Goal: Task Accomplishment & Management: Manage account settings

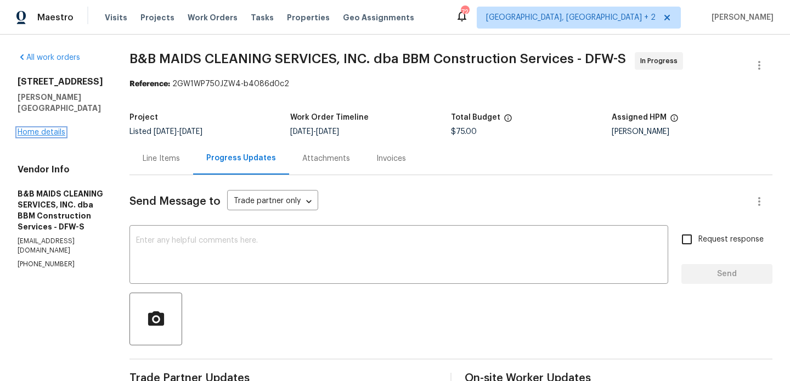
click at [47, 128] on link "Home details" at bounding box center [42, 132] width 48 height 8
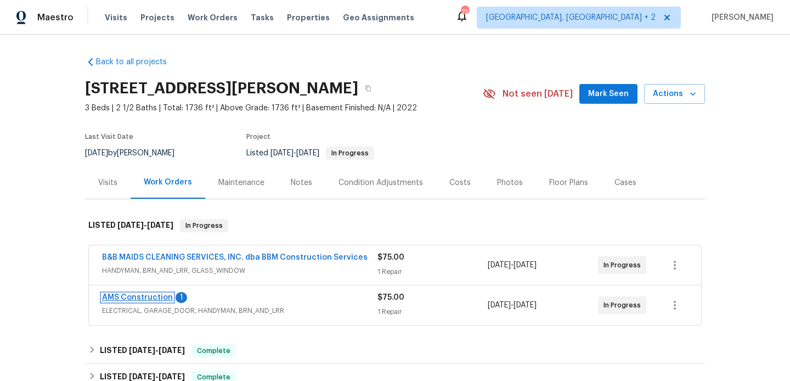
click at [156, 298] on link "AMS Construction" at bounding box center [137, 297] width 71 height 8
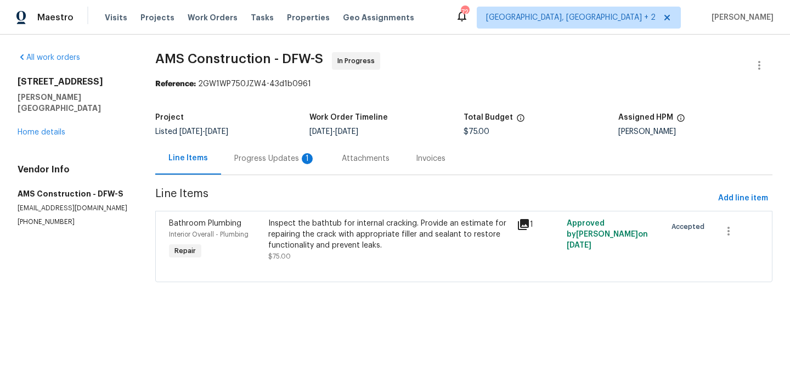
click at [280, 156] on div "Progress Updates 1" at bounding box center [274, 158] width 81 height 11
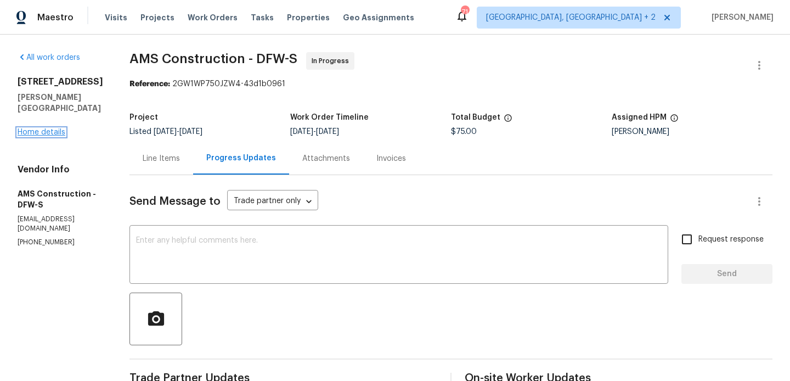
click at [48, 131] on link "Home details" at bounding box center [42, 132] width 48 height 8
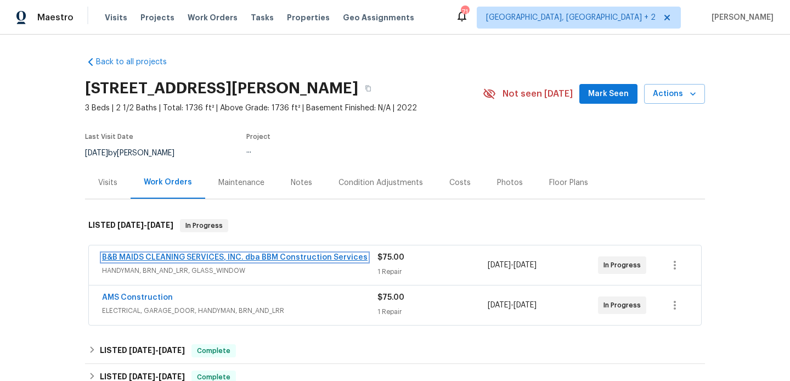
click at [154, 254] on link "B&B MAIDS CLEANING SERVICES, INC. dba BBM Construction Services" at bounding box center [234, 257] width 265 height 8
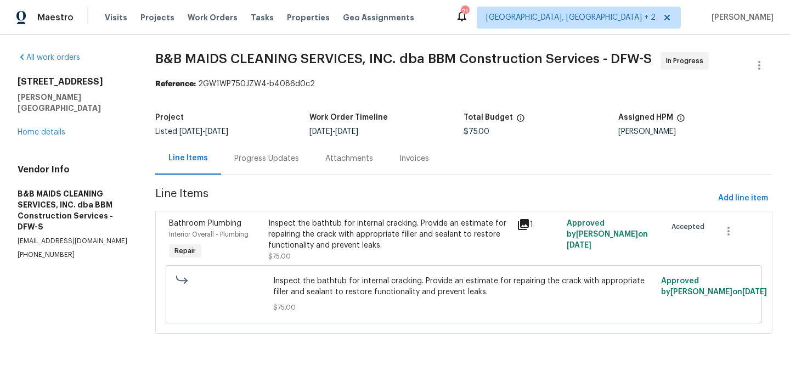
click at [275, 171] on div "Progress Updates" at bounding box center [266, 158] width 91 height 32
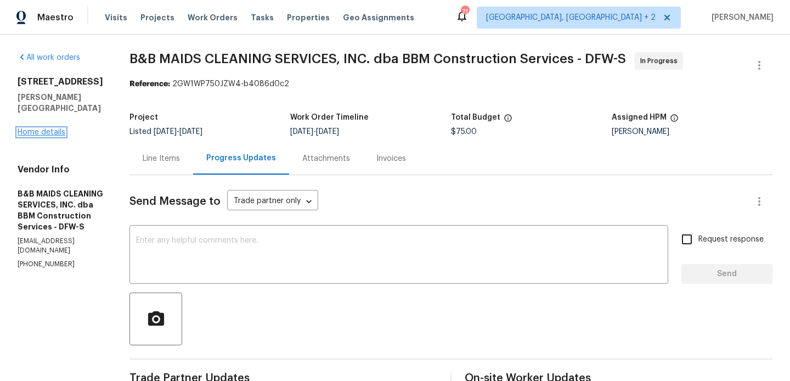
click at [45, 128] on link "Home details" at bounding box center [42, 132] width 48 height 8
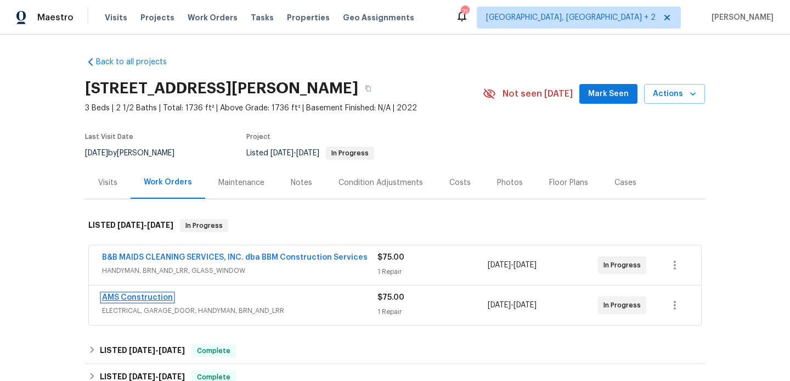
click at [147, 295] on link "AMS Construction" at bounding box center [137, 297] width 71 height 8
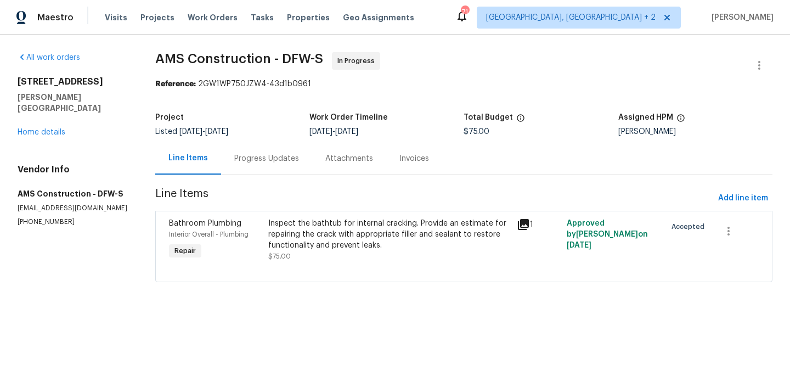
click at [274, 154] on div "Progress Updates" at bounding box center [266, 158] width 65 height 11
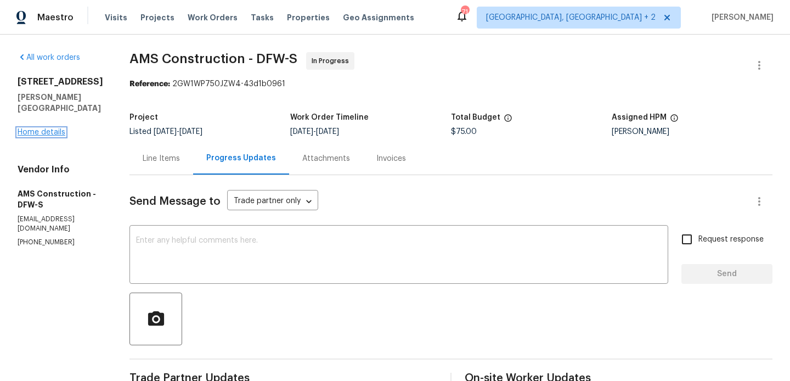
click at [60, 131] on link "Home details" at bounding box center [42, 132] width 48 height 8
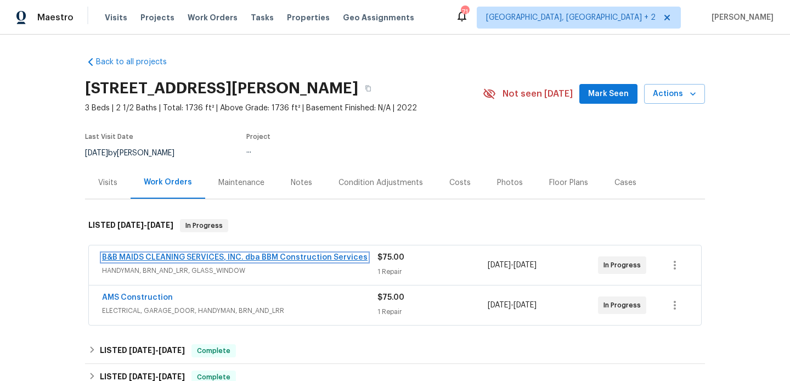
click at [236, 258] on link "B&B MAIDS CLEANING SERVICES, INC. dba BBM Construction Services" at bounding box center [234, 257] width 265 height 8
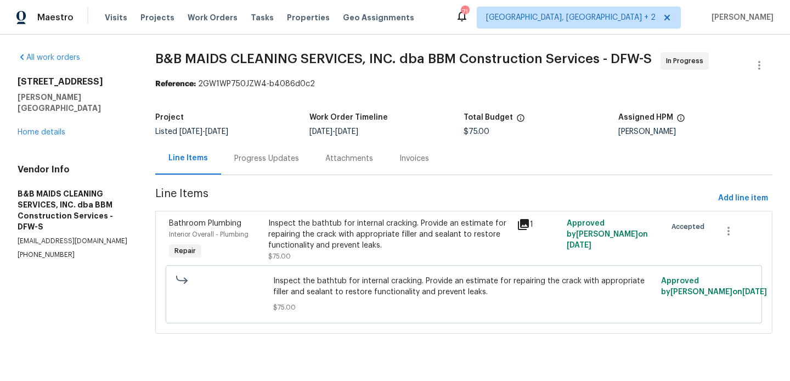
click at [283, 162] on div "Progress Updates" at bounding box center [266, 158] width 65 height 11
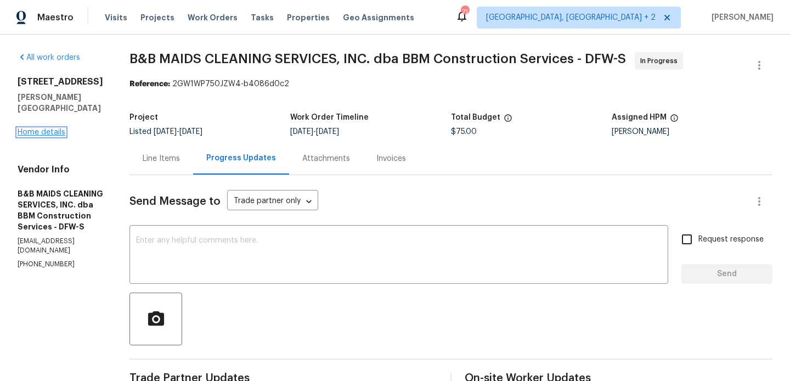
click at [52, 128] on link "Home details" at bounding box center [42, 132] width 48 height 8
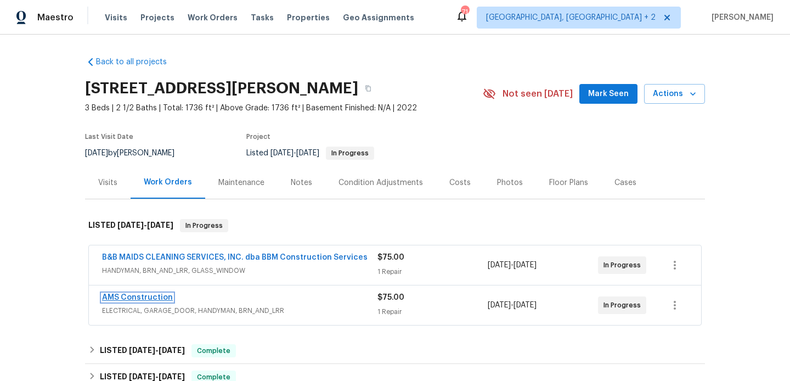
click at [155, 299] on link "AMS Construction" at bounding box center [137, 297] width 71 height 8
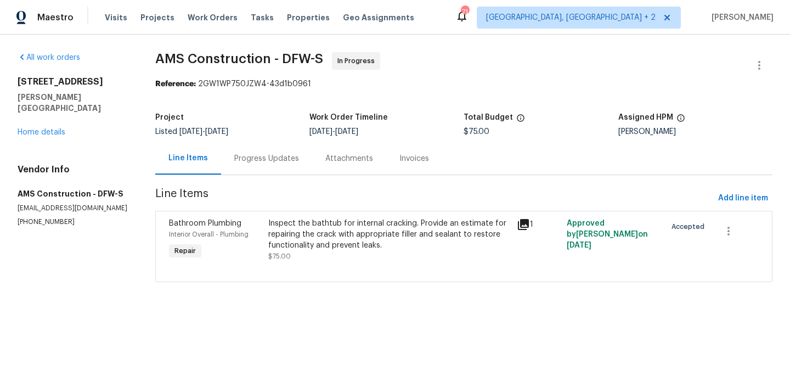
click at [253, 163] on div "Progress Updates" at bounding box center [266, 158] width 65 height 11
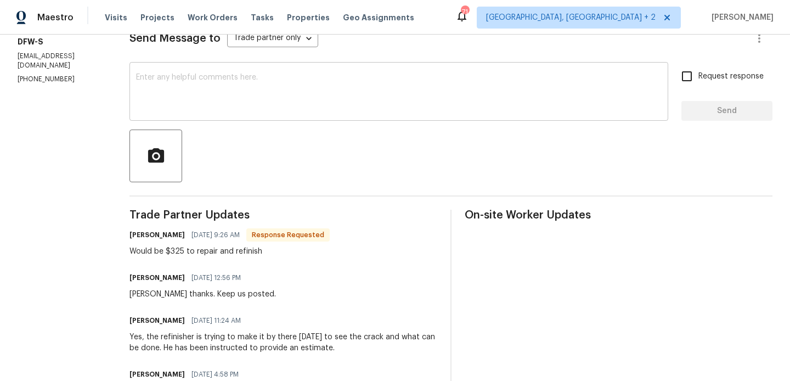
scroll to position [166, 0]
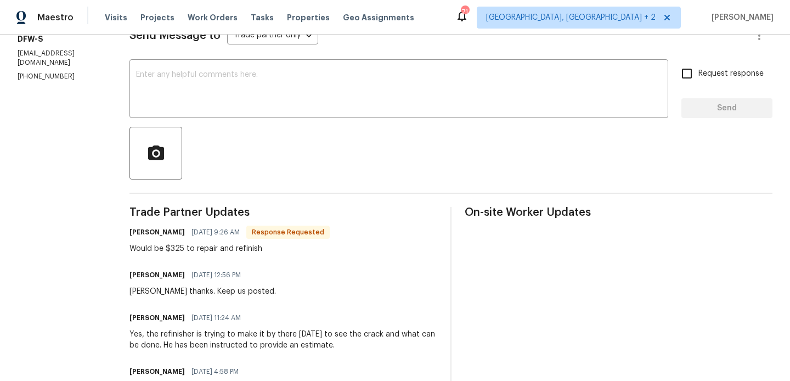
click at [129, 231] on h6 "Michael Kimbrell" at bounding box center [156, 232] width 55 height 11
copy h6 "Michael"
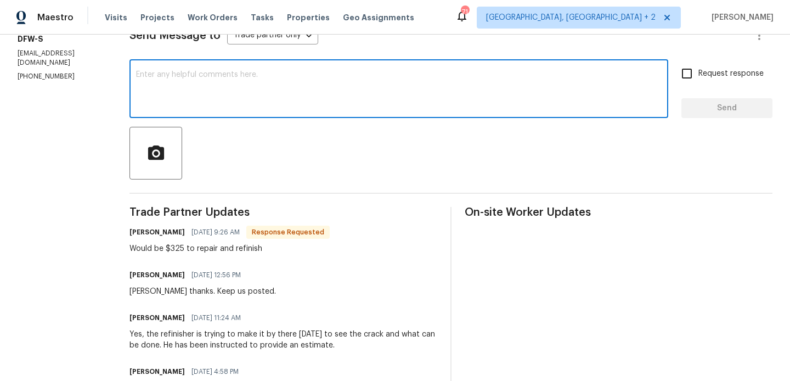
click at [183, 98] on textarea at bounding box center [398, 90] width 525 height 38
paste textarea "Michael"
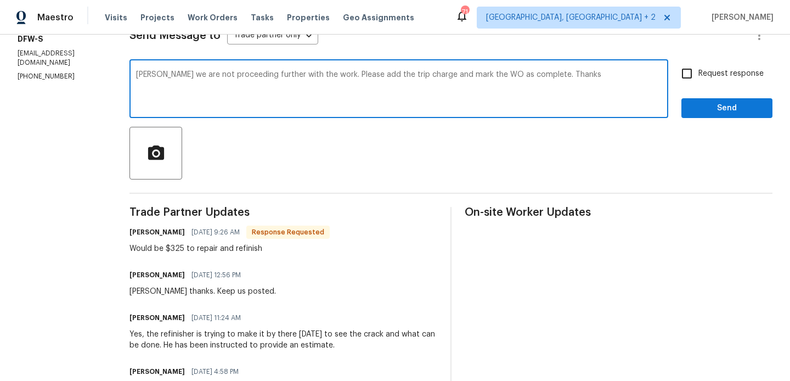
type textarea "Michael we are not proceeding further with the work. Please add the trip charge…"
click at [732, 72] on span "Request response" at bounding box center [730, 74] width 65 height 12
click at [698, 72] on input "Request response" at bounding box center [686, 73] width 23 height 23
checkbox input "true"
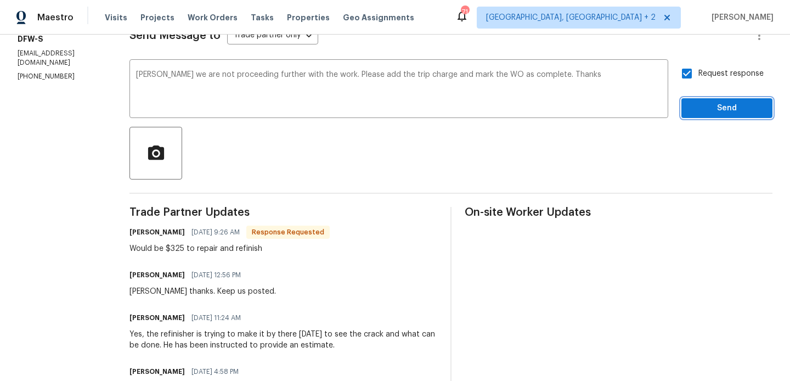
click at [706, 100] on button "Send" at bounding box center [726, 108] width 91 height 20
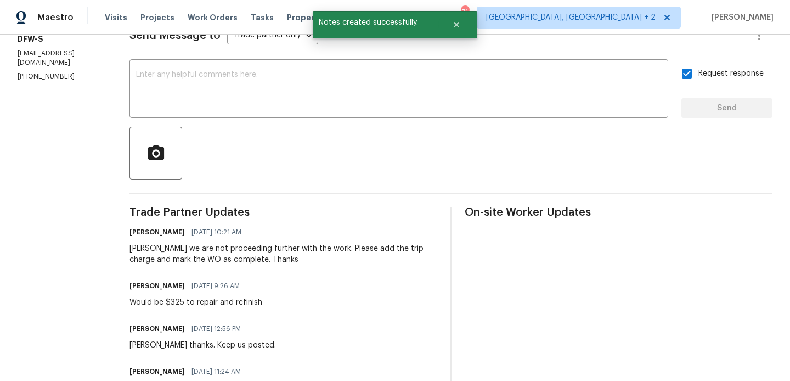
scroll to position [0, 0]
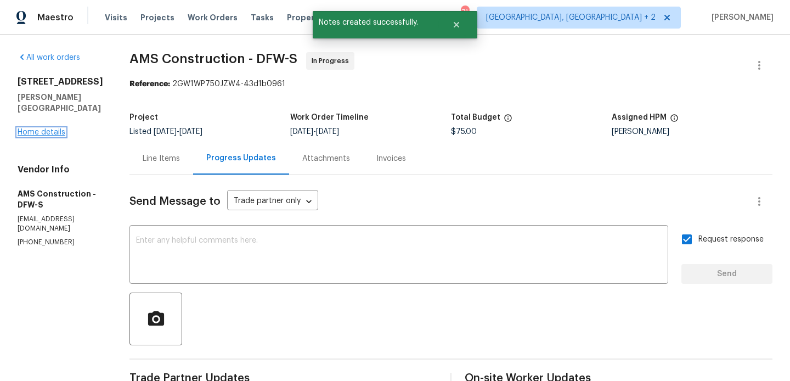
click at [41, 134] on link "Home details" at bounding box center [42, 132] width 48 height 8
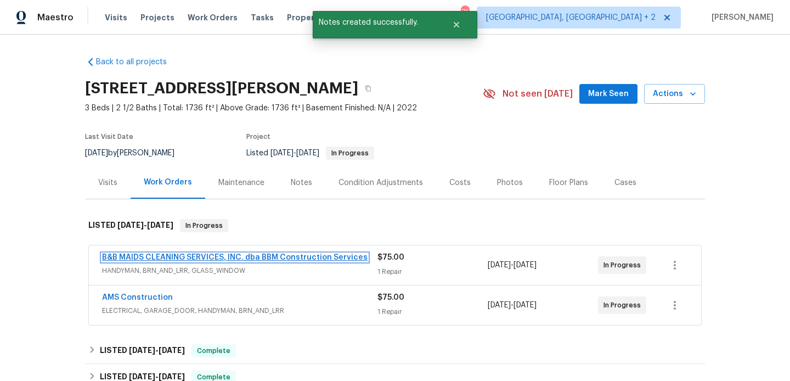
click at [217, 253] on link "B&B MAIDS CLEANING SERVICES, INC. dba BBM Construction Services" at bounding box center [234, 257] width 265 height 8
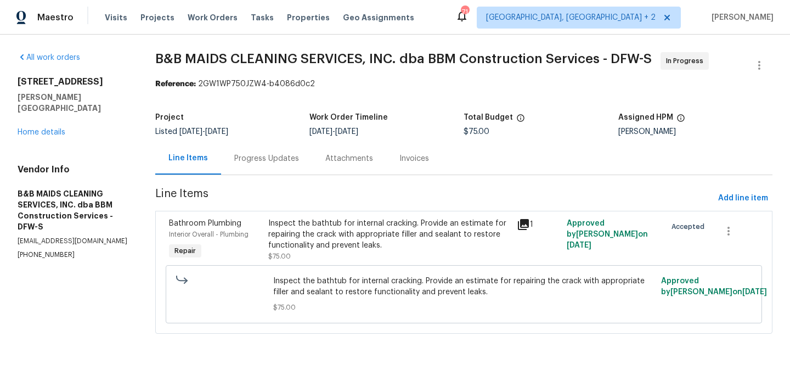
click at [282, 153] on div "Progress Updates" at bounding box center [266, 158] width 65 height 11
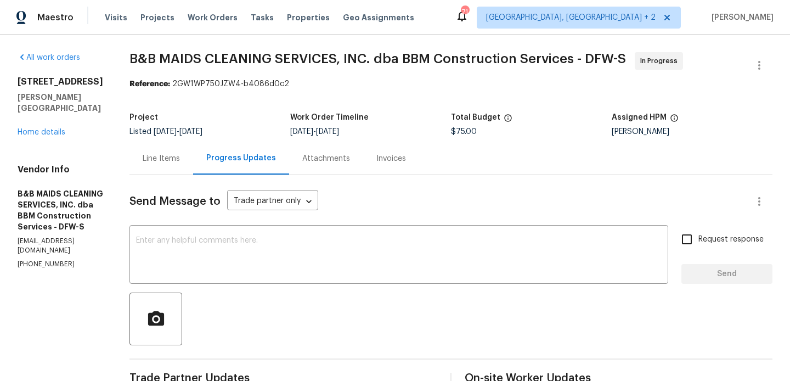
click at [193, 169] on div "Line Items" at bounding box center [161, 158] width 64 height 32
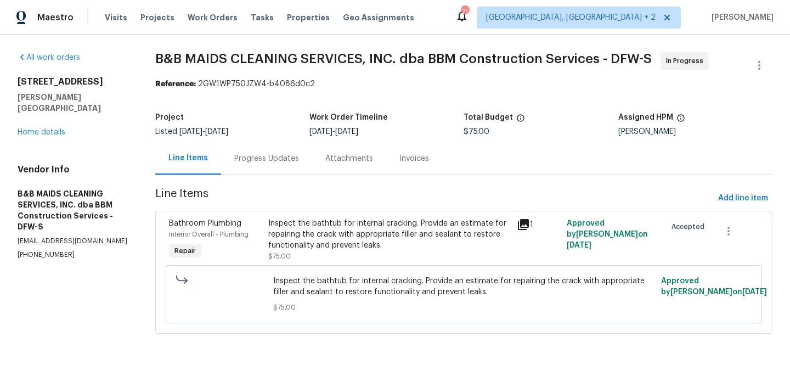
click at [367, 247] on div "Inspect the bathtub for internal cracking. Provide an estimate for repairing th…" at bounding box center [389, 234] width 242 height 33
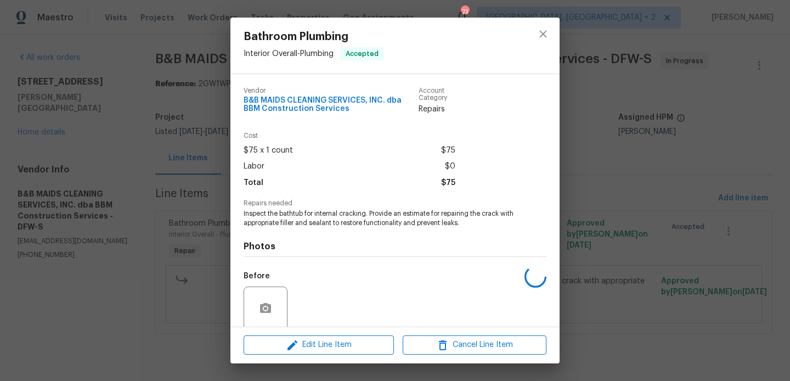
scroll to position [86, 0]
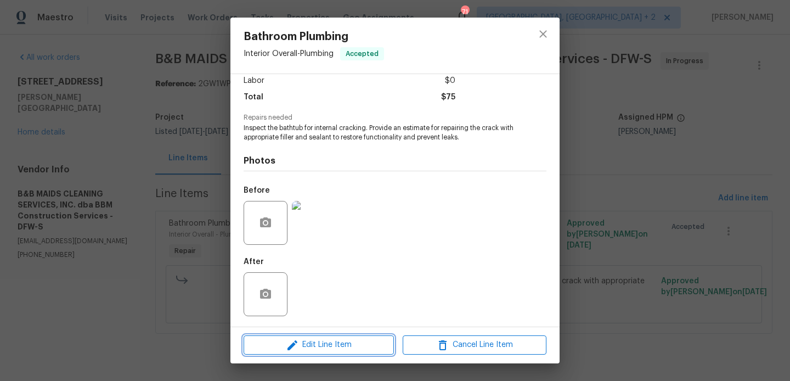
click at [337, 341] on span "Edit Line Item" at bounding box center [319, 345] width 144 height 14
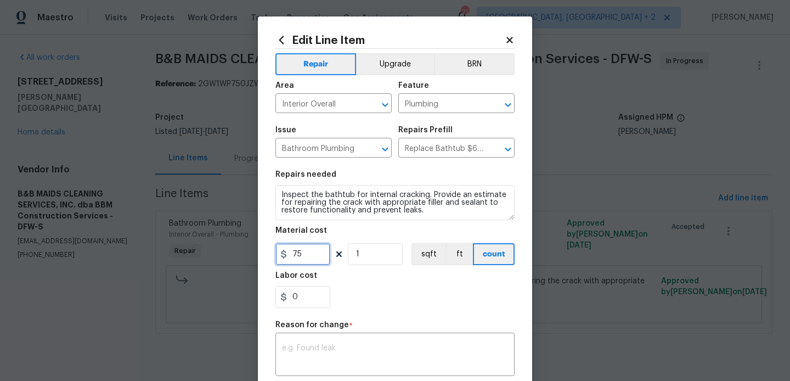
click at [300, 258] on input "75" at bounding box center [302, 254] width 55 height 22
type input "330"
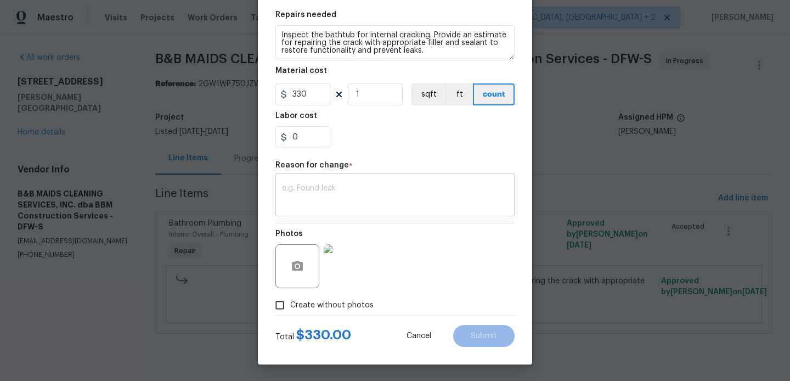
click at [342, 176] on div "x ​" at bounding box center [394, 196] width 239 height 41
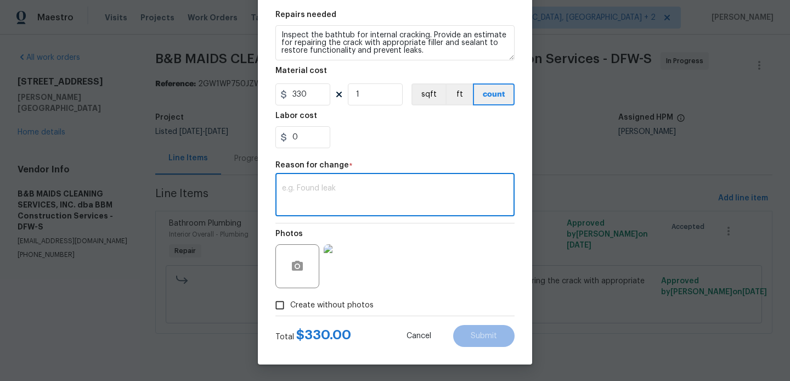
paste textarea "(BA) Updated cost per BR team approval."
type textarea "(BA) Updated cost per BR team approval."
click at [492, 342] on button "Submit" at bounding box center [483, 336] width 61 height 22
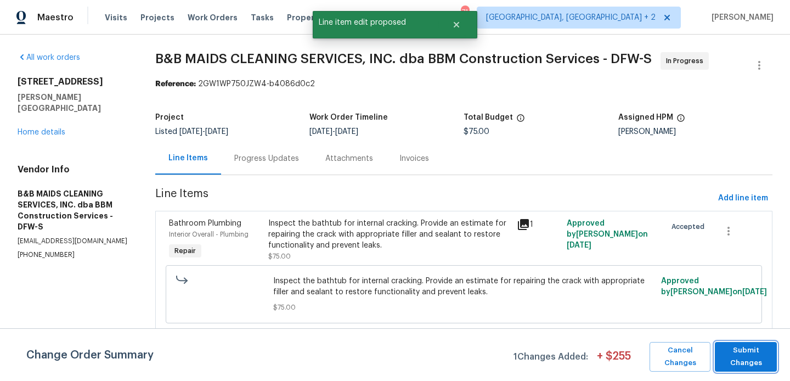
click at [750, 356] on span "Submit Changes" at bounding box center [745, 356] width 51 height 25
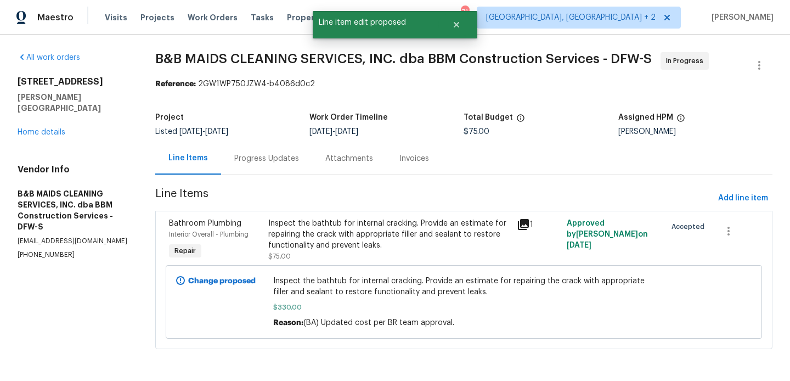
click at [279, 161] on div "Progress Updates" at bounding box center [266, 158] width 65 height 11
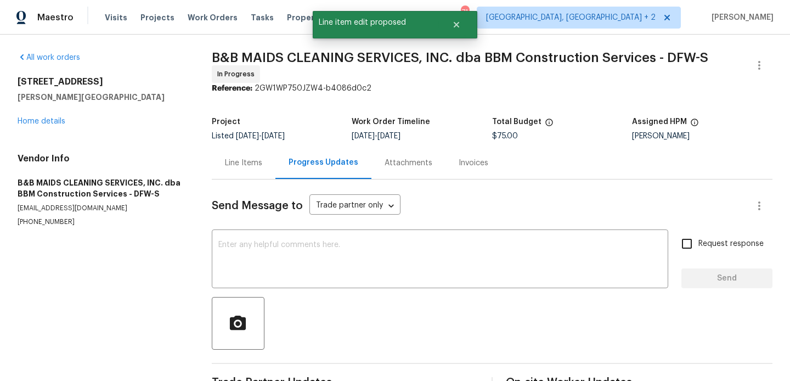
scroll to position [277, 0]
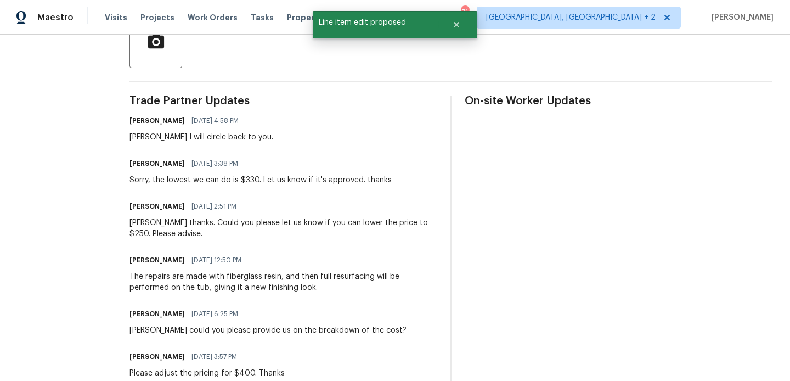
click at [179, 222] on div "Allan thanks. Could you please let us know if you can lower the price to $250. …" at bounding box center [283, 228] width 308 height 22
copy div "Allan"
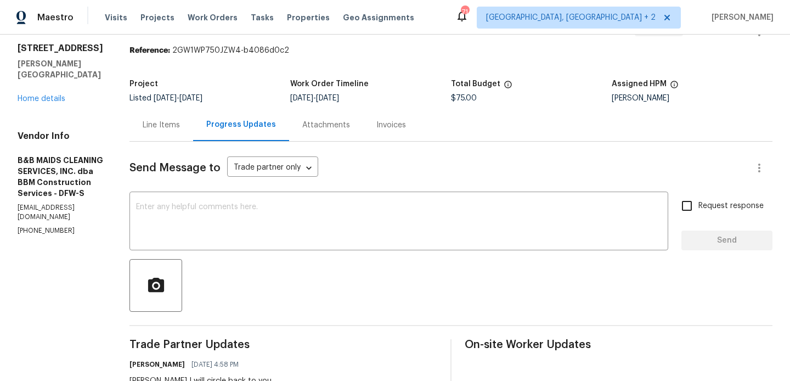
click at [250, 198] on div "x ​" at bounding box center [398, 222] width 539 height 56
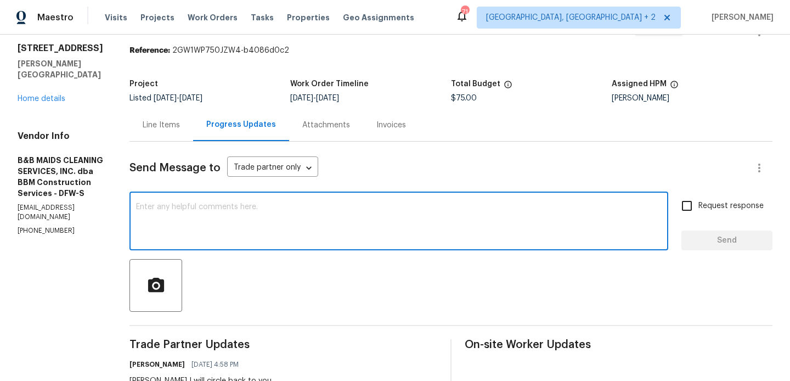
paste textarea "Allan"
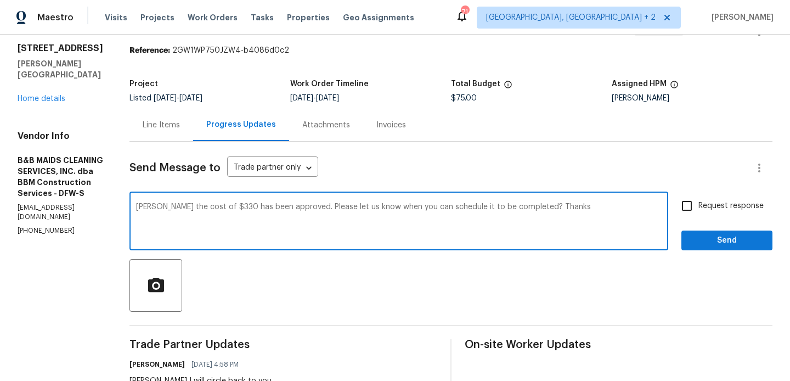
type textarea "Allan the cost of $330 has been approved. Please let us know when you can sched…"
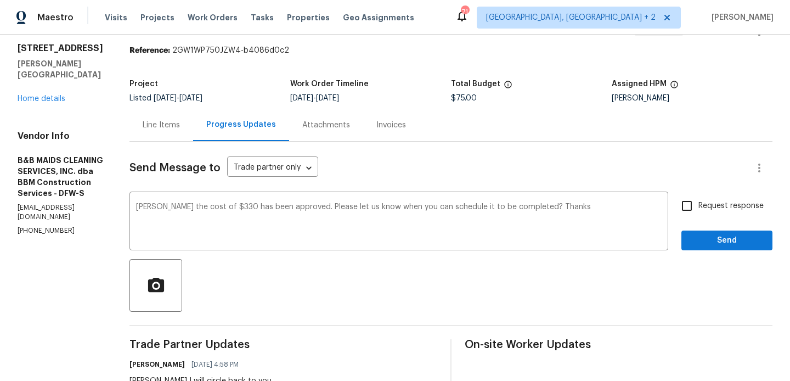
click at [703, 196] on label "Request response" at bounding box center [719, 205] width 88 height 23
click at [698, 196] on input "Request response" at bounding box center [686, 205] width 23 height 23
checkbox input "true"
click at [699, 249] on button "Send" at bounding box center [726, 240] width 91 height 20
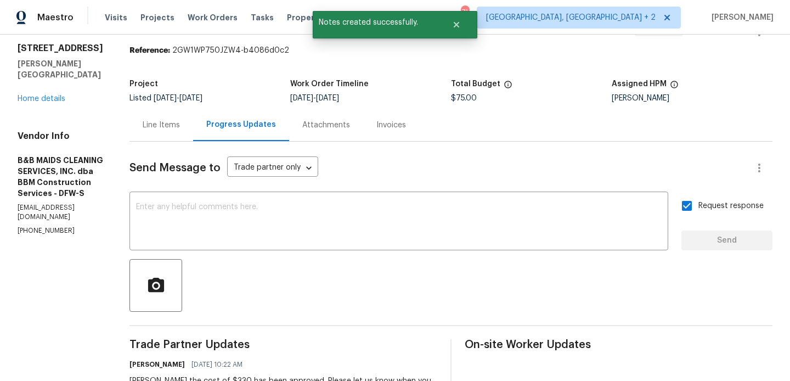
click at [66, 226] on p "(214) 732-4660" at bounding box center [61, 230] width 86 height 9
copy p "(214) 732-4660"
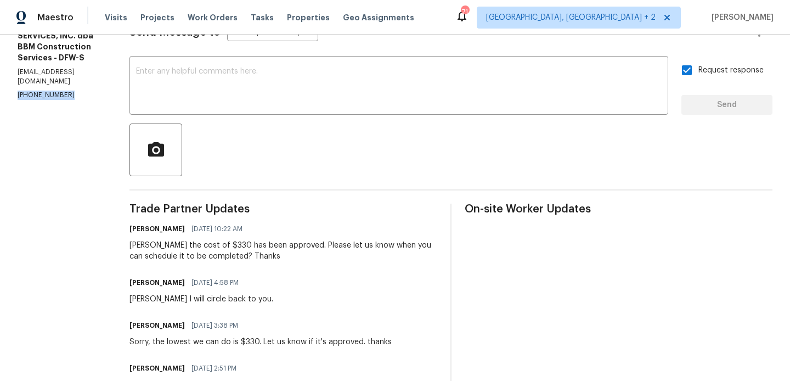
scroll to position [0, 0]
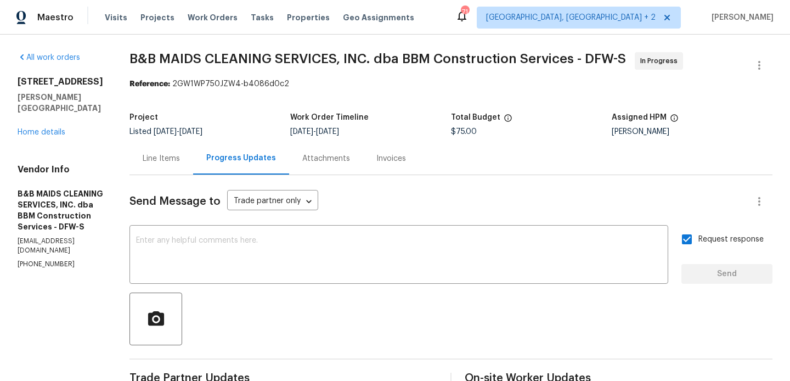
click at [66, 259] on p "(214) 732-4660" at bounding box center [61, 263] width 86 height 9
copy p "(214) 732-4660"
drag, startPoint x: 90, startPoint y: 101, endPoint x: 21, endPoint y: 70, distance: 75.3
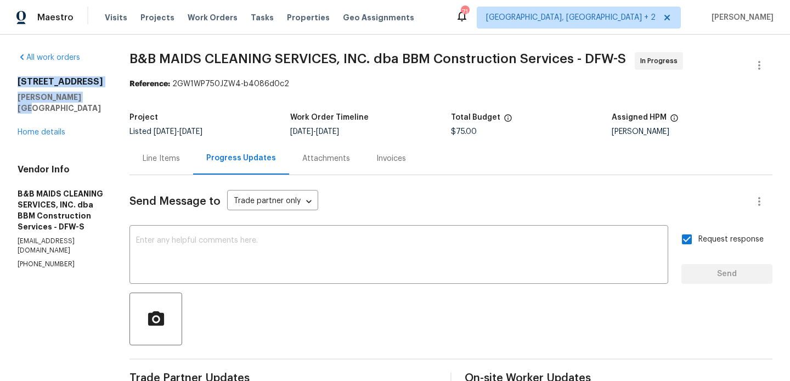
click at [21, 70] on div "All work orders 3941 Hometown Blvd Forney, TX 75126 Home details Vendor Info B&…" at bounding box center [61, 160] width 86 height 217
copy div "3941 Hometown Blvd Forney, TX 75126"
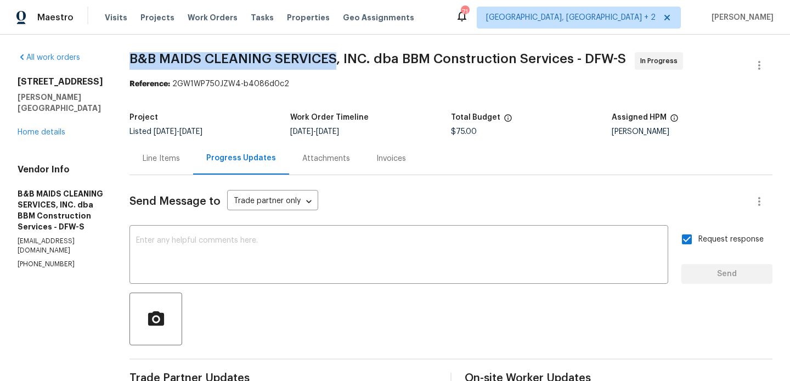
drag, startPoint x: 168, startPoint y: 58, endPoint x: 376, endPoint y: 58, distance: 207.9
click at [376, 58] on span "B&B MAIDS CLEANING SERVICES, INC. dba BBM Construction Services - DFW-S" at bounding box center [377, 58] width 496 height 13
copy span "B&B MAIDS CLEANING SERVICES"
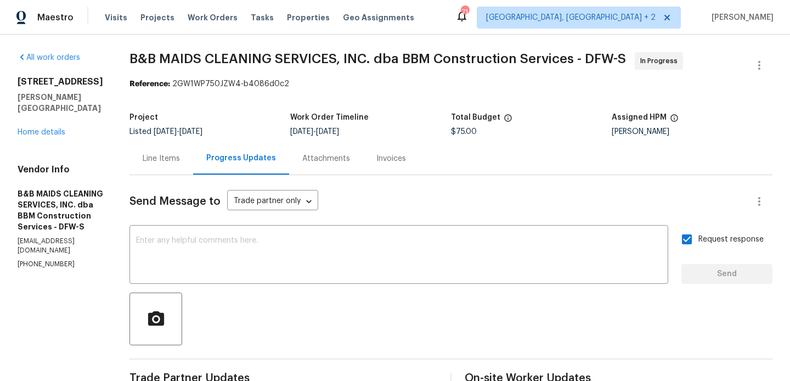
click at [60, 116] on div "3941 Hometown Blvd Forney, TX 75126 Home details" at bounding box center [61, 106] width 86 height 61
click at [52, 128] on link "Home details" at bounding box center [42, 132] width 48 height 8
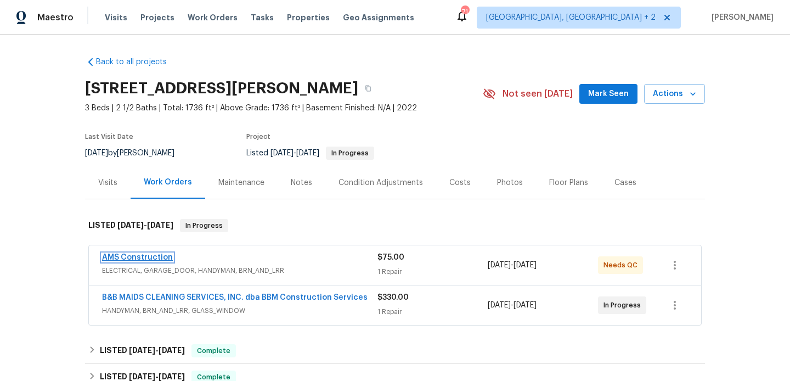
click at [159, 256] on link "AMS Construction" at bounding box center [137, 257] width 71 height 8
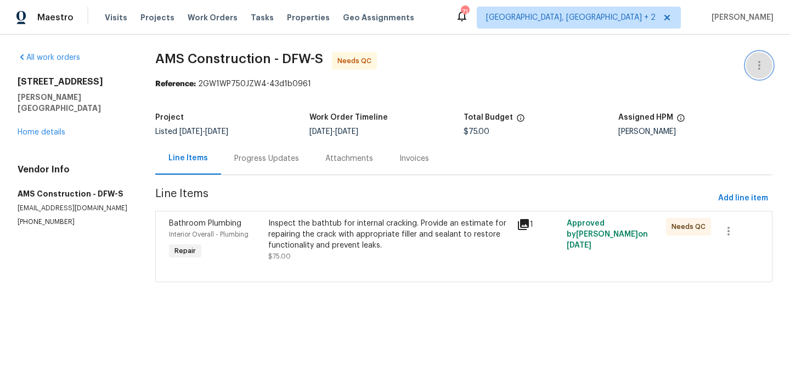
click at [760, 63] on icon "button" at bounding box center [758, 65] width 13 height 13
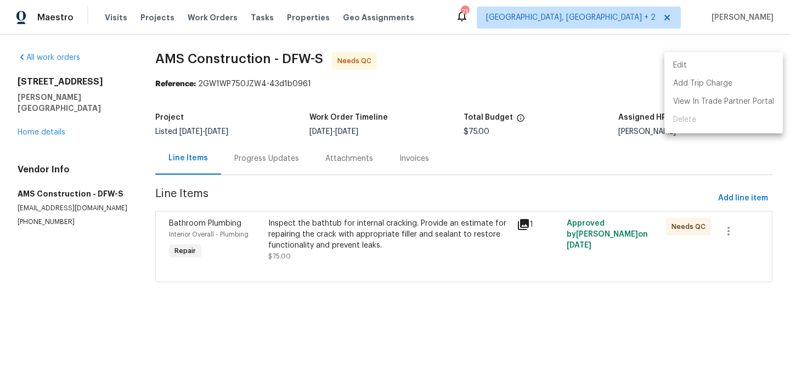
click at [744, 63] on li "Edit" at bounding box center [723, 65] width 118 height 18
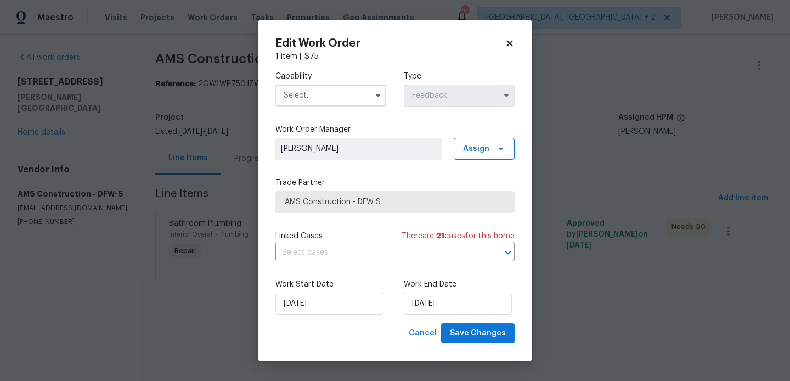
click at [329, 316] on div "Work Start Date 18/08/2025 Work End Date 20/08/2025" at bounding box center [394, 296] width 239 height 53
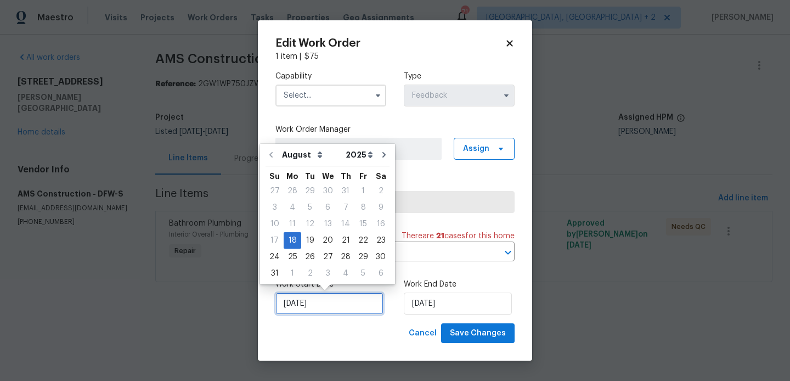
click at [310, 305] on input "18/08/2025" at bounding box center [329, 303] width 108 height 22
click at [302, 236] on div "19" at bounding box center [310, 240] width 18 height 15
type input "19/08/2025"
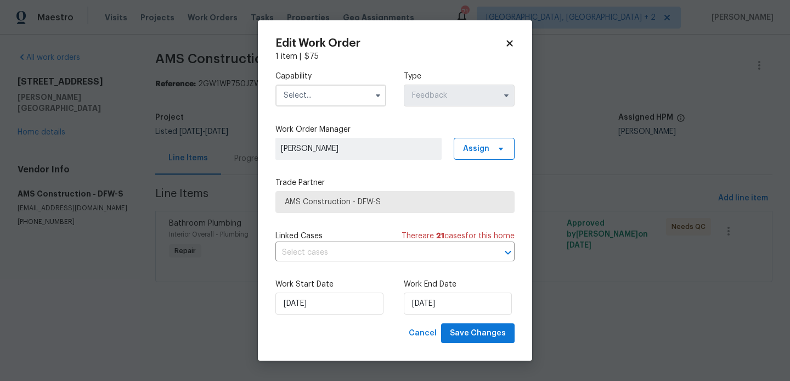
click at [309, 86] on input "text" at bounding box center [330, 95] width 111 height 22
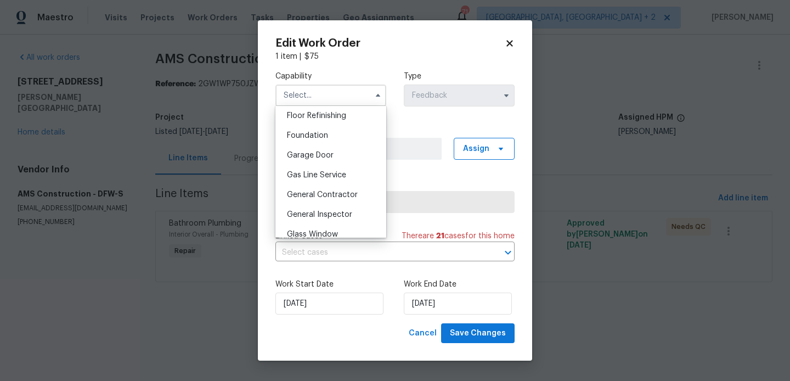
scroll to position [574, 0]
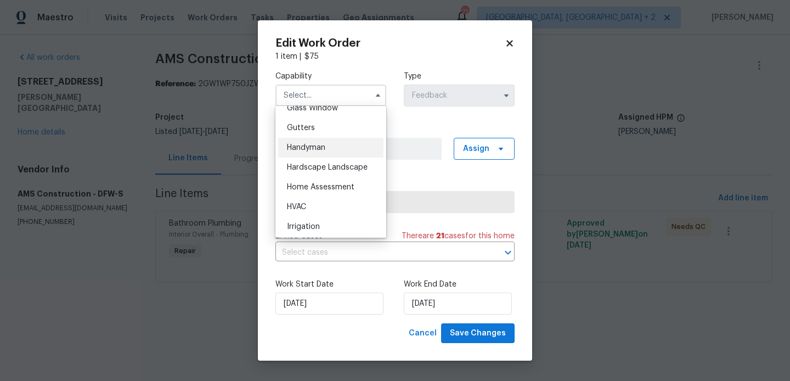
click at [321, 144] on span "Handyman" at bounding box center [306, 148] width 38 height 8
type input "Handyman"
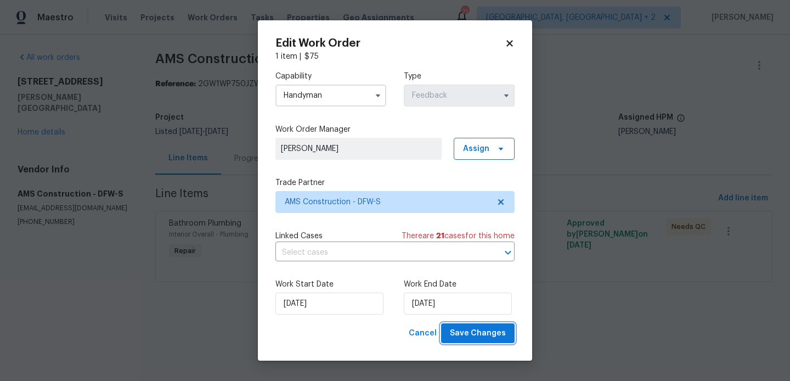
click at [507, 334] on button "Save Changes" at bounding box center [477, 333] width 73 height 20
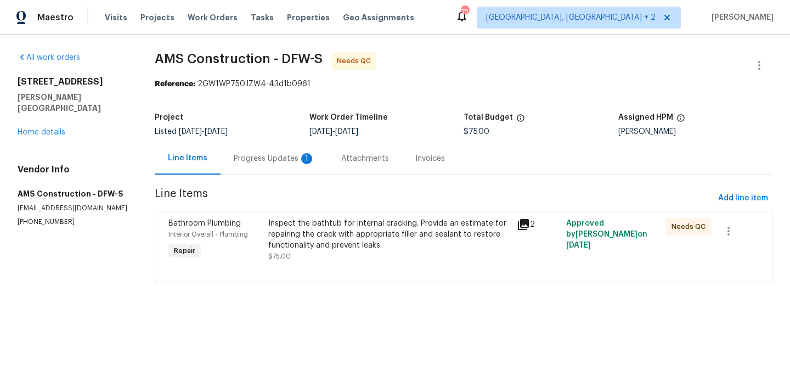
click at [265, 157] on div "Progress Updates 1" at bounding box center [274, 158] width 81 height 11
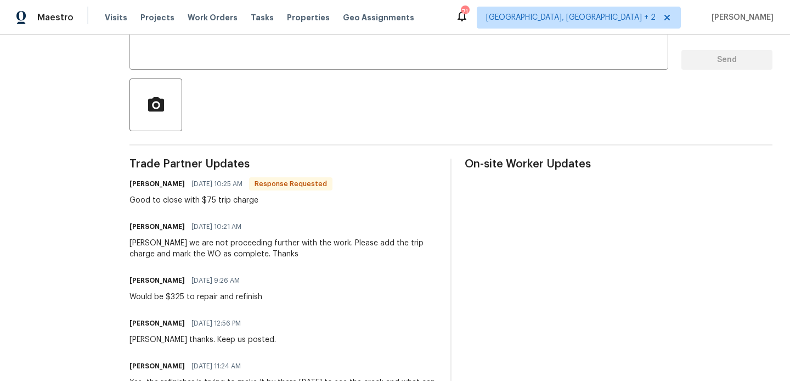
scroll to position [176, 0]
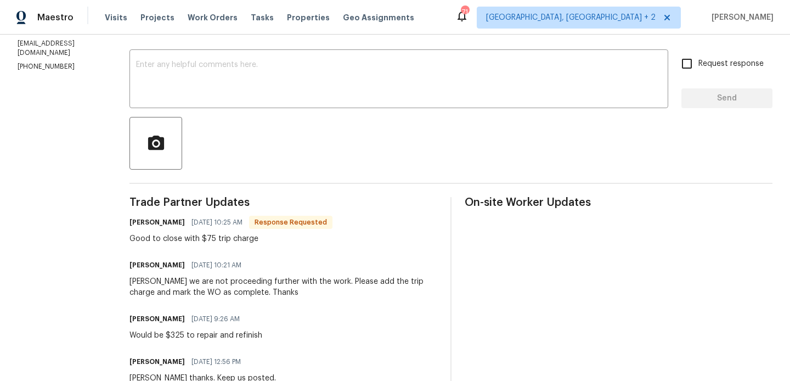
click at [218, 112] on div "Send Message to Trade partner only Trade partner only ​ x ​ Request response Se…" at bounding box center [450, 316] width 643 height 634
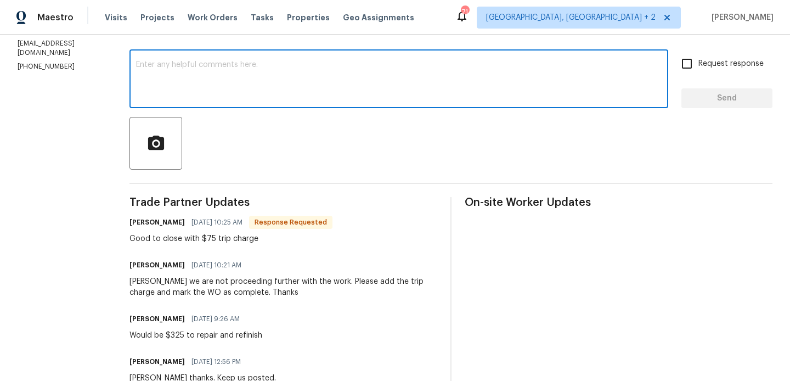
click at [188, 83] on textarea at bounding box center [398, 80] width 525 height 38
type textarea "Thanks. WO approved."
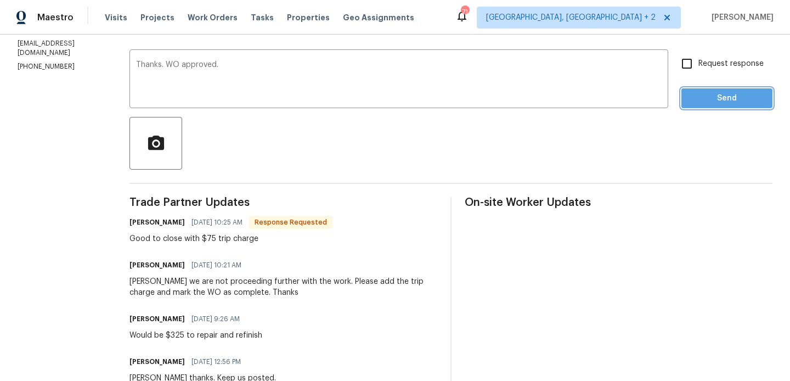
click at [728, 102] on span "Send" at bounding box center [726, 99] width 73 height 14
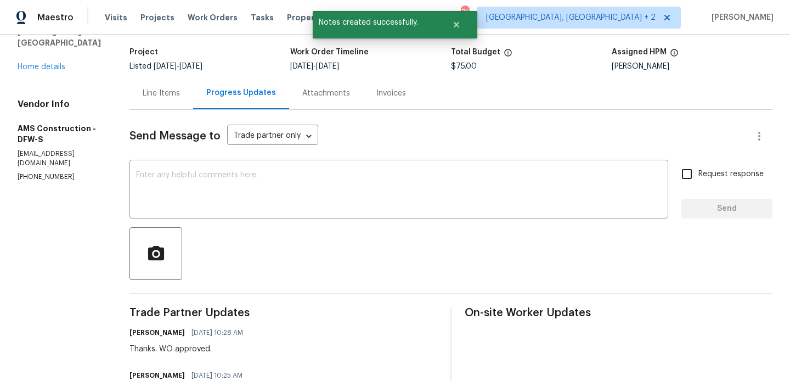
scroll to position [0, 0]
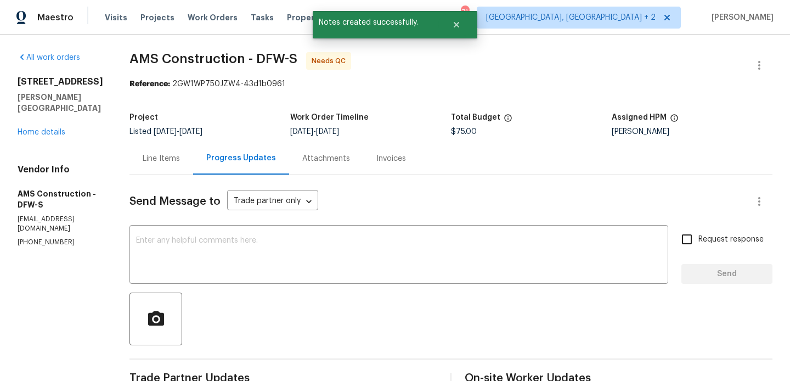
click at [147, 156] on div "Line Items" at bounding box center [161, 158] width 37 height 11
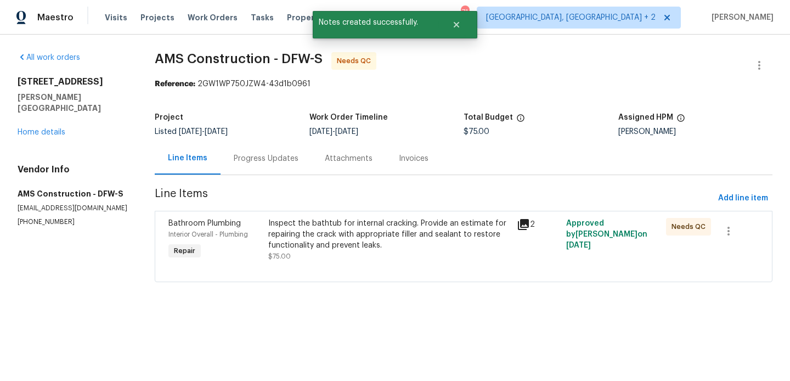
click at [337, 212] on div "Bathroom Plumbing Interior Overall - Plumbing Repair Inspect the bathtub for in…" at bounding box center [464, 246] width 618 height 71
click at [337, 268] on div at bounding box center [463, 268] width 590 height 13
click at [337, 239] on div "Inspect the bathtub for internal cracking. Provide an estimate for repairing th…" at bounding box center [389, 234] width 242 height 33
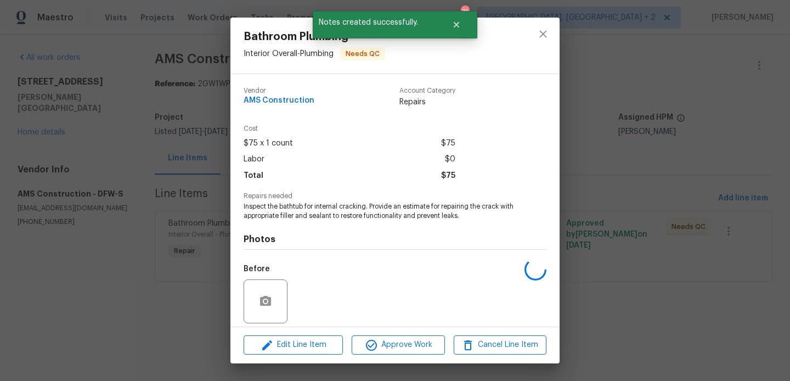
scroll to position [78, 0]
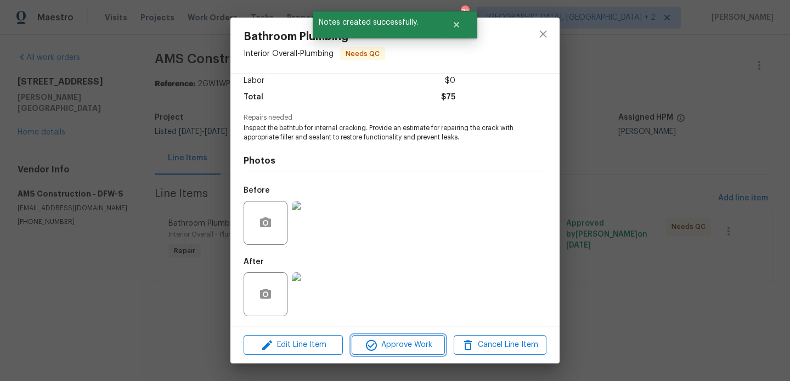
click at [402, 347] on span "Approve Work" at bounding box center [398, 345] width 86 height 14
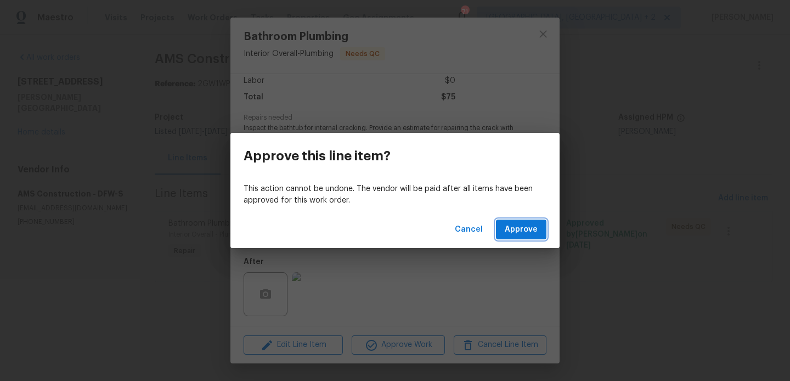
click at [526, 225] on span "Approve" at bounding box center [521, 230] width 33 height 14
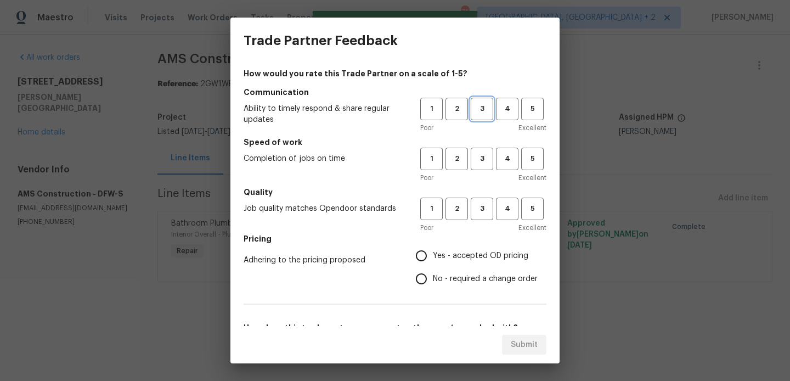
click at [479, 104] on span "3" at bounding box center [482, 109] width 20 height 13
click at [479, 166] on button "3" at bounding box center [482, 159] width 22 height 22
click at [479, 203] on span "3" at bounding box center [482, 208] width 20 height 13
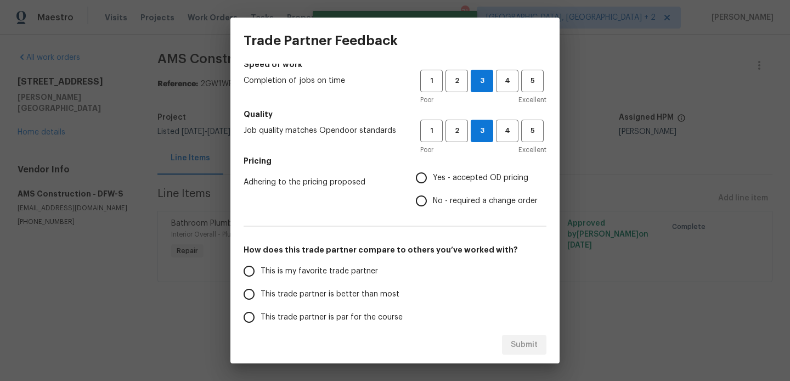
click at [472, 201] on span "No - required a change order" at bounding box center [485, 201] width 105 height 12
click at [433, 201] on input "No - required a change order" at bounding box center [421, 200] width 23 height 23
radio input "true"
click at [473, 175] on span "Yes - accepted OD pricing" at bounding box center [480, 178] width 95 height 12
click at [433, 175] on input "Yes - accepted OD pricing" at bounding box center [421, 177] width 23 height 23
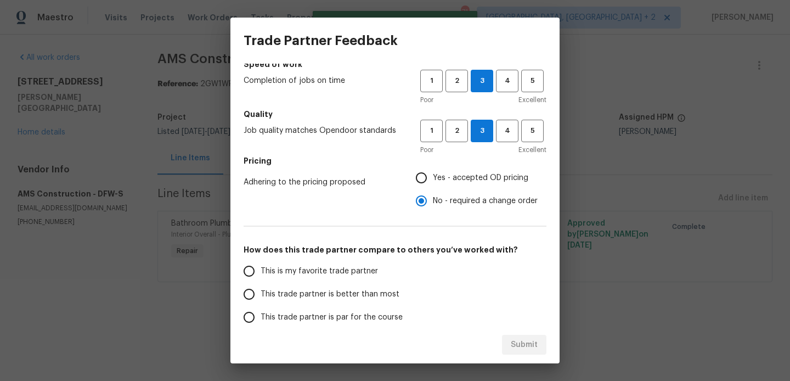
radio input "true"
click at [332, 273] on span "This is my favorite trade partner" at bounding box center [319, 271] width 117 height 12
click at [261, 273] on input "This is my favorite trade partner" at bounding box center [248, 270] width 23 height 23
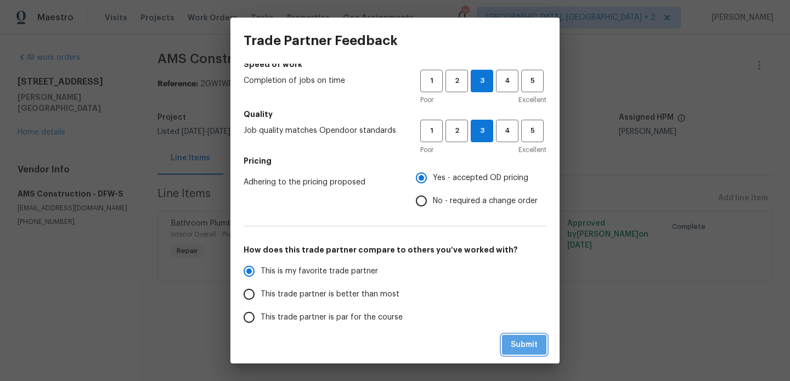
click at [540, 339] on button "Submit" at bounding box center [524, 345] width 44 height 20
radio input "true"
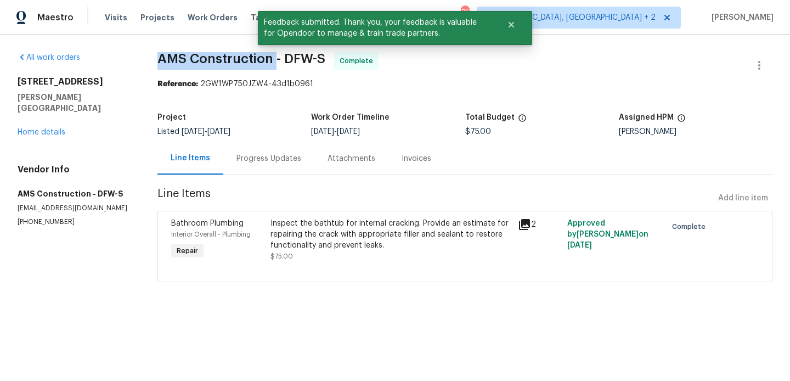
drag, startPoint x: 158, startPoint y: 56, endPoint x: 276, endPoint y: 61, distance: 118.6
click at [276, 61] on span "AMS Construction - DFW-S" at bounding box center [241, 58] width 168 height 13
copy span "AMS Construction"
click at [42, 128] on link "Home details" at bounding box center [42, 132] width 48 height 8
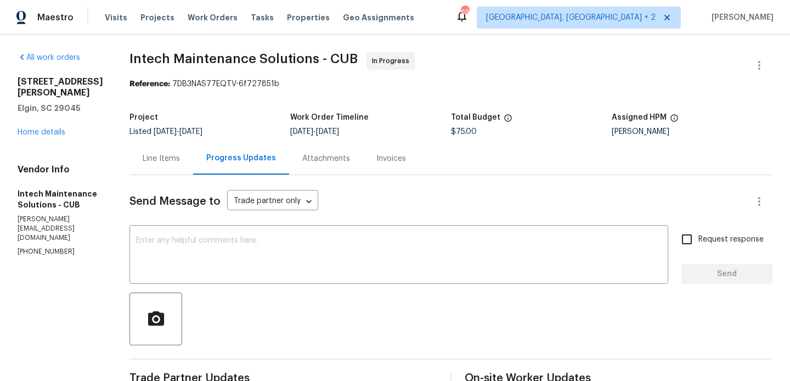
click at [53, 128] on div "1003 Watson Dr Elgin, SC 29045 Home details" at bounding box center [61, 106] width 86 height 61
click at [61, 128] on link "Home details" at bounding box center [42, 132] width 48 height 8
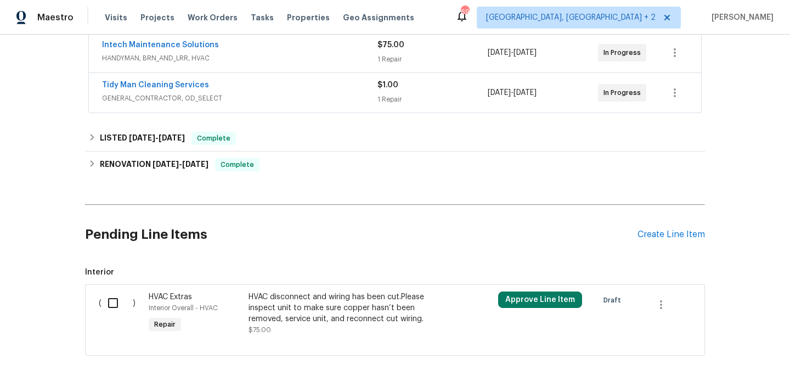
scroll to position [95, 0]
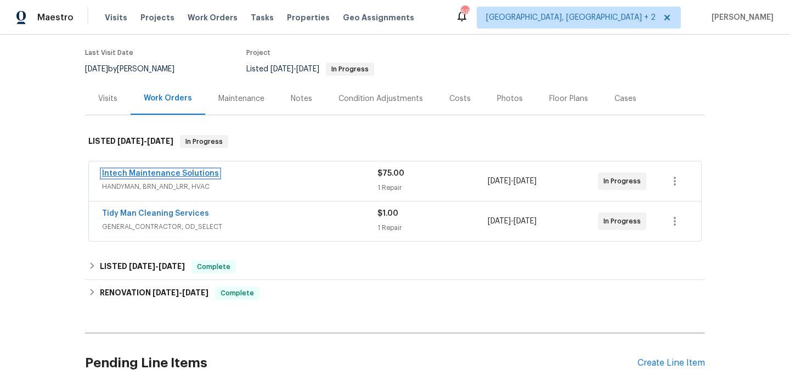
click at [158, 169] on link "Intech Maintenance Solutions" at bounding box center [160, 173] width 117 height 8
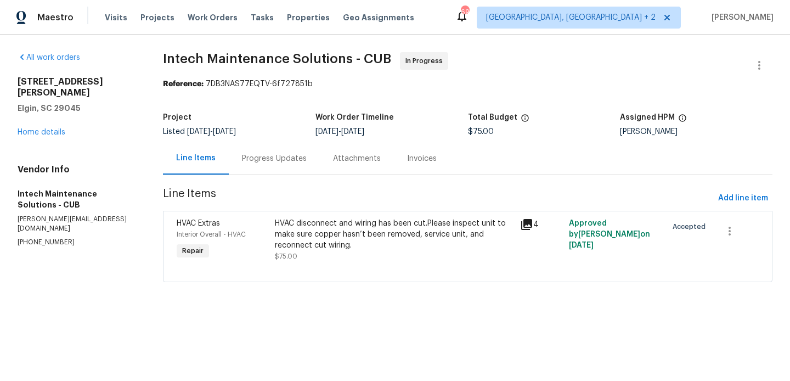
click at [248, 146] on div "Progress Updates" at bounding box center [274, 158] width 91 height 32
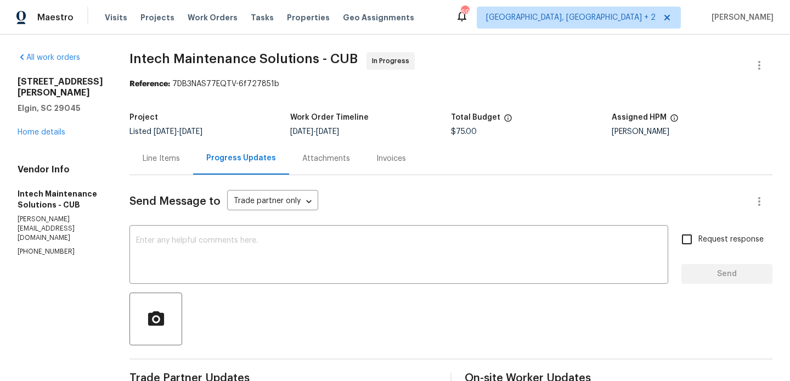
click at [152, 163] on div "Line Items" at bounding box center [161, 158] width 37 height 11
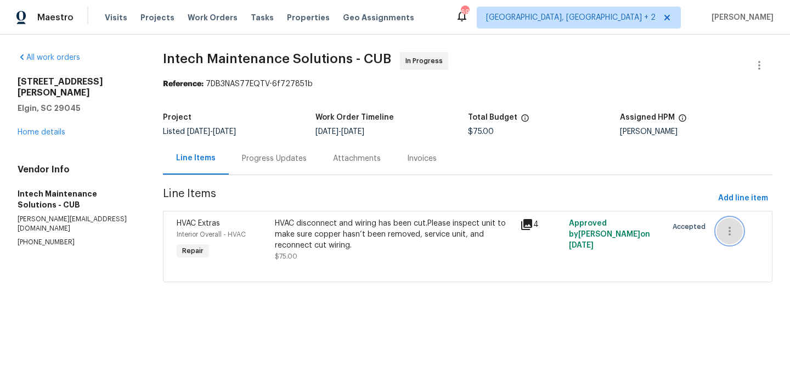
click at [727, 239] on button "button" at bounding box center [729, 231] width 26 height 26
click at [732, 234] on li "Cancel" at bounding box center [737, 231] width 42 height 18
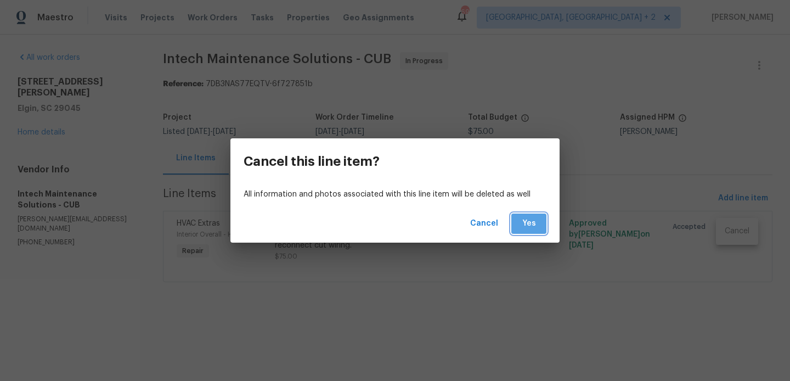
click at [523, 230] on button "Yes" at bounding box center [528, 223] width 35 height 20
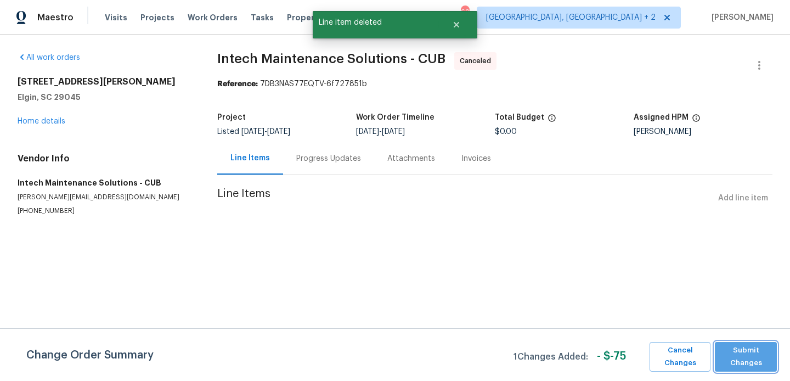
click at [753, 356] on span "Submit Changes" at bounding box center [745, 356] width 51 height 25
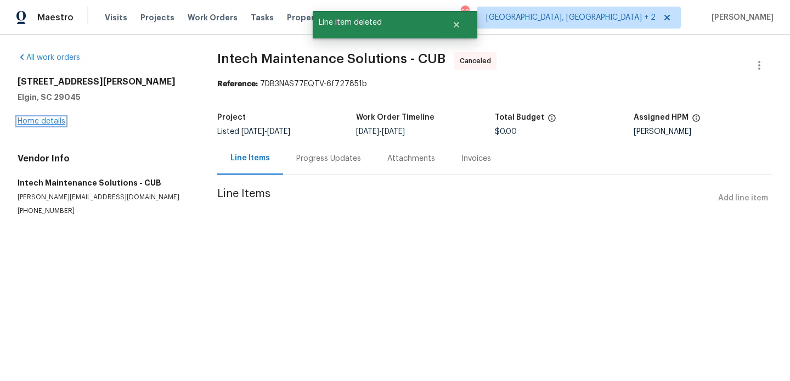
click at [31, 118] on link "Home details" at bounding box center [42, 121] width 48 height 8
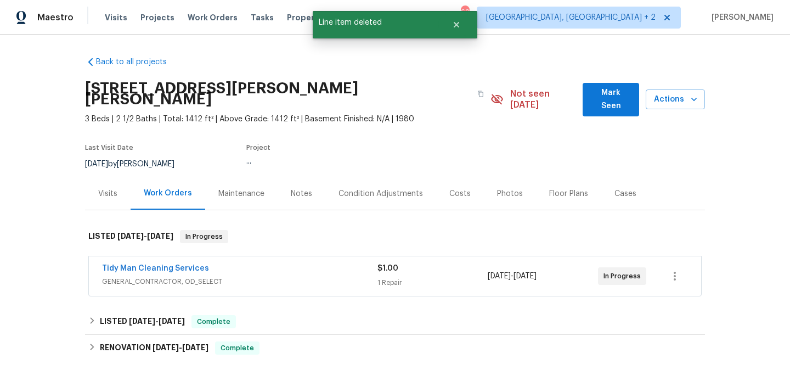
scroll to position [222, 0]
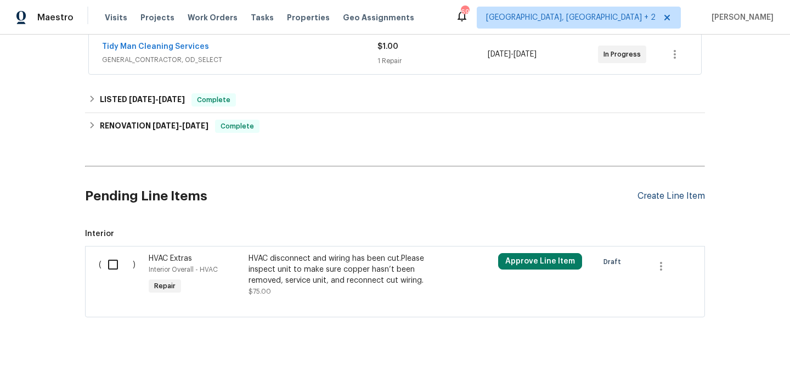
click at [657, 191] on div "Create Line Item" at bounding box center [670, 196] width 67 height 10
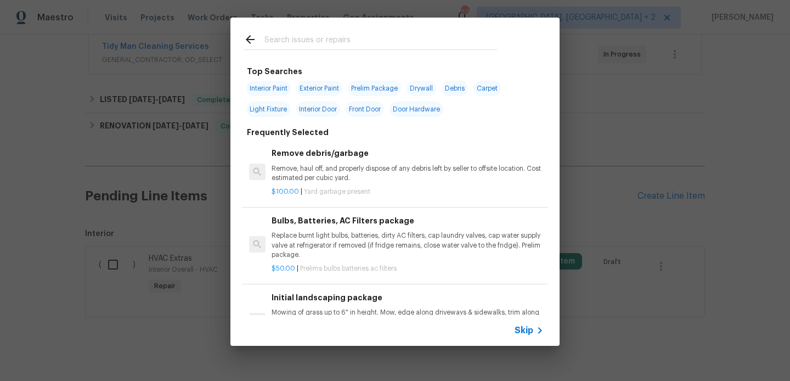
click at [293, 32] on div at bounding box center [370, 39] width 280 height 43
click at [291, 39] on input "text" at bounding box center [380, 41] width 233 height 16
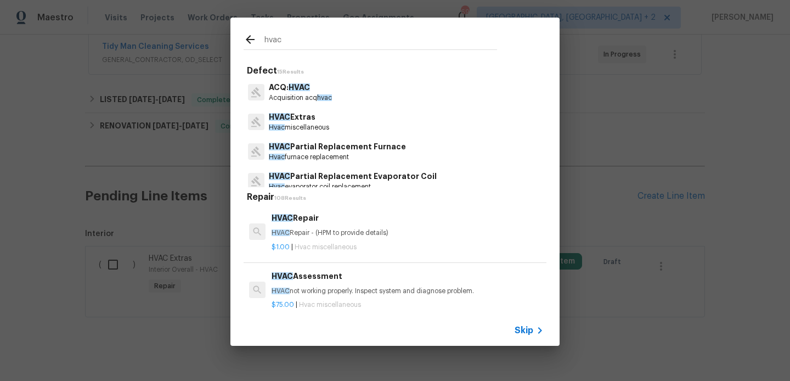
type input "hvac"
click at [331, 220] on h6 "HVAC Repair" at bounding box center [407, 218] width 272 height 12
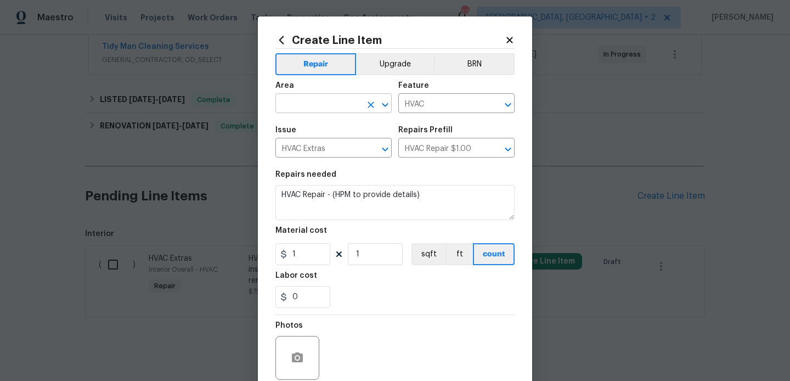
click at [330, 109] on input "text" at bounding box center [318, 104] width 86 height 17
click at [337, 143] on li "Interior Overall" at bounding box center [333, 147] width 116 height 18
type input "Interior Overall"
click at [336, 177] on div "Repairs needed" at bounding box center [394, 178] width 239 height 14
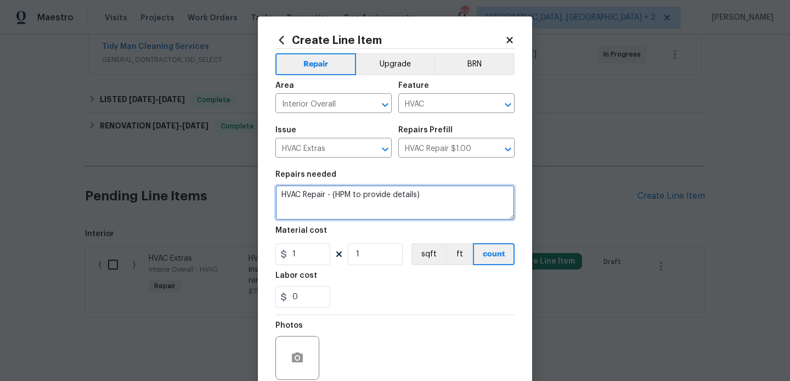
click at [336, 195] on textarea "HVAC Repair - (HPM to provide details)" at bounding box center [394, 202] width 239 height 35
type textarea "Supplement work order"
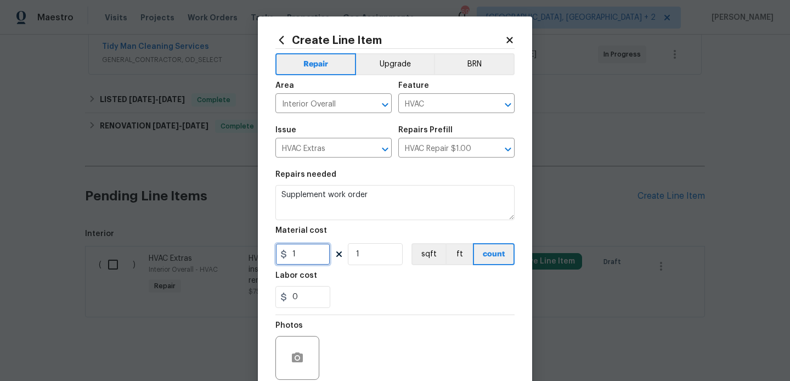
click at [302, 247] on input "1" at bounding box center [302, 254] width 55 height 22
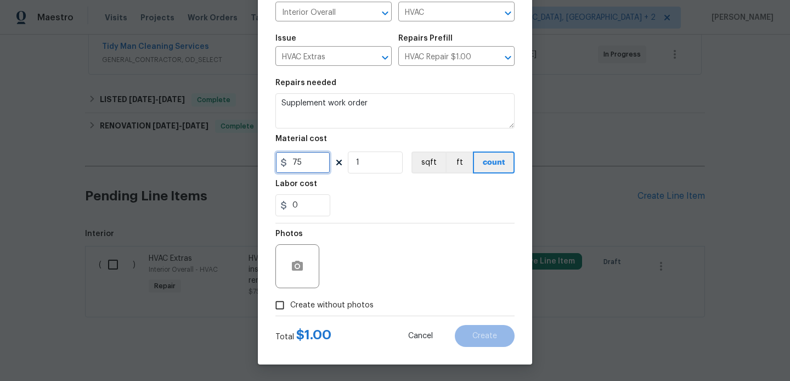
type input "75"
click at [320, 306] on span "Create without photos" at bounding box center [331, 305] width 83 height 12
click at [290, 306] on input "Create without photos" at bounding box center [279, 305] width 21 height 21
checkbox input "true"
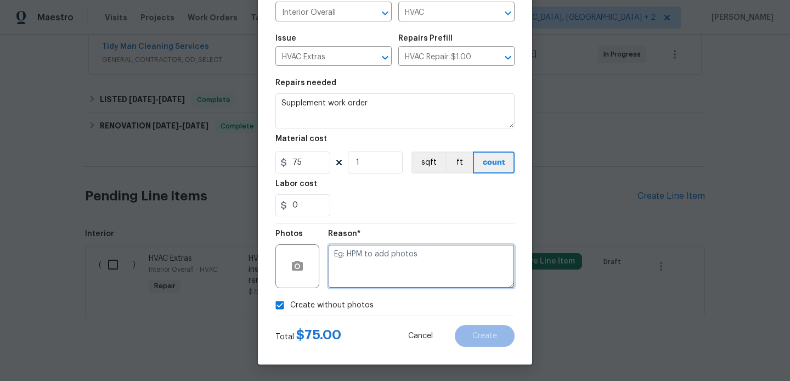
click at [419, 263] on textarea at bounding box center [421, 266] width 186 height 44
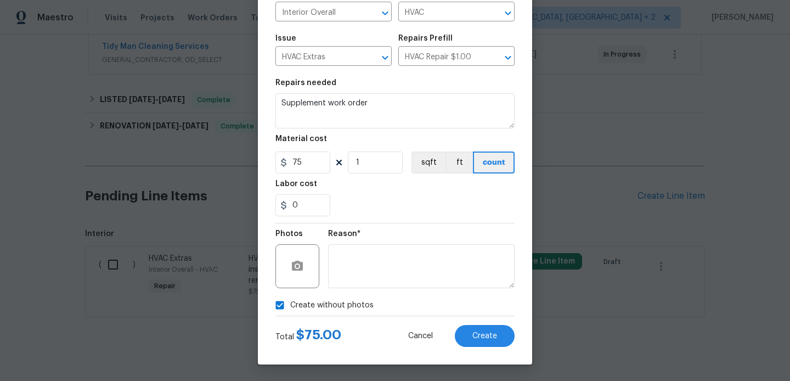
click at [492, 353] on div "Create Line Item Repair Upgrade BRN Area Interior Overall ​ Feature HVAC ​ Issu…" at bounding box center [395, 144] width 274 height 439
click at [488, 342] on button "Create" at bounding box center [485, 336] width 60 height 22
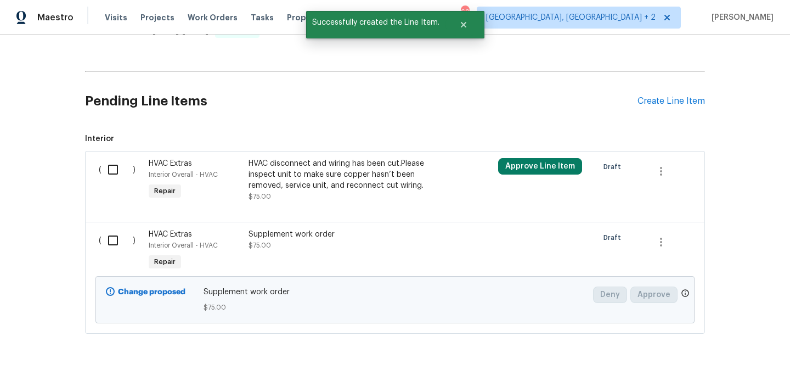
scroll to position [317, 0]
click at [100, 227] on div "( )" at bounding box center [120, 250] width 50 height 50
click at [126, 228] on input "checkbox" at bounding box center [116, 239] width 31 height 23
checkbox input "true"
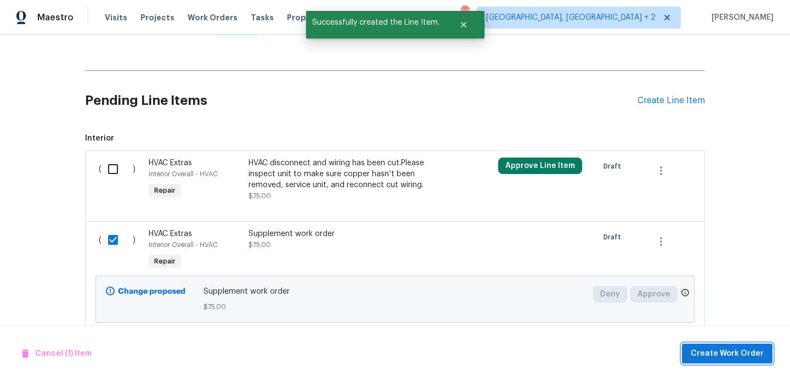
click at [707, 347] on span "Create Work Order" at bounding box center [726, 354] width 73 height 14
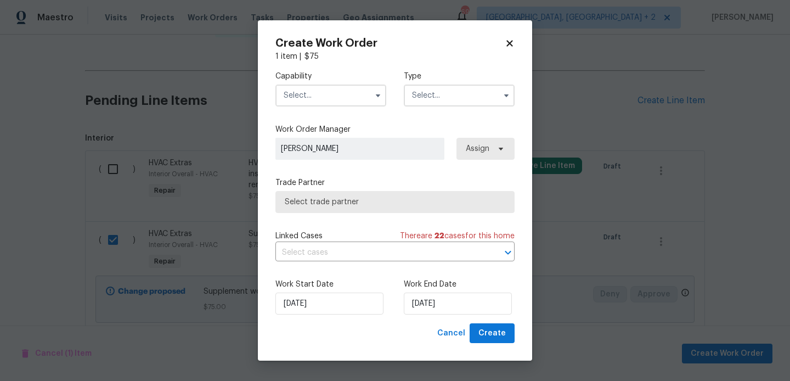
click at [309, 99] on input "text" at bounding box center [330, 95] width 111 height 22
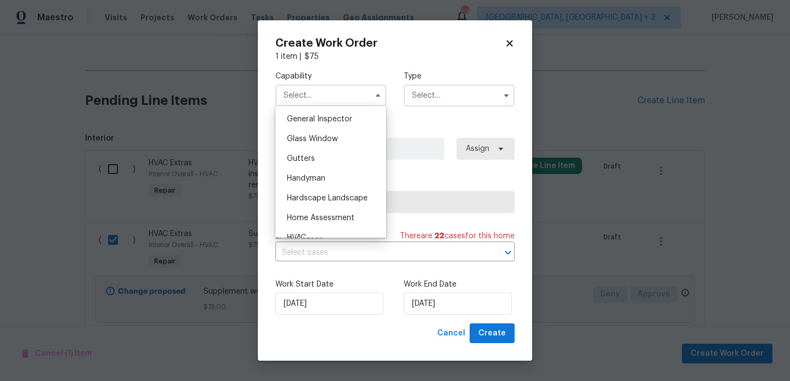
scroll to position [573, 0]
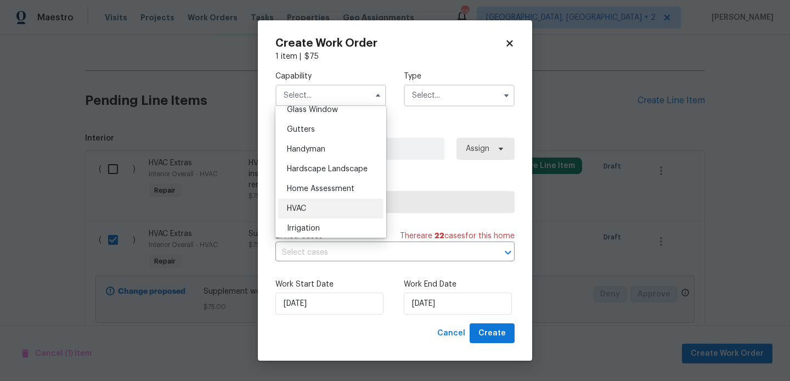
click at [299, 212] on span "HVAC" at bounding box center [296, 209] width 19 height 8
type input "HVAC"
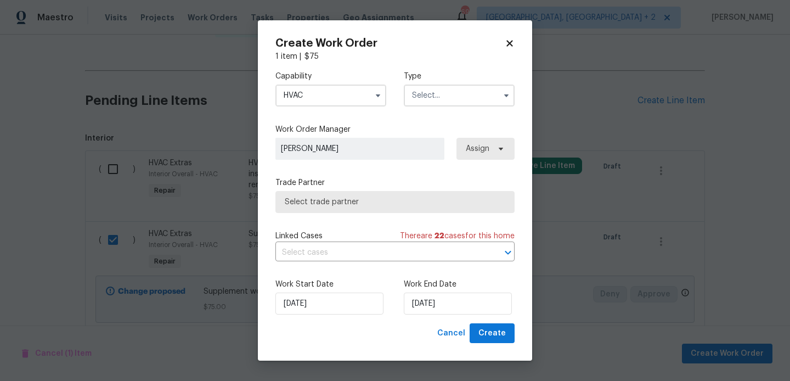
click at [438, 100] on input "text" at bounding box center [459, 95] width 111 height 22
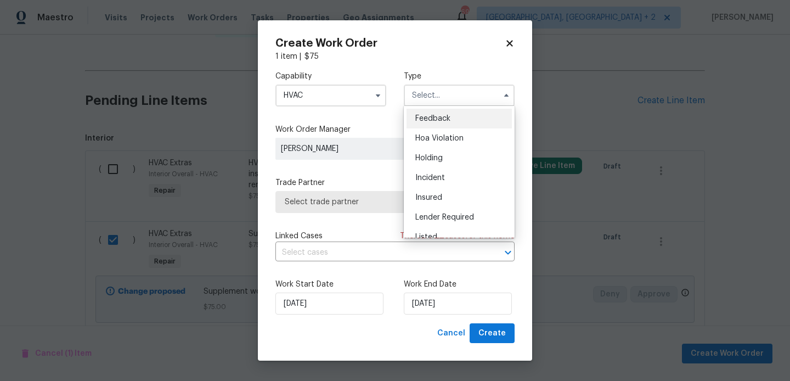
click at [439, 114] on div "Feedback" at bounding box center [458, 119] width 105 height 20
type input "Feedback"
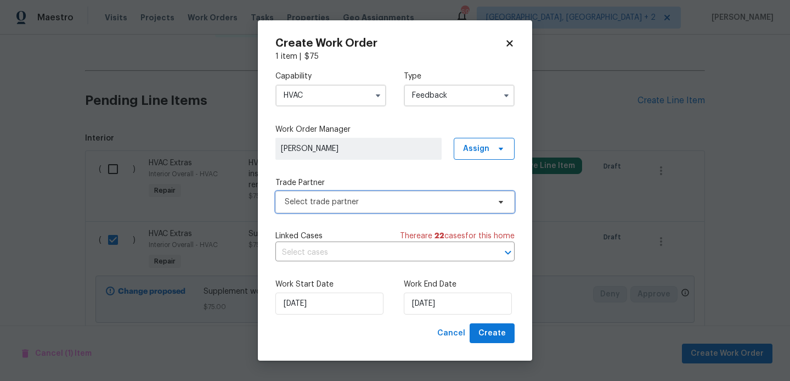
click at [329, 197] on span "Select trade partner" at bounding box center [387, 201] width 205 height 11
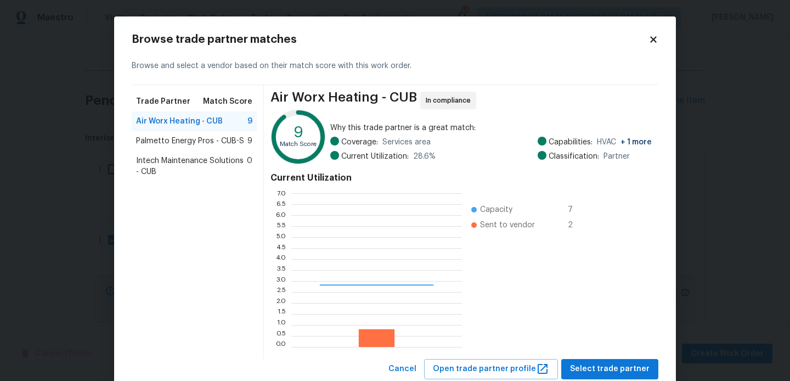
scroll to position [154, 171]
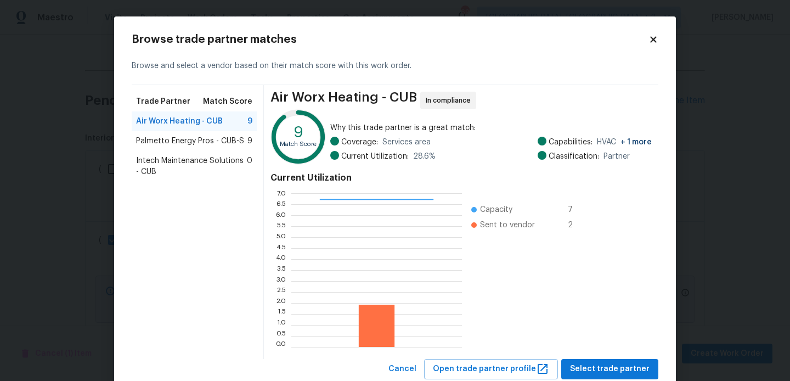
click at [162, 163] on span "Intech Maintenance Solutions - CUB" at bounding box center [191, 166] width 111 height 22
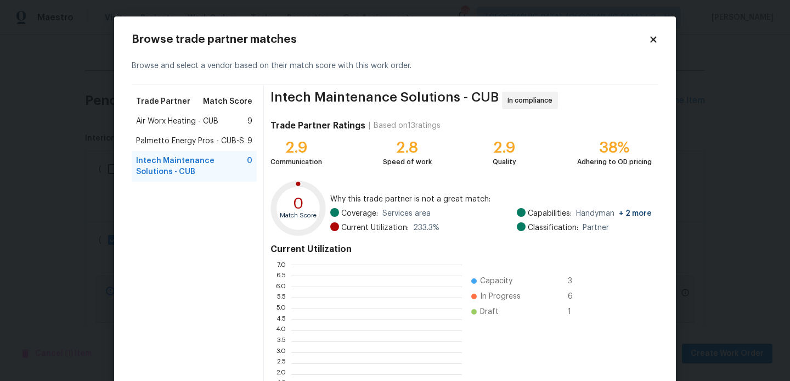
scroll to position [103, 0]
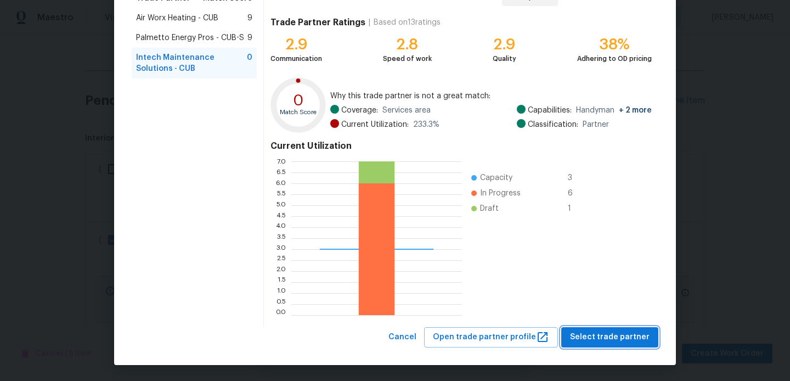
click at [614, 342] on span "Select trade partner" at bounding box center [610, 337] width 80 height 14
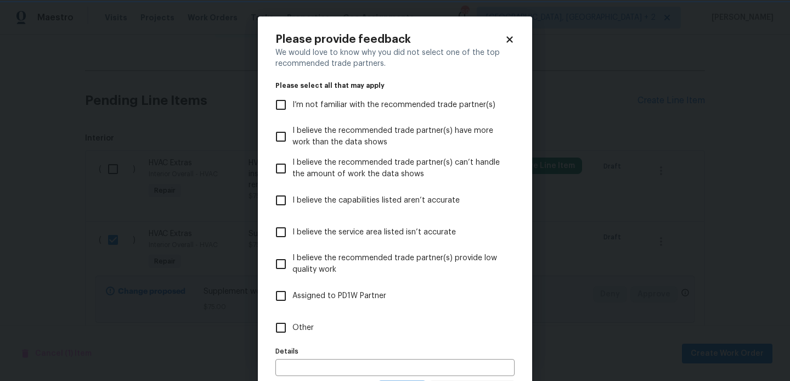
scroll to position [0, 0]
click at [293, 324] on span "Other" at bounding box center [302, 328] width 21 height 12
click at [292, 324] on input "Other" at bounding box center [280, 327] width 23 height 23
checkbox input "true"
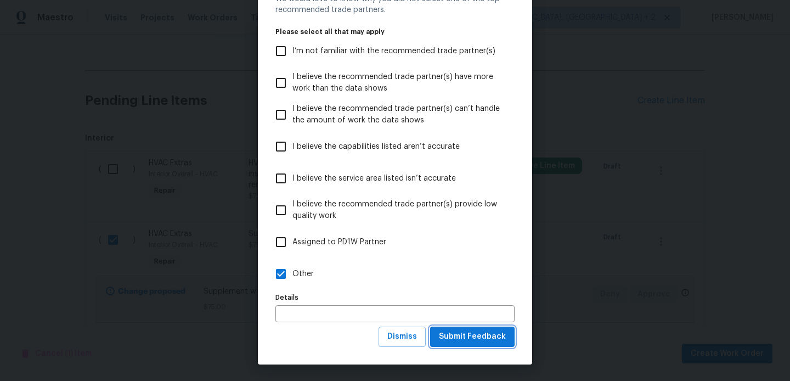
click at [462, 337] on span "Submit Feedback" at bounding box center [472, 337] width 67 height 14
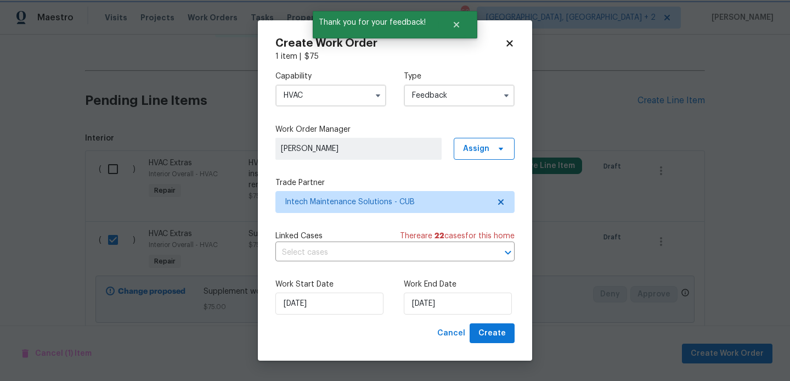
scroll to position [0, 0]
click at [486, 336] on span "Create" at bounding box center [491, 333] width 27 height 14
checkbox input "false"
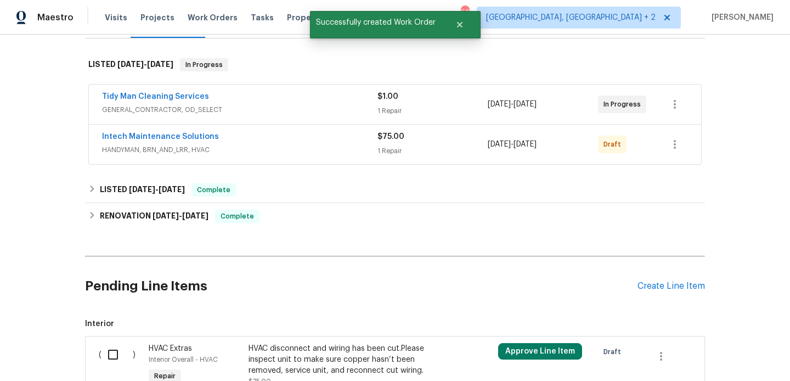
scroll to position [173, 0]
click at [199, 130] on span "Intech Maintenance Solutions" at bounding box center [160, 135] width 117 height 11
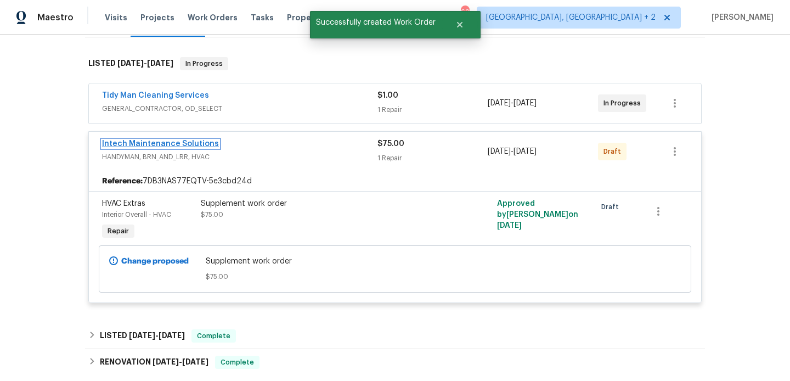
click at [184, 140] on link "Intech Maintenance Solutions" at bounding box center [160, 144] width 117 height 8
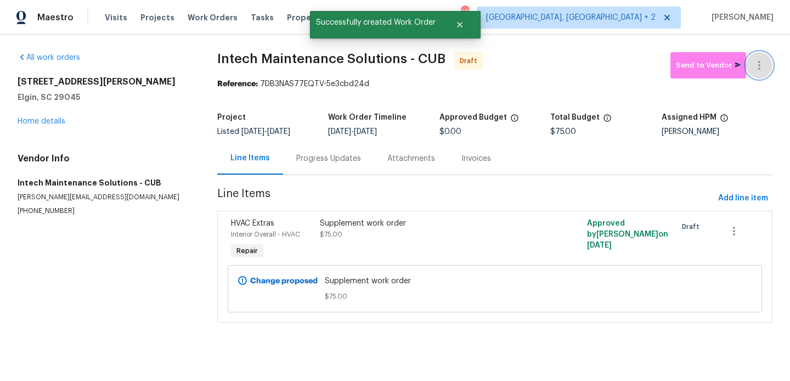
click at [759, 59] on icon "button" at bounding box center [758, 65] width 13 height 13
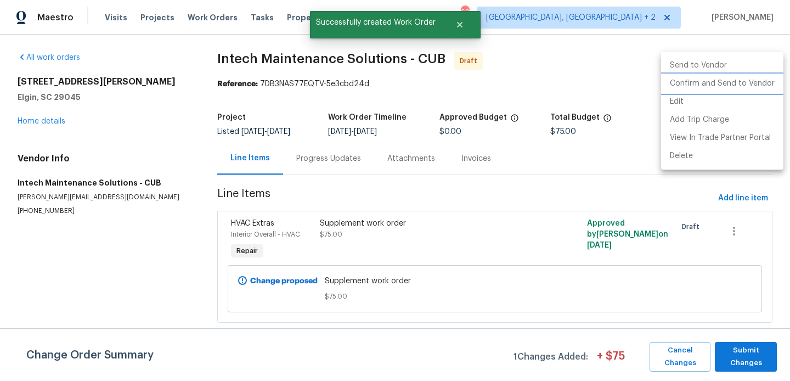
click at [766, 81] on li "Confirm and Send to Vendor" at bounding box center [722, 84] width 122 height 18
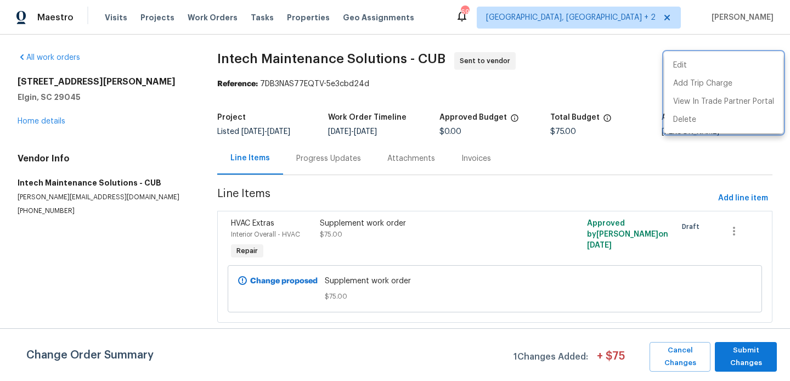
click at [328, 161] on div at bounding box center [395, 190] width 790 height 381
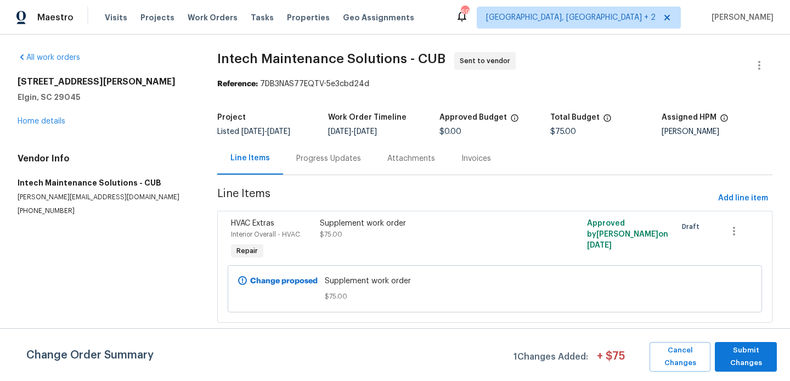
click at [328, 161] on div "Progress Updates" at bounding box center [328, 158] width 65 height 11
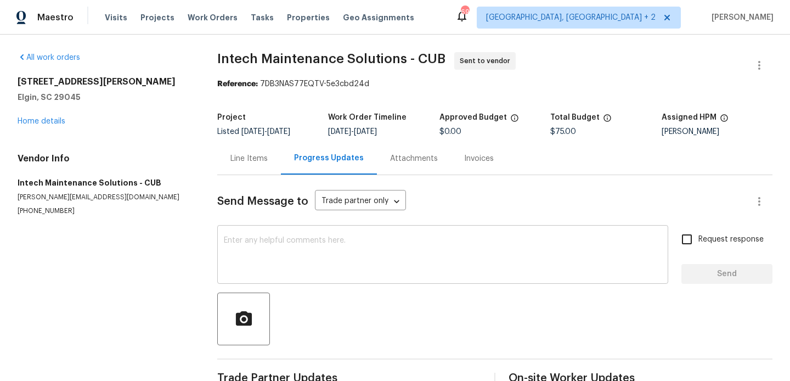
click at [327, 236] on div "x ​" at bounding box center [442, 256] width 451 height 56
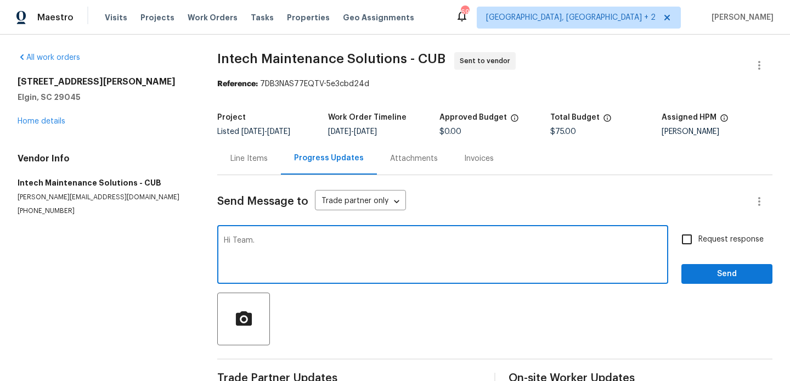
paste textarea "this is Blessida with Opendoor."
click at [254, 241] on textarea "Hi Team. this is Blessida with Opendoor." at bounding box center [443, 255] width 438 height 38
click at [382, 241] on textarea "Hi Team, this is Blessida with Opendoor." at bounding box center [443, 255] width 438 height 38
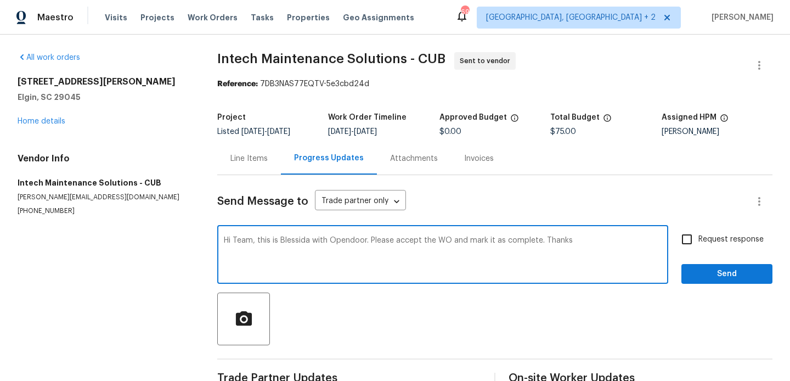
type textarea "Hi Team, this is Blessida with Opendoor. Please accept the WO and mark it as co…"
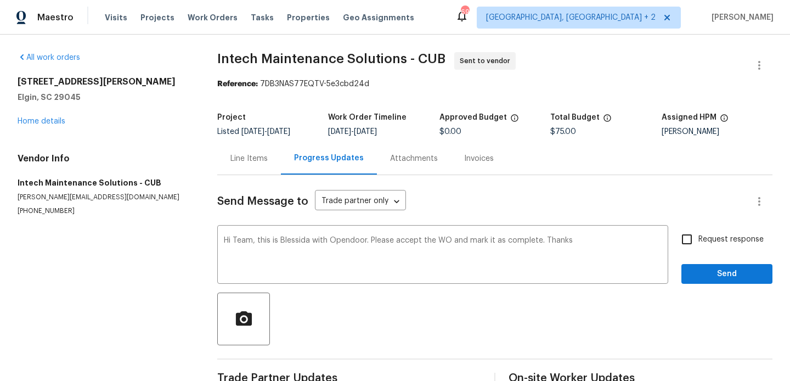
click at [716, 239] on span "Request response" at bounding box center [730, 240] width 65 height 12
click at [698, 239] on input "Request response" at bounding box center [686, 239] width 23 height 23
checkbox input "true"
click at [711, 270] on span "Send" at bounding box center [726, 274] width 73 height 14
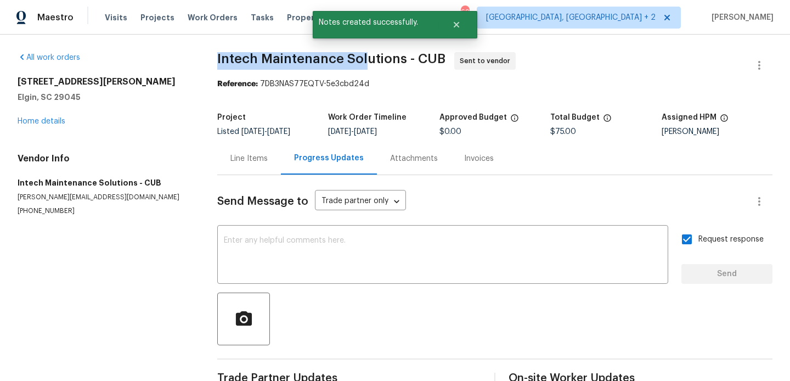
drag, startPoint x: 217, startPoint y: 59, endPoint x: 365, endPoint y: 59, distance: 148.6
click at [365, 59] on div "All work orders 1003 Watson Dr Elgin, SC 29045 Home details Vendor Info Intech …" at bounding box center [395, 248] width 790 height 427
click at [27, 123] on link "Home details" at bounding box center [42, 121] width 48 height 8
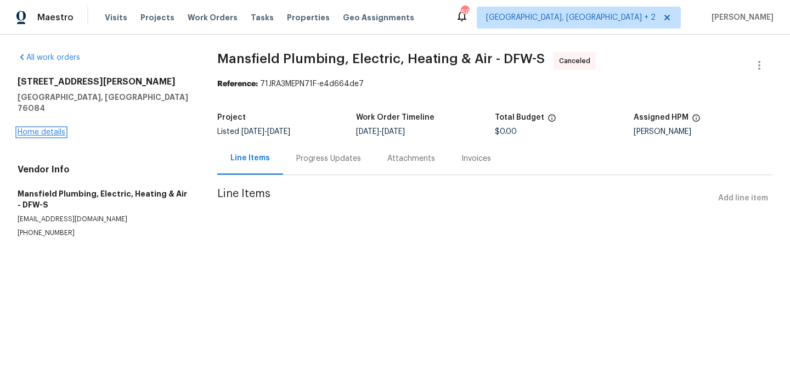
click at [22, 128] on link "Home details" at bounding box center [42, 132] width 48 height 8
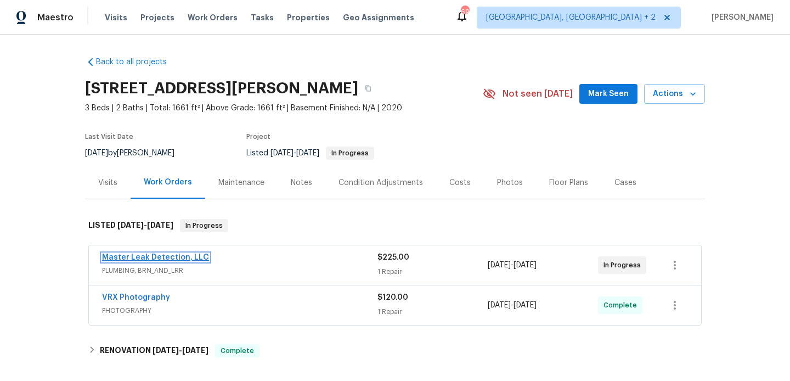
click at [189, 259] on link "Master Leak Detection, LLC" at bounding box center [155, 257] width 107 height 8
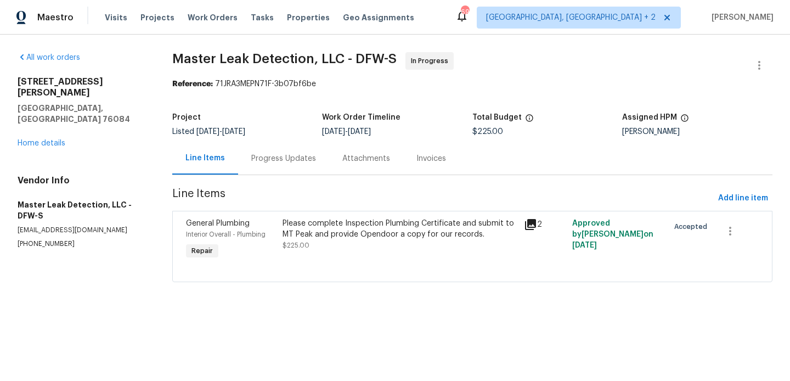
click at [321, 191] on span "Line Items" at bounding box center [442, 198] width 541 height 20
click at [294, 159] on div "Progress Updates" at bounding box center [283, 158] width 65 height 11
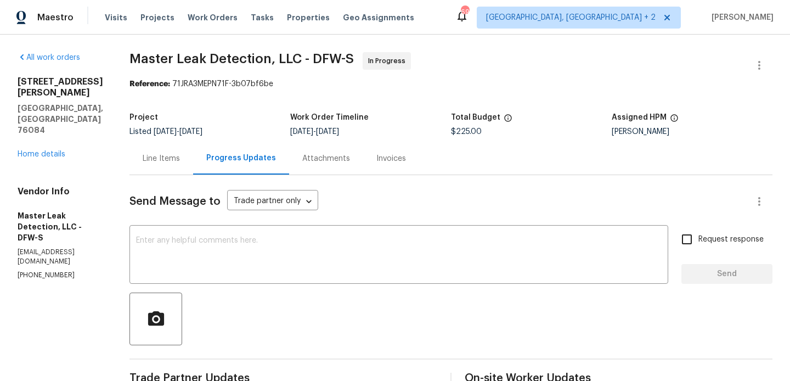
click at [69, 270] on p "(972) 916-1261" at bounding box center [61, 274] width 86 height 9
copy p "(972) 916-1261"
click at [183, 168] on div "Line Items" at bounding box center [161, 158] width 64 height 32
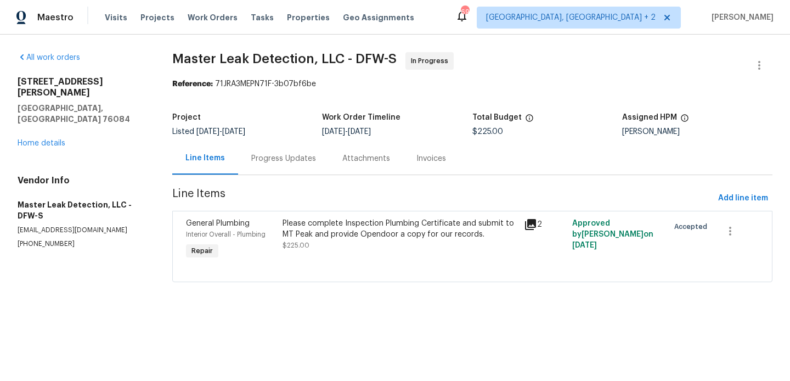
click at [257, 161] on div "Progress Updates" at bounding box center [283, 158] width 65 height 11
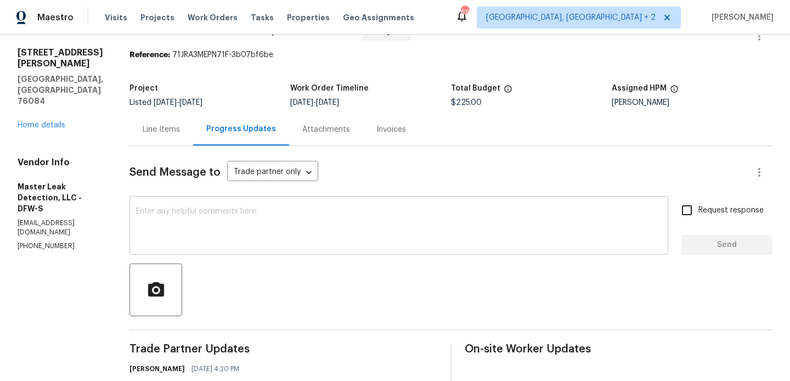
scroll to position [151, 0]
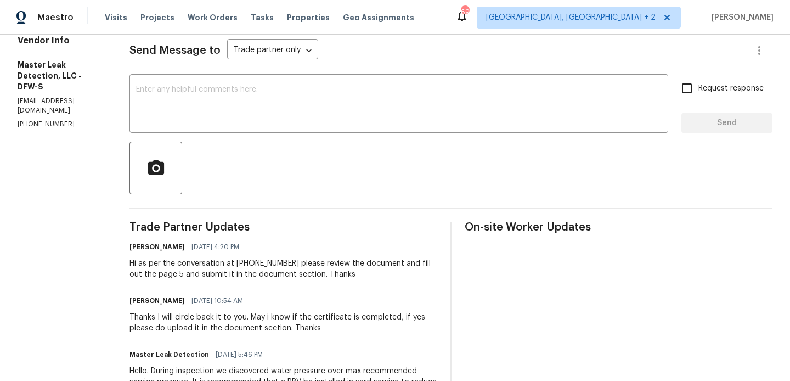
click at [224, 138] on div "Send Message to Trade partner only Trade partner only ​ x ​ Request response Se…" at bounding box center [450, 379] width 643 height 711
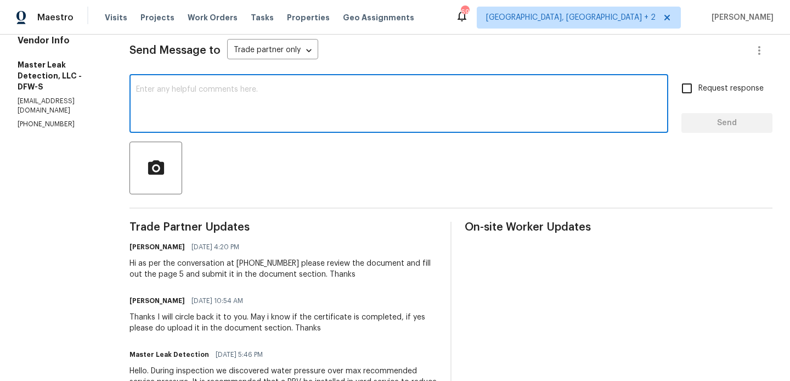
click at [222, 105] on textarea at bounding box center [398, 105] width 525 height 38
paste textarea "Hello Good day! Do we have any update regarding the document is completed?"
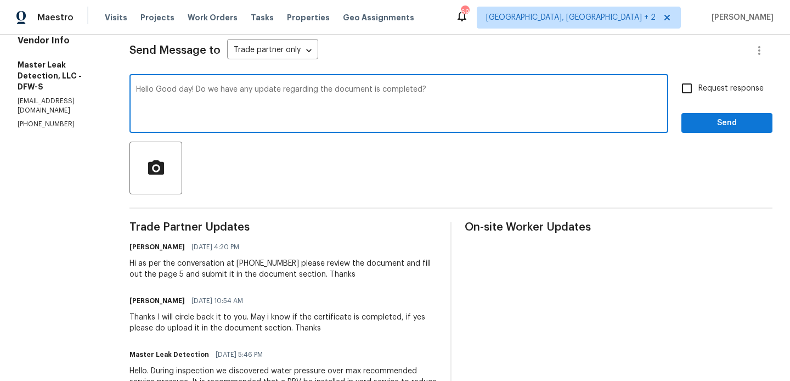
type textarea "Hello Good day! Do we have any update regarding the document is completed?"
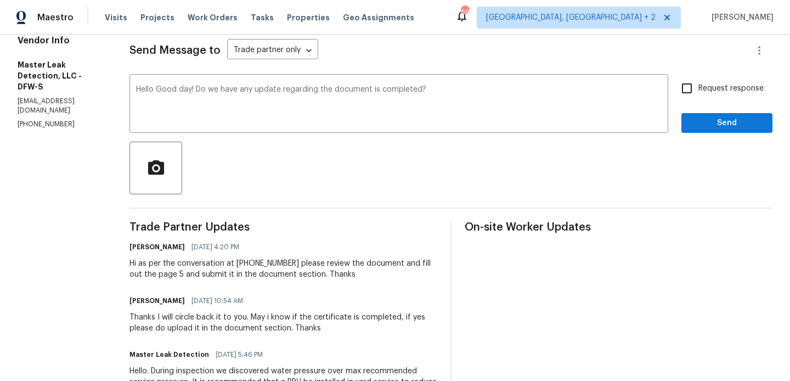
click at [728, 93] on span "Request response" at bounding box center [730, 89] width 65 height 12
click at [698, 93] on input "Request response" at bounding box center [686, 88] width 23 height 23
checkbox input "true"
click at [713, 127] on span "Send" at bounding box center [726, 123] width 73 height 14
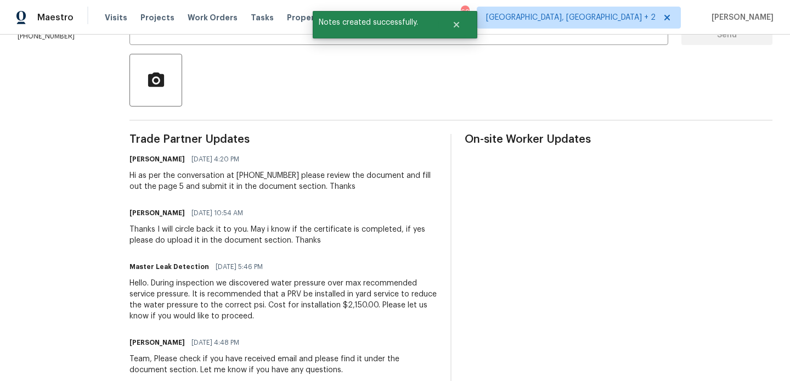
scroll to position [0, 0]
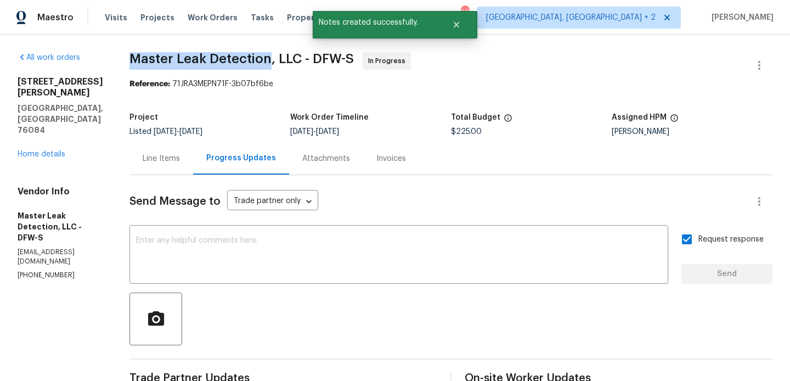
drag, startPoint x: 135, startPoint y: 63, endPoint x: 278, endPoint y: 63, distance: 142.0
copy span "Master Leak Detection"
click at [60, 150] on link "Home details" at bounding box center [42, 154] width 48 height 8
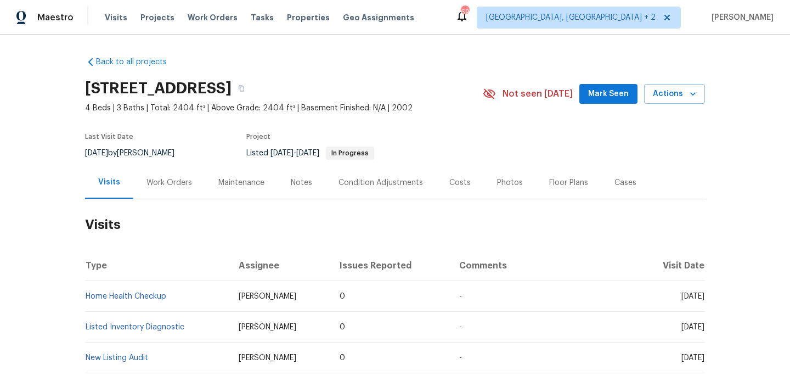
click at [182, 182] on div "Work Orders" at bounding box center [169, 182] width 46 height 11
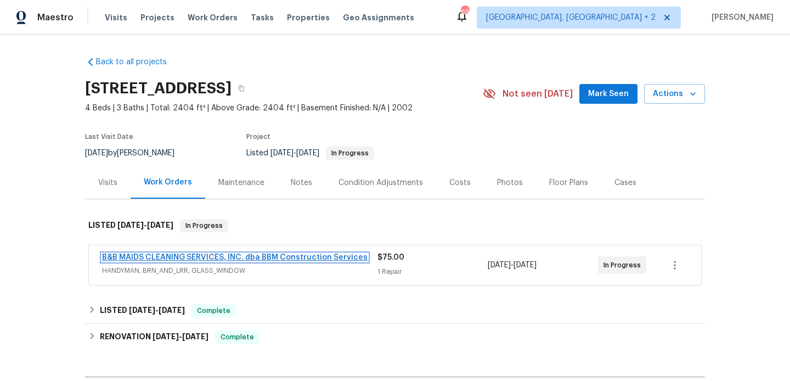
click at [208, 256] on link "B&B MAIDS CLEANING SERVICES, INC. dba BBM Construction Services" at bounding box center [234, 257] width 265 height 8
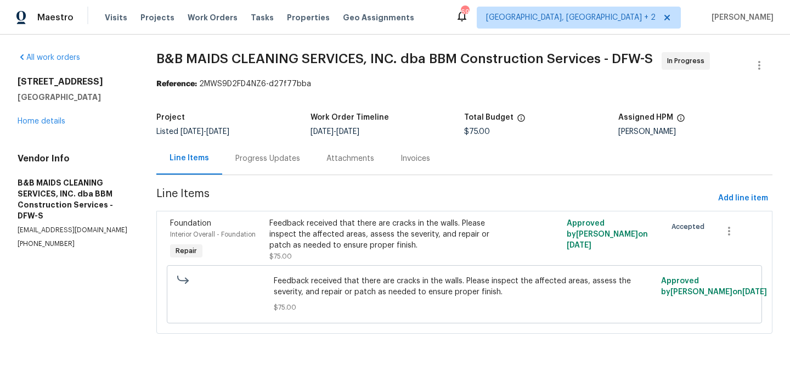
click at [299, 165] on div "Progress Updates" at bounding box center [267, 158] width 91 height 32
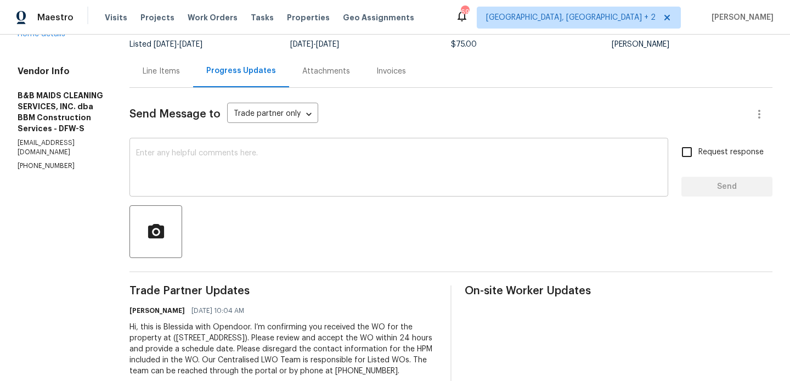
scroll to position [124, 0]
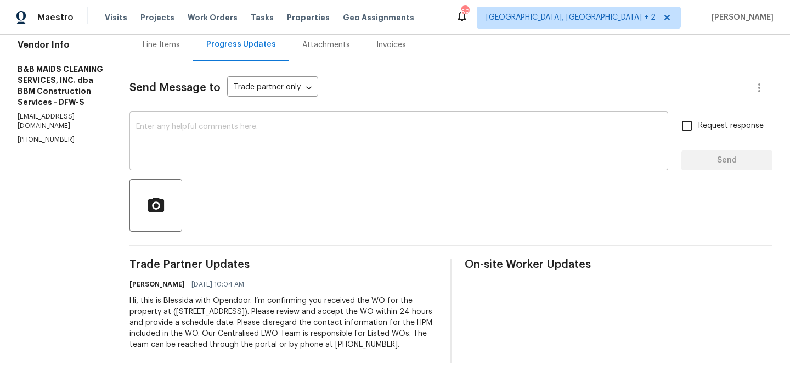
click at [300, 144] on textarea at bounding box center [398, 142] width 525 height 38
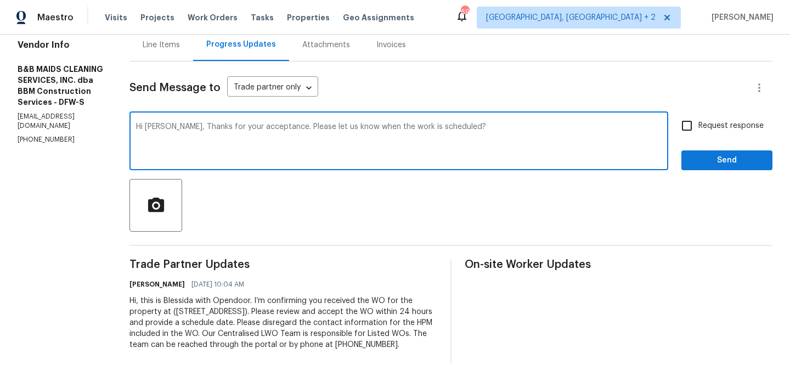
type textarea "Hi Allan, Thanks for your acceptance. Please let us know when the work is sched…"
click at [722, 124] on label "Request response" at bounding box center [719, 125] width 88 height 23
click at [698, 124] on input "Request response" at bounding box center [686, 125] width 23 height 23
checkbox input "true"
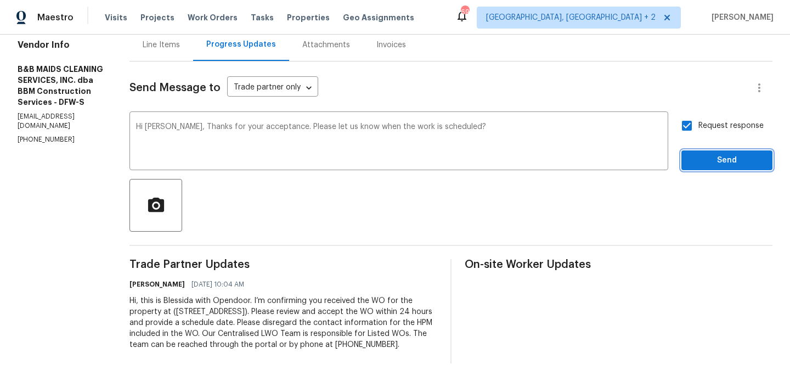
click at [711, 150] on button "Send" at bounding box center [726, 160] width 91 height 20
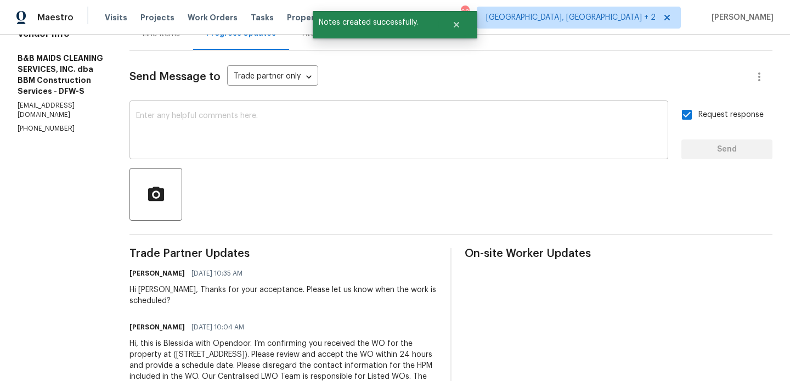
scroll to position [0, 0]
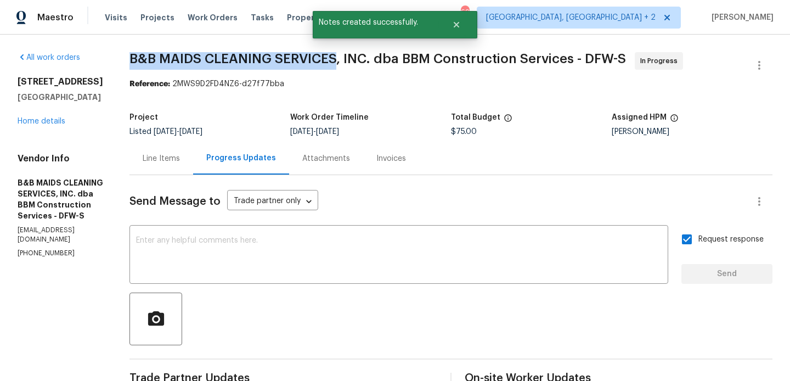
drag, startPoint x: 167, startPoint y: 60, endPoint x: 372, endPoint y: 63, distance: 205.1
click at [372, 63] on span "B&B MAIDS CLEANING SERVICES, INC. dba BBM Construction Services - DFW-S" at bounding box center [377, 58] width 496 height 13
copy span "B&B MAIDS CLEANING SERVICES"
click at [42, 124] on link "Home details" at bounding box center [42, 121] width 48 height 8
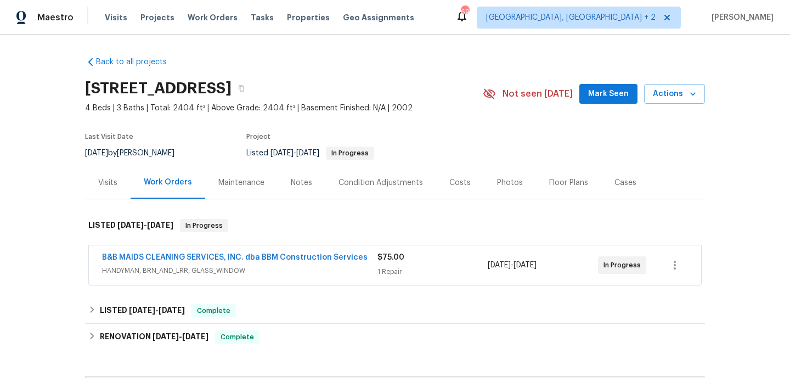
click at [214, 262] on span "B&B MAIDS CLEANING SERVICES, INC. dba BBM Construction Services" at bounding box center [234, 257] width 265 height 11
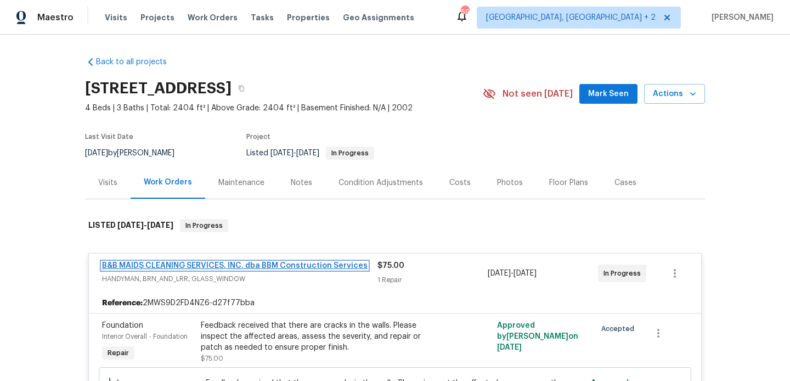
click at [197, 262] on link "B&B MAIDS CLEANING SERVICES, INC. dba BBM Construction Services" at bounding box center [234, 266] width 265 height 8
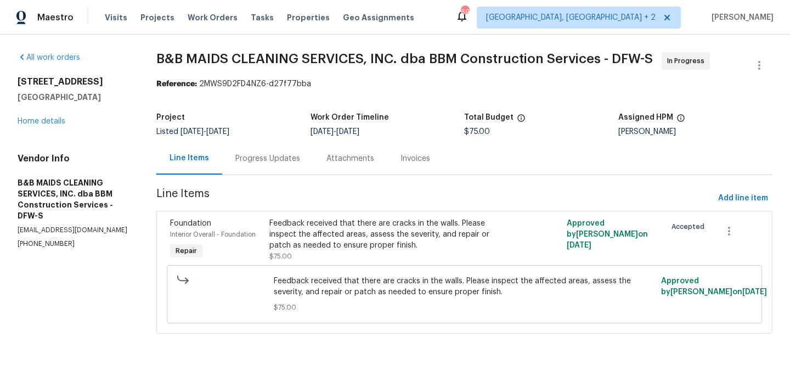
click at [39, 239] on p "(214) 732-4660" at bounding box center [74, 243] width 112 height 9
copy p "(214) 732-4660"
drag, startPoint x: 92, startPoint y: 96, endPoint x: 20, endPoint y: 74, distance: 75.1
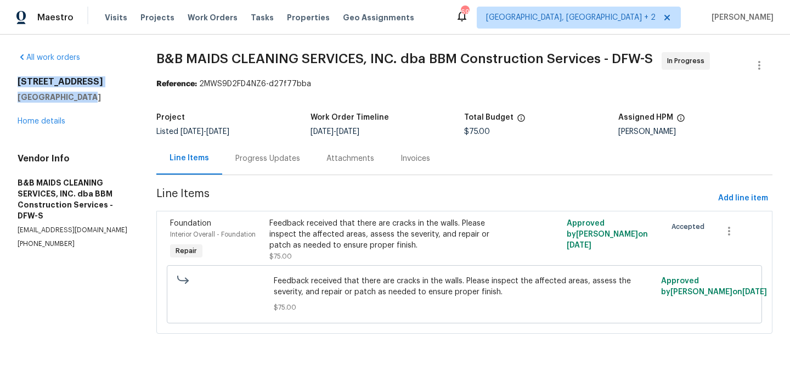
click at [20, 74] on div "All work orders 11473 Las Polamas Dr Frisco, TX 75033 Home details Vendor Info …" at bounding box center [74, 150] width 112 height 196
copy div "11473 Las Polamas Dr Frisco, TX 75033"
click at [43, 122] on link "Home details" at bounding box center [42, 121] width 48 height 8
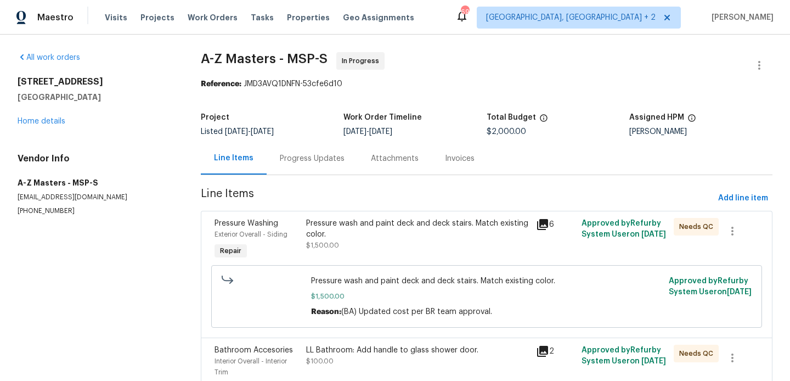
click at [310, 165] on div "Progress Updates" at bounding box center [312, 158] width 91 height 32
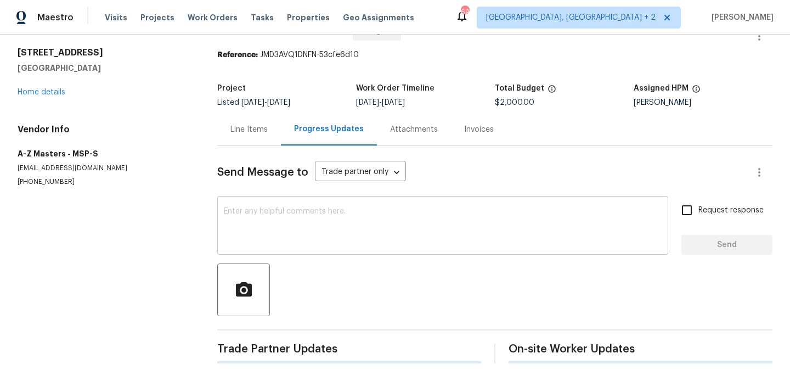
scroll to position [115, 0]
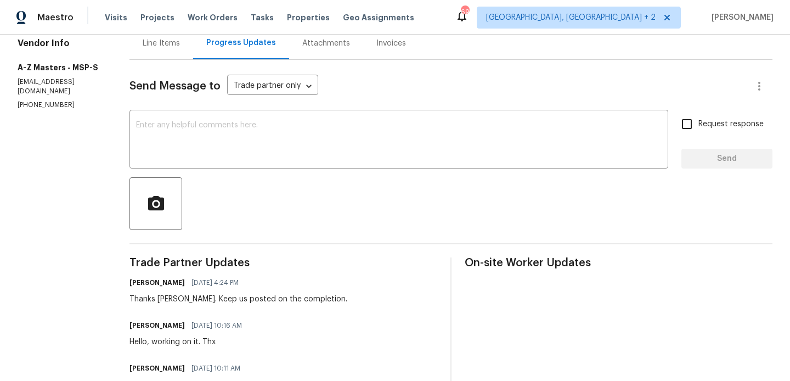
click at [33, 110] on p "[PHONE_NUMBER]" at bounding box center [61, 104] width 86 height 9
copy p "[PHONE_NUMBER]"
click at [229, 132] on textarea at bounding box center [398, 140] width 525 height 38
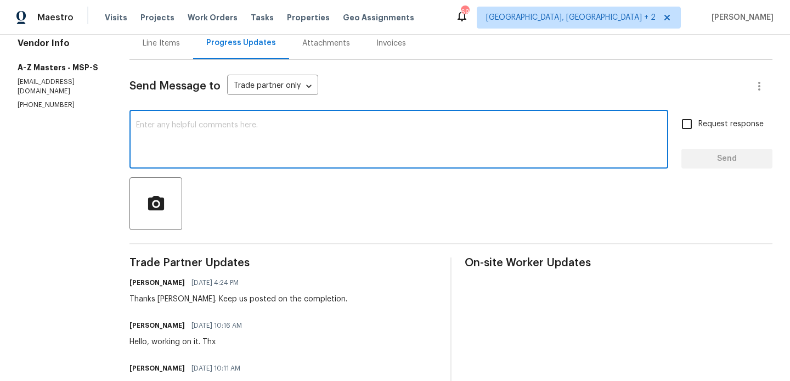
paste textarea "[PERSON_NAME], Following up on this once again. Keep us posted upon completion."
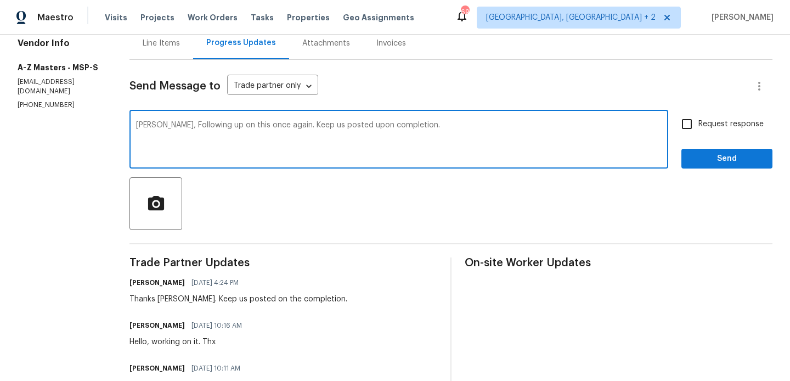
type textarea "[PERSON_NAME], Following up on this once again. Keep us posted upon completion."
click at [706, 117] on label "Request response" at bounding box center [719, 123] width 88 height 23
click at [698, 117] on input "Request response" at bounding box center [686, 123] width 23 height 23
checkbox input "true"
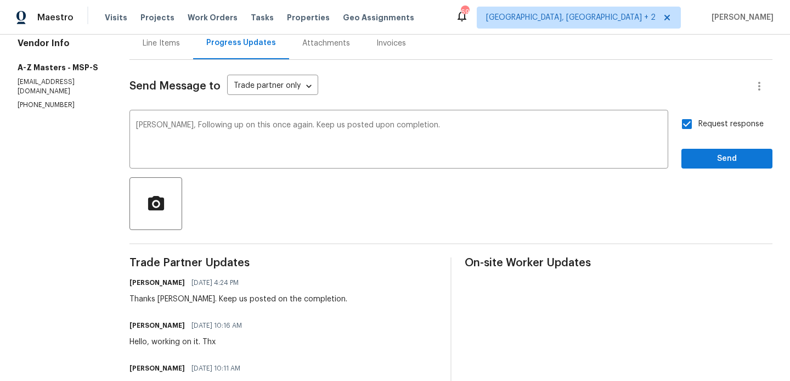
click at [704, 178] on div at bounding box center [450, 203] width 643 height 53
click at [701, 167] on button "Send" at bounding box center [726, 159] width 91 height 20
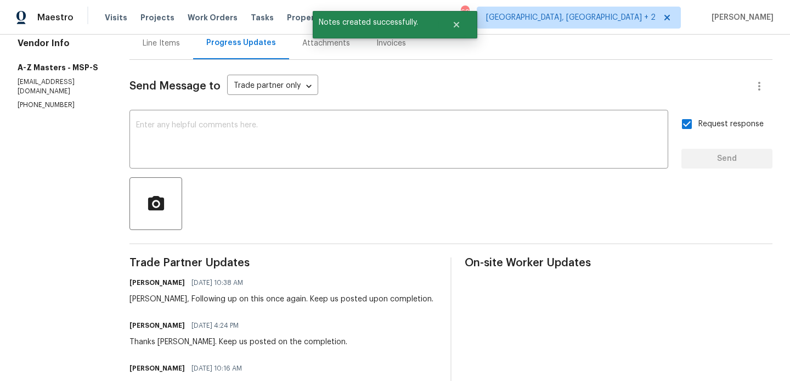
scroll to position [0, 0]
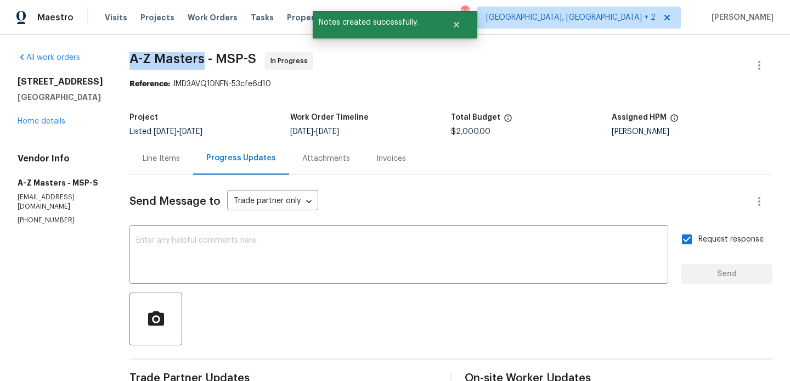
drag, startPoint x: 115, startPoint y: 65, endPoint x: 185, endPoint y: 64, distance: 70.8
click at [185, 64] on span "A-Z Masters - MSP-S In Progress" at bounding box center [437, 65] width 616 height 26
copy span "A-Z Masters"
click at [45, 125] on link "Home details" at bounding box center [42, 121] width 48 height 8
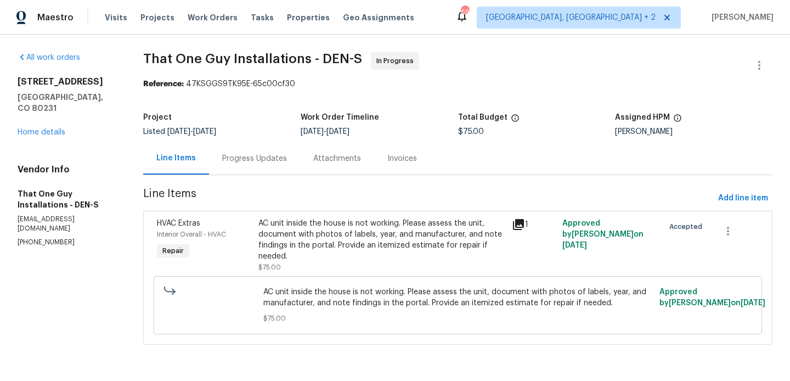
click at [247, 153] on div "Progress Updates" at bounding box center [254, 158] width 65 height 11
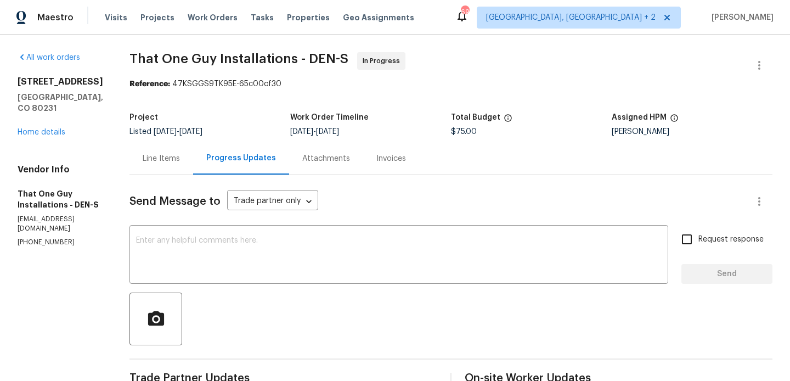
click at [52, 245] on p "(720) 242-7334" at bounding box center [61, 241] width 86 height 9
copy p "(720) 242-7334"
click at [24, 129] on link "Home details" at bounding box center [42, 132] width 48 height 8
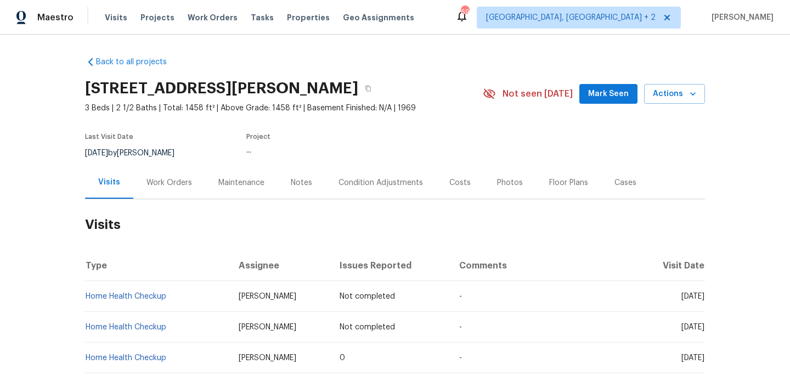
click at [179, 179] on div "Work Orders" at bounding box center [169, 182] width 46 height 11
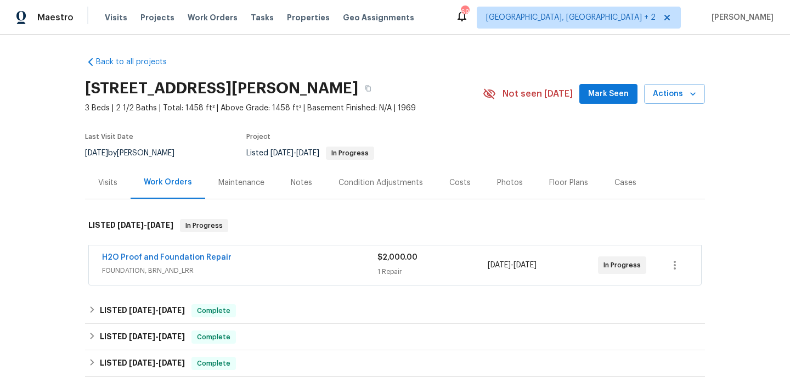
click at [189, 262] on span "H2O Proof and Foundation Repair" at bounding box center [166, 257] width 129 height 11
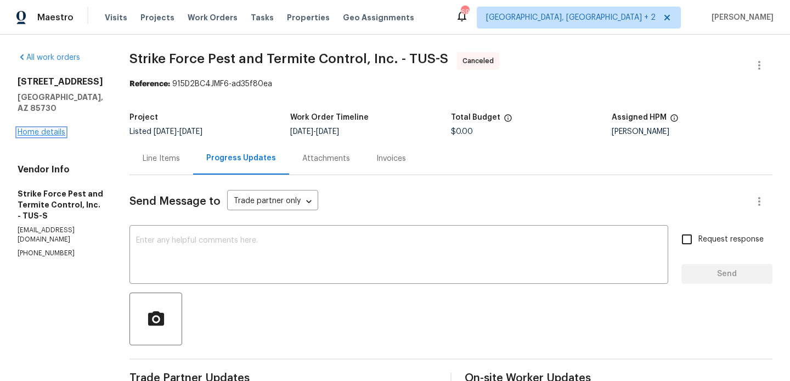
click at [33, 128] on link "Home details" at bounding box center [42, 132] width 48 height 8
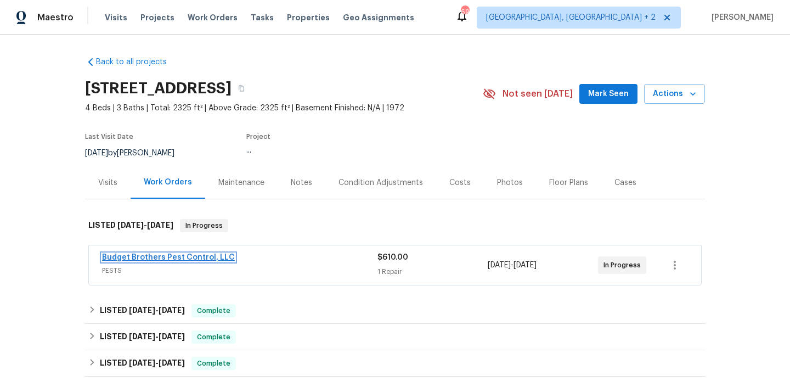
click at [192, 258] on link "Budget Brothers Pest Control, LLC" at bounding box center [168, 257] width 133 height 8
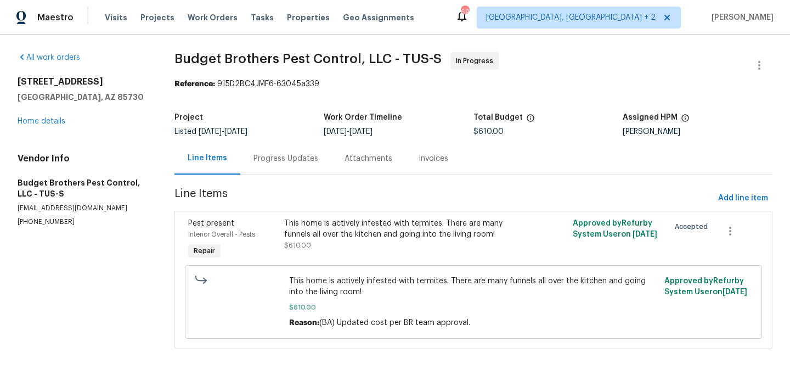
click at [287, 163] on div "Progress Updates" at bounding box center [285, 158] width 65 height 11
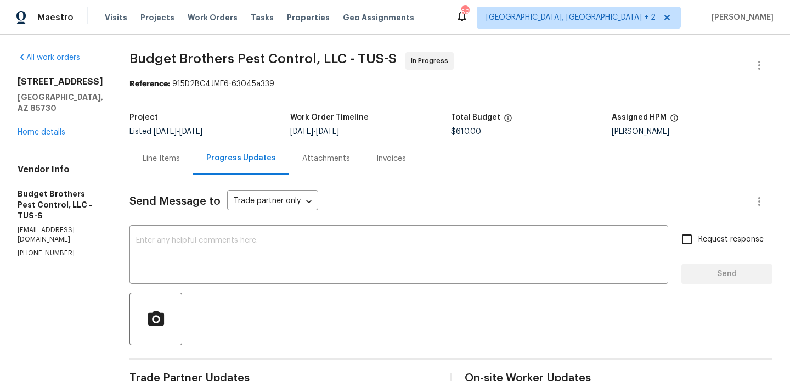
click at [184, 152] on div "Line Items" at bounding box center [161, 158] width 64 height 32
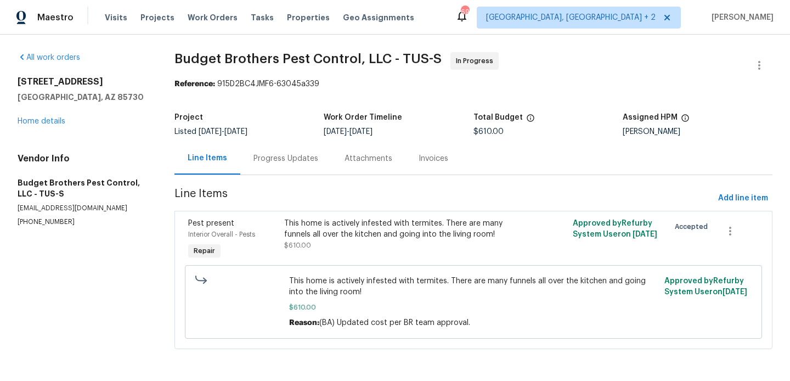
click at [281, 149] on div "Progress Updates" at bounding box center [285, 158] width 91 height 32
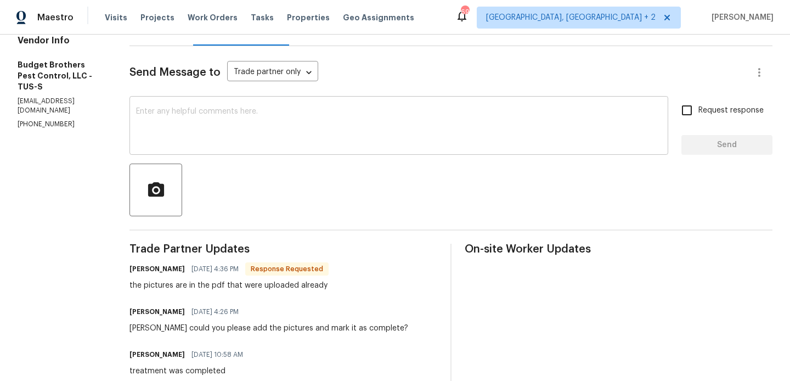
scroll to position [142, 0]
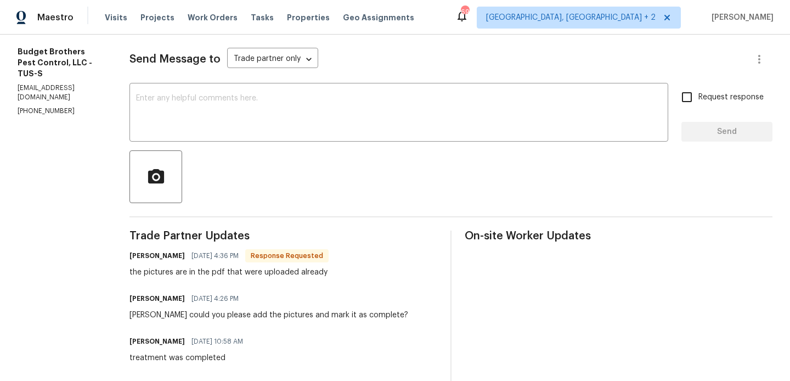
click at [161, 253] on h6 "Billie Tholen" at bounding box center [156, 255] width 55 height 11
copy h6 "Billie"
click at [239, 98] on textarea at bounding box center [398, 113] width 525 height 38
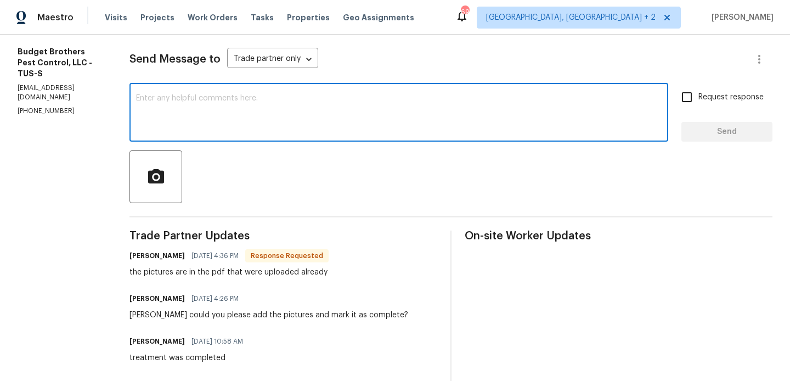
paste textarea "Billie"
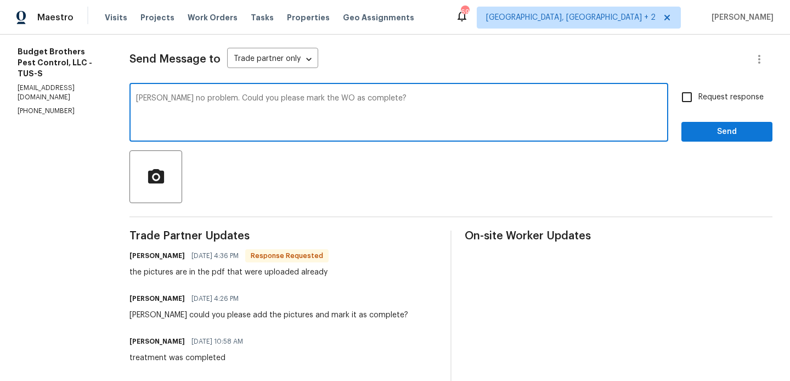
type textarea "Billie no problem. Could you please mark the WO as complete?"
click at [703, 106] on label "Request response" at bounding box center [719, 97] width 88 height 23
click at [698, 106] on input "Request response" at bounding box center [686, 97] width 23 height 23
checkbox input "true"
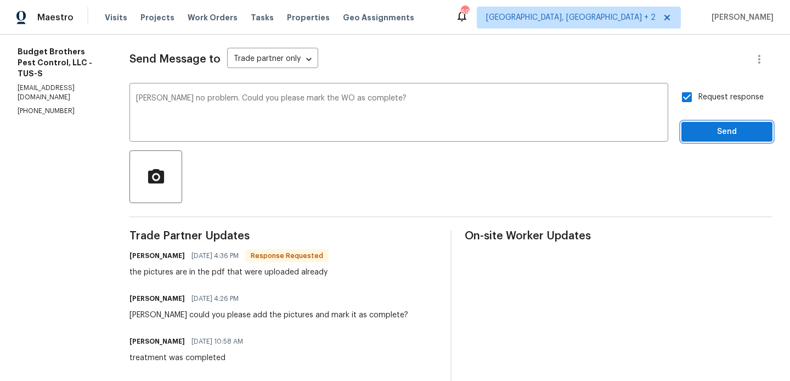
click at [695, 127] on span "Send" at bounding box center [726, 132] width 73 height 14
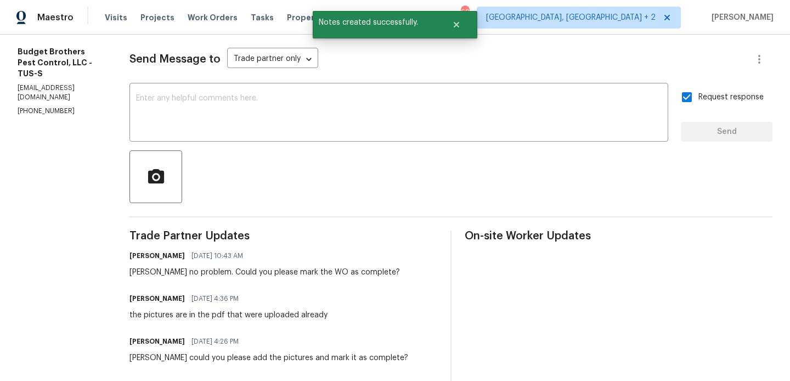
click at [33, 106] on p "(602) 493-7555" at bounding box center [61, 110] width 86 height 9
copy p "(602) 493-7555"
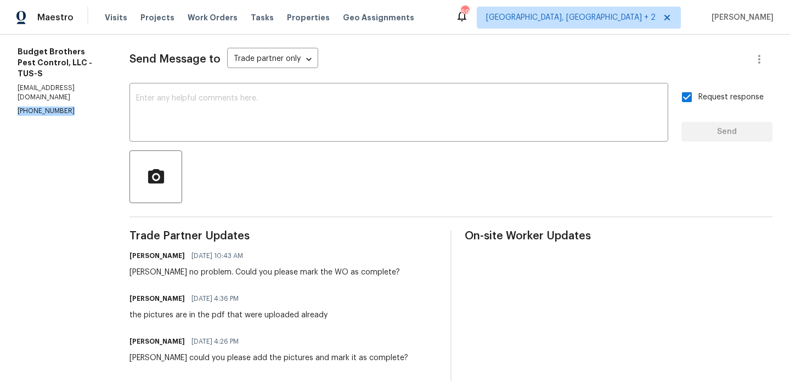
scroll to position [0, 0]
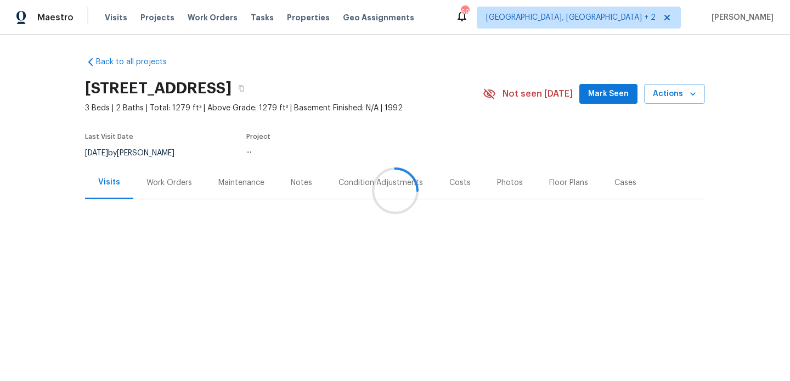
click at [172, 174] on div at bounding box center [395, 190] width 790 height 381
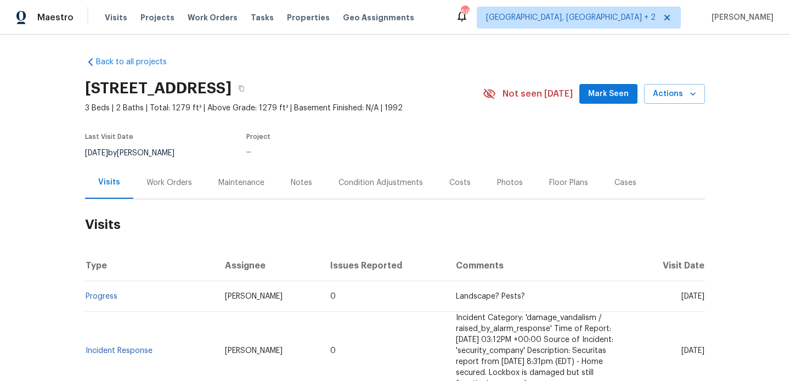
click at [172, 174] on div "Work Orders" at bounding box center [169, 182] width 72 height 32
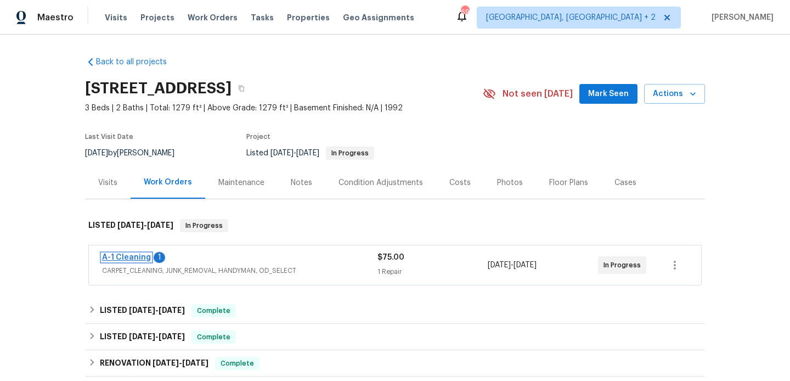
click at [141, 256] on link "A-1 Cleaning" at bounding box center [126, 257] width 49 height 8
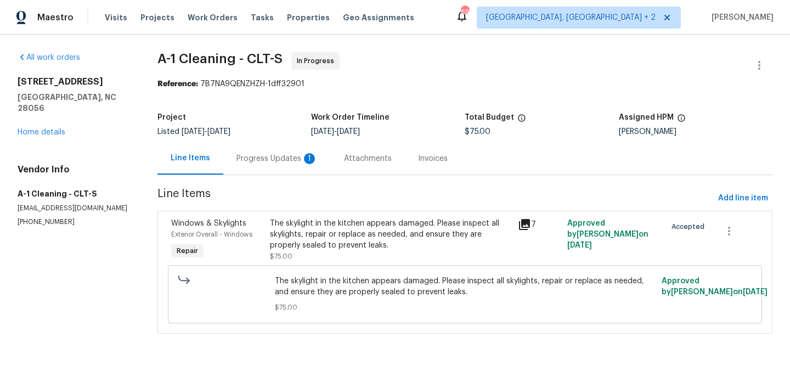
click at [278, 151] on div "Progress Updates 1" at bounding box center [276, 158] width 107 height 32
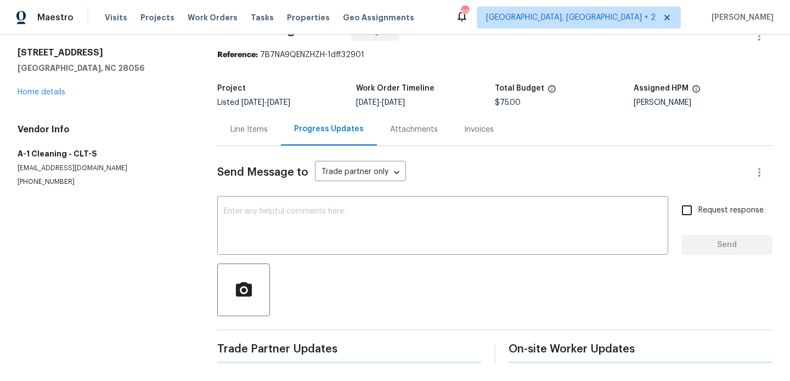
scroll to position [119, 0]
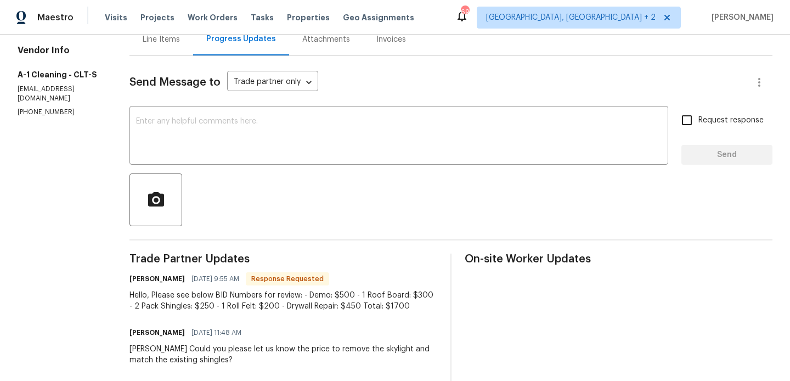
click at [140, 279] on h6 "[PERSON_NAME]" at bounding box center [156, 278] width 55 height 11
copy h6 "[PERSON_NAME]"
click at [218, 103] on div "Send Message to Trade partner only Trade partner only ​ x ​ Request response Se…" at bounding box center [450, 367] width 643 height 623
click at [201, 120] on textarea at bounding box center [398, 136] width 525 height 38
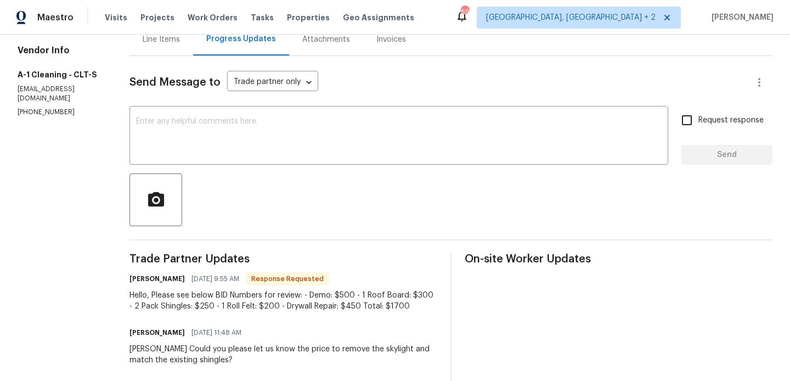
click at [129, 278] on h6 "Damion Brown" at bounding box center [156, 278] width 55 height 11
copy h6 "Damion"
click at [184, 159] on div "x ​" at bounding box center [398, 137] width 539 height 56
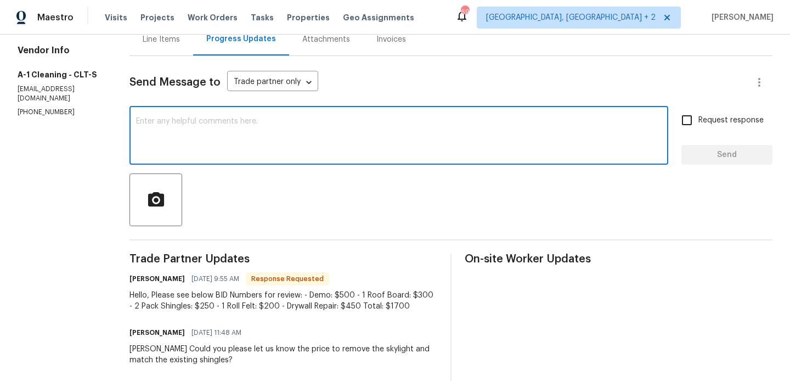
paste textarea "Damion"
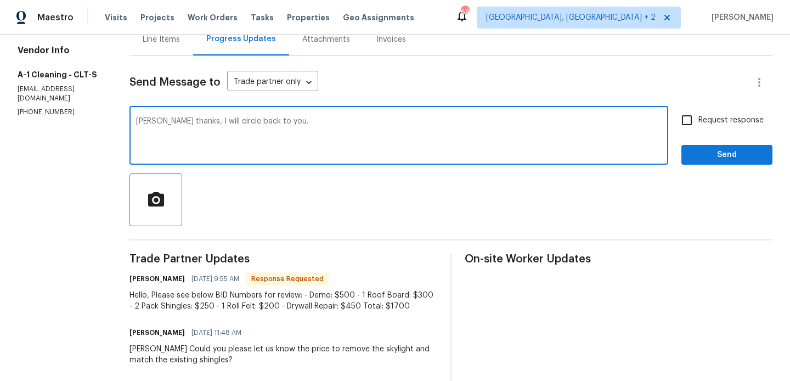
type textarea "Damion thanks, I will circle back to you."
click at [687, 124] on input "Request response" at bounding box center [686, 120] width 23 height 23
checkbox input "true"
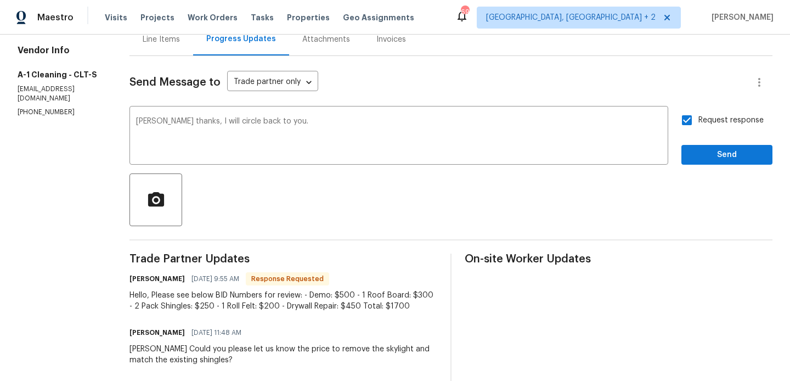
click at [705, 180] on div at bounding box center [450, 199] width 643 height 53
click at [705, 163] on button "Send" at bounding box center [726, 155] width 91 height 20
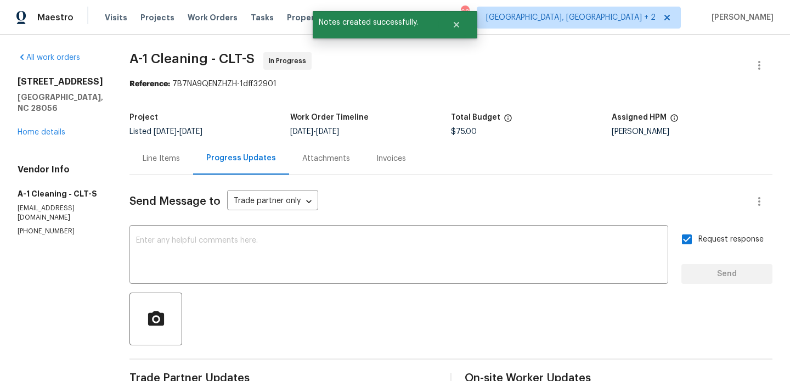
scroll to position [148, 0]
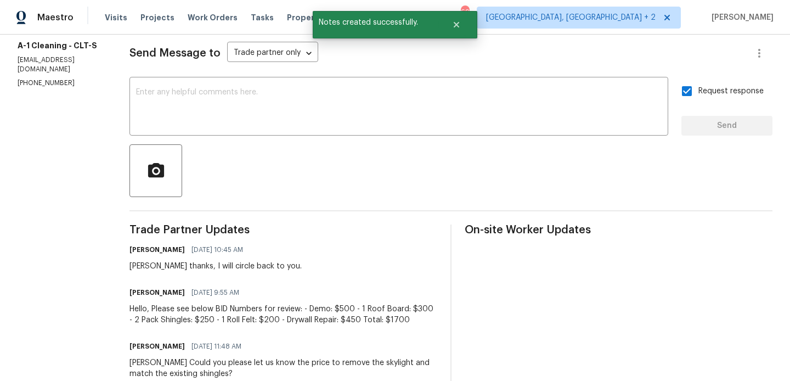
click at [301, 316] on div "Hello, Please see below BID Numbers for review: - Demo: $500 - 1 Roof Board: $3…" at bounding box center [283, 314] width 308 height 22
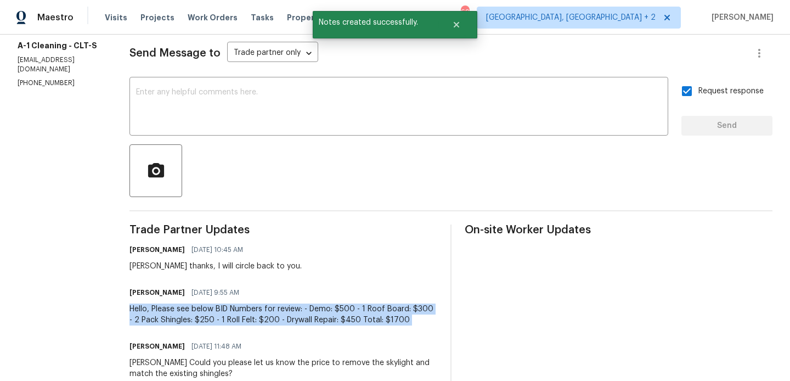
click at [301, 316] on div "Hello, Please see below BID Numbers for review: - Demo: $500 - 1 Roof Board: $3…" at bounding box center [283, 314] width 308 height 22
copy div "Hello, Please see below BID Numbers for review: - Demo: $500 - 1 Roof Board: $3…"
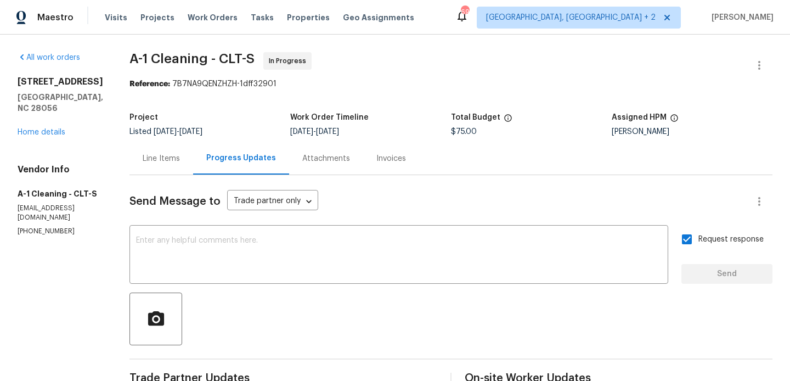
click at [339, 140] on div "Project Listed 8/15/2025 - 8/17/2025 Work Order Timeline 8/15/2025 - 8/17/2025 …" at bounding box center [450, 124] width 643 height 35
drag, startPoint x: 120, startPoint y: 55, endPoint x: 200, endPoint y: 56, distance: 79.5
copy span "A-1 Cleaning"
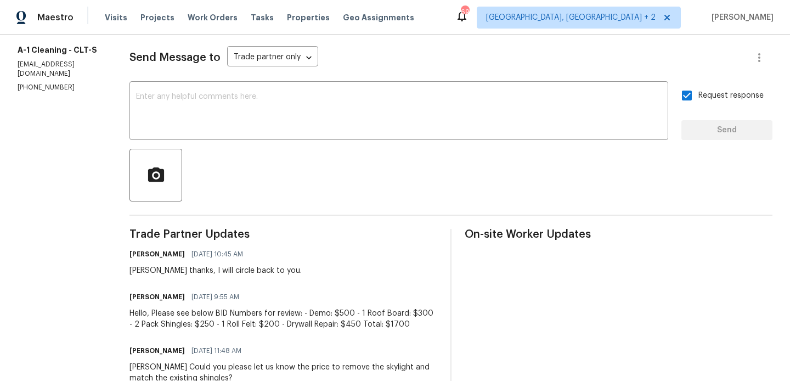
scroll to position [143, 0]
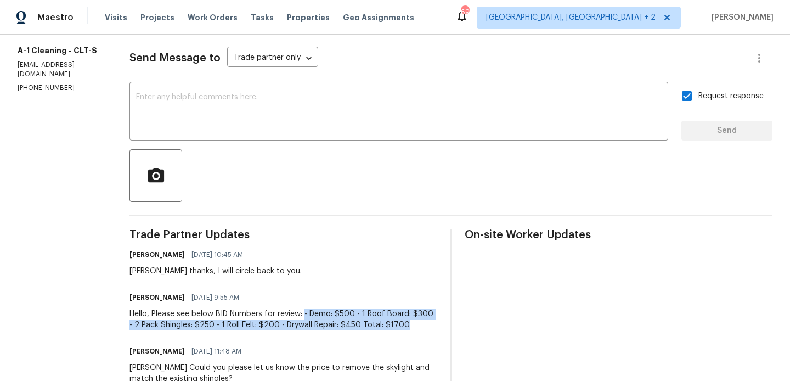
drag, startPoint x: 298, startPoint y: 314, endPoint x: 390, endPoint y: 329, distance: 93.9
click at [390, 329] on div "Hello, Please see below BID Numbers for review: - Demo: $500 - 1 Roof Board: $3…" at bounding box center [283, 319] width 308 height 22
copy div "- Demo: $500 - 1 Roof Board: $300 - 2 Pack Shingles: $250 - 1 Roll Felt: $200 -…"
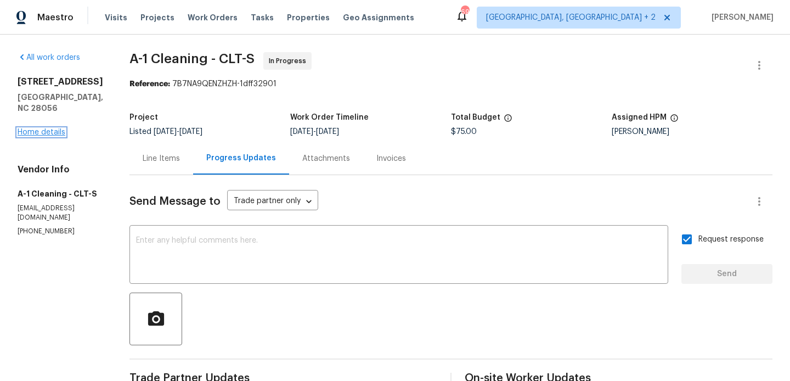
click at [32, 133] on link "Home details" at bounding box center [42, 132] width 48 height 8
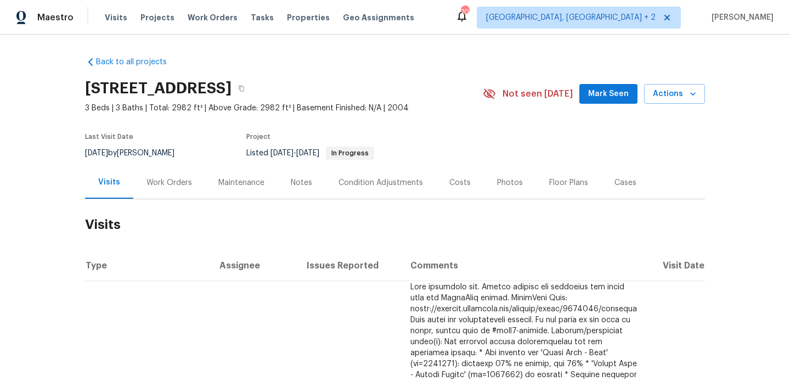
click at [182, 182] on div "Work Orders" at bounding box center [169, 182] width 46 height 11
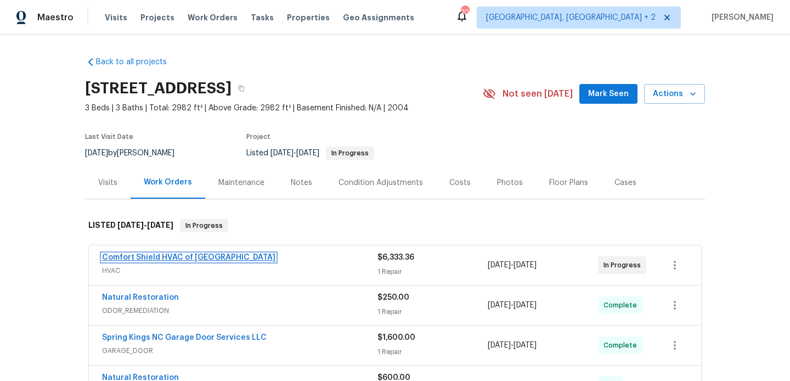
click at [189, 258] on link "Comfort Shield HVAC of [GEOGRAPHIC_DATA]" at bounding box center [188, 257] width 173 height 8
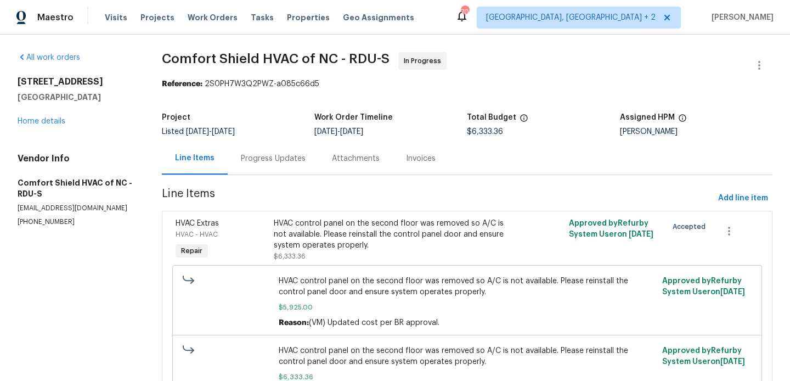
click at [282, 157] on div "Progress Updates" at bounding box center [273, 158] width 65 height 11
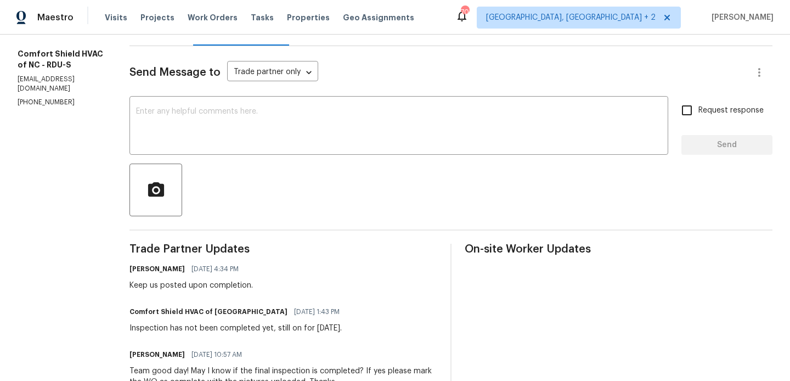
scroll to position [124, 0]
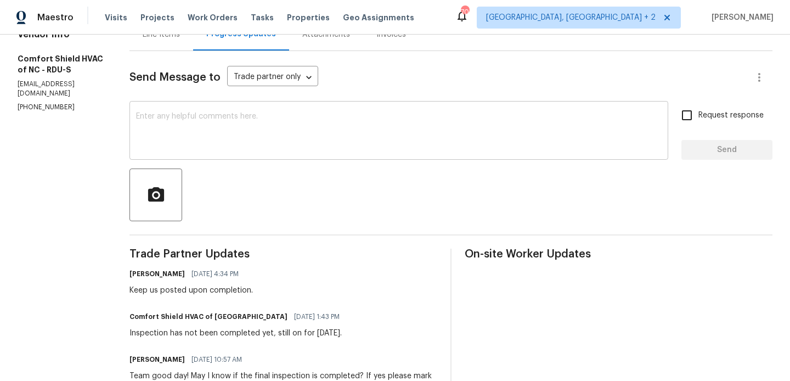
click at [251, 118] on textarea at bounding box center [398, 131] width 525 height 38
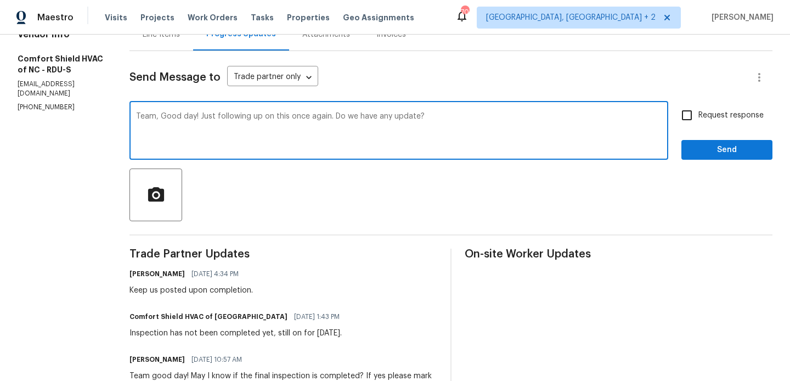
type textarea "Team, Good day! Just following up on this once again. Do we have any update?"
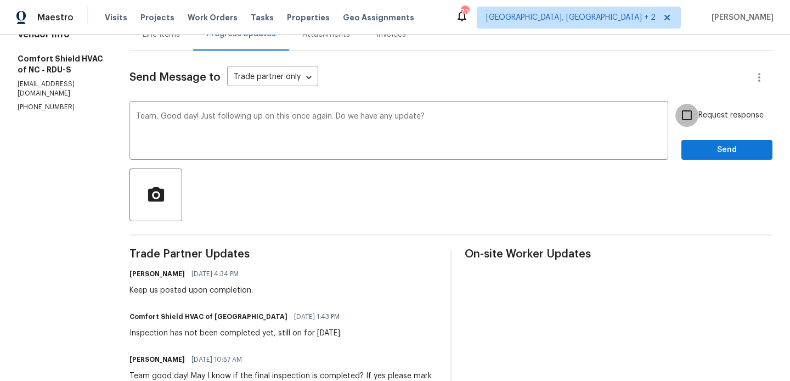
click at [686, 110] on input "Request response" at bounding box center [686, 115] width 23 height 23
checkbox input "true"
click at [694, 149] on span "Send" at bounding box center [726, 150] width 73 height 14
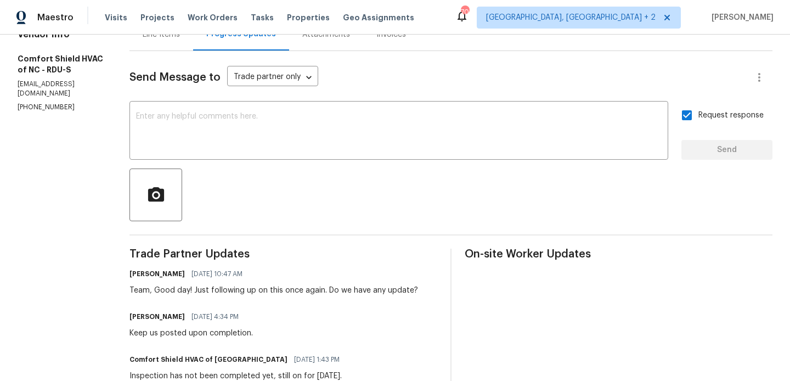
scroll to position [0, 0]
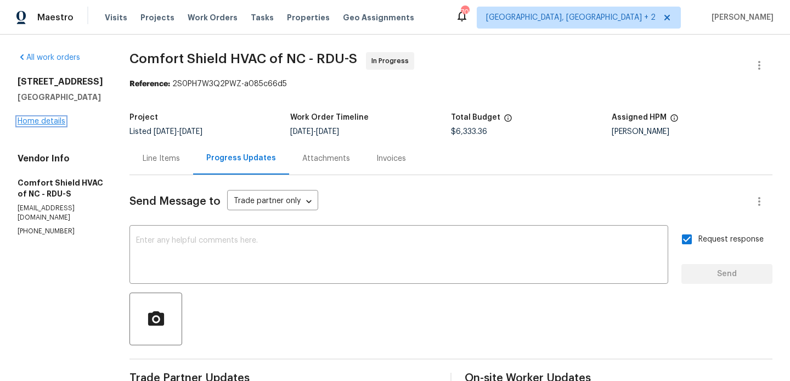
click at [31, 122] on link "Home details" at bounding box center [42, 121] width 48 height 8
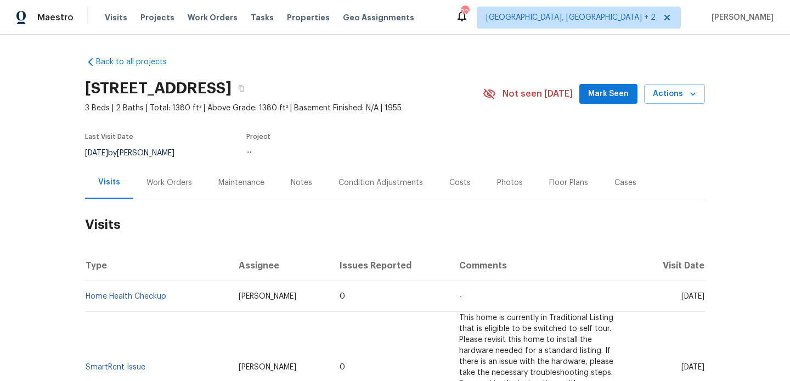
click at [177, 175] on div "Work Orders" at bounding box center [169, 182] width 72 height 32
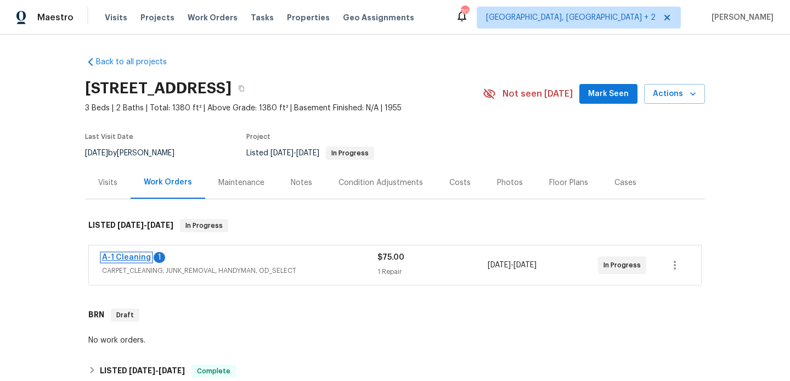
click at [144, 257] on link "A-1 Cleaning" at bounding box center [126, 257] width 49 height 8
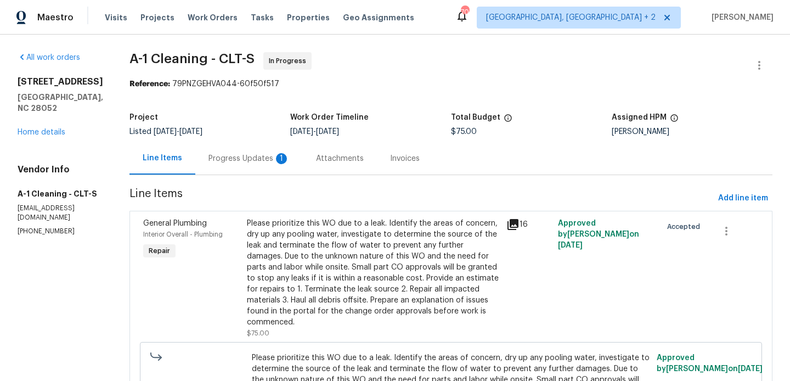
drag, startPoint x: 253, startPoint y: 156, endPoint x: 262, endPoint y: 172, distance: 17.7
click at [253, 156] on div "Progress Updates 1" at bounding box center [248, 158] width 81 height 11
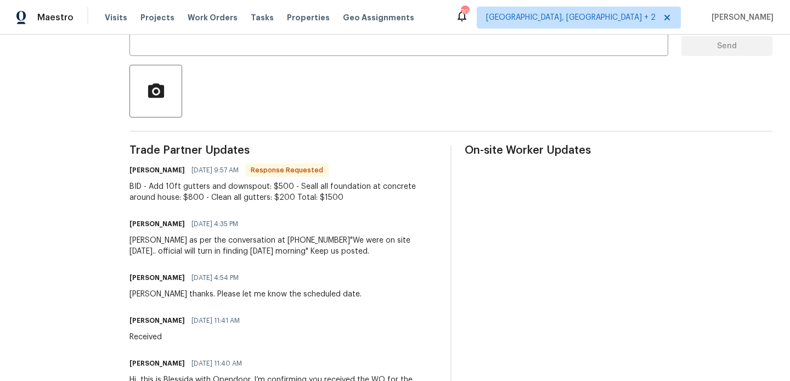
scroll to position [211, 0]
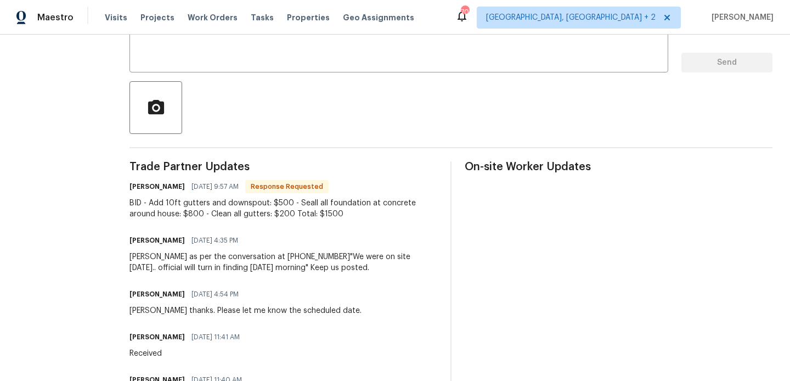
click at [141, 188] on h6 "Damion Brown" at bounding box center [156, 186] width 55 height 11
copy h6 "Damion"
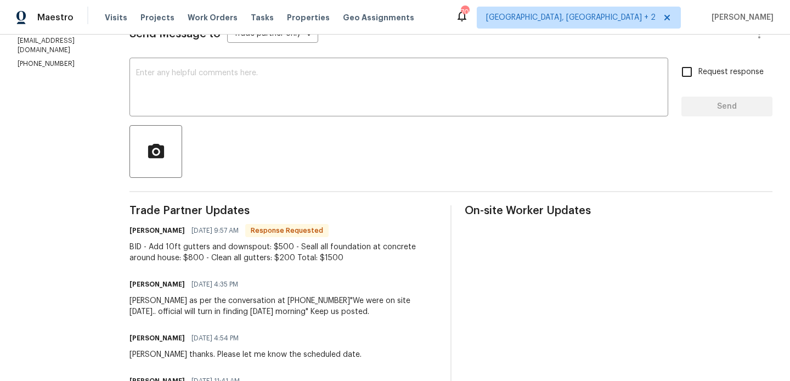
click at [166, 121] on div "Send Message to Trade partner only Trade partner only ​ x ​ Request response Se…" at bounding box center [450, 255] width 643 height 495
click at [166, 110] on div "x ​" at bounding box center [398, 88] width 539 height 56
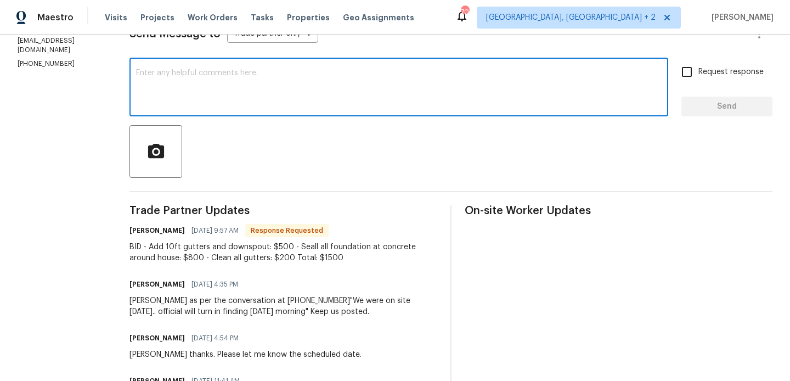
paste textarea "Damion"
type textarea "Damion, I will circle back to you."
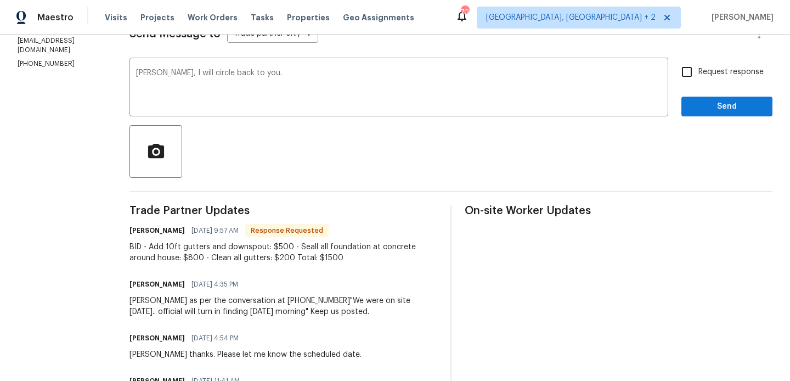
click at [705, 69] on span "Request response" at bounding box center [730, 72] width 65 height 12
click at [698, 69] on input "Request response" at bounding box center [686, 71] width 23 height 23
checkbox input "true"
click at [705, 100] on span "Send" at bounding box center [726, 107] width 73 height 14
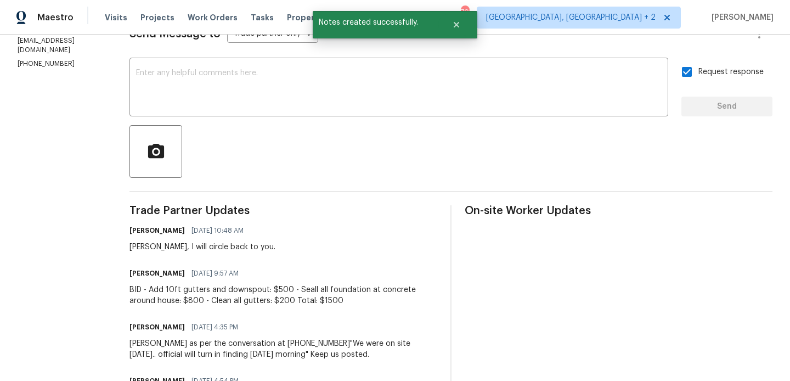
scroll to position [0, 0]
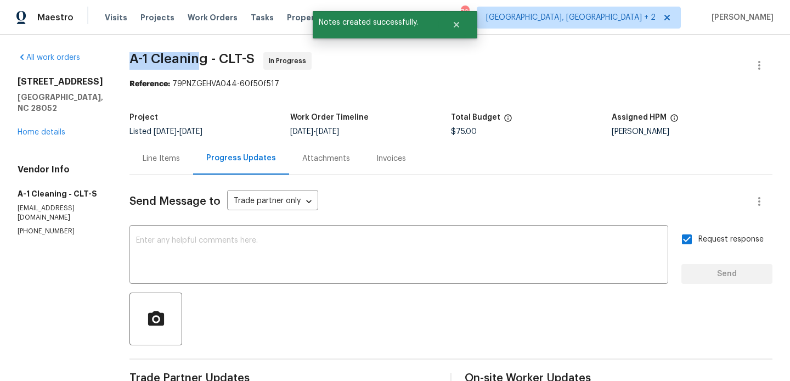
drag, startPoint x: 120, startPoint y: 58, endPoint x: 192, endPoint y: 58, distance: 72.4
click at [192, 58] on div "All work orders 924 Springdale Ln Gastonia, NC 28052 Home details Vendor Info A…" at bounding box center [395, 382] width 790 height 695
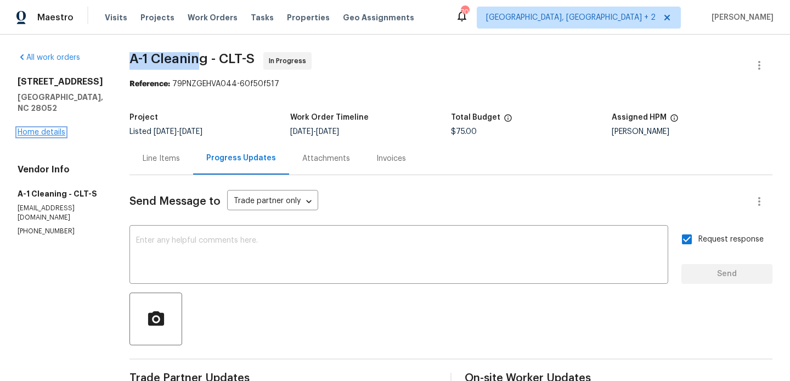
click at [62, 128] on link "Home details" at bounding box center [42, 132] width 48 height 8
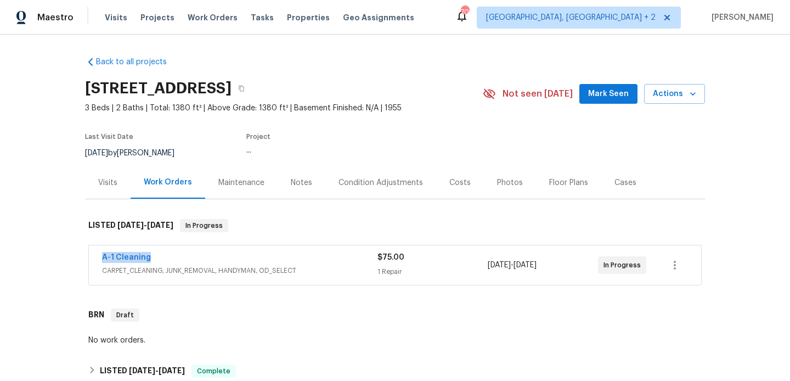
drag, startPoint x: 168, startPoint y: 261, endPoint x: 91, endPoint y: 258, distance: 76.8
click at [91, 258] on div "A-1 Cleaning CARPET_CLEANING, JUNK_REMOVAL, HANDYMAN, OD_SELECT $75.00 1 Repair…" at bounding box center [395, 264] width 612 height 39
copy link "A-1 Cleaning"
click at [111, 258] on link "A-1 Cleaning" at bounding box center [126, 257] width 49 height 8
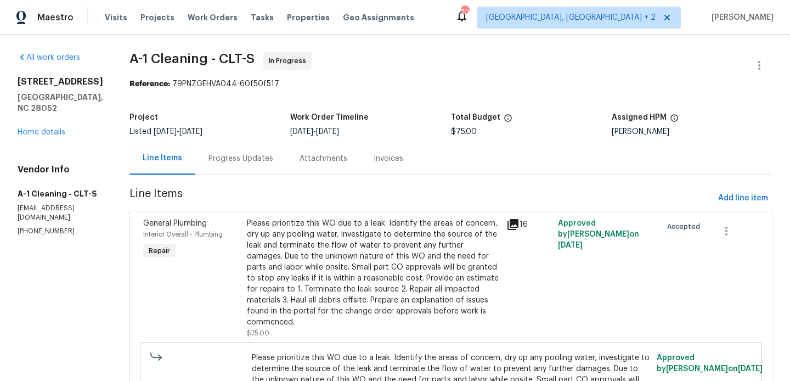
click at [313, 245] on div "Please prioritize this WO due to a leak. Identify the areas of concern, dry up …" at bounding box center [373, 273] width 253 height 110
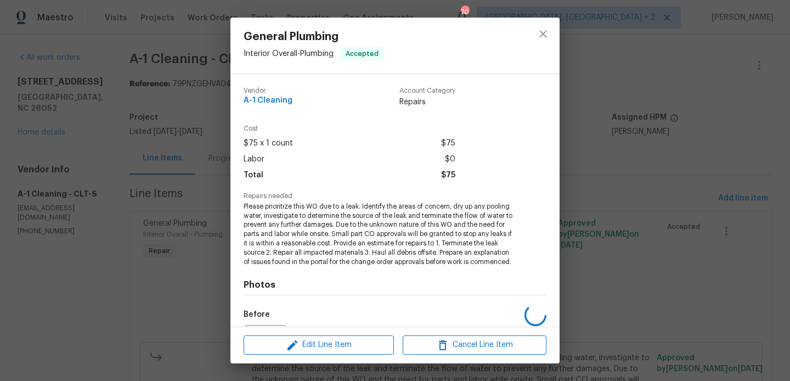
click at [277, 213] on span "Please prioritize this WO due to a leak. Identify the areas of concern, dry up …" at bounding box center [380, 234] width 273 height 65
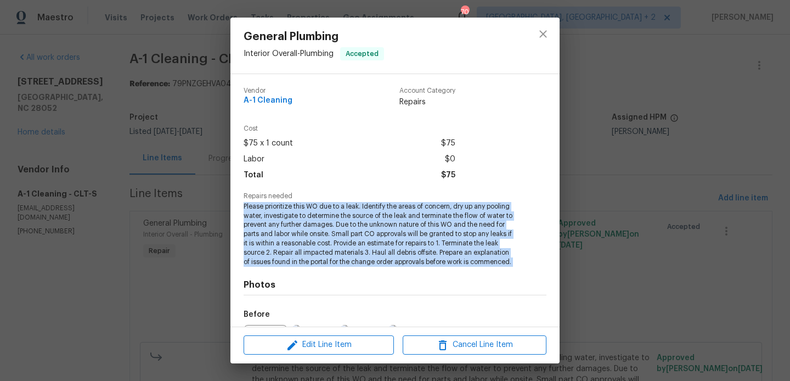
click at [277, 213] on span "Please prioritize this WO due to a leak. Identify the areas of concern, dry up …" at bounding box center [380, 234] width 273 height 65
copy span "Please prioritize this WO due to a leak. Identify the areas of concern, dry up …"
click at [199, 214] on div "General Plumbing Interior Overall - Plumbing Accepted Vendor A-1 Cleaning Accou…" at bounding box center [395, 190] width 790 height 381
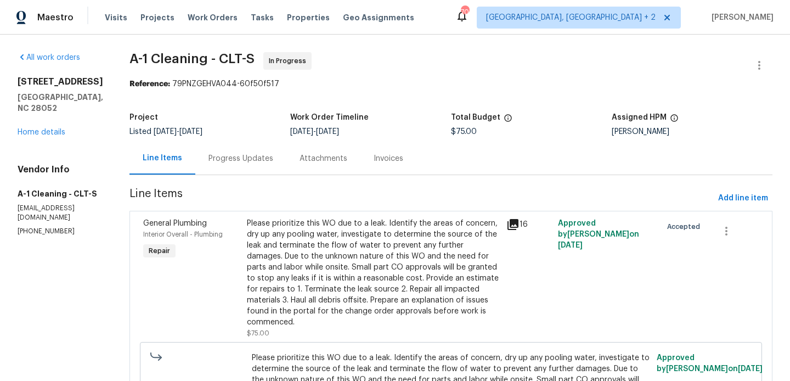
click at [220, 169] on div "Progress Updates" at bounding box center [240, 158] width 91 height 32
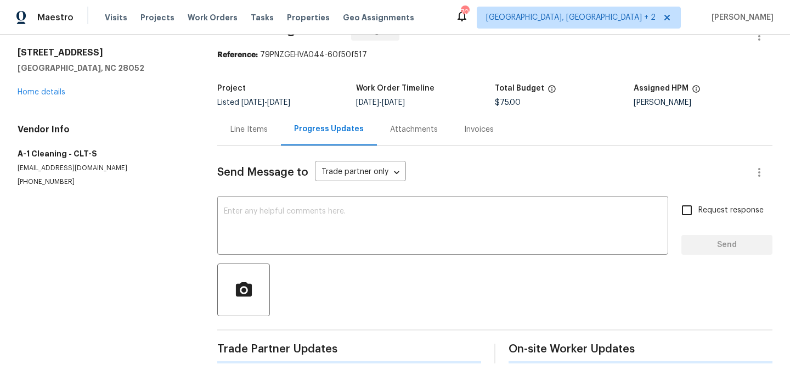
scroll to position [218, 0]
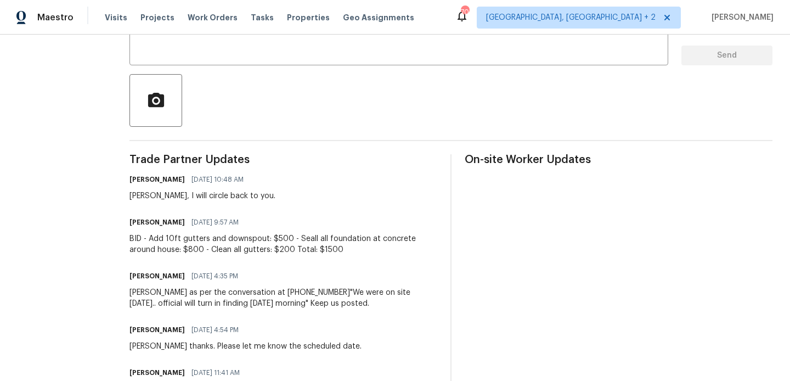
click at [213, 247] on div "BID - Add 10ft gutters and downspout: $500 - Seall all foundation at concrete a…" at bounding box center [283, 244] width 308 height 22
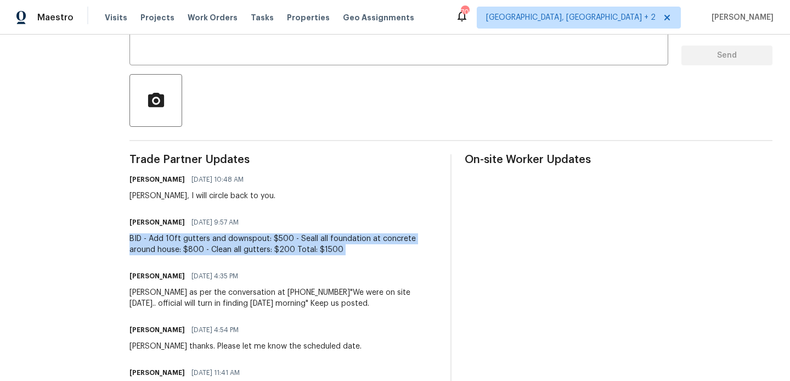
click at [213, 247] on div "BID - Add 10ft gutters and downspout: $500 - Seall all foundation at concrete a…" at bounding box center [283, 244] width 308 height 22
copy div "BID - Add 10ft gutters and downspout: $500 - Seall all foundation at concrete a…"
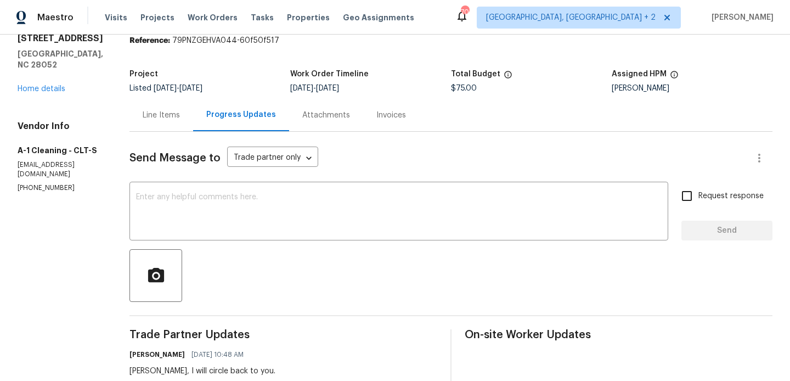
click at [474, 87] on div "$75.00" at bounding box center [531, 88] width 161 height 8
copy span "$75.00"
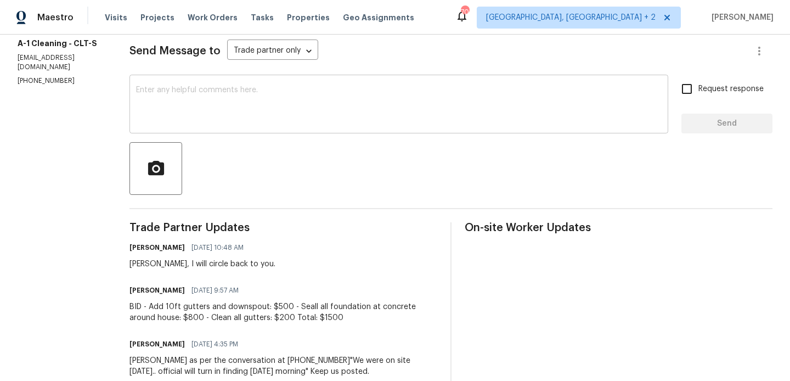
scroll to position [0, 0]
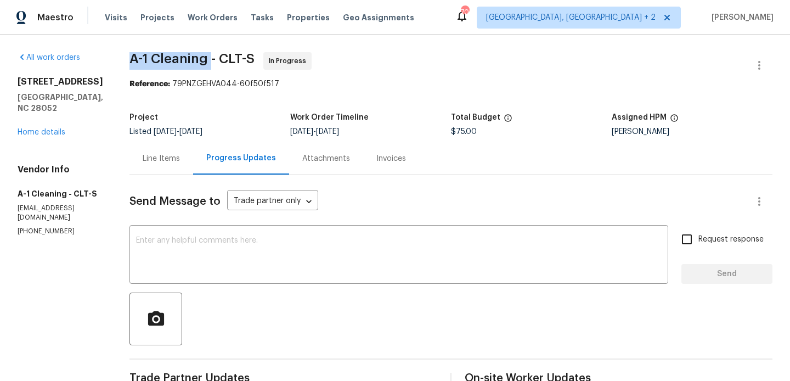
drag, startPoint x: 124, startPoint y: 59, endPoint x: 202, endPoint y: 59, distance: 78.4
click at [202, 59] on span "A-1 Cleaning - CLT-S" at bounding box center [191, 58] width 125 height 13
copy span "A-1 Cleaning"
click at [30, 128] on link "Home details" at bounding box center [42, 132] width 48 height 8
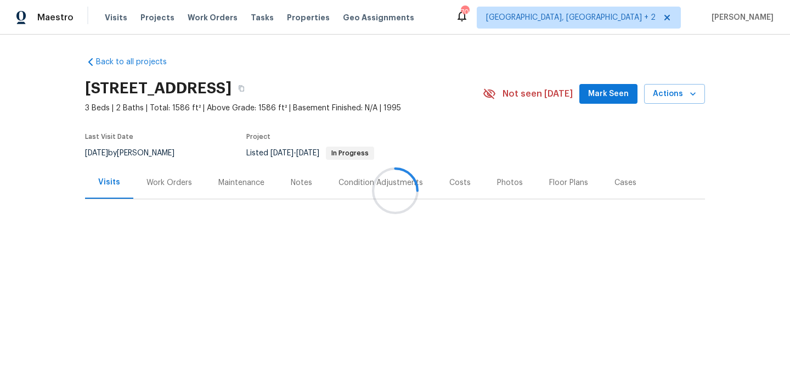
click at [187, 194] on div at bounding box center [395, 190] width 790 height 381
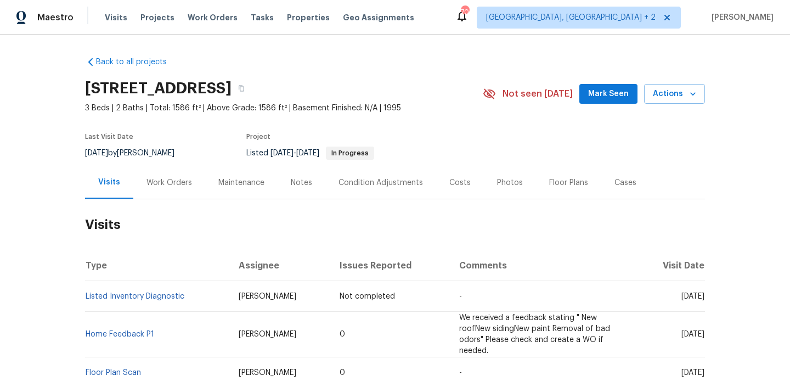
click at [176, 185] on div "Work Orders" at bounding box center [169, 182] width 46 height 11
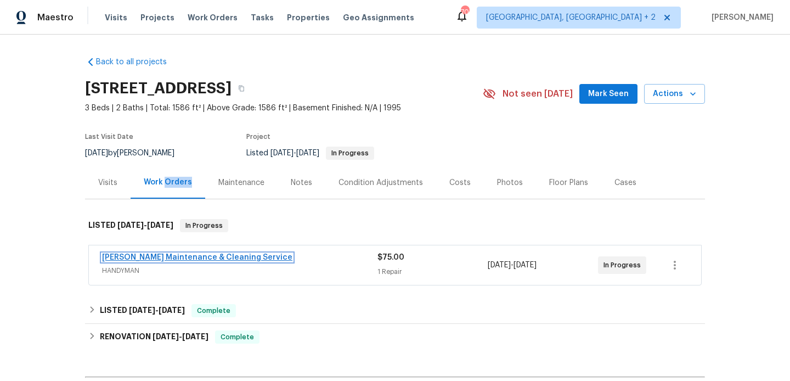
click at [188, 258] on link "[PERSON_NAME] Maintenance & Cleaning Service" at bounding box center [197, 257] width 190 height 8
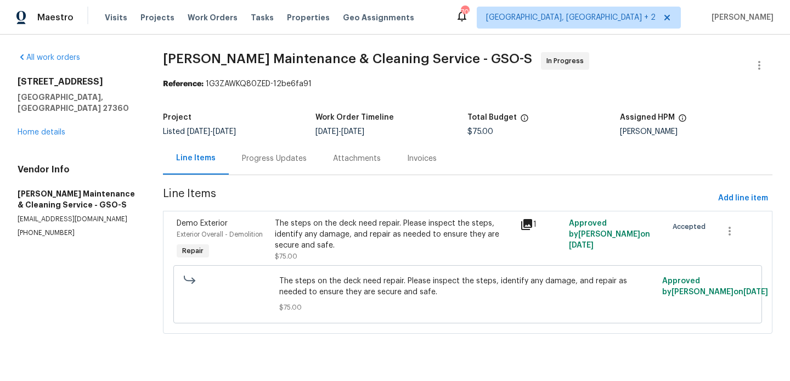
click at [282, 154] on div "Progress Updates" at bounding box center [274, 158] width 65 height 11
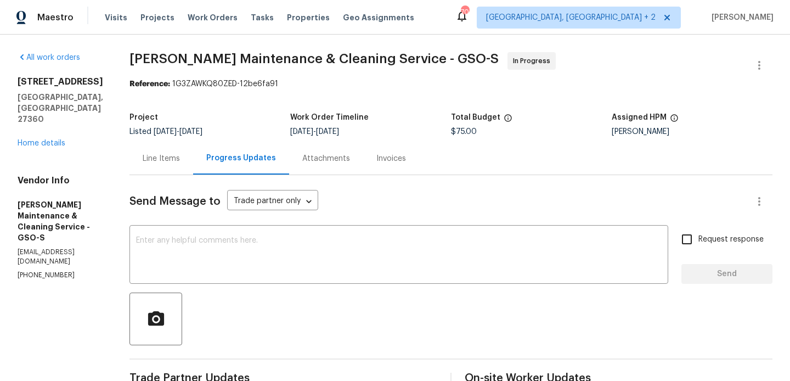
click at [40, 229] on section "All work orders 347 Beech Ridge Rd Thomasville, NC 27360 Home details Vendor In…" at bounding box center [61, 285] width 86 height 467
copy p "(336) 781-6283"
click at [62, 270] on p "(336) 781-6283" at bounding box center [61, 274] width 86 height 9
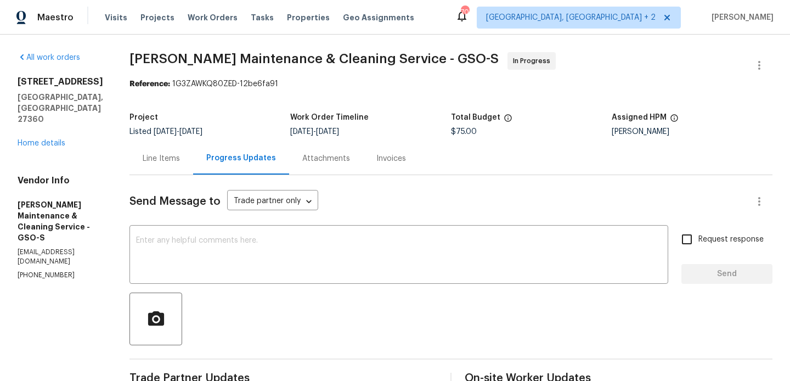
click at [62, 270] on p "(336) 781-6283" at bounding box center [61, 274] width 86 height 9
click at [279, 271] on textarea at bounding box center [398, 255] width 525 height 38
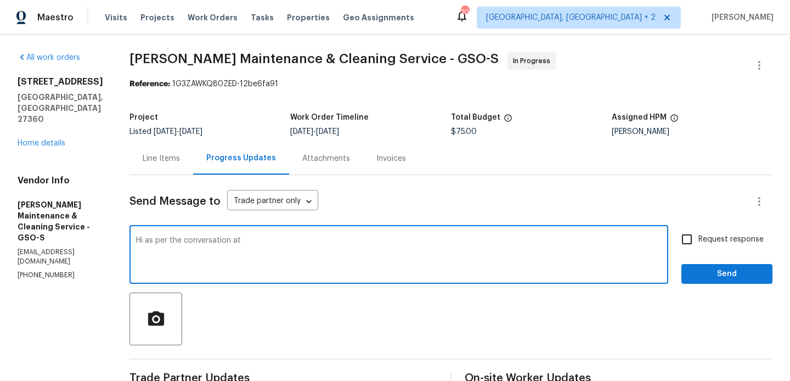
paste textarea "(336) 781-6283"
click at [355, 245] on textarea "Hi as per the conversation at (336) 781-6283" at bounding box center [398, 255] width 525 height 38
click at [322, 237] on textarea "Hi as per the conversation at (336) 781-6283" at bounding box center [398, 255] width 525 height 38
type textarea "Hi as per the conversation at (336) 781-6283 please keep us posted upon complet…"
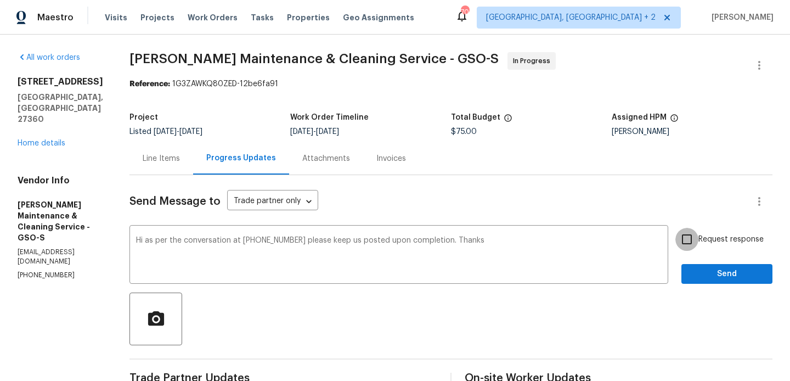
click at [684, 236] on input "Request response" at bounding box center [686, 239] width 23 height 23
checkbox input "true"
click at [697, 269] on span "Send" at bounding box center [726, 274] width 73 height 14
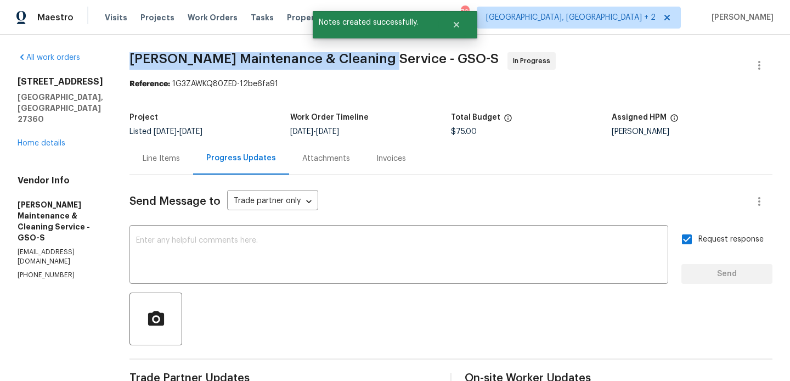
drag, startPoint x: 141, startPoint y: 56, endPoint x: 389, endPoint y: 60, distance: 247.9
click at [389, 60] on span "Baker's Maintenance & Cleaning Service - GSO-S" at bounding box center [313, 58] width 369 height 13
drag, startPoint x: 394, startPoint y: 60, endPoint x: 129, endPoint y: 59, distance: 264.9
click at [129, 59] on div "All work orders 347 Beech Ridge Rd Thomasville, NC 27360 Home details Vendor In…" at bounding box center [395, 313] width 790 height 556
copy span "Baker's Maintenance & Cleaning Service"
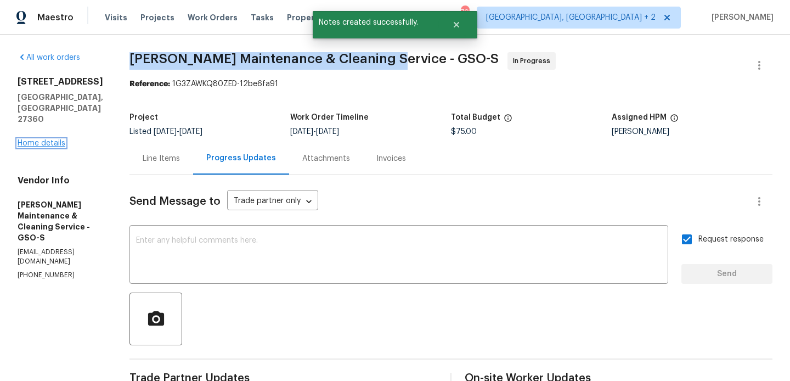
click at [39, 139] on link "Home details" at bounding box center [42, 143] width 48 height 8
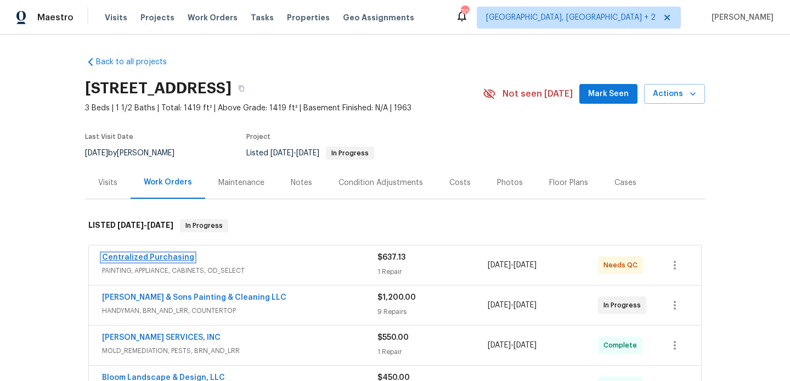
click at [174, 257] on link "Centralized Purchasing" at bounding box center [148, 257] width 92 height 8
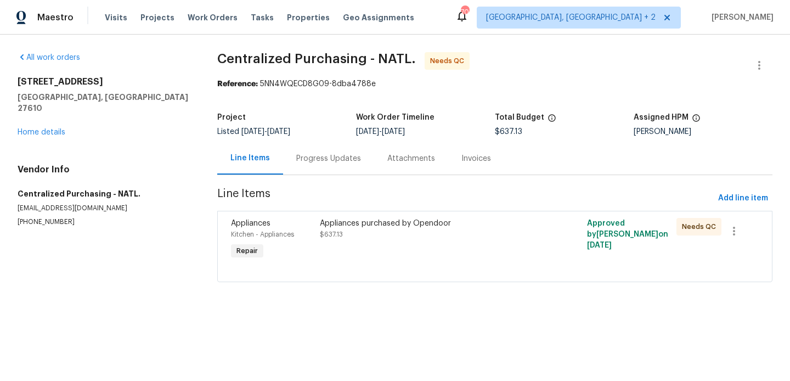
click at [320, 152] on div "Progress Updates" at bounding box center [328, 158] width 91 height 32
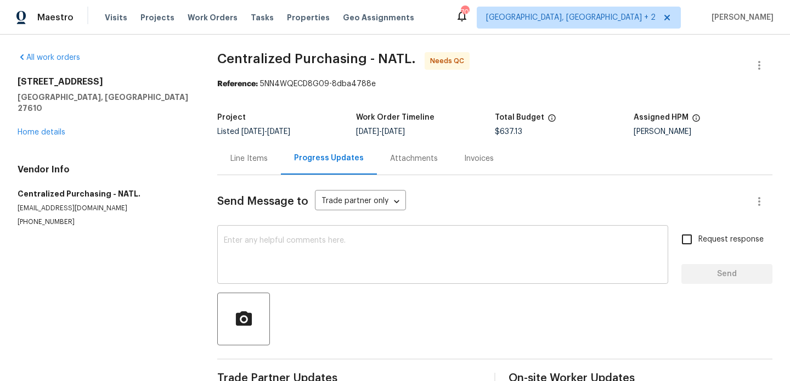
scroll to position [27, 0]
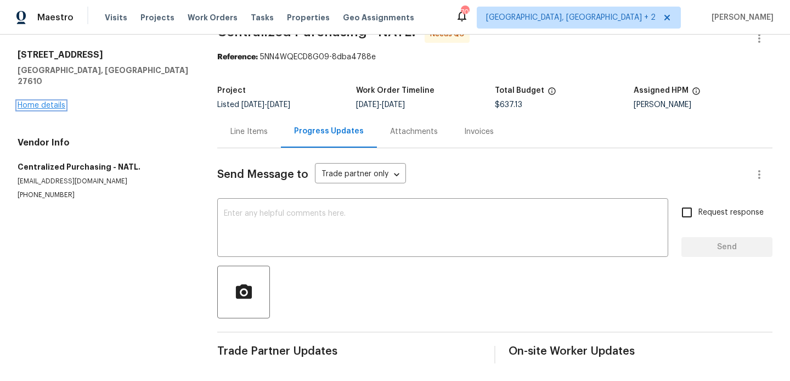
click at [36, 101] on link "Home details" at bounding box center [42, 105] width 48 height 8
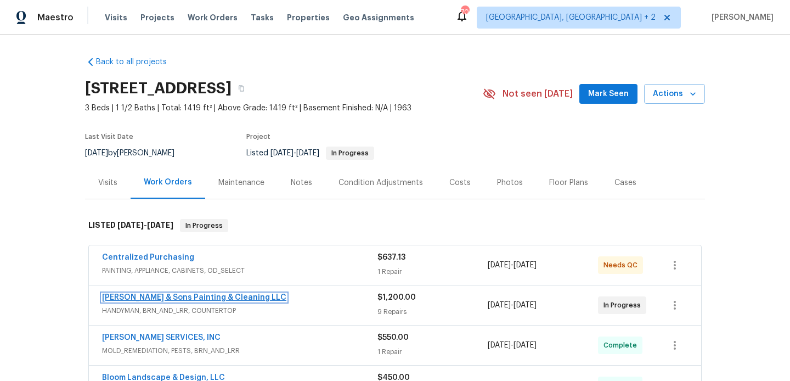
click at [210, 297] on link "[PERSON_NAME] & Sons Painting & Cleaning LLC" at bounding box center [194, 297] width 184 height 8
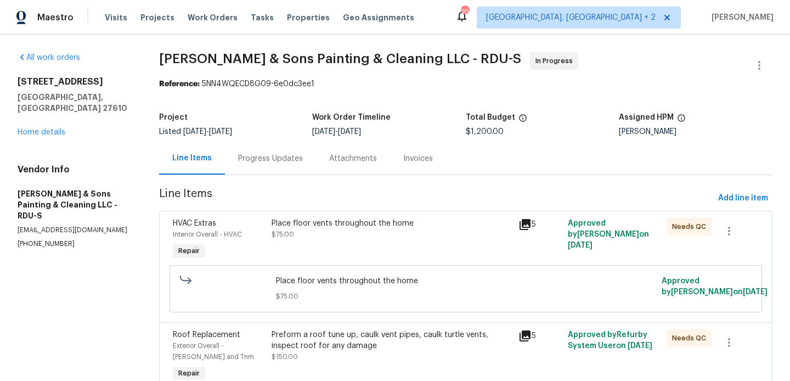
click at [286, 160] on div "Progress Updates" at bounding box center [270, 158] width 65 height 11
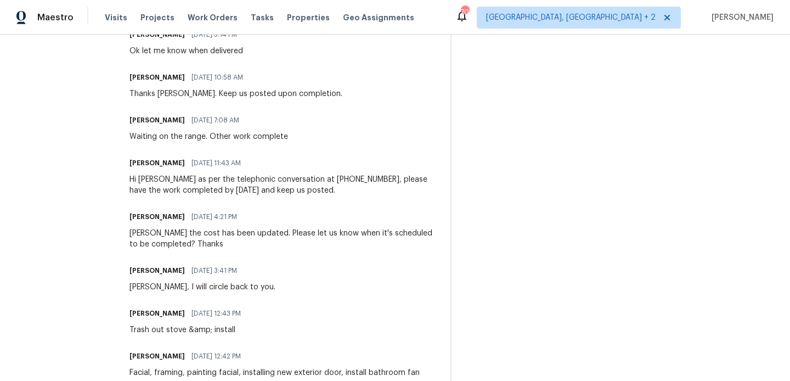
scroll to position [601, 0]
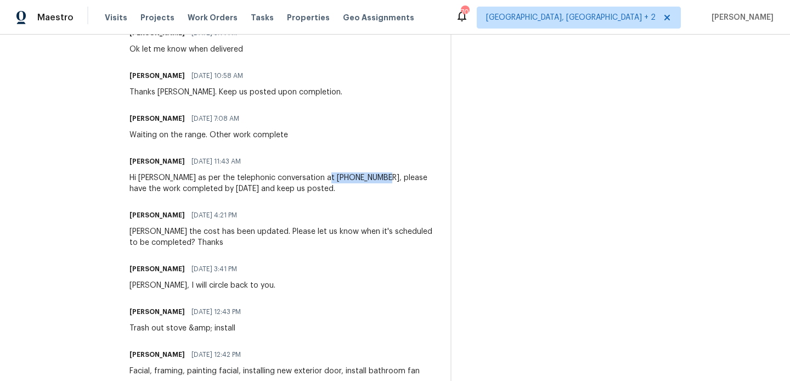
drag, startPoint x: 307, startPoint y: 177, endPoint x: 357, endPoint y: 179, distance: 50.5
click at [357, 178] on div "Hi [PERSON_NAME] as per the telephonic conversation at [PHONE_NUMBER], please h…" at bounding box center [283, 183] width 308 height 22
copy div "[PHONE_NUMBER]"
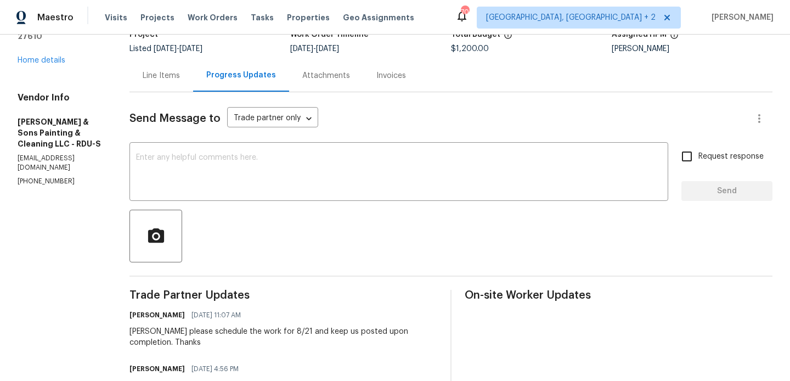
scroll to position [0, 0]
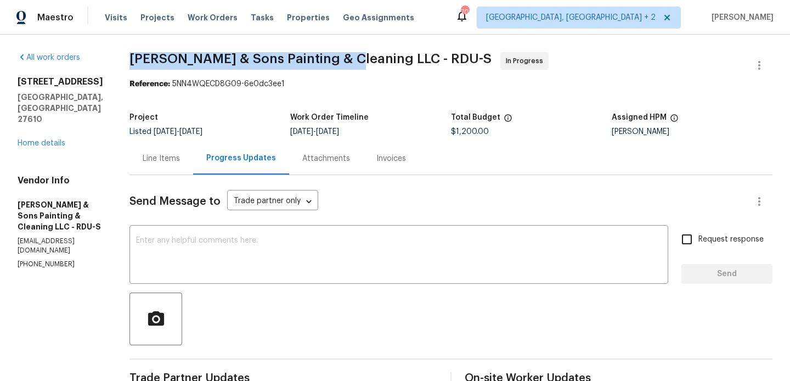
drag, startPoint x: 114, startPoint y: 61, endPoint x: 335, endPoint y: 61, distance: 221.0
copy span "[PERSON_NAME] & Sons Painting & Cleaning"
click at [35, 139] on link "Home details" at bounding box center [42, 143] width 48 height 8
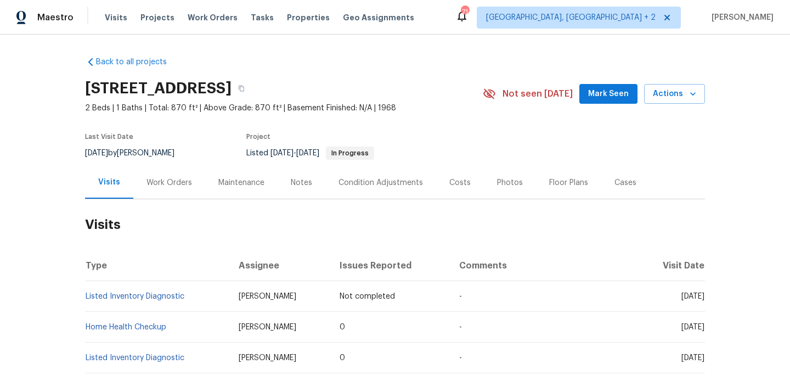
click at [163, 187] on div "Work Orders" at bounding box center [169, 182] width 46 height 11
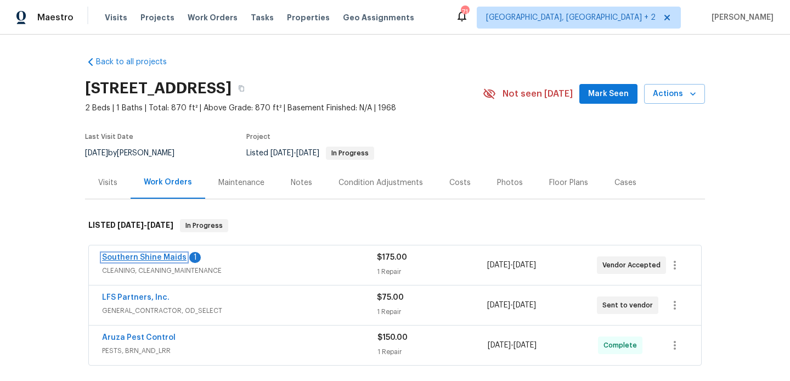
click at [163, 257] on link "Southern Shine Maids" at bounding box center [144, 257] width 84 height 8
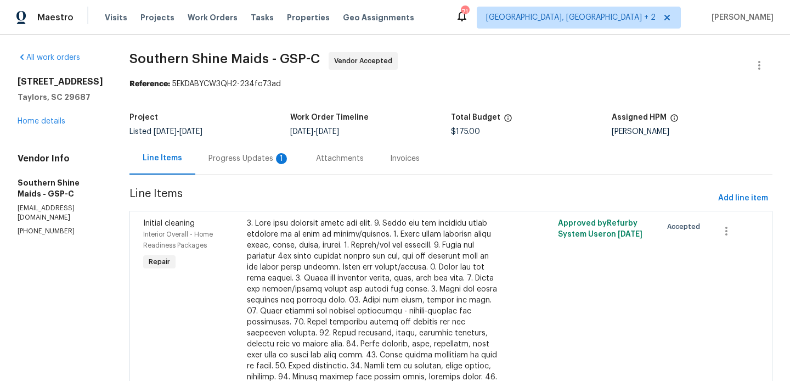
click at [284, 157] on div "Progress Updates 1" at bounding box center [248, 158] width 81 height 11
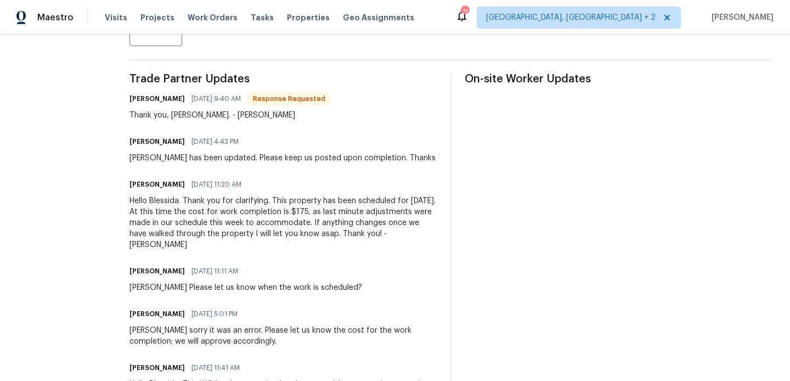
scroll to position [122, 0]
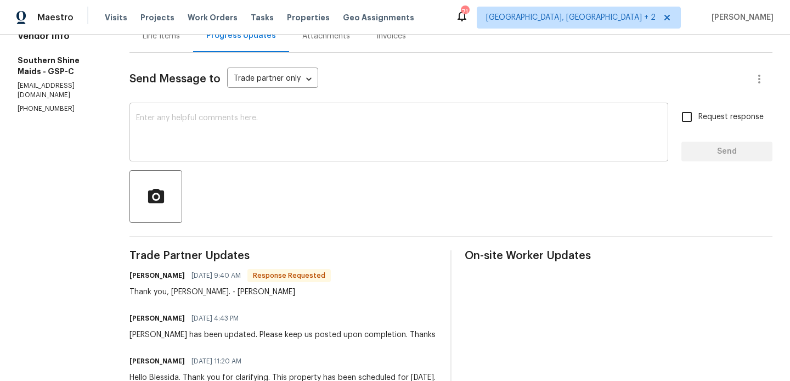
click at [186, 132] on textarea at bounding box center [398, 133] width 525 height 38
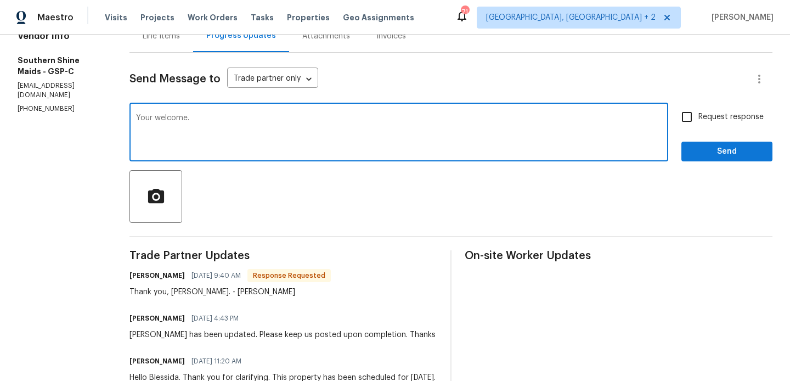
type textarea "Your welcome."
click at [746, 157] on span "Send" at bounding box center [726, 152] width 73 height 14
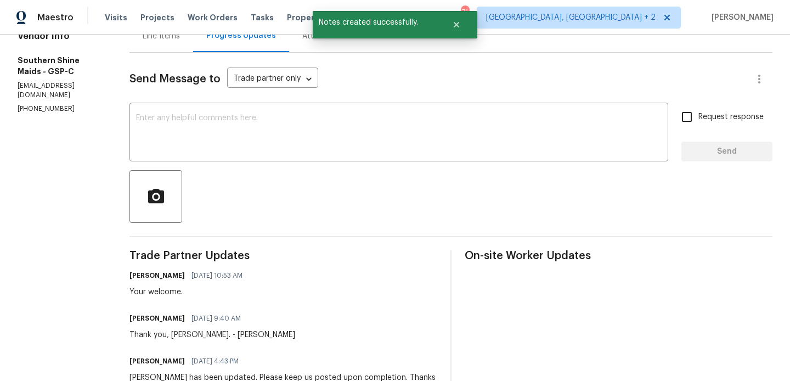
scroll to position [0, 0]
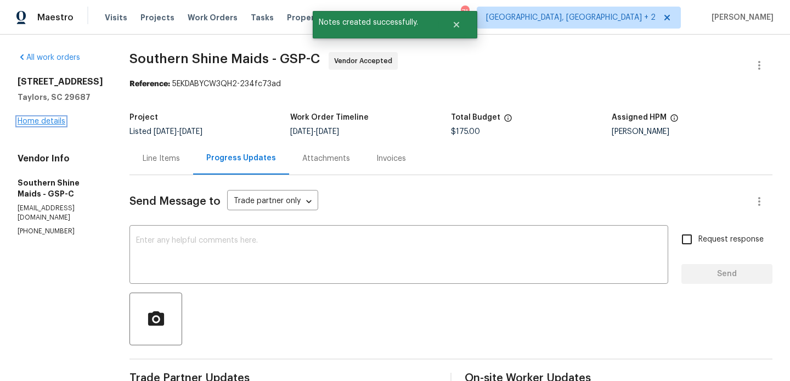
click at [53, 122] on link "Home details" at bounding box center [42, 121] width 48 height 8
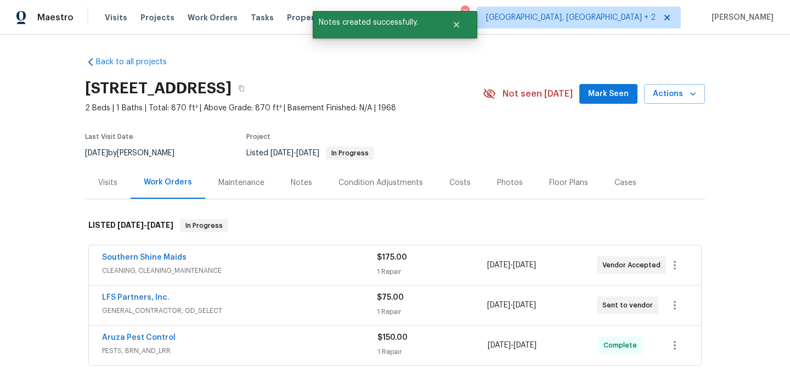
click at [135, 302] on span "LFS Partners, Inc." at bounding box center [135, 297] width 67 height 11
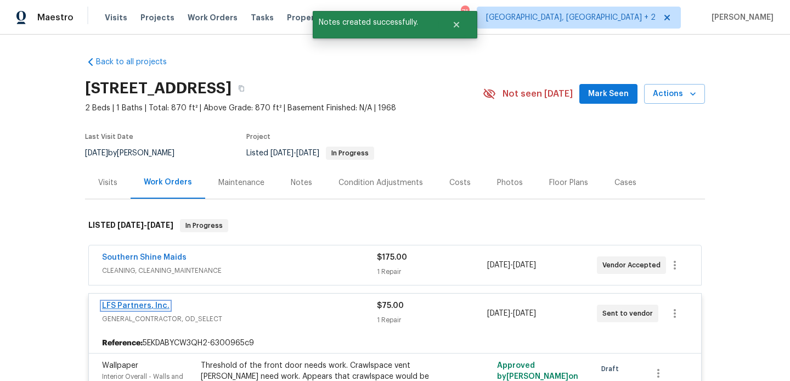
click at [145, 305] on link "LFS Partners, Inc." at bounding box center [135, 306] width 67 height 8
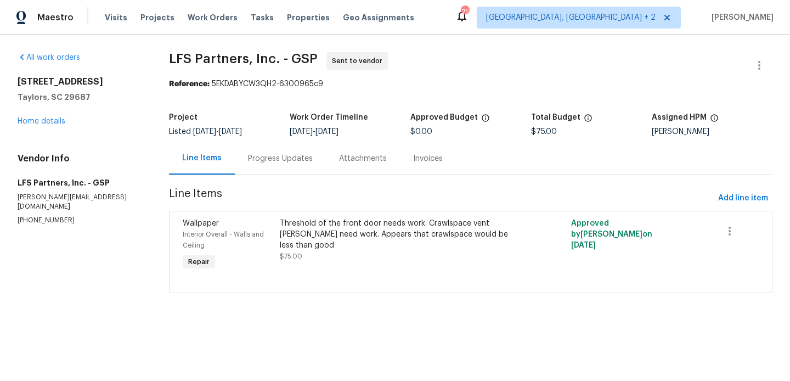
click at [37, 216] on p "(704) 492-6440" at bounding box center [80, 220] width 125 height 9
copy p "(704) 492-6440"
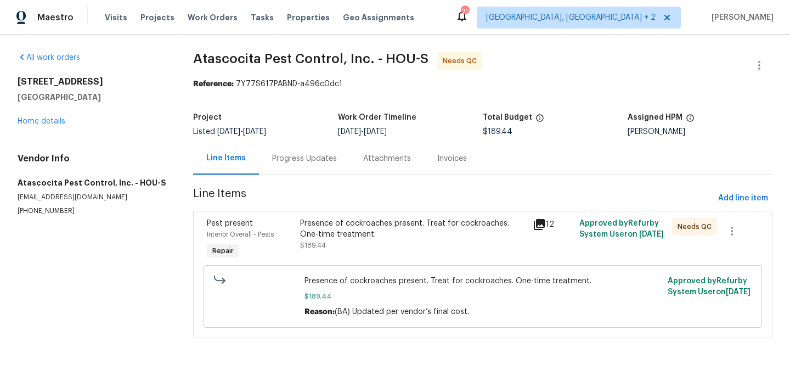
drag, startPoint x: 292, startPoint y: 155, endPoint x: 292, endPoint y: 163, distance: 7.7
click at [292, 155] on div "Progress Updates" at bounding box center [304, 158] width 65 height 11
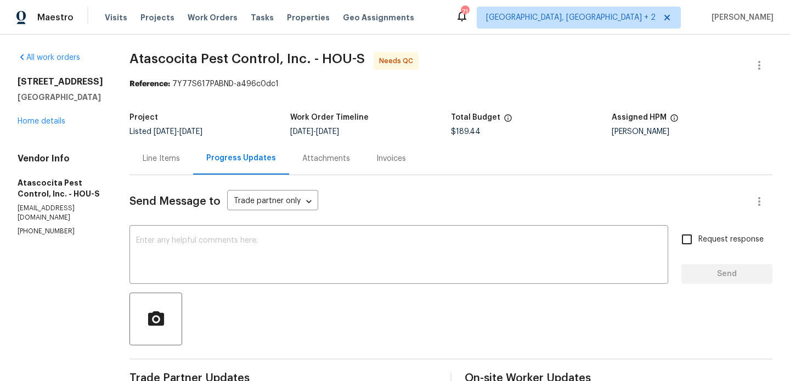
click at [158, 161] on div "Line Items" at bounding box center [161, 158] width 37 height 11
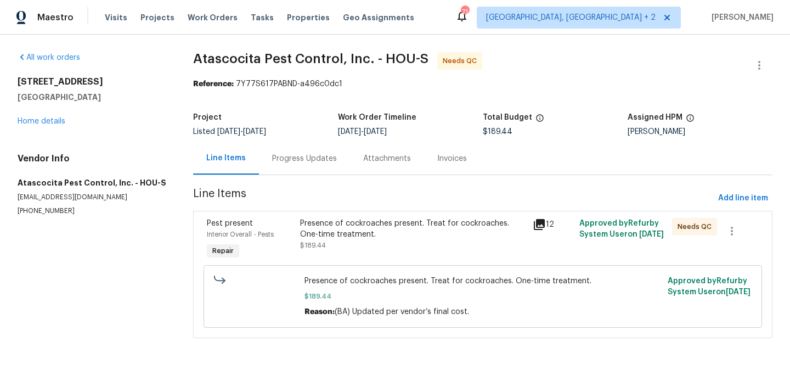
click at [356, 247] on div "Presence of cockroaches present. Treat for cockroaches. One-time treatment. $18…" at bounding box center [413, 234] width 226 height 33
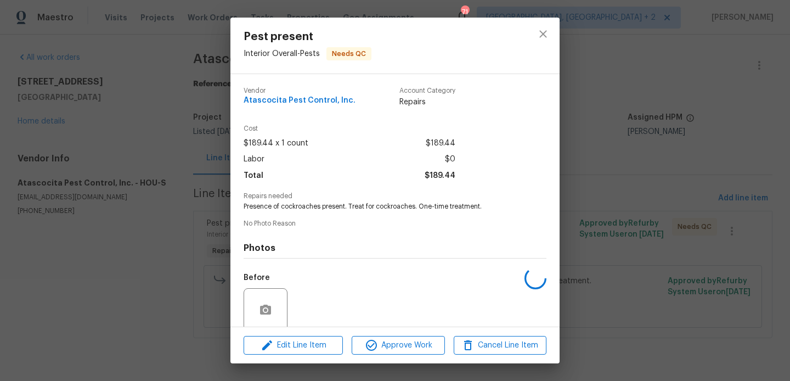
scroll to position [87, 0]
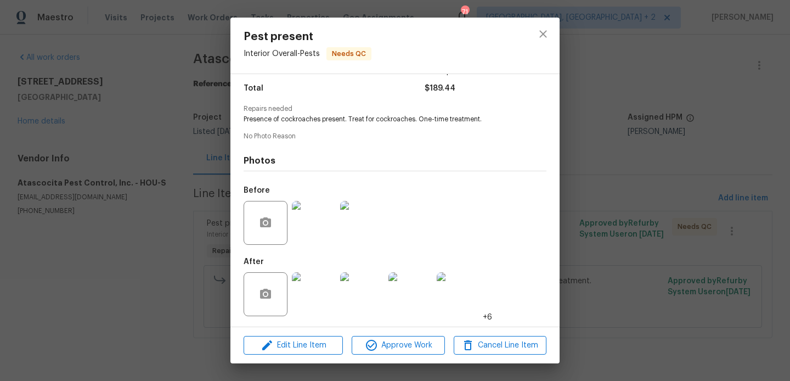
click at [317, 288] on img at bounding box center [314, 294] width 44 height 44
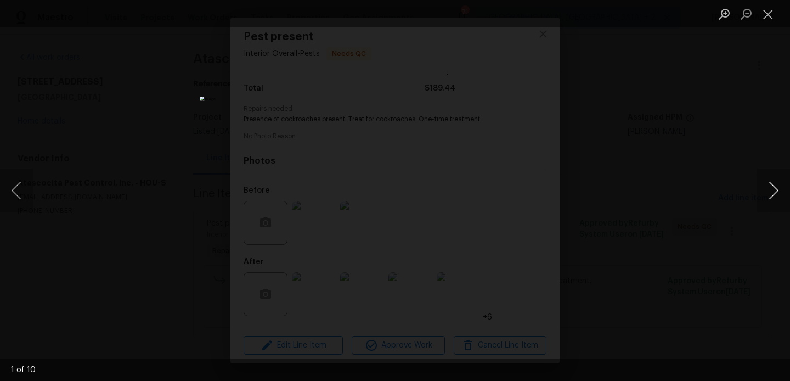
click at [771, 184] on button "Next image" at bounding box center [773, 190] width 33 height 44
click at [632, 171] on div "Lightbox" at bounding box center [395, 190] width 790 height 381
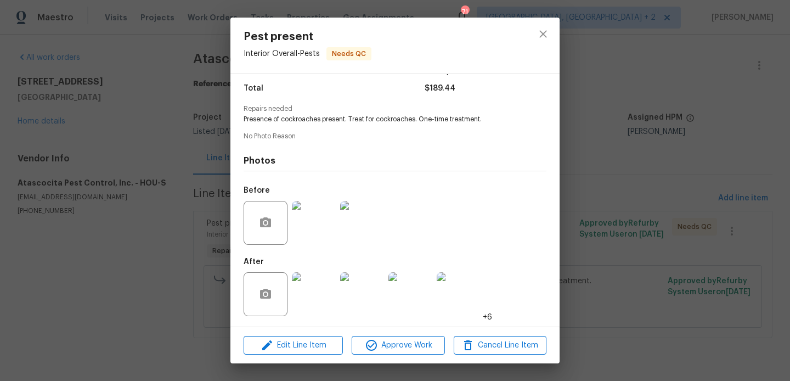
click at [634, 175] on div "Pest present Interior Overall - Pests Needs QC Vendor Atascocita Pest Control, …" at bounding box center [395, 190] width 790 height 381
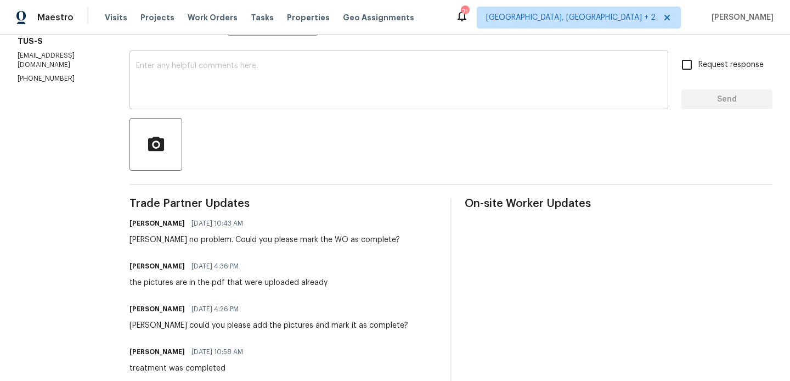
scroll to position [174, 0]
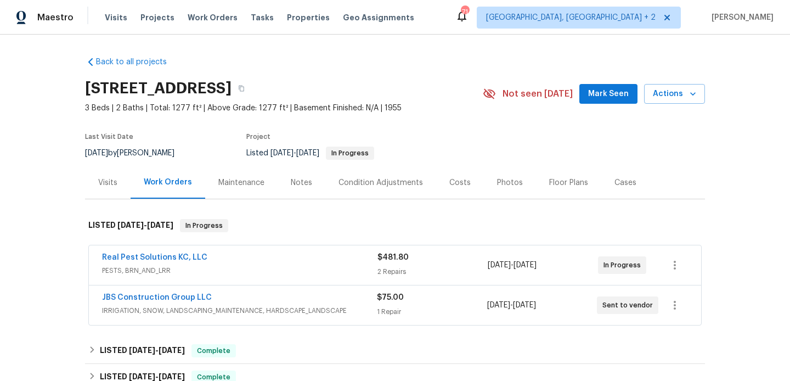
click at [221, 299] on div "JBS Construction Group LLC" at bounding box center [239, 298] width 275 height 13
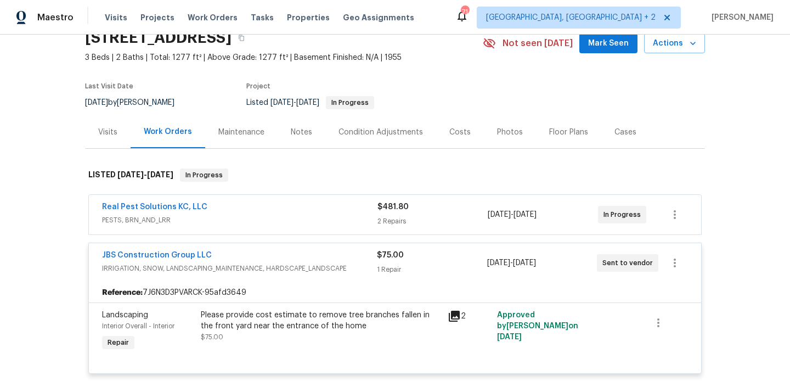
scroll to position [70, 0]
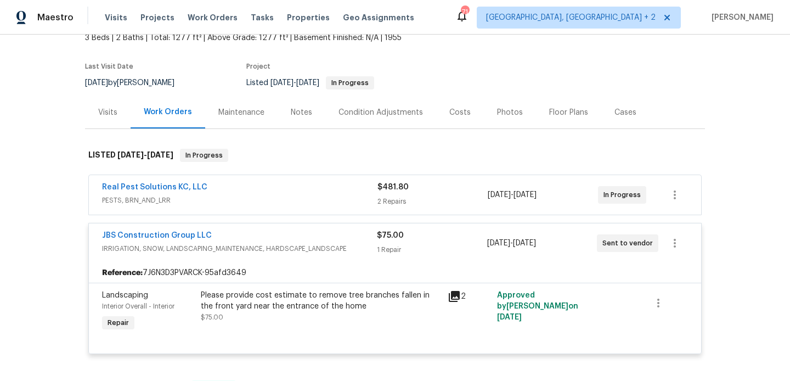
click at [604, 120] on div "Cases" at bounding box center [625, 112] width 48 height 32
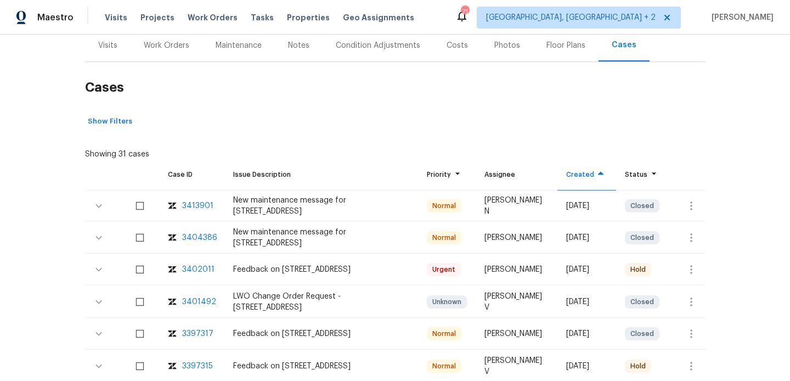
scroll to position [137, 0]
click at [190, 270] on div "3402011" at bounding box center [198, 269] width 32 height 11
click at [178, 41] on div "Work Orders" at bounding box center [167, 46] width 46 height 11
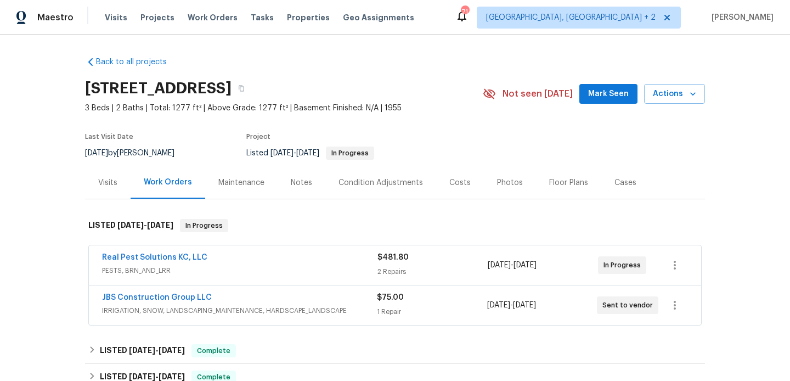
click at [247, 303] on div "JBS Construction Group LLC" at bounding box center [239, 298] width 275 height 13
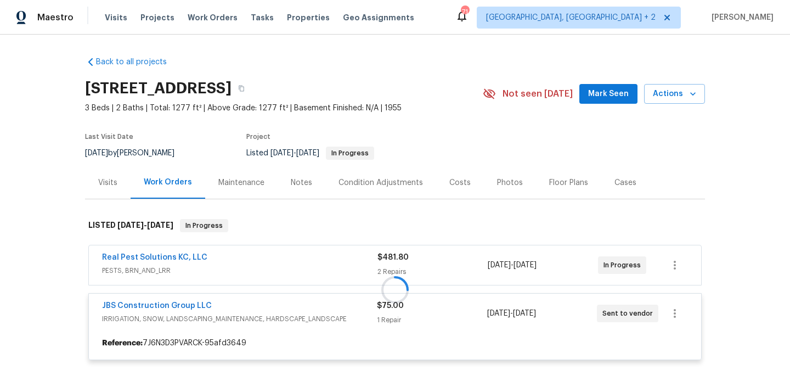
scroll to position [144, 0]
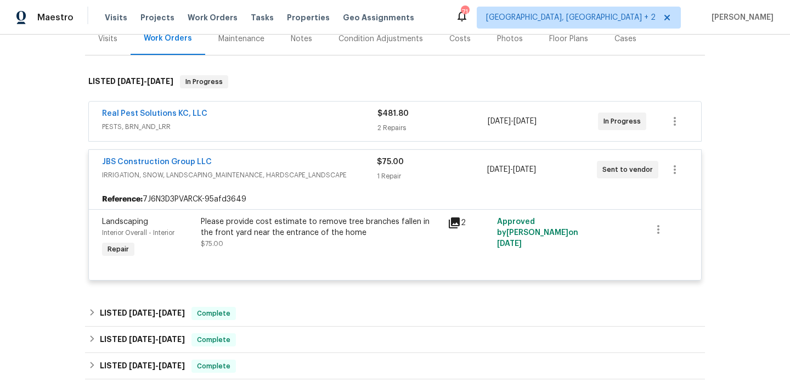
click at [254, 160] on div "JBS Construction Group LLC" at bounding box center [239, 162] width 275 height 13
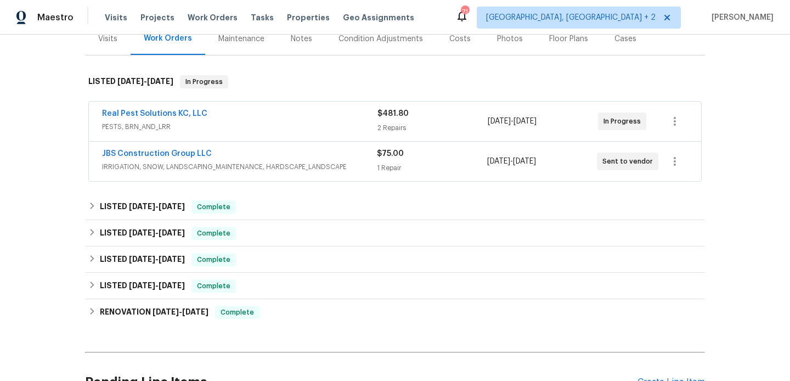
click at [254, 132] on div "Real Pest Solutions KC, LLC PESTS, BRN_AND_LRR" at bounding box center [239, 121] width 275 height 26
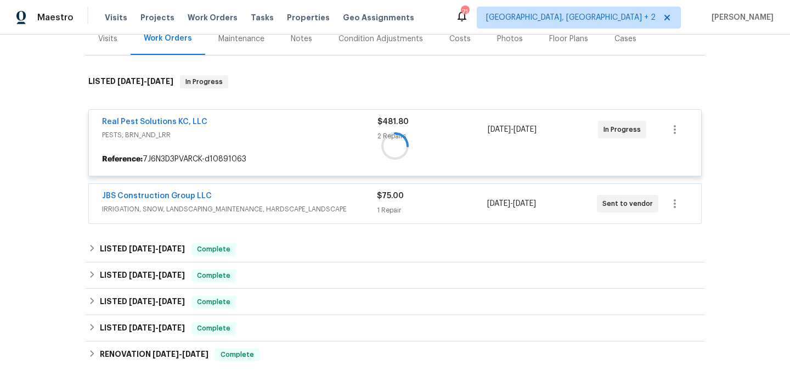
click at [257, 188] on div at bounding box center [395, 145] width 620 height 163
click at [249, 194] on div at bounding box center [395, 145] width 620 height 163
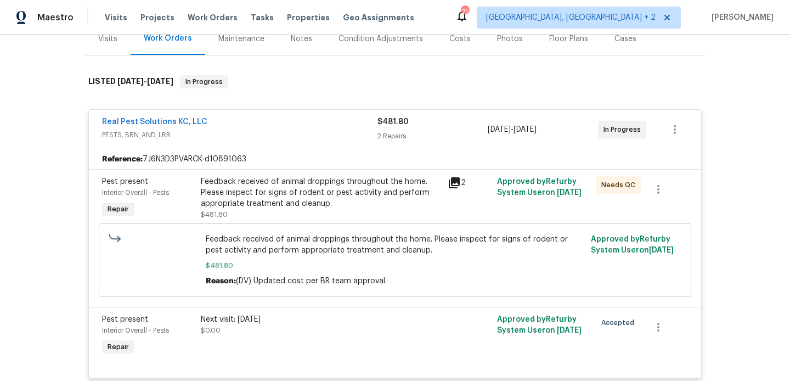
scroll to position [0, 0]
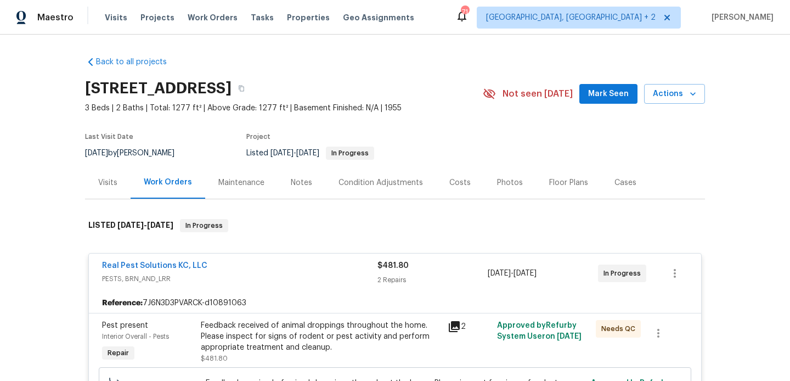
click at [627, 190] on div "Cases" at bounding box center [625, 182] width 48 height 32
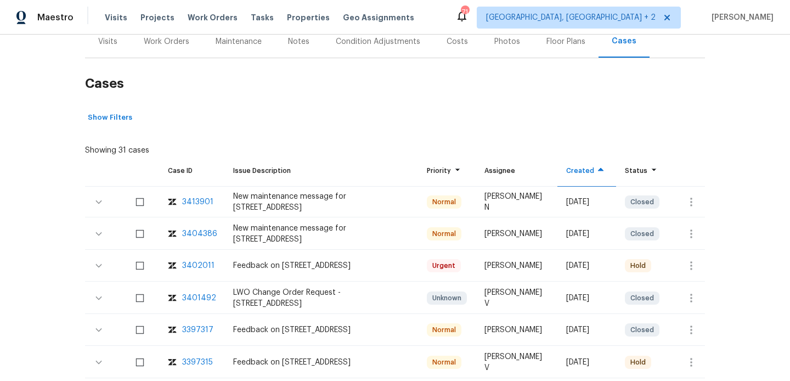
scroll to position [141, 0]
click at [196, 263] on div "3402011" at bounding box center [198, 264] width 32 height 11
click at [164, 44] on div "Work Orders" at bounding box center [167, 41] width 46 height 11
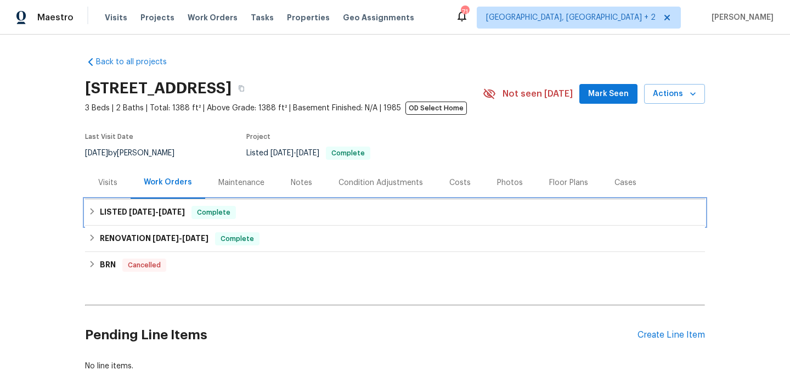
click at [203, 202] on div "LISTED [DATE] - [DATE] Complete" at bounding box center [395, 212] width 620 height 26
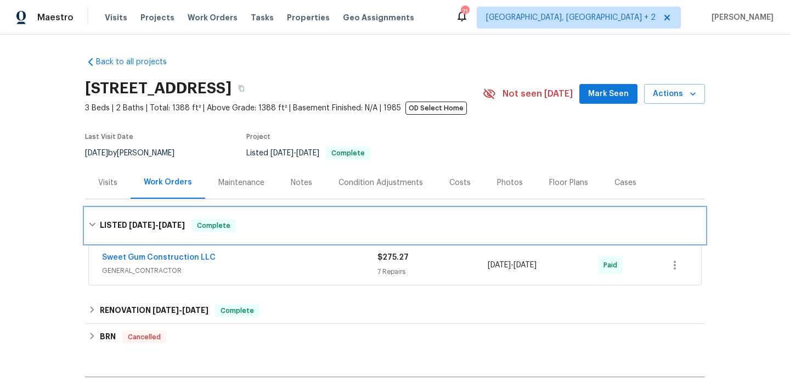
scroll to position [137, 0]
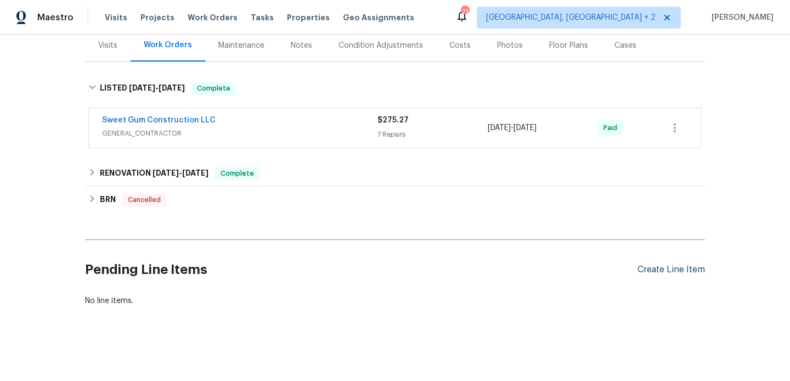
click at [643, 272] on div "Create Line Item" at bounding box center [670, 269] width 67 height 10
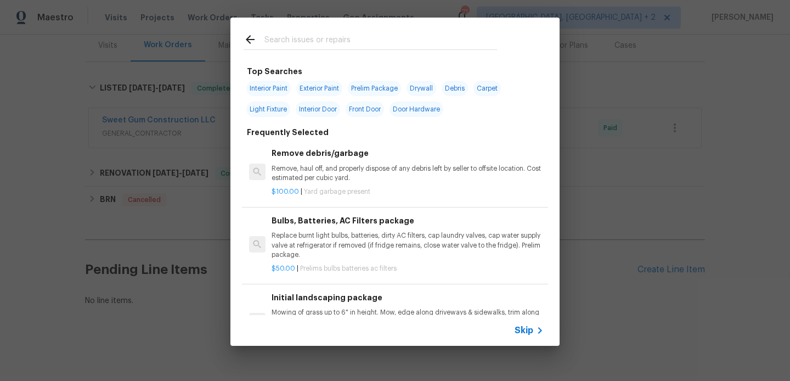
click at [297, 39] on input "text" at bounding box center [380, 41] width 233 height 16
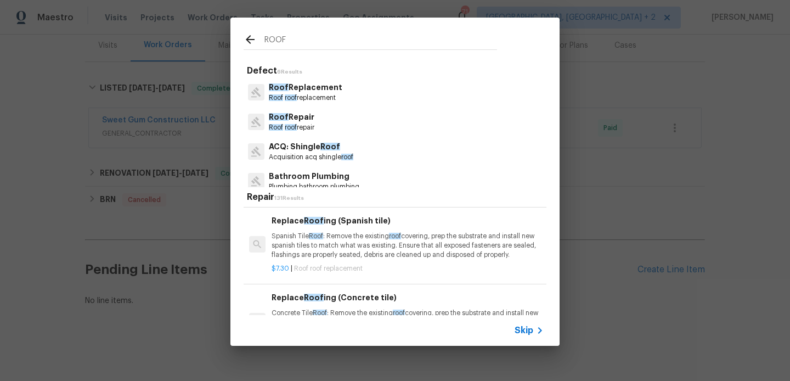
scroll to position [227, 0]
type input "ROOF"
click at [382, 247] on p "Spanish Tile Roof : Remove the existing roof covering, prep the substrate and i…" at bounding box center [407, 246] width 272 height 28
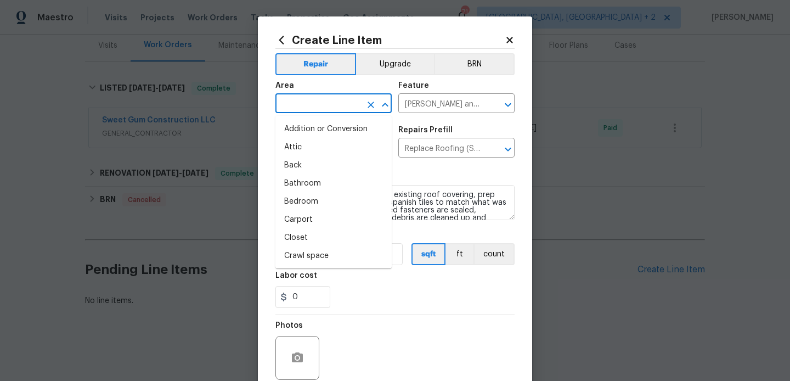
click at [311, 109] on input "text" at bounding box center [318, 104] width 86 height 17
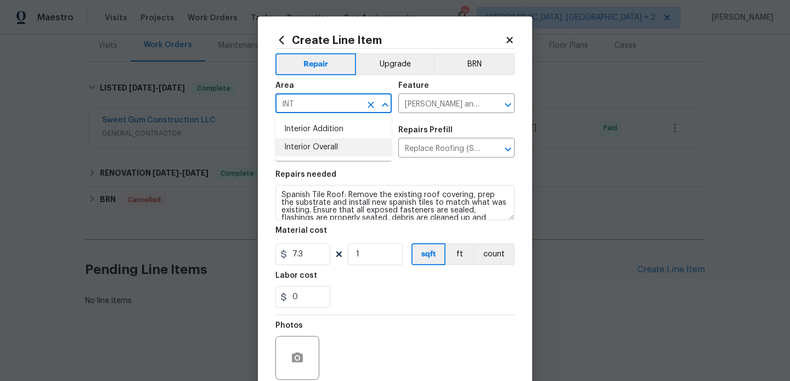
click at [316, 151] on li "Interior Overall" at bounding box center [333, 147] width 116 height 18
type input "Interior Overall"
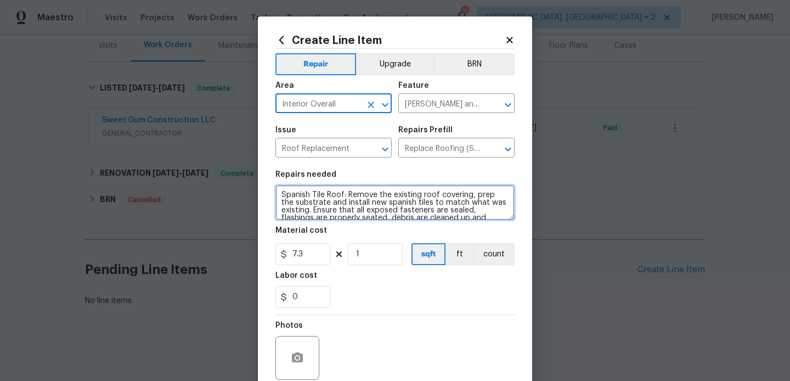
click at [315, 188] on textarea "Spanish Tile Roof: Remove the existing roof covering, prep the substrate and in…" at bounding box center [394, 202] width 239 height 35
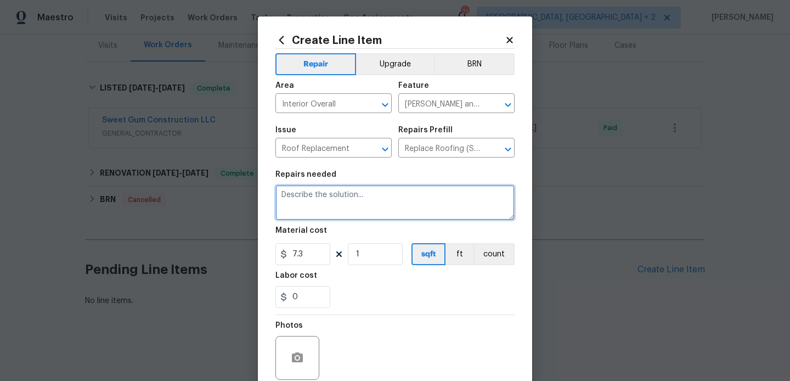
paste textarea "Boot flashing nails cracked/missing sealant"
type textarea "Boot flashing nails cracked/missing sealant"
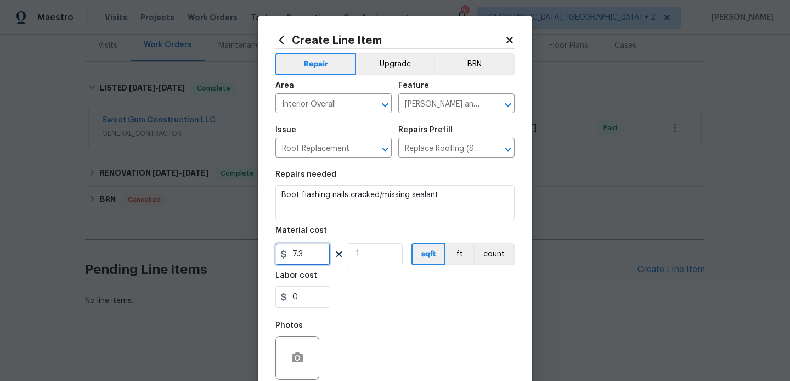
click at [294, 250] on input "7.3" at bounding box center [302, 254] width 55 height 22
type input "75"
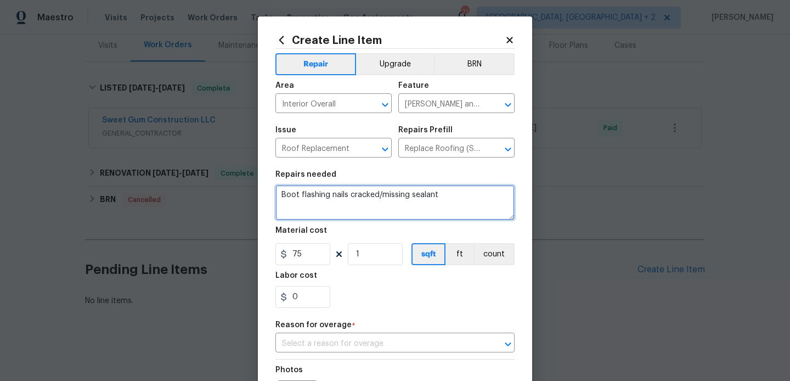
click at [446, 196] on textarea "Boot flashing nails cracked/missing sealant" at bounding box center [394, 202] width 239 height 35
paste textarea "Boot flashing installed incorrectly"
paste textarea "Raised shingle at fireplace flue"
click at [483, 207] on textarea "Boot flashing nails cracked/missing sealant. Boot flashing installed incorrectl…" at bounding box center [394, 202] width 239 height 35
paste textarea "Exposed roofing nails"
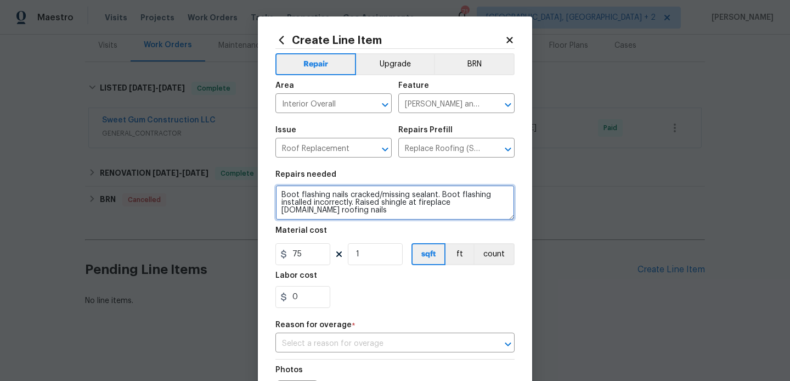
scroll to position [137, 0]
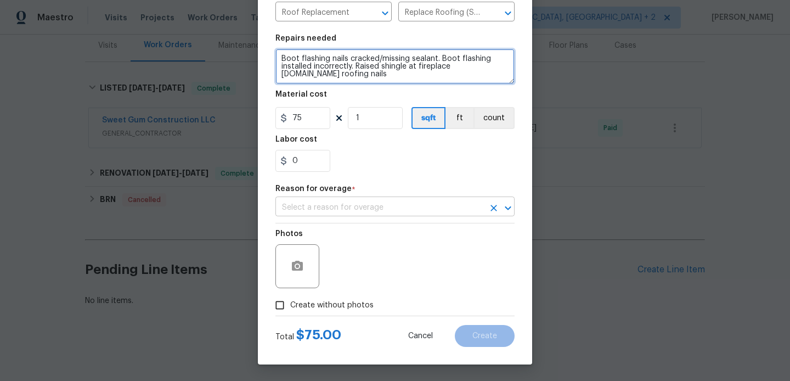
type textarea "Boot flashing nails cracked/missing sealant. Boot flashing installed incorrectl…"
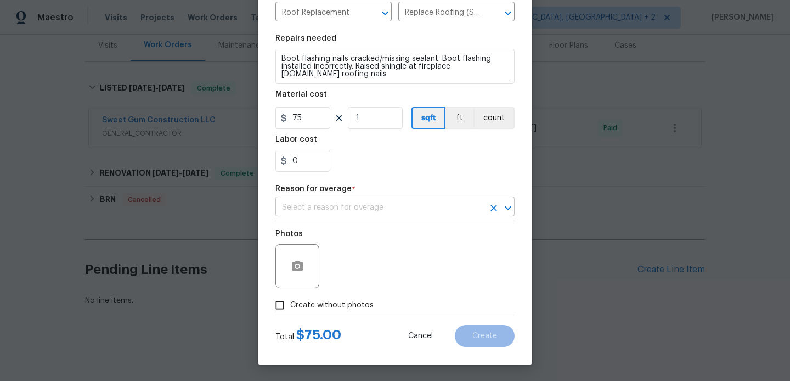
click at [322, 203] on input "text" at bounding box center [379, 207] width 208 height 17
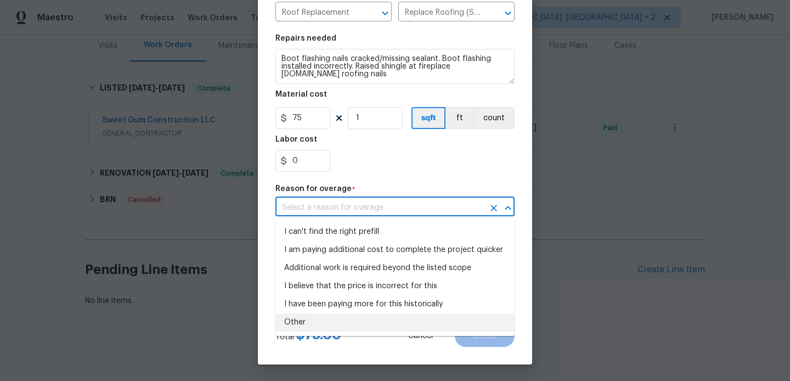
drag, startPoint x: 322, startPoint y: 315, endPoint x: 325, endPoint y: 287, distance: 28.1
click at [322, 315] on li "Other" at bounding box center [394, 322] width 239 height 18
type input "Other"
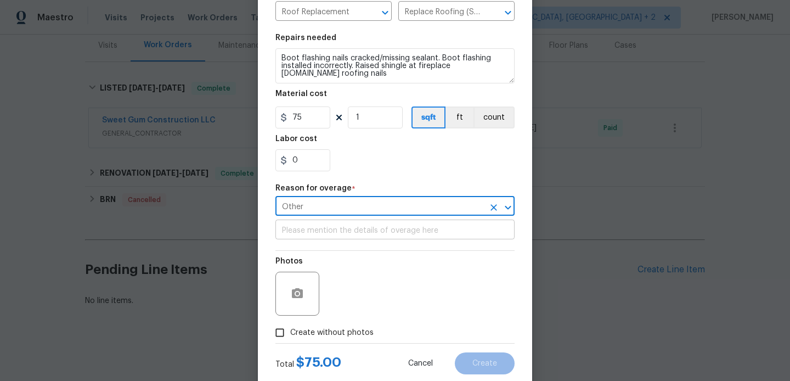
click at [320, 234] on input "text" at bounding box center [394, 230] width 239 height 17
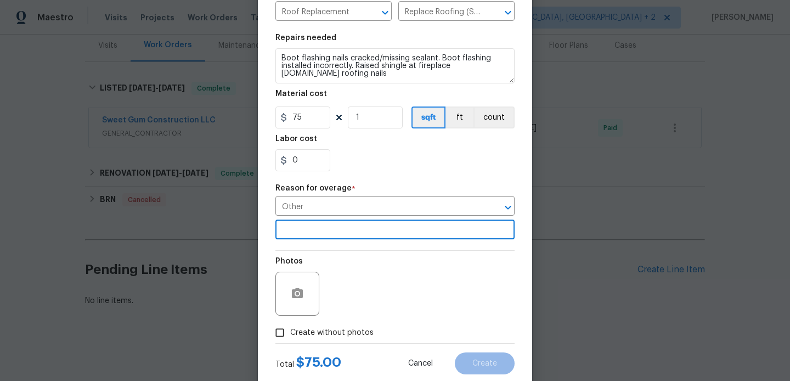
click at [308, 280] on div at bounding box center [297, 293] width 44 height 44
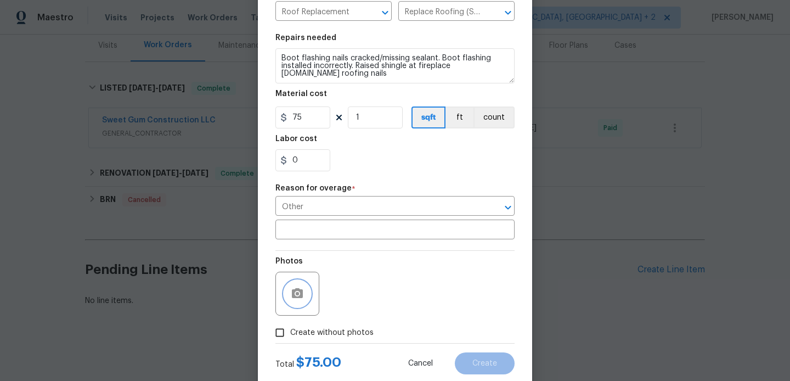
click at [299, 288] on icon "button" at bounding box center [297, 293] width 13 height 13
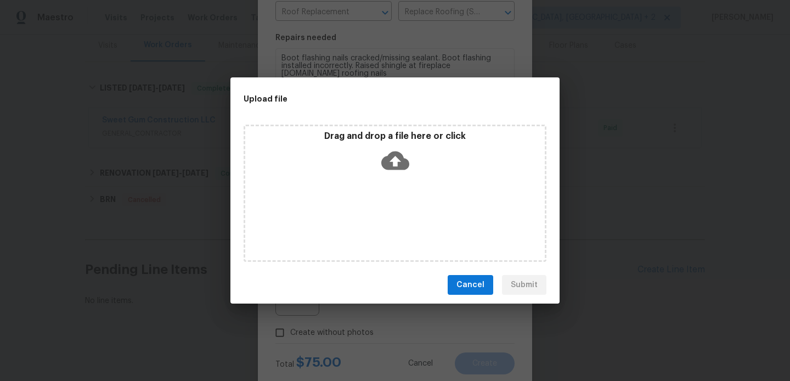
click at [399, 156] on icon at bounding box center [395, 160] width 28 height 19
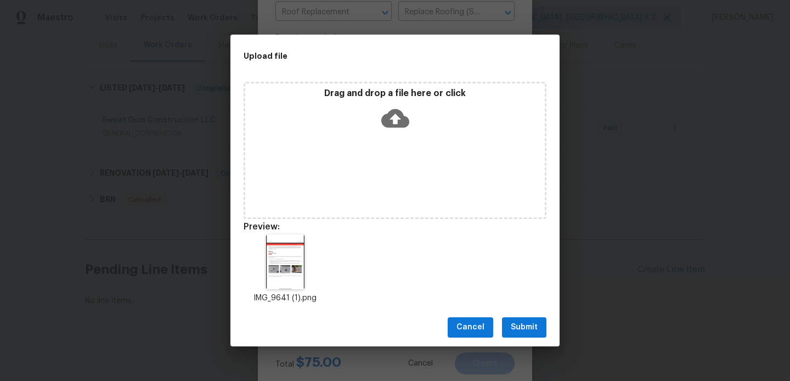
click at [533, 322] on span "Submit" at bounding box center [524, 327] width 27 height 14
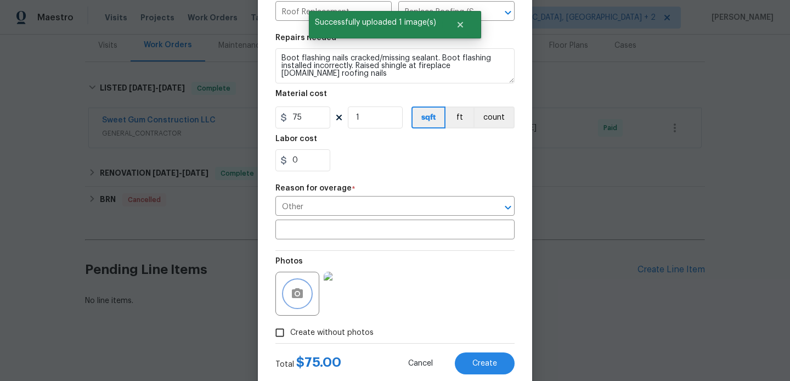
scroll to position [165, 0]
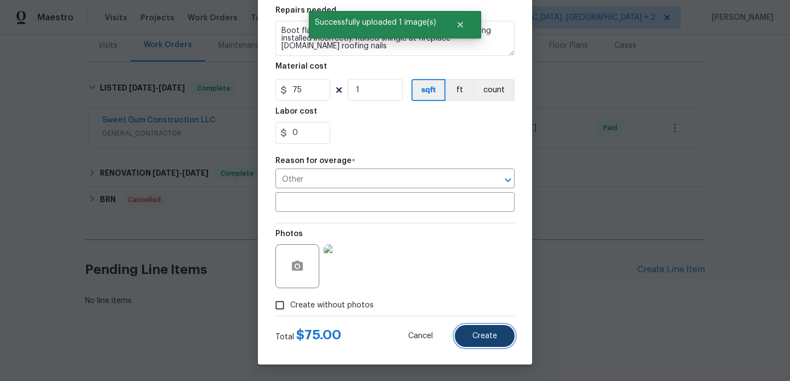
click at [491, 328] on button "Create" at bounding box center [485, 336] width 60 height 22
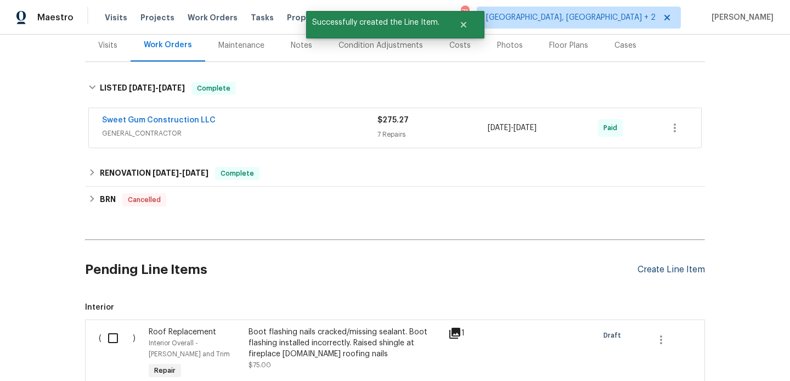
click at [669, 269] on div "Create Line Item" at bounding box center [670, 269] width 67 height 10
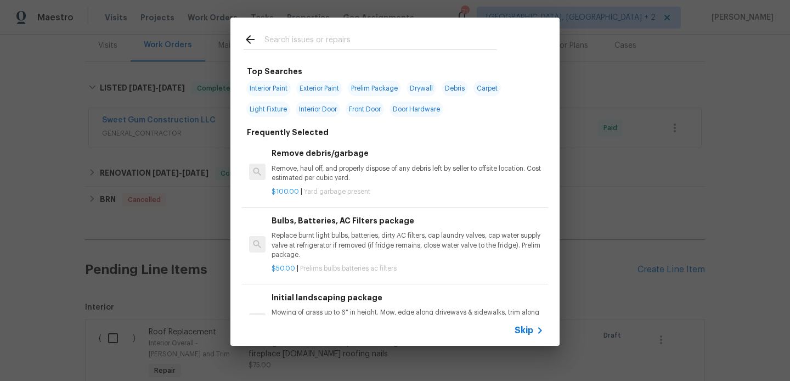
click at [320, 43] on input "text" at bounding box center [380, 41] width 233 height 16
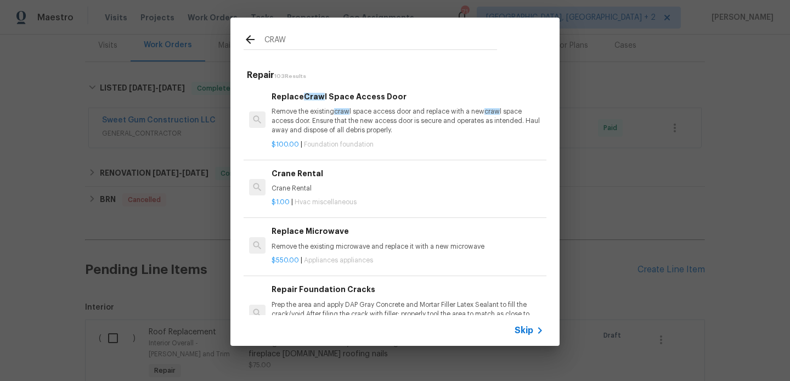
type input "CRAW"
click at [356, 115] on p "Remove the existing craw l space access door and replace with a new craw l spac…" at bounding box center [407, 121] width 272 height 28
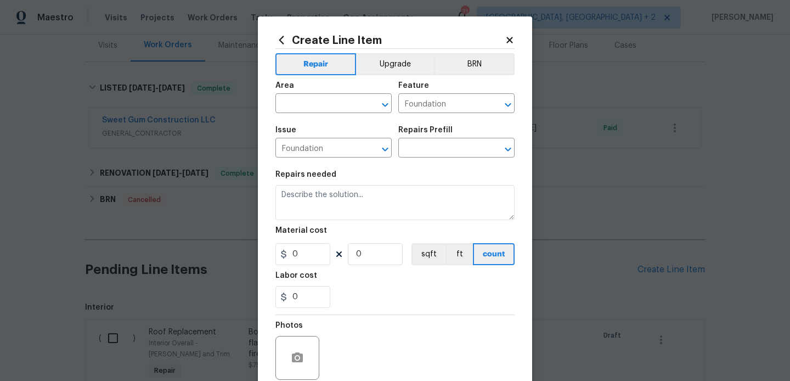
type input "Replace Crawl Space Access Door $100.00"
type textarea "Remove the existing crawl space access door and replace with a new crawl space …"
type input "100"
type input "1"
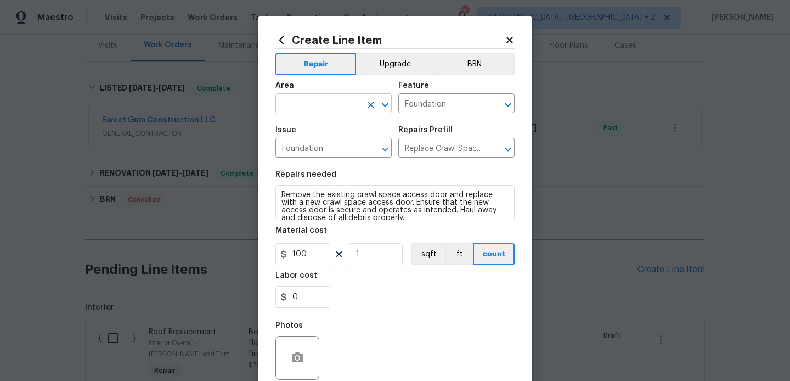
click at [315, 97] on input "text" at bounding box center [318, 104] width 86 height 17
click at [321, 141] on li "Interior Overall" at bounding box center [333, 147] width 116 height 18
type input "Interior Overall"
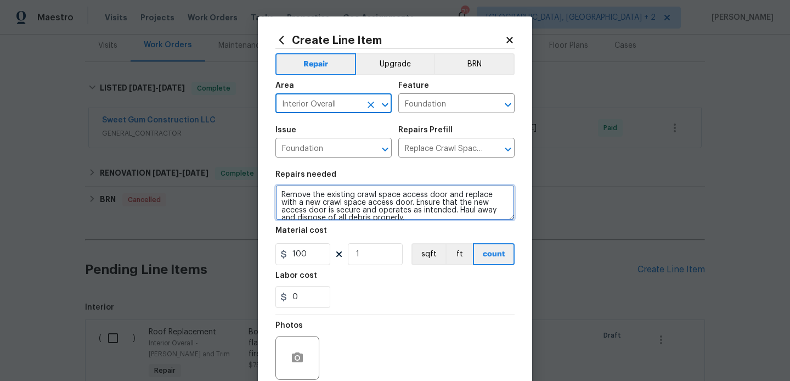
click at [330, 205] on textarea "Remove the existing crawl space access door and replace with a new crawl space …" at bounding box center [394, 202] width 239 height 35
paste textarea "Stained, falling, and missing insulation"
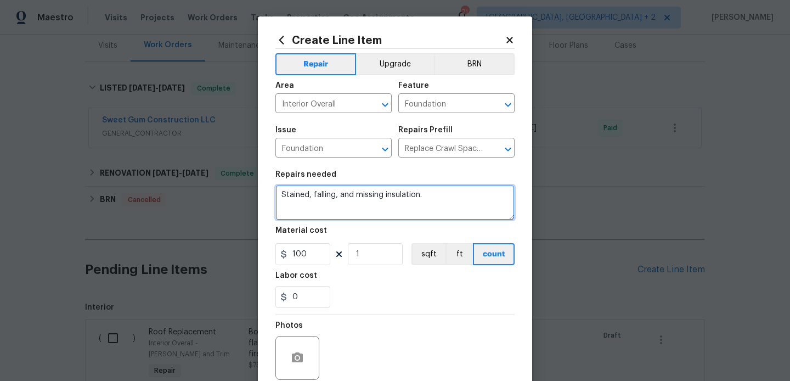
paste textarea "Install moisture barrier"
paste textarea "Dryer duct is incorrect type and not properly supported"
paste textarea "HVAC ductwork is leaking"
type textarea "Stained, falling, and missing insulation. Install moisture barrier.Dryer duct i…"
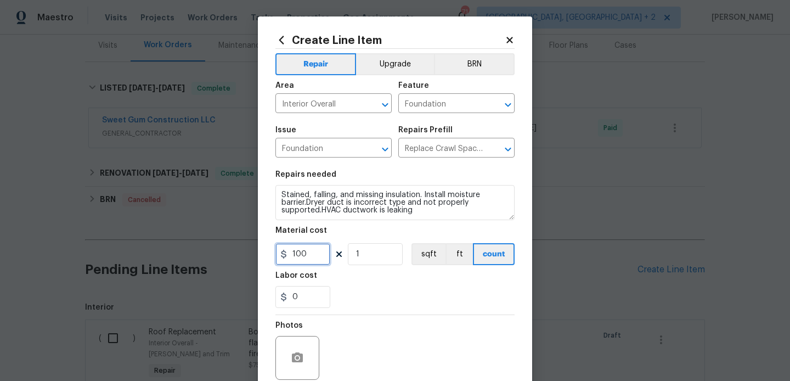
click at [301, 260] on input "100" at bounding box center [302, 254] width 55 height 22
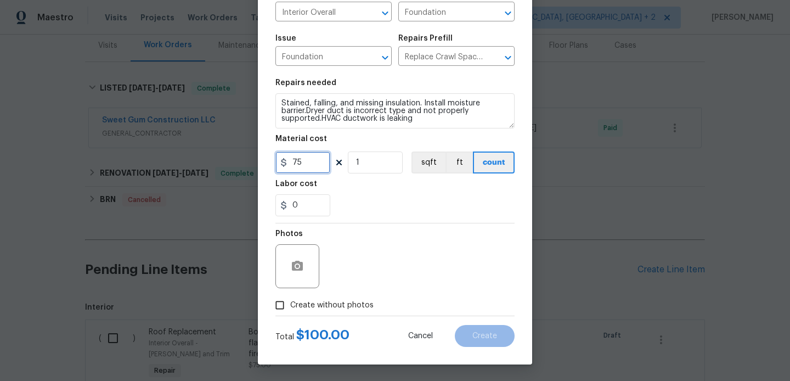
type input "75"
click at [297, 273] on button "button" at bounding box center [297, 266] width 26 height 26
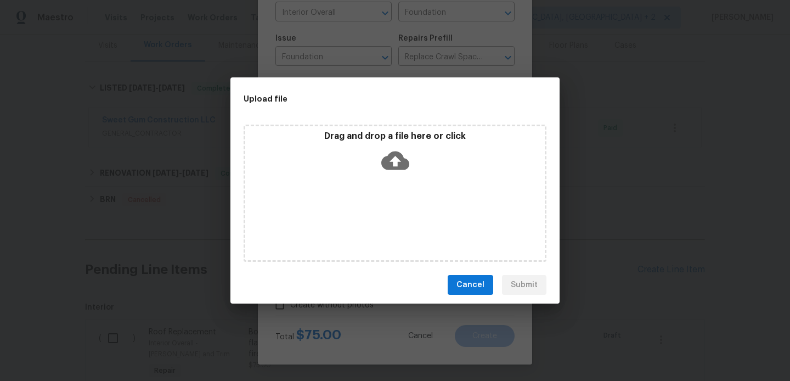
click at [395, 160] on icon at bounding box center [395, 160] width 28 height 28
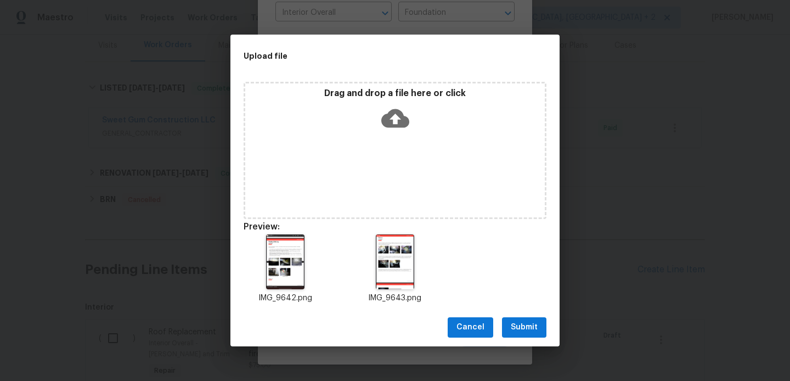
click at [527, 327] on span "Submit" at bounding box center [524, 327] width 27 height 14
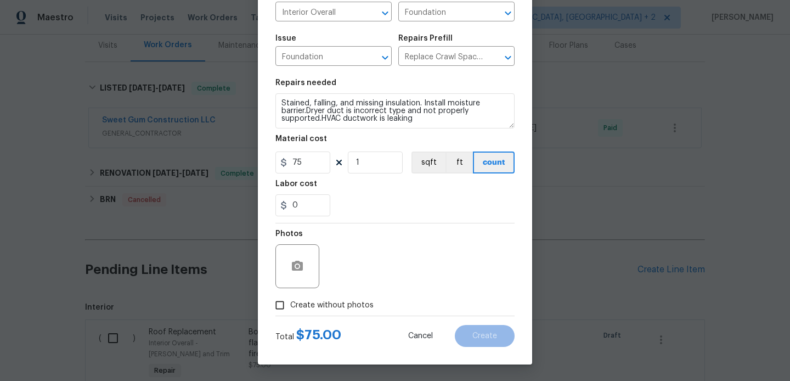
click at [332, 254] on div "Photos" at bounding box center [394, 258] width 239 height 71
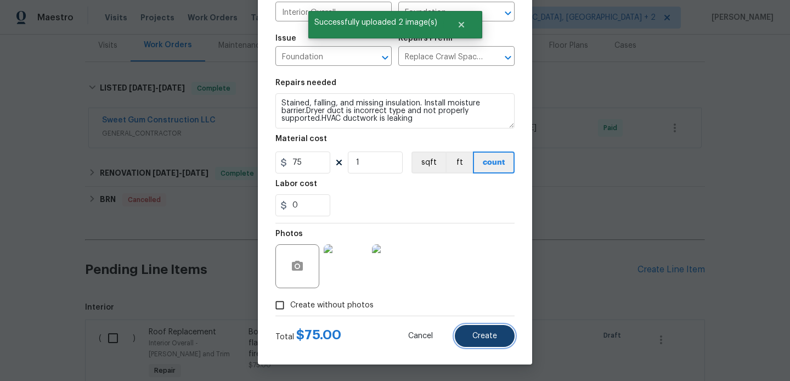
click at [497, 328] on button "Create" at bounding box center [485, 336] width 60 height 22
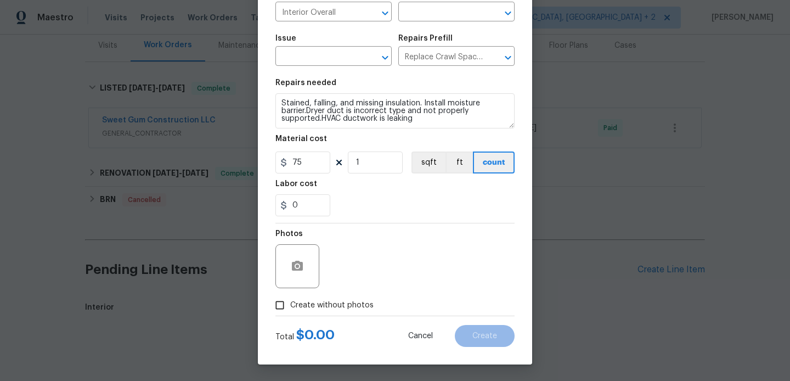
type input "0"
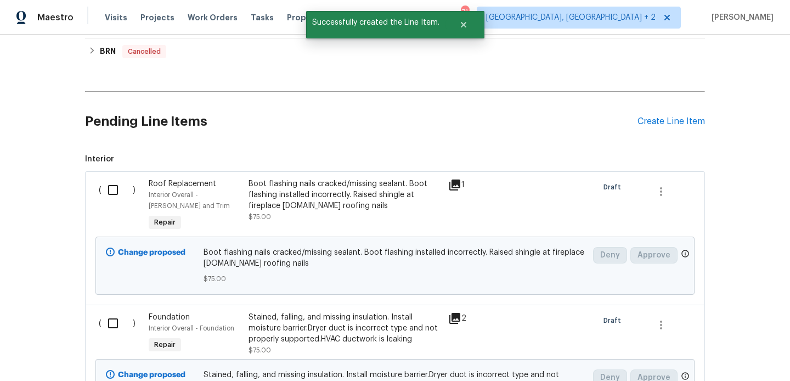
scroll to position [365, 0]
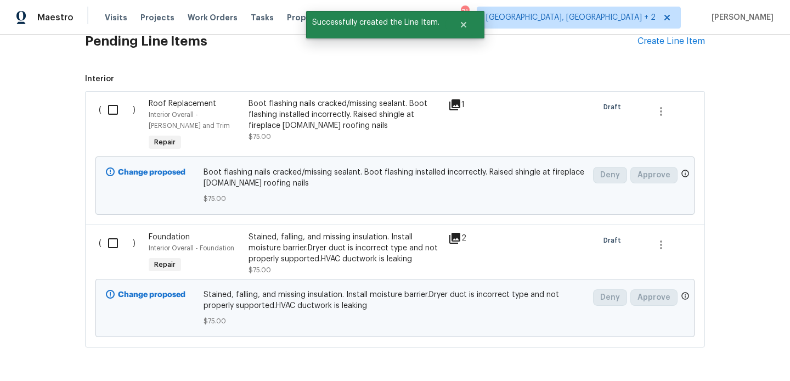
click at [133, 251] on div "( )" at bounding box center [120, 253] width 50 height 50
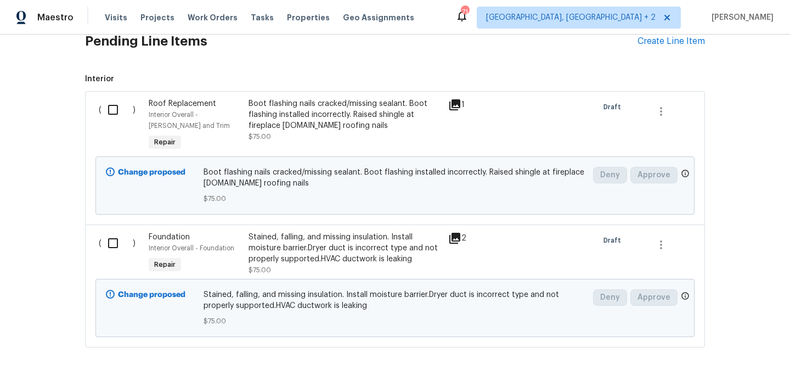
click at [117, 107] on input "checkbox" at bounding box center [116, 109] width 31 height 23
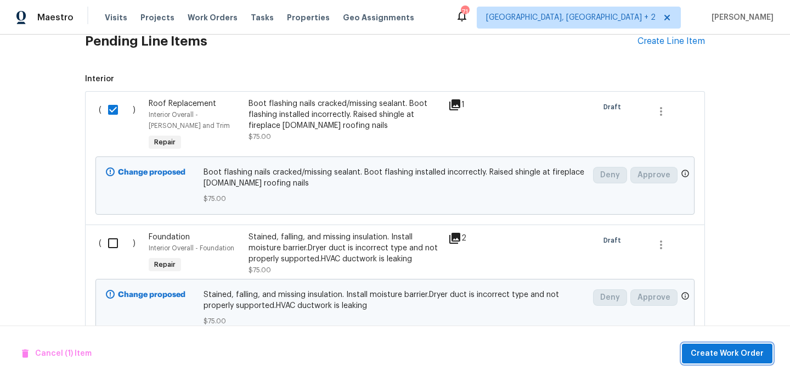
click at [734, 359] on span "Create Work Order" at bounding box center [726, 354] width 73 height 14
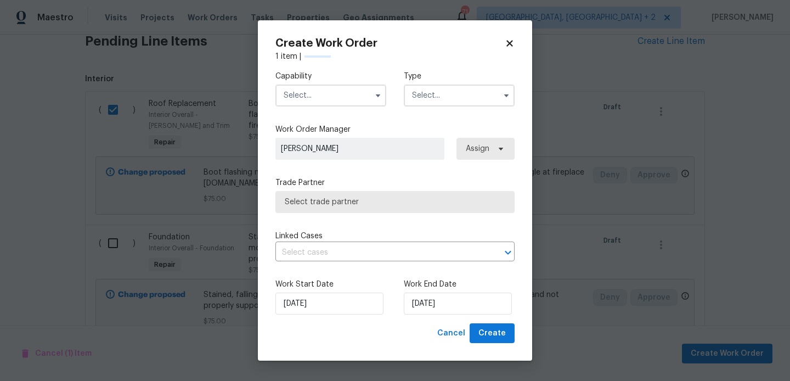
click at [308, 99] on input "text" at bounding box center [330, 95] width 111 height 22
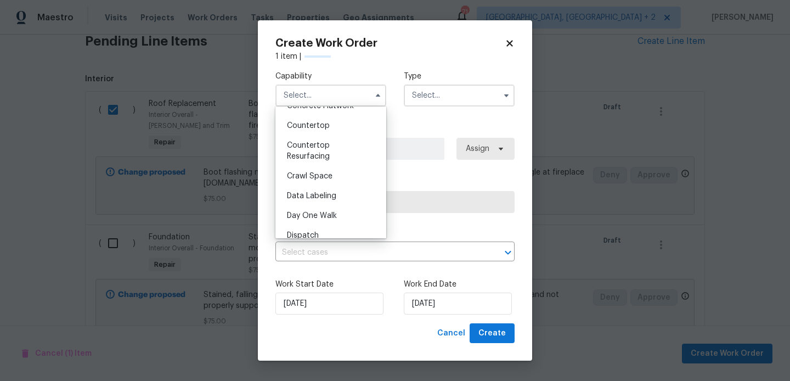
checkbox input "false"
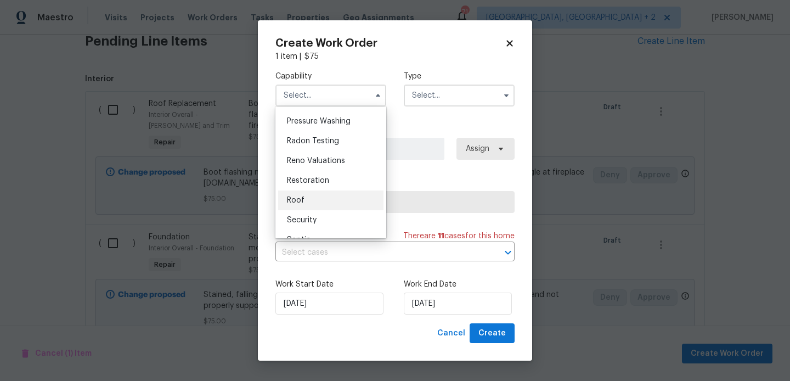
scroll to position [1040, 0]
click at [312, 195] on div "Roof" at bounding box center [330, 198] width 105 height 20
type input "Roof"
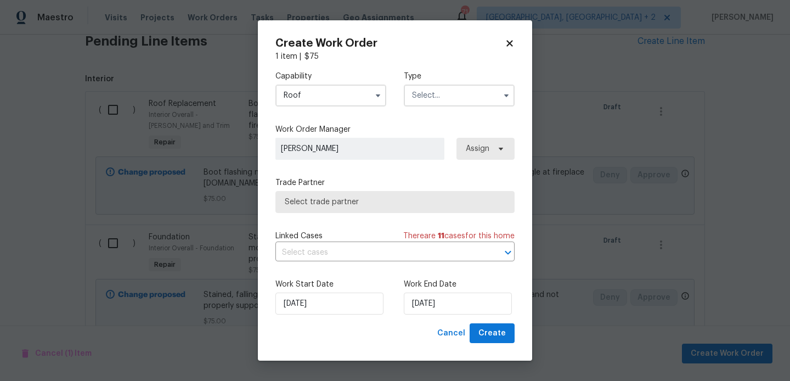
click at [430, 103] on input "text" at bounding box center [459, 95] width 111 height 22
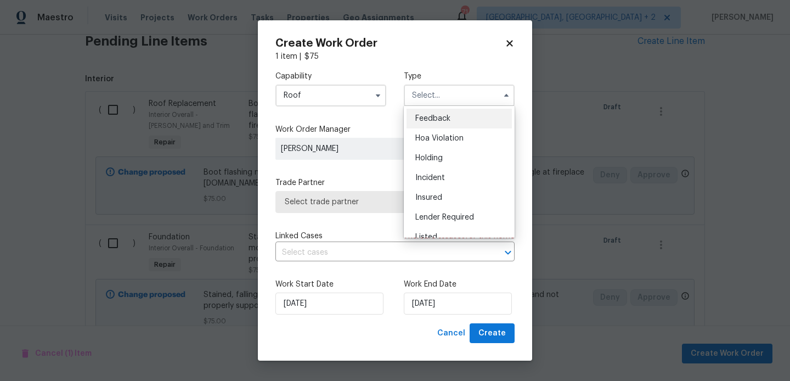
click at [439, 111] on div "Feedback" at bounding box center [458, 119] width 105 height 20
type input "Feedback"
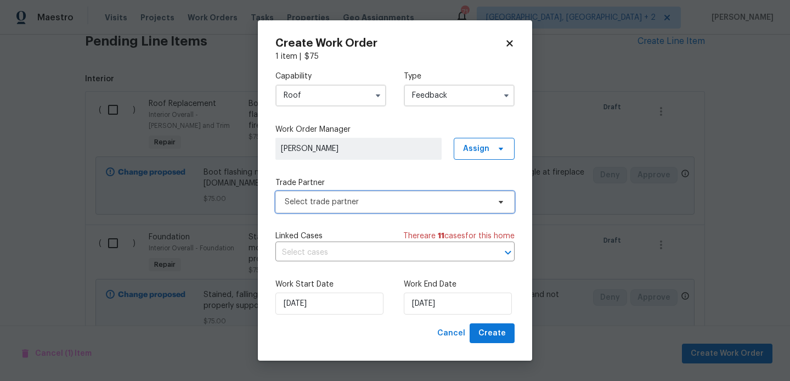
click at [332, 193] on span "Select trade partner" at bounding box center [394, 202] width 239 height 22
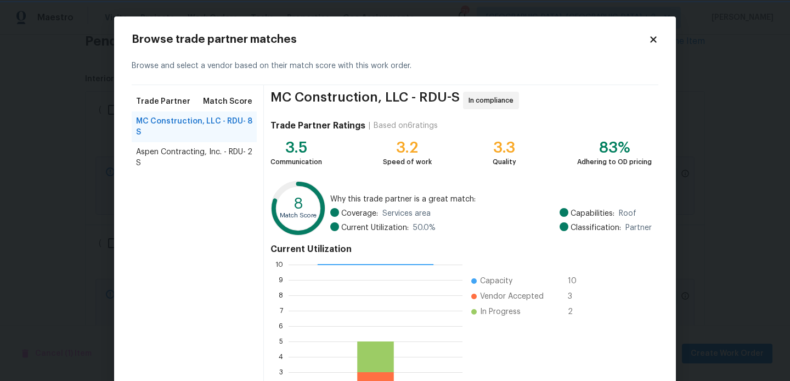
scroll to position [1, 1]
click at [192, 146] on span "Aspen Contracting, Inc. - RDU-S" at bounding box center [191, 157] width 111 height 22
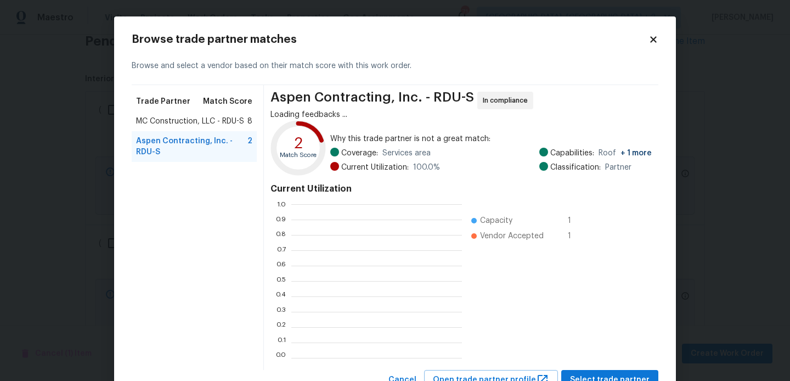
scroll to position [154, 171]
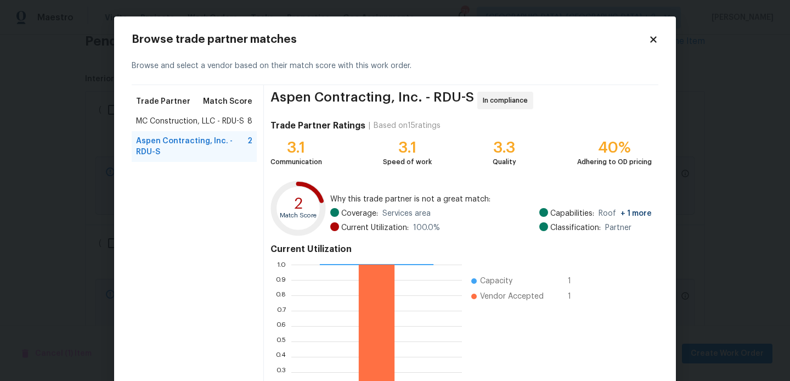
click at [186, 120] on span "MC Construction, LLC - RDU-S" at bounding box center [190, 121] width 108 height 11
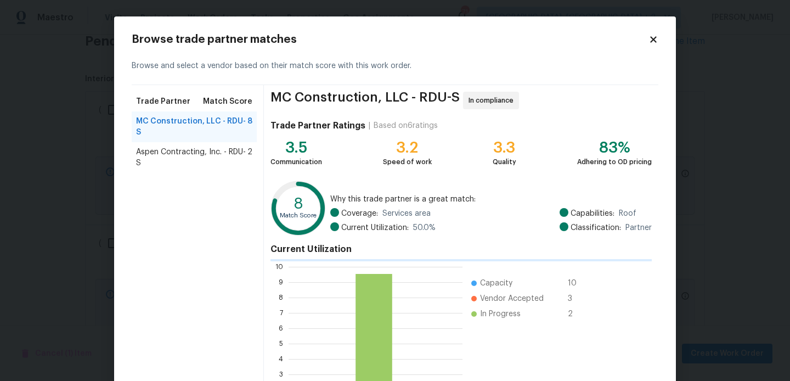
scroll to position [1, 1]
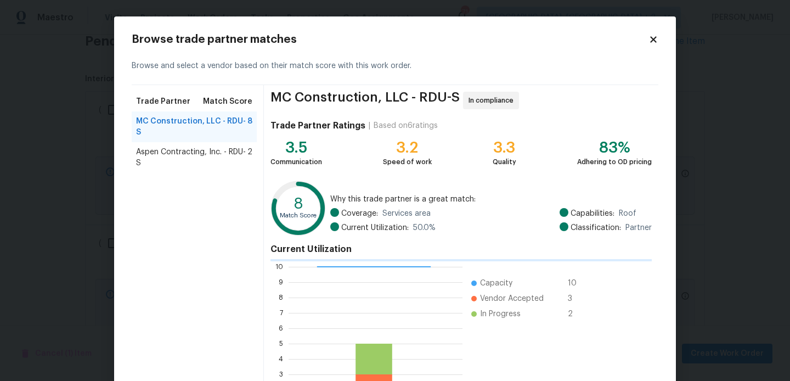
click at [197, 146] on span "Aspen Contracting, Inc. - RDU-S" at bounding box center [191, 157] width 111 height 22
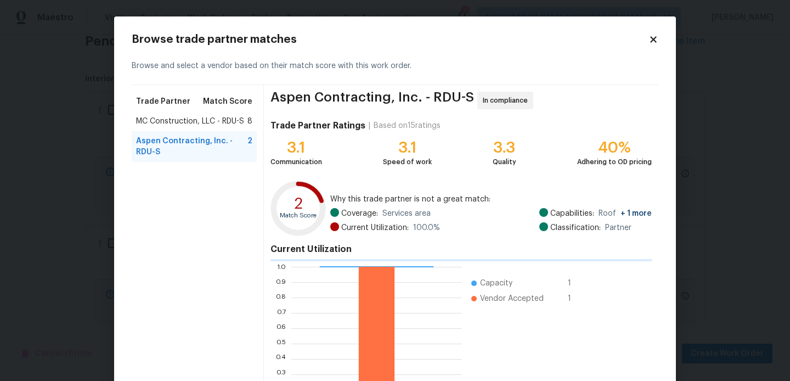
scroll to position [1, 1]
click at [189, 117] on span "MC Construction, LLC - RDU-S" at bounding box center [190, 121] width 108 height 11
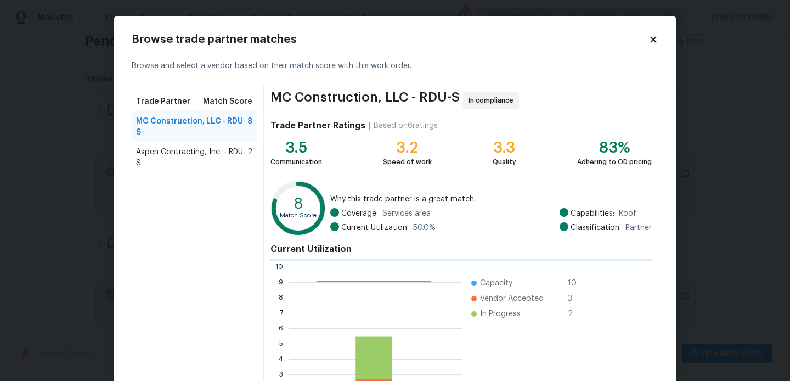
scroll to position [105, 0]
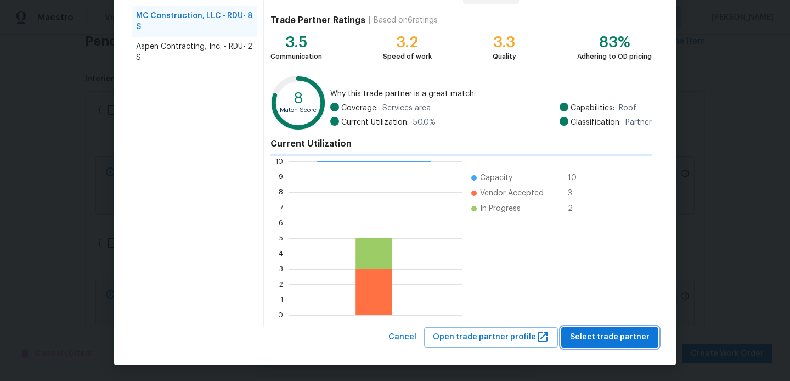
click at [601, 330] on span "Select trade partner" at bounding box center [610, 337] width 80 height 14
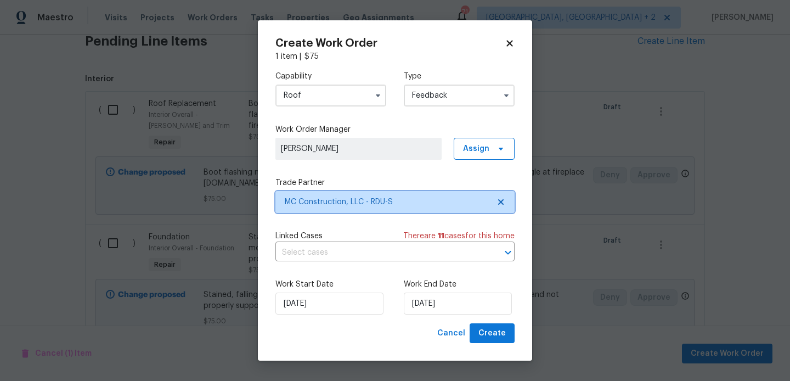
scroll to position [0, 0]
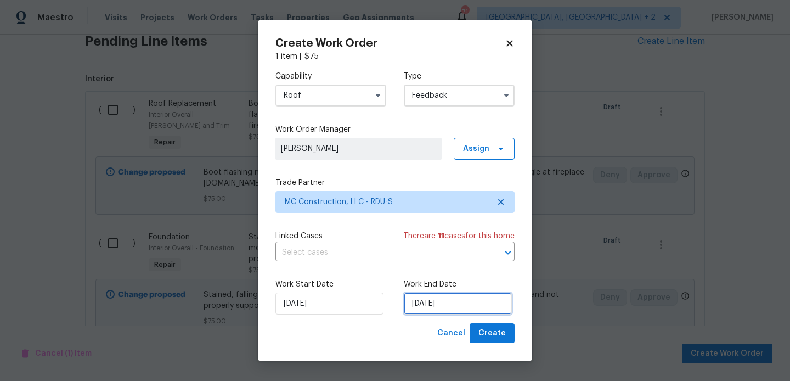
click at [463, 299] on input "20/08/2025" at bounding box center [458, 303] width 108 height 22
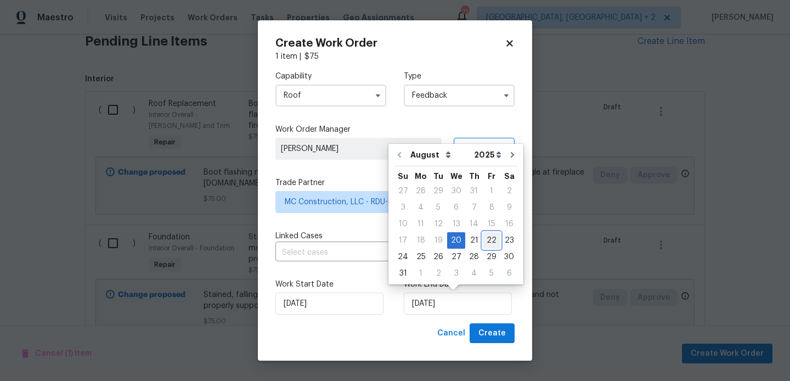
click at [486, 243] on div "22" at bounding box center [492, 240] width 18 height 15
type input "22/08/2025"
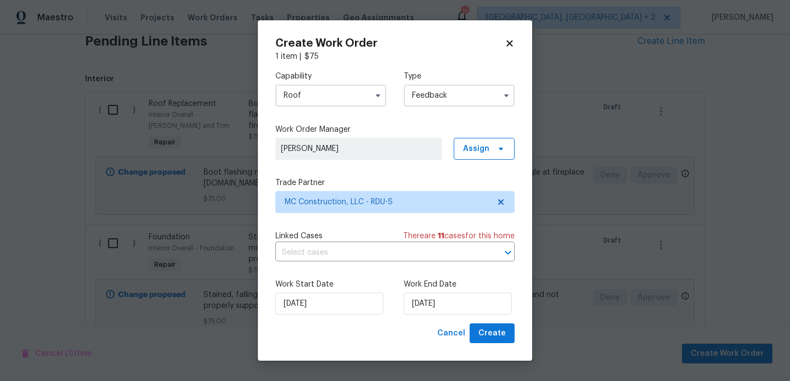
click at [488, 321] on div "Work Start Date 20/08/2025 Work End Date 22/08/2025" at bounding box center [394, 296] width 239 height 53
click at [482, 332] on span "Create" at bounding box center [491, 333] width 27 height 14
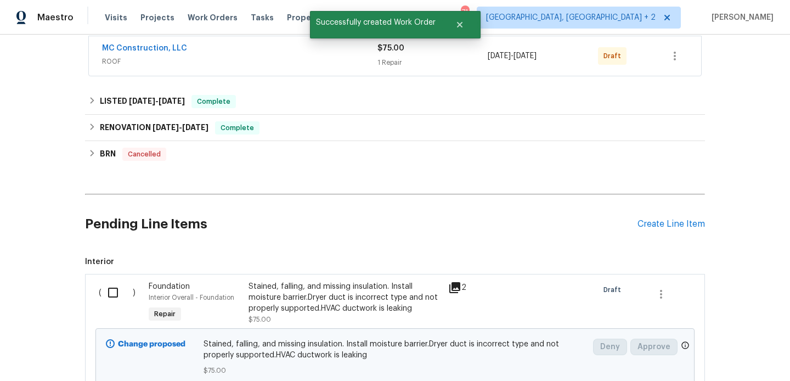
scroll to position [207, 0]
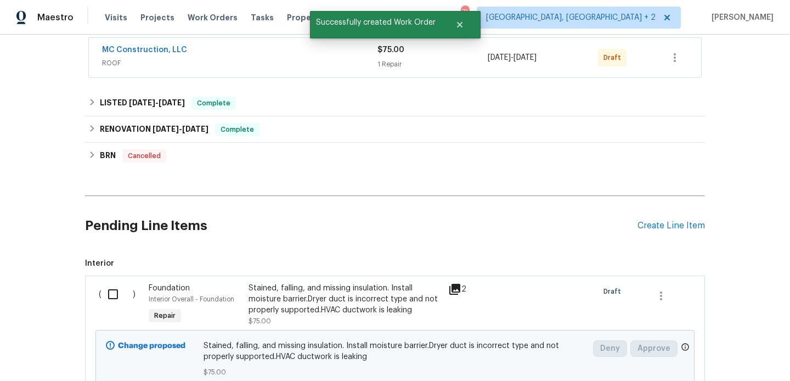
click at [216, 58] on span "ROOF" at bounding box center [239, 63] width 275 height 11
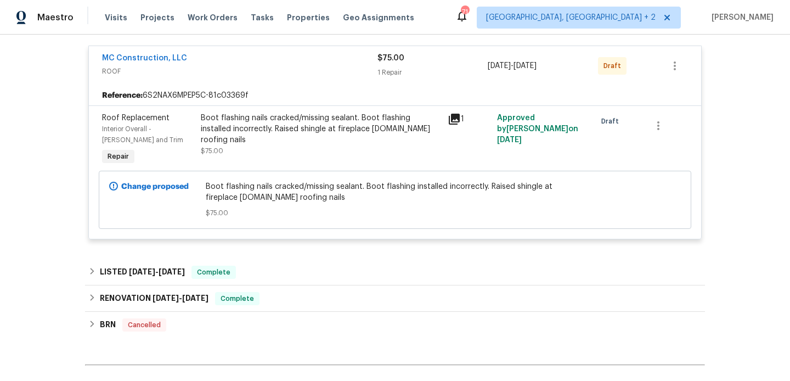
click at [222, 65] on div "MC Construction, LLC" at bounding box center [239, 59] width 275 height 13
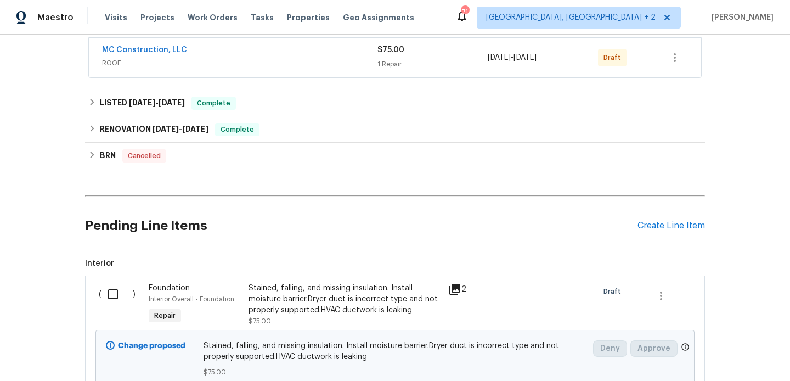
click at [119, 291] on input "checkbox" at bounding box center [116, 293] width 31 height 23
checkbox input "true"
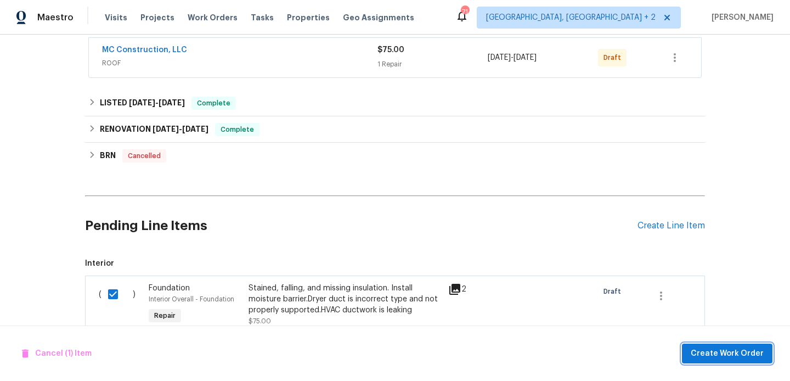
click at [708, 354] on span "Create Work Order" at bounding box center [726, 354] width 73 height 14
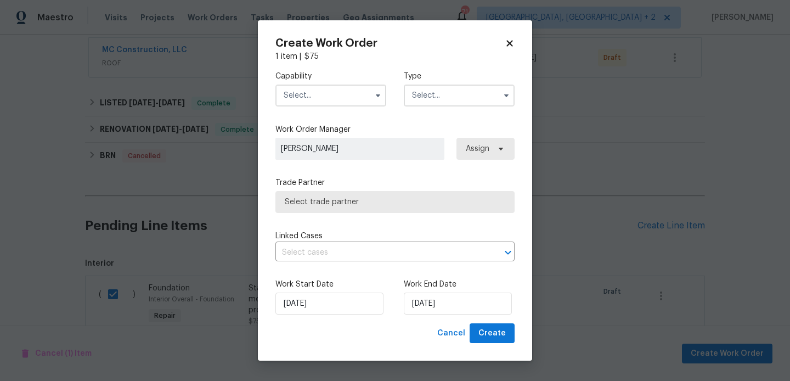
click at [303, 92] on input "text" at bounding box center [330, 95] width 111 height 22
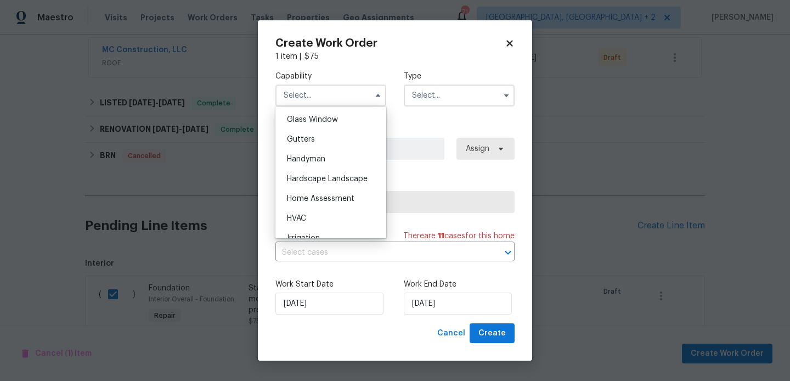
scroll to position [566, 0]
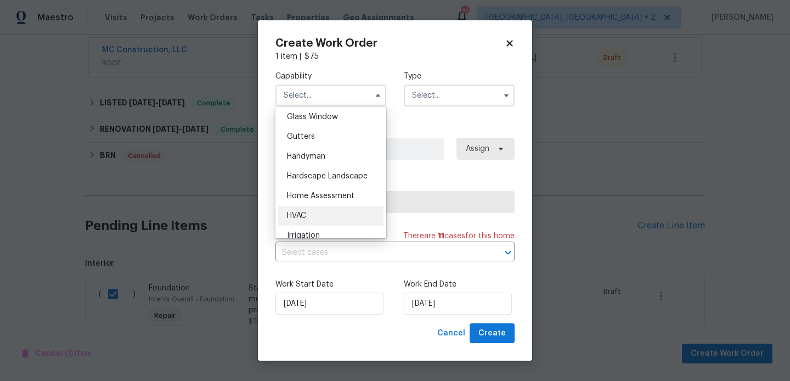
click at [324, 216] on div "HVAC" at bounding box center [330, 216] width 105 height 20
type input "HVAC"
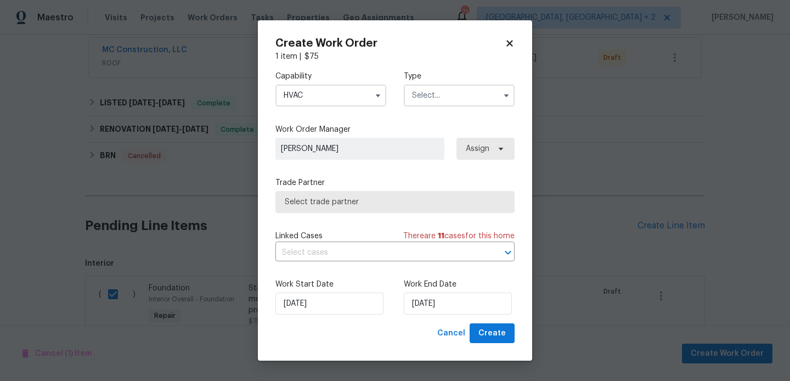
click at [451, 82] on div "Type" at bounding box center [459, 89] width 111 height 36
click at [444, 106] on div "Capability HVAC Type" at bounding box center [394, 88] width 239 height 53
click at [437, 102] on input "text" at bounding box center [459, 95] width 111 height 22
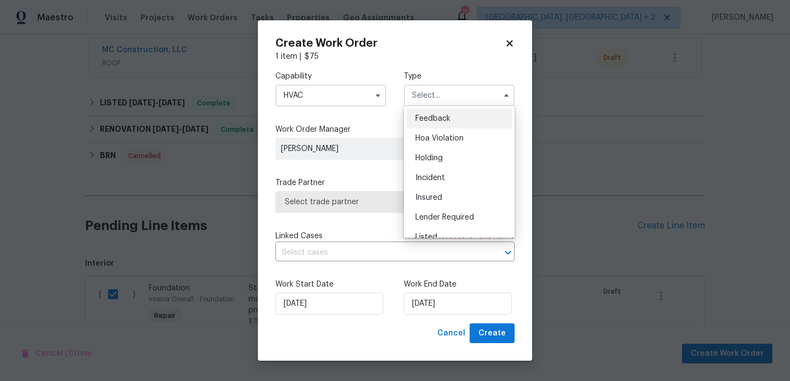
click at [437, 115] on span "Feedback" at bounding box center [432, 119] width 35 height 8
type input "Feedback"
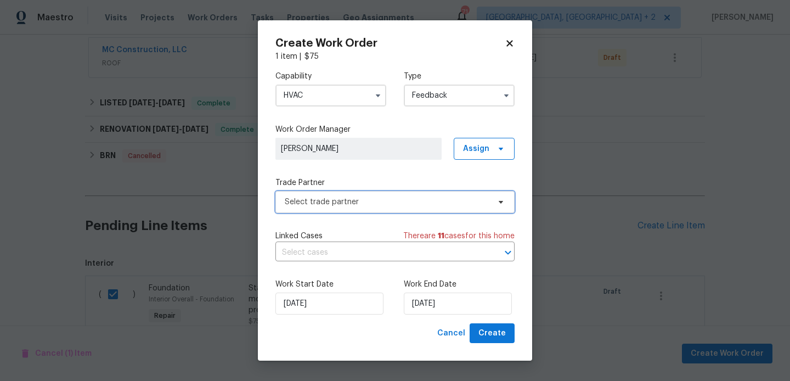
click at [345, 210] on span "Select trade partner" at bounding box center [394, 202] width 239 height 22
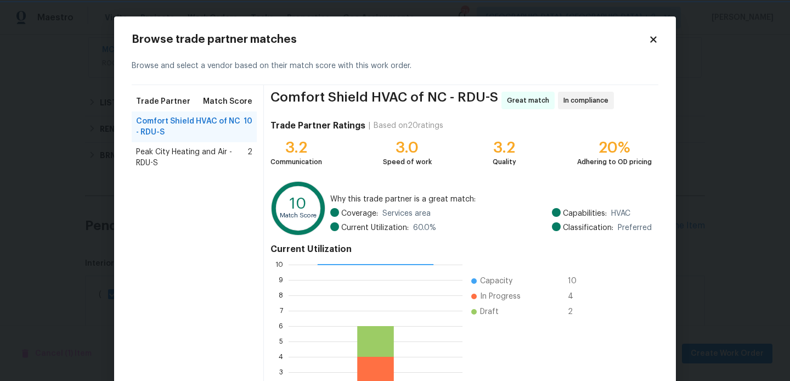
scroll to position [103, 0]
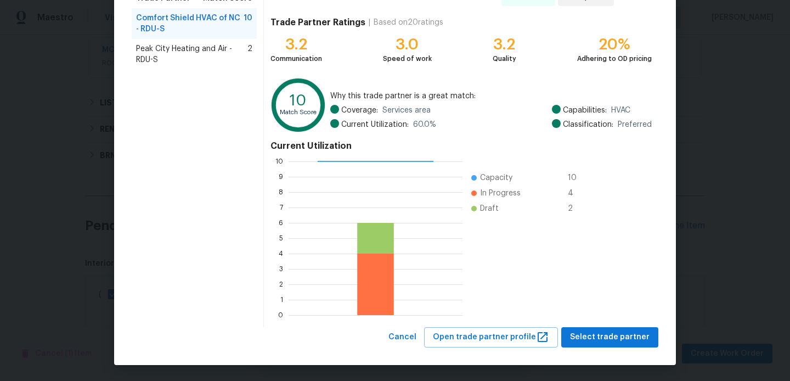
click at [601, 348] on div "Browse trade partner matches Browse and select a vendor based on their match sc…" at bounding box center [395, 138] width 562 height 451
click at [599, 341] on span "Select trade partner" at bounding box center [610, 337] width 80 height 14
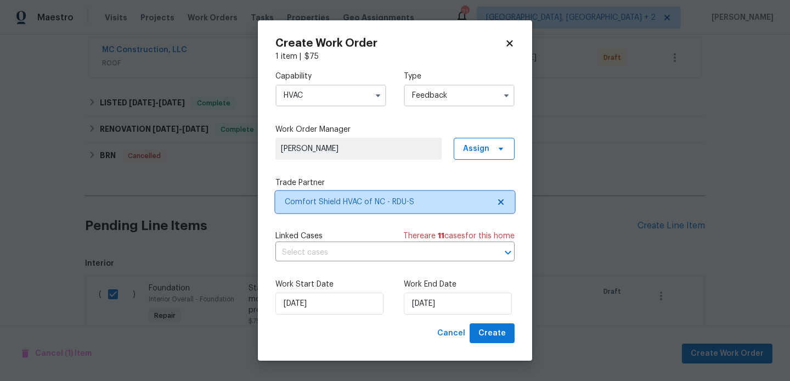
scroll to position [0, 0]
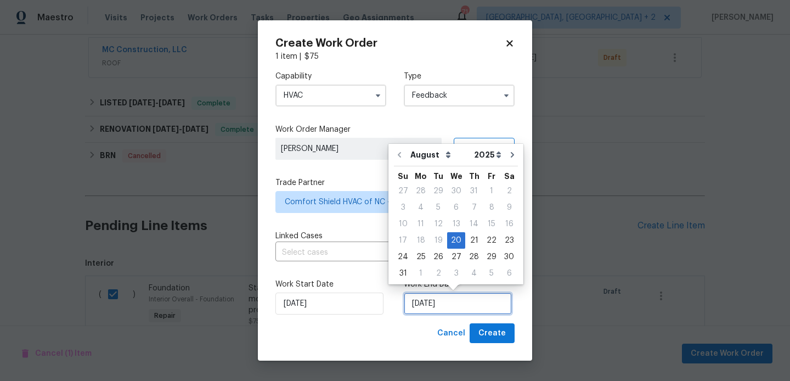
click at [416, 303] on input "20/08/2025" at bounding box center [458, 303] width 108 height 22
click at [490, 240] on div "22" at bounding box center [492, 240] width 18 height 15
type input "22/08/2025"
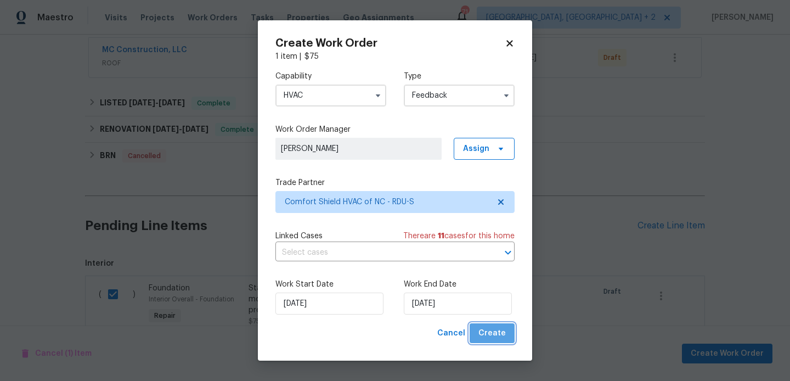
click at [494, 325] on button "Create" at bounding box center [491, 333] width 45 height 20
checkbox input "false"
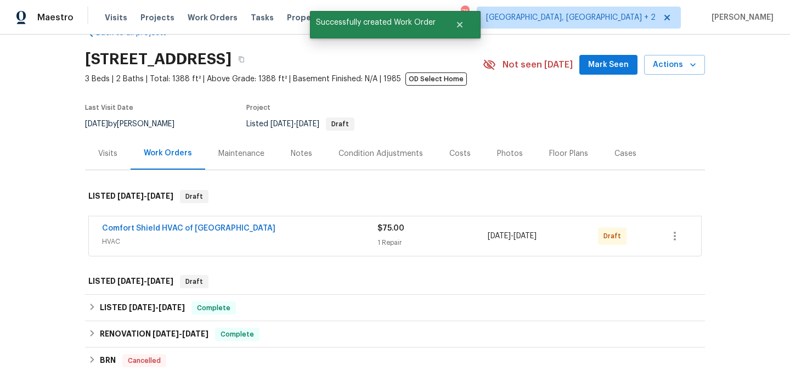
scroll to position [26, 0]
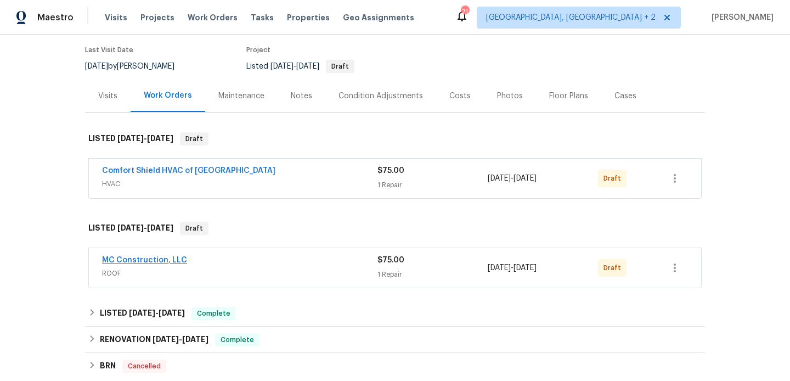
scroll to position [87, 0]
click at [163, 257] on link "MC Construction, LLC" at bounding box center [144, 260] width 85 height 8
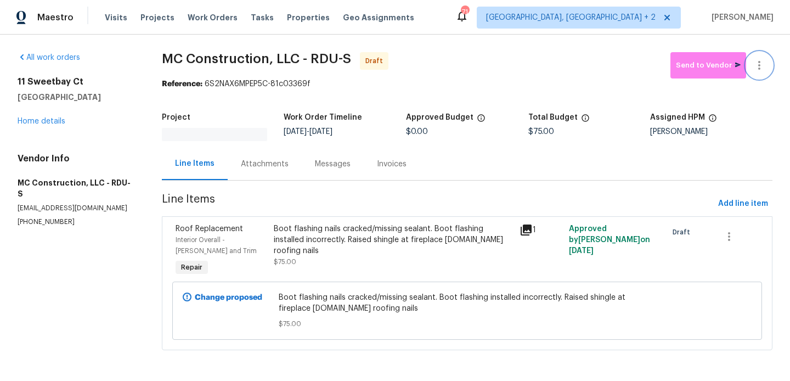
click at [761, 58] on button "button" at bounding box center [759, 65] width 26 height 26
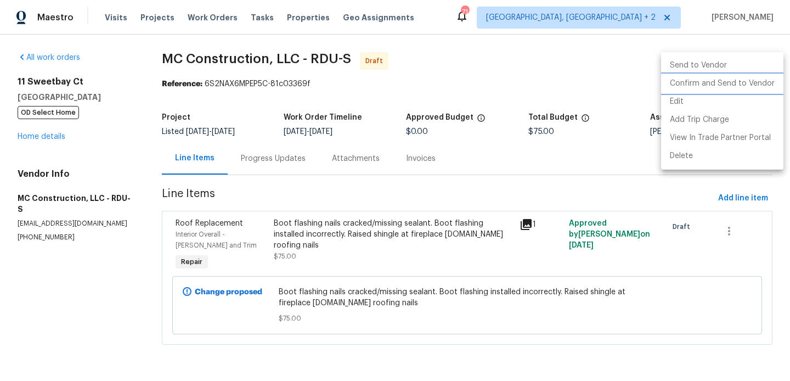
click at [763, 76] on li "Confirm and Send to Vendor" at bounding box center [722, 84] width 122 height 18
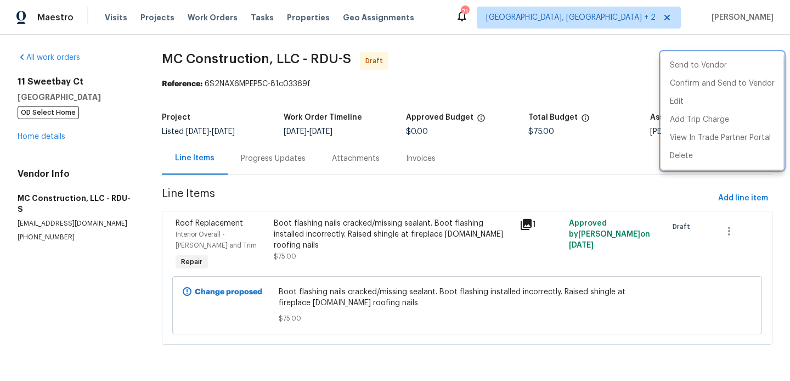
click at [295, 162] on div at bounding box center [395, 190] width 790 height 381
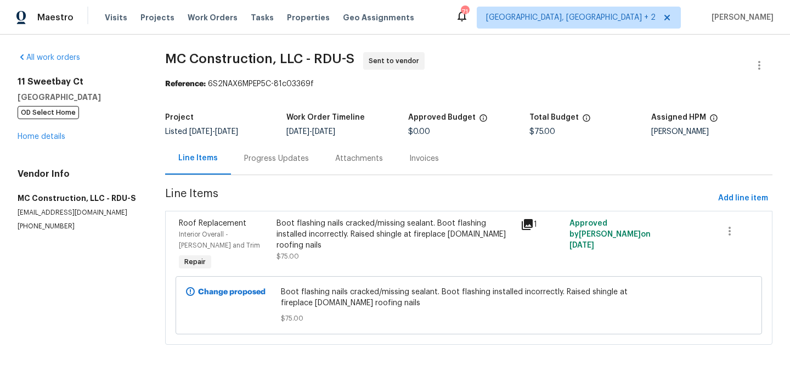
click at [281, 162] on div "Progress Updates" at bounding box center [276, 158] width 65 height 11
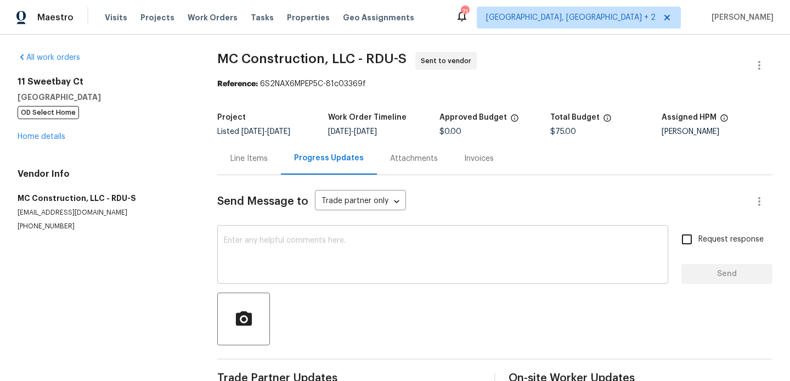
click at [292, 238] on textarea at bounding box center [443, 255] width 438 height 38
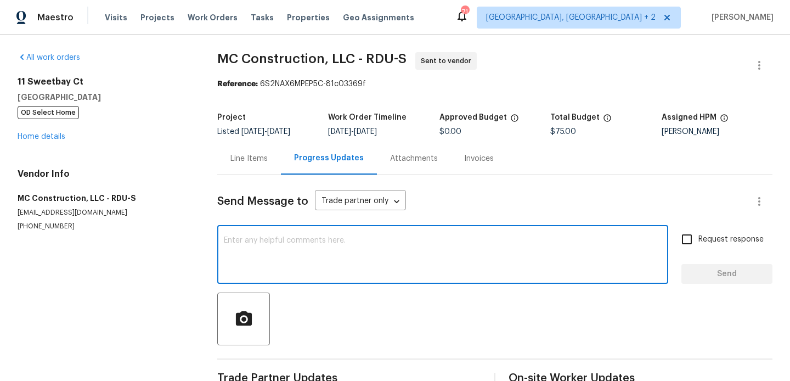
paste textarea "Hi, this is Blessida with Opendoor. I’m confirming you received the WO for the …"
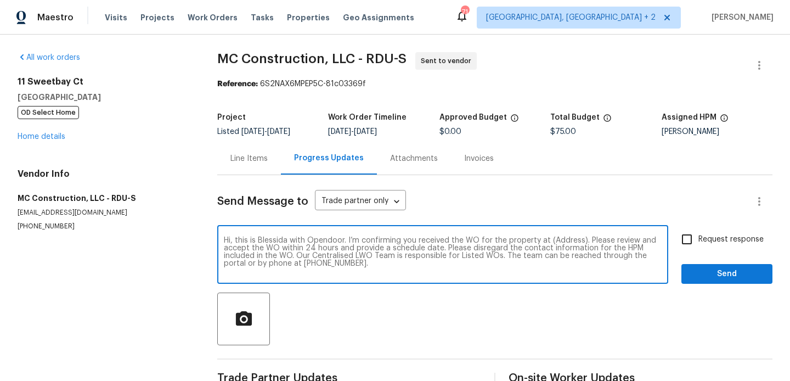
click at [562, 240] on textarea "Hi, this is Blessida with Opendoor. I’m confirming you received the WO for the …" at bounding box center [443, 255] width 438 height 38
paste textarea "11 Sweetbay Ct, Durham, NC 27704"
type textarea "Hi, this is Blessida with Opendoor. I’m confirming you received the WO for the …"
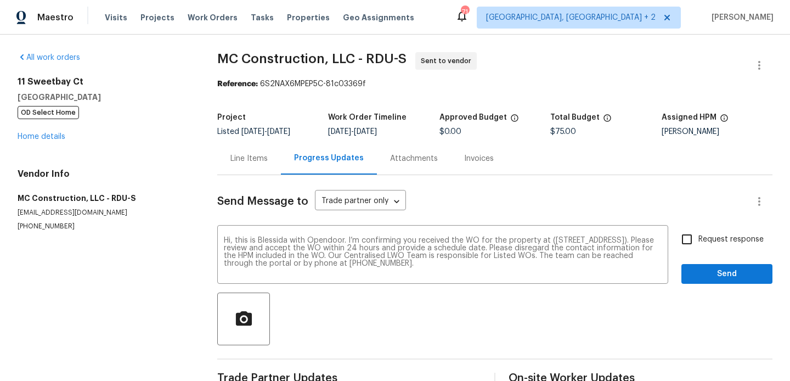
click at [711, 234] on span "Request response" at bounding box center [730, 240] width 65 height 12
click at [698, 234] on input "Request response" at bounding box center [686, 239] width 23 height 23
checkbox input "true"
click at [707, 271] on span "Send" at bounding box center [726, 274] width 73 height 14
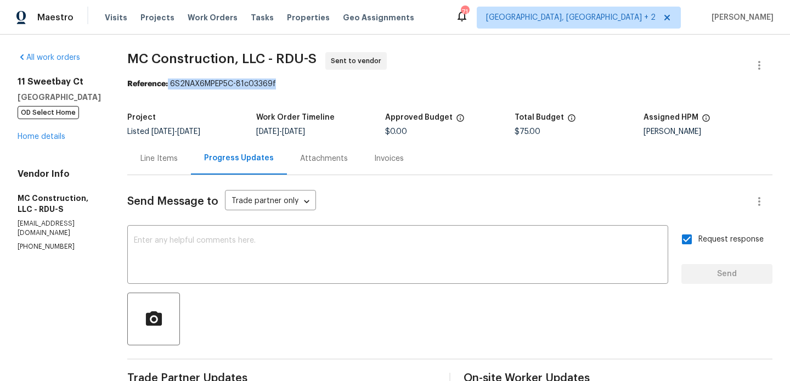
drag, startPoint x: 161, startPoint y: 85, endPoint x: 355, endPoint y: 86, distance: 193.6
click at [355, 85] on div "Reference: 6S2NAX6MPEP5C-81c03369f" at bounding box center [449, 83] width 645 height 11
copy div "6S2NAX6MPEP5C-81c03369f"
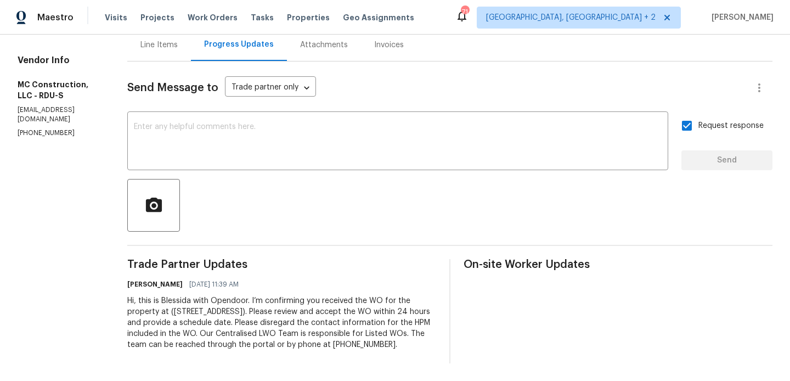
click at [222, 315] on div "Hi, this is Blessida with Opendoor. I’m confirming you received the WO for the …" at bounding box center [281, 322] width 309 height 55
copy div "Trade Partner Updates Blessida Angeline M 08/20/2025 11:39 AM"
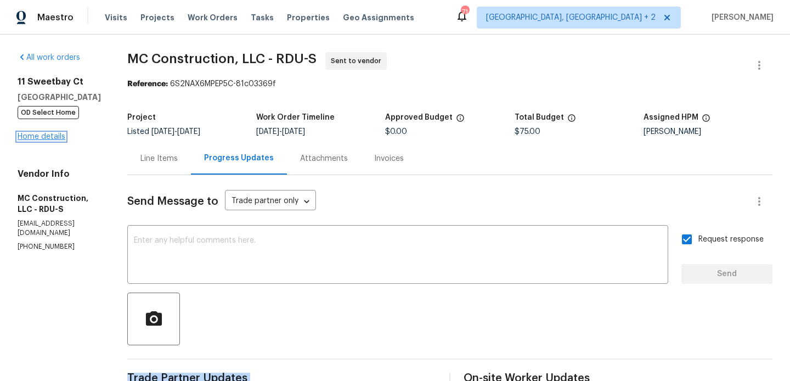
click at [43, 135] on link "Home details" at bounding box center [42, 137] width 48 height 8
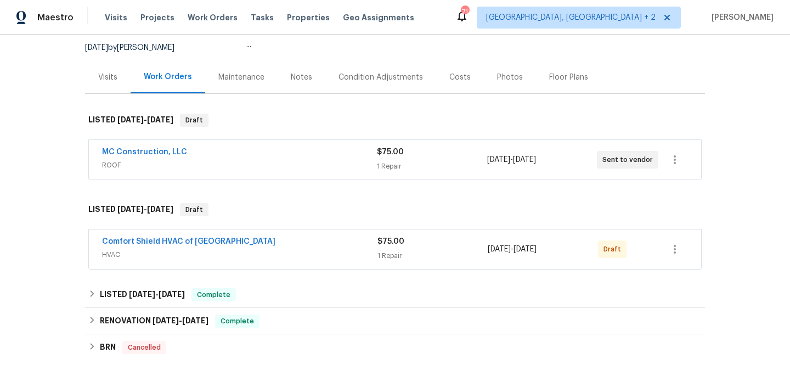
scroll to position [105, 0]
click at [175, 245] on link "Comfort Shield HVAC of NC" at bounding box center [188, 241] width 173 height 8
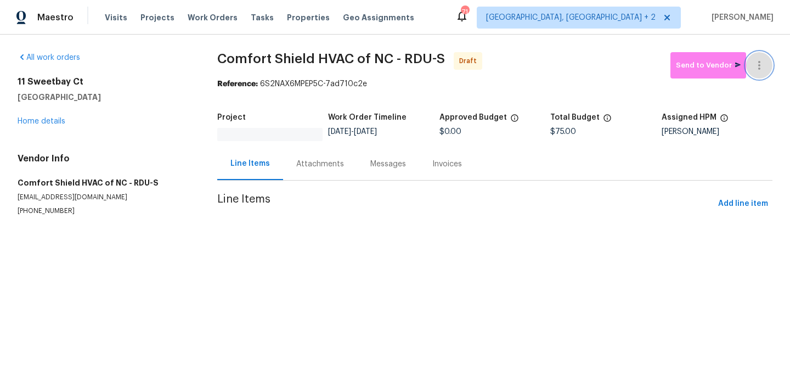
click at [757, 55] on button "button" at bounding box center [759, 65] width 26 height 26
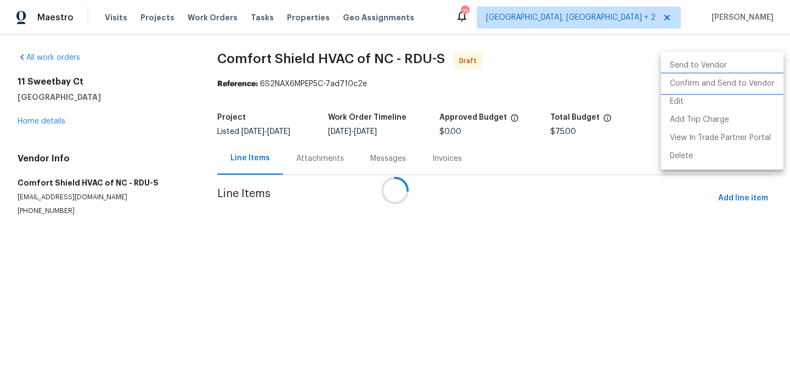
click at [743, 87] on li "Confirm and Send to Vendor" at bounding box center [722, 84] width 122 height 18
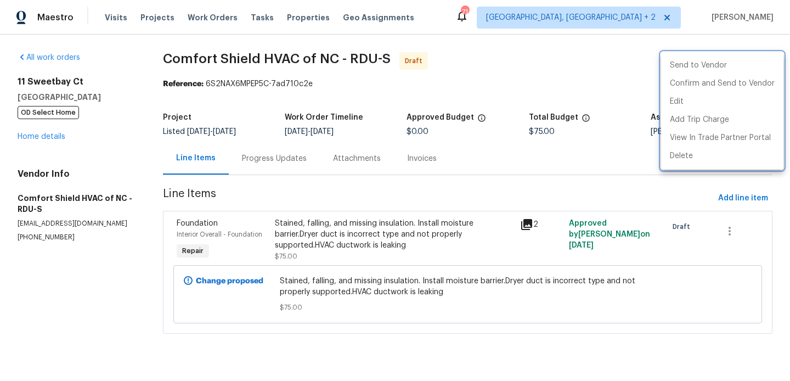
click at [327, 197] on div at bounding box center [395, 190] width 790 height 381
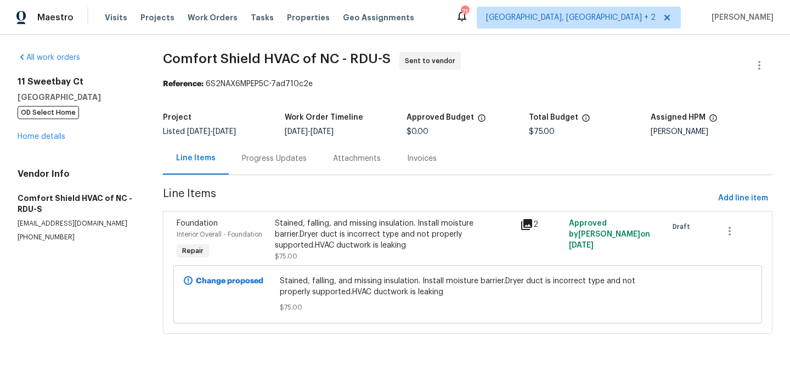
click at [286, 165] on div "Progress Updates" at bounding box center [274, 158] width 91 height 32
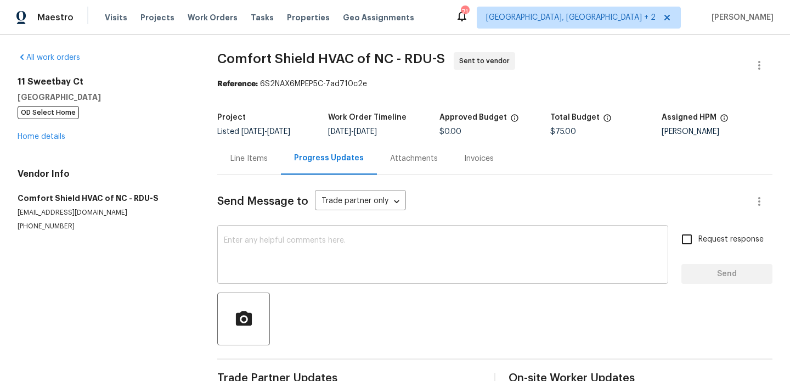
click at [296, 259] on textarea at bounding box center [443, 255] width 438 height 38
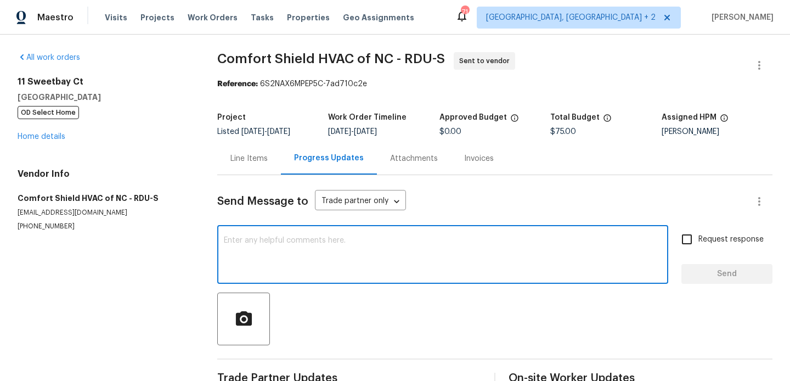
paste textarea "Hi, this is Blessida with Opendoor. I’m confirming you received the WO for the …"
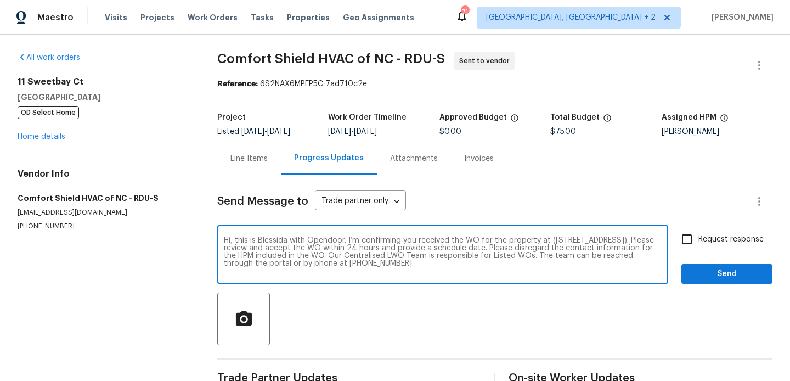
type textarea "Hi, this is Blessida with Opendoor. I’m confirming you received the WO for the …"
drag, startPoint x: 723, startPoint y: 244, endPoint x: 702, endPoint y: 277, distance: 39.7
click at [723, 244] on span "Request response" at bounding box center [730, 240] width 65 height 12
click at [698, 244] on input "Request response" at bounding box center [686, 239] width 23 height 23
checkbox input "true"
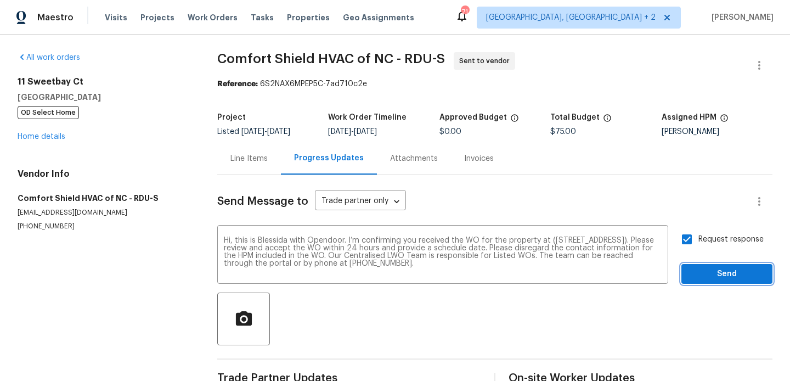
click at [702, 277] on span "Send" at bounding box center [726, 274] width 73 height 14
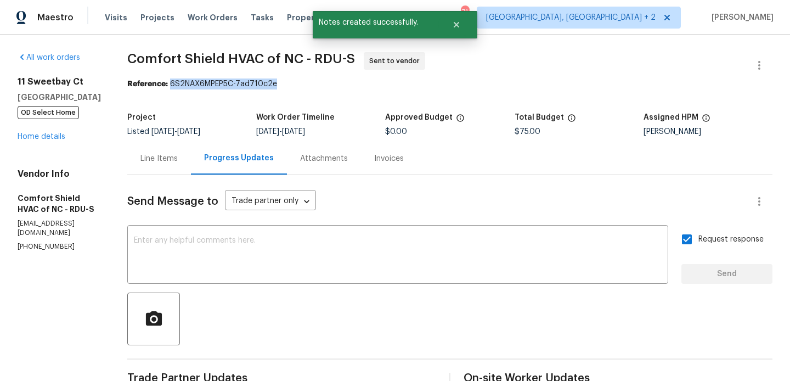
drag, startPoint x: 203, startPoint y: 84, endPoint x: 320, endPoint y: 84, distance: 116.8
click at [320, 84] on div "Reference: 6S2NAX6MPEP5C-7ad710c2e" at bounding box center [449, 83] width 645 height 11
copy div "6S2NAX6MPEP5C-7ad710c2e"
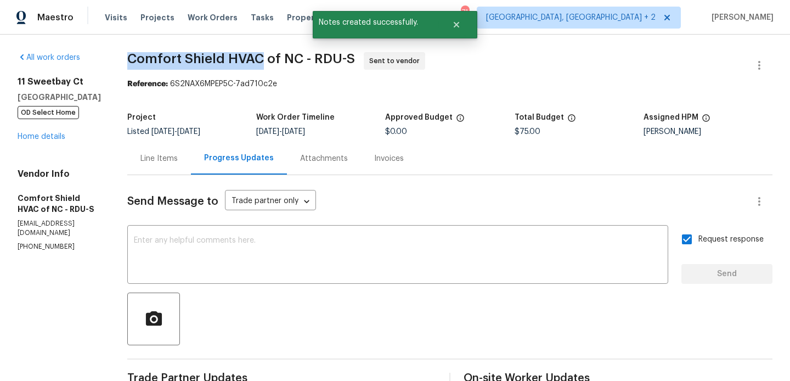
drag, startPoint x: 159, startPoint y: 59, endPoint x: 293, endPoint y: 61, distance: 134.4
click at [293, 61] on span "Comfort Shield HVAC of NC - RDU-S" at bounding box center [241, 58] width 228 height 13
copy span "Comfort Shield HVAC"
click at [54, 134] on link "Home details" at bounding box center [42, 137] width 48 height 8
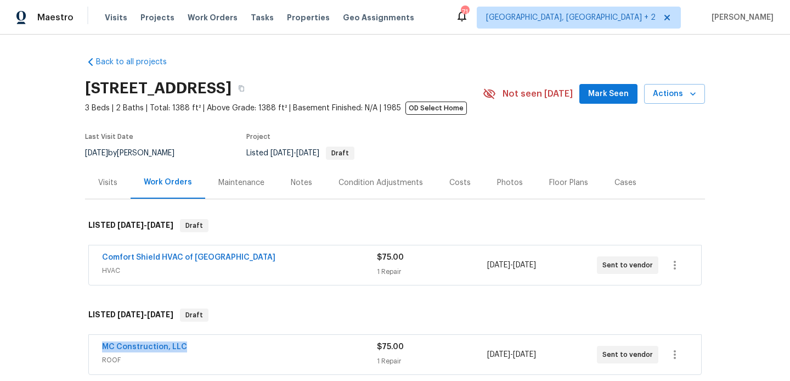
drag, startPoint x: 190, startPoint y: 351, endPoint x: 89, endPoint y: 350, distance: 100.4
click at [89, 350] on div "MC Construction, LLC ROOF $75.00 1 Repair 8/20/2025 - 8/22/2025 Sent to vendor" at bounding box center [395, 354] width 612 height 39
copy link "MC Construction, LLC"
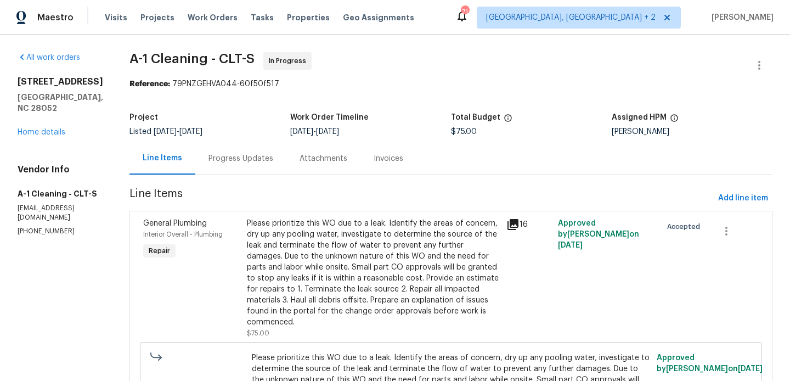
click at [234, 148] on div "Progress Updates" at bounding box center [240, 158] width 91 height 32
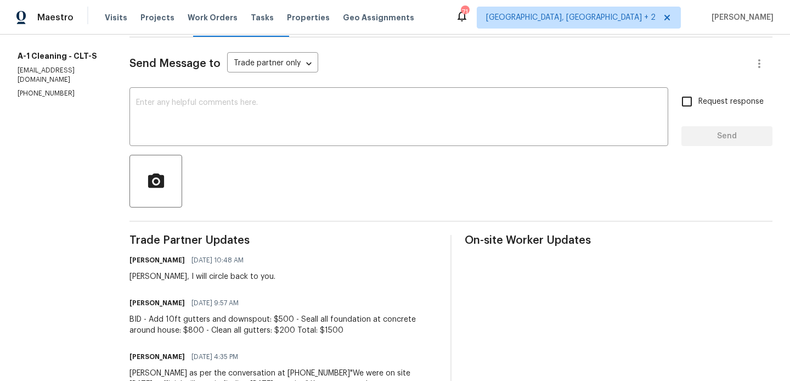
scroll to position [123, 0]
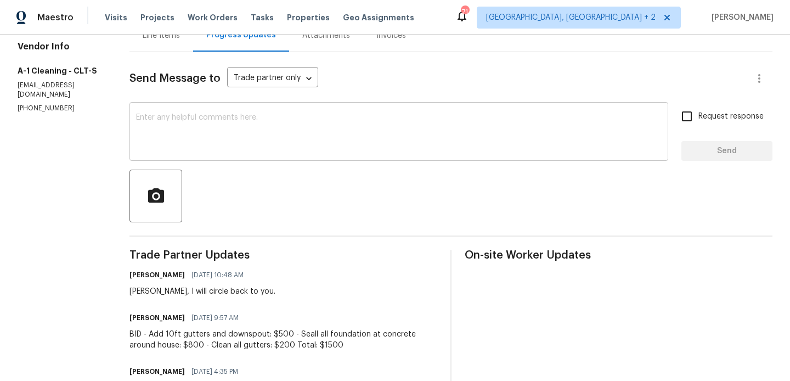
click at [191, 124] on textarea at bounding box center [398, 133] width 525 height 38
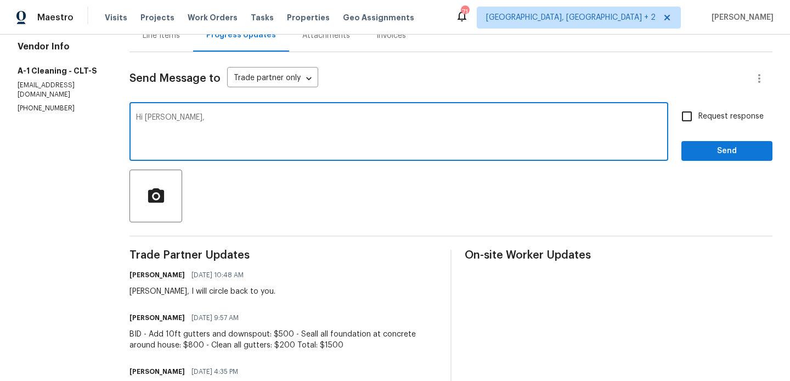
paste textarea "Approved only $1000 We don't need any replacement of gutters let's clean gutter…"
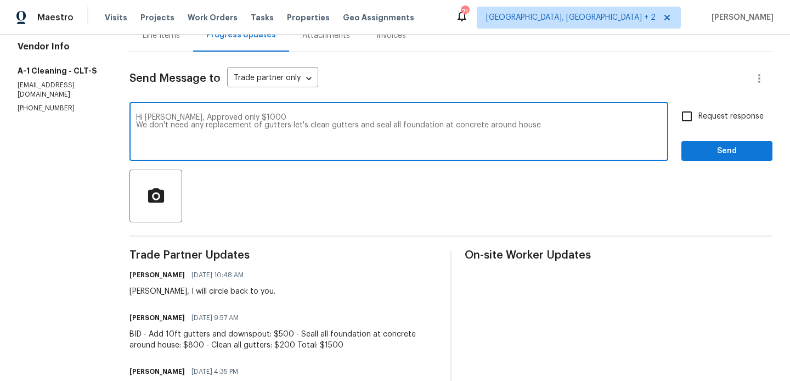
click at [524, 122] on textarea "Hi [PERSON_NAME], Approved only $1000 We don't need any replacement of gutters …" at bounding box center [398, 133] width 525 height 38
type textarea "Hi [PERSON_NAME], Approved only $1000 We don't need any replacement of gutters …"
click at [759, 120] on span "Request response" at bounding box center [730, 117] width 65 height 12
click at [698, 120] on input "Request response" at bounding box center [686, 116] width 23 height 23
checkbox input "true"
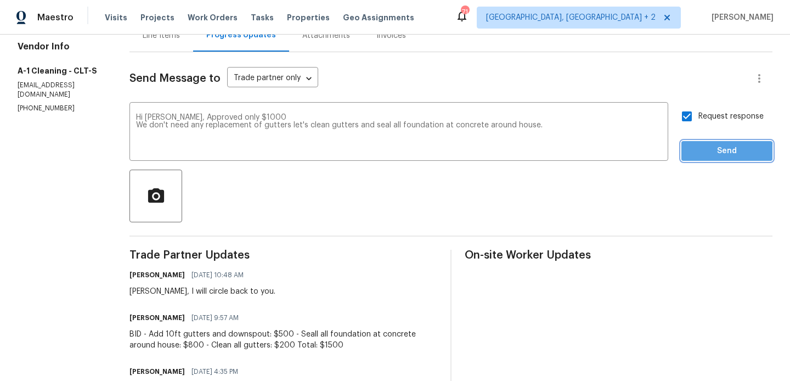
click at [689, 154] on button "Send" at bounding box center [726, 151] width 91 height 20
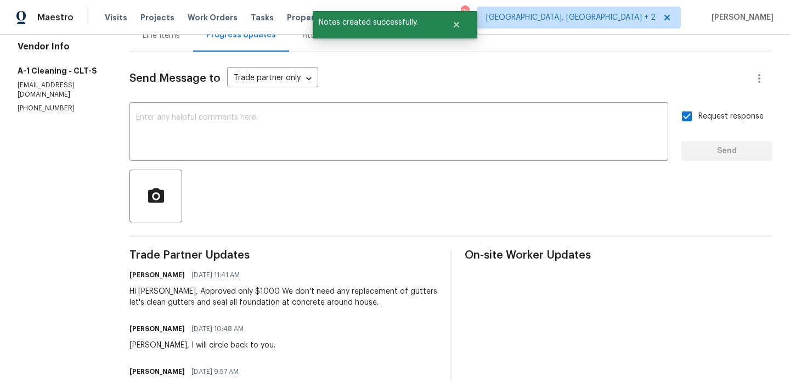
scroll to position [0, 0]
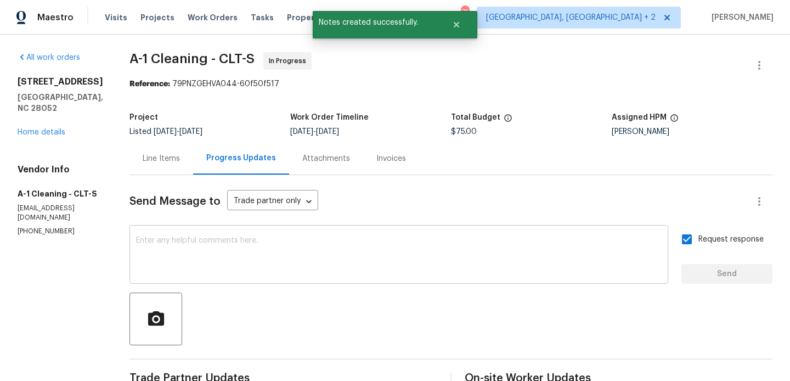
click at [188, 267] on textarea at bounding box center [398, 255] width 525 height 38
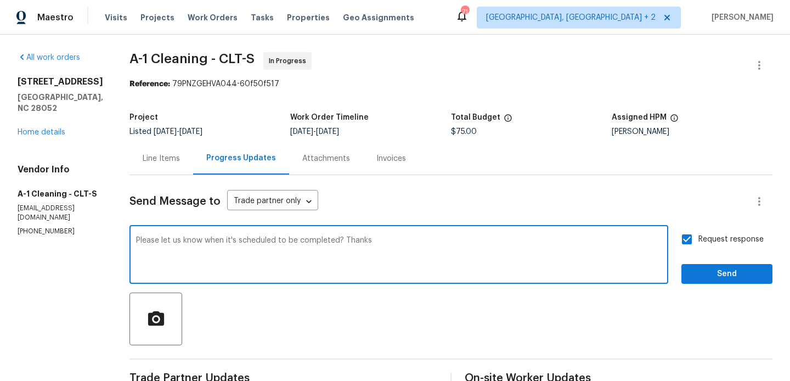
type textarea "Please let us know when it's scheduled to be completed? Thanks"
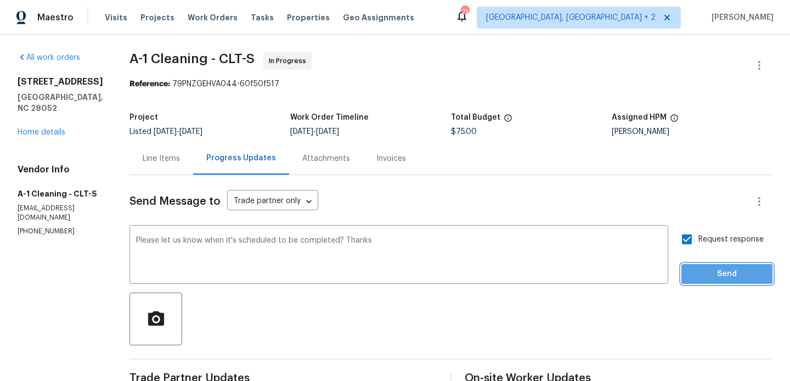
click at [704, 271] on span "Send" at bounding box center [726, 274] width 73 height 14
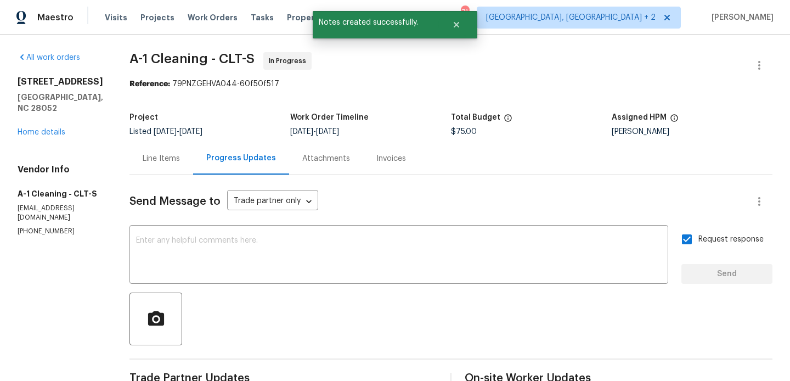
click at [161, 151] on div "Line Items" at bounding box center [161, 158] width 64 height 32
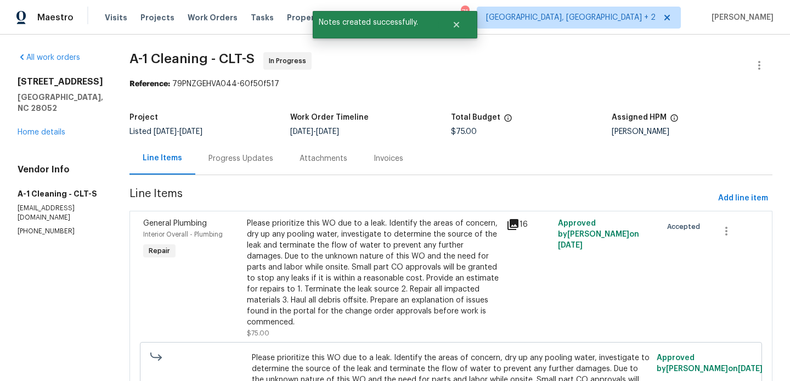
click at [322, 229] on div "Please prioritize this WO due to a leak. Identify the areas of concern, dry up …" at bounding box center [373, 273] width 253 height 110
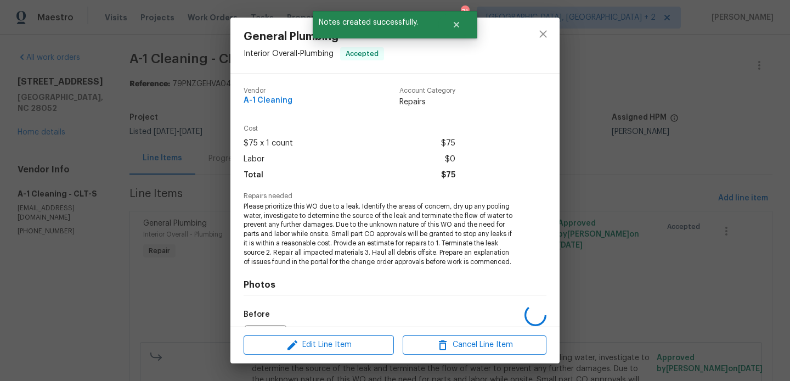
scroll to position [124, 0]
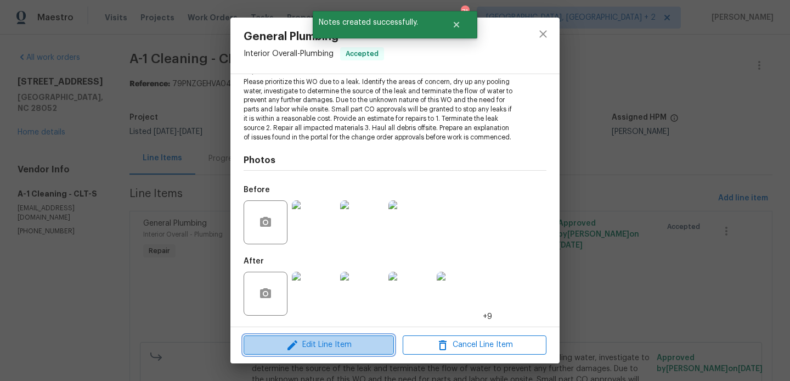
click at [297, 348] on icon "button" at bounding box center [292, 344] width 13 height 13
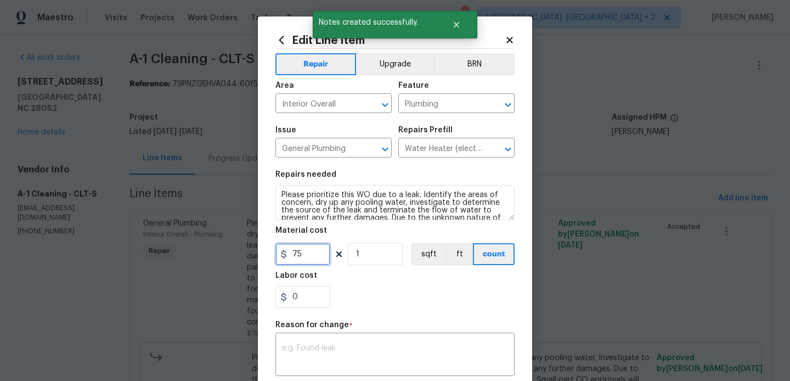
click at [295, 257] on input "75" at bounding box center [302, 254] width 55 height 22
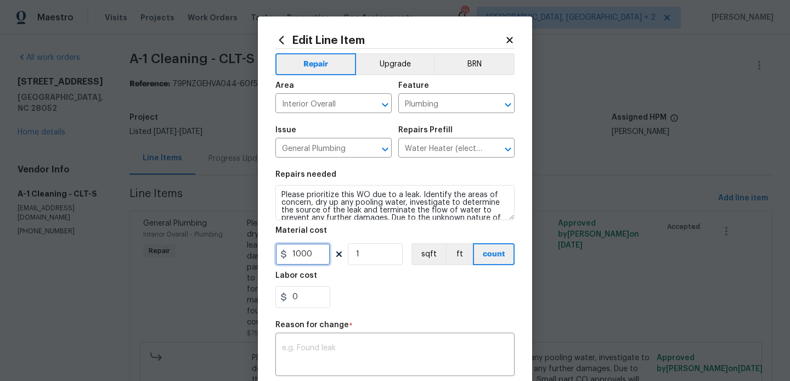
type input "1000"
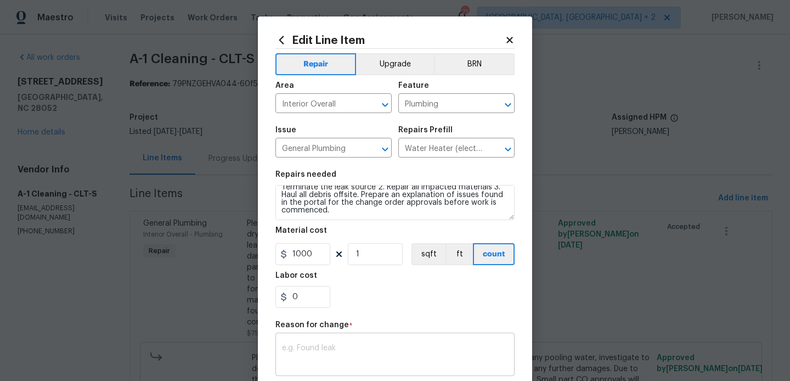
click at [360, 364] on textarea at bounding box center [395, 355] width 226 height 23
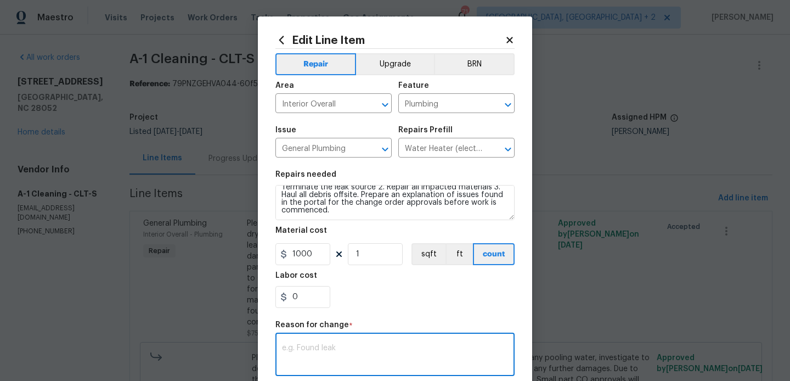
paste textarea "(BA) Updated cost per BR team approval."
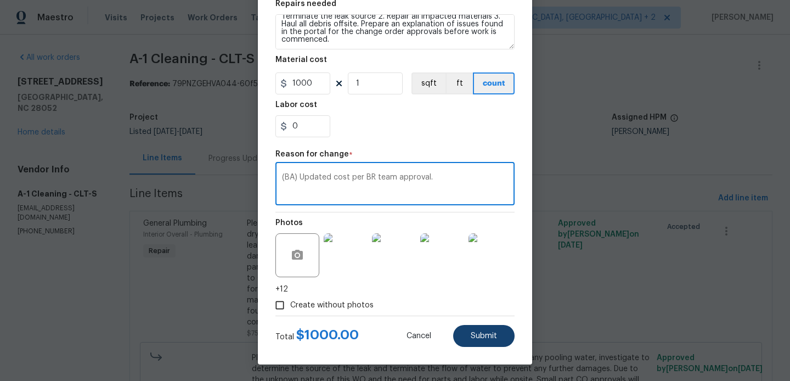
type textarea "(BA) Updated cost per BR team approval."
click at [489, 332] on span "Submit" at bounding box center [484, 336] width 26 height 8
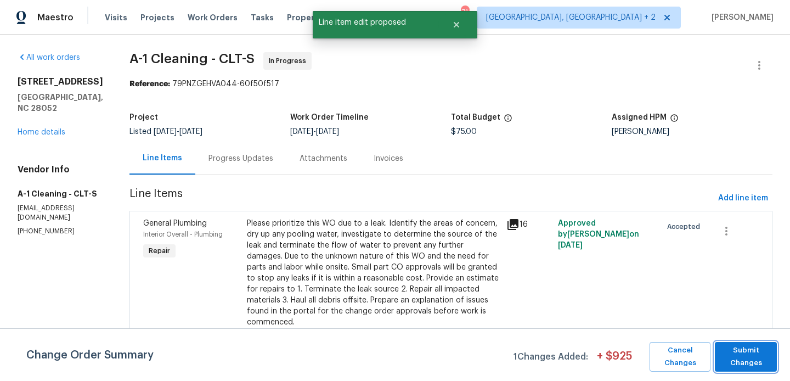
click at [755, 354] on span "Submit Changes" at bounding box center [745, 356] width 51 height 25
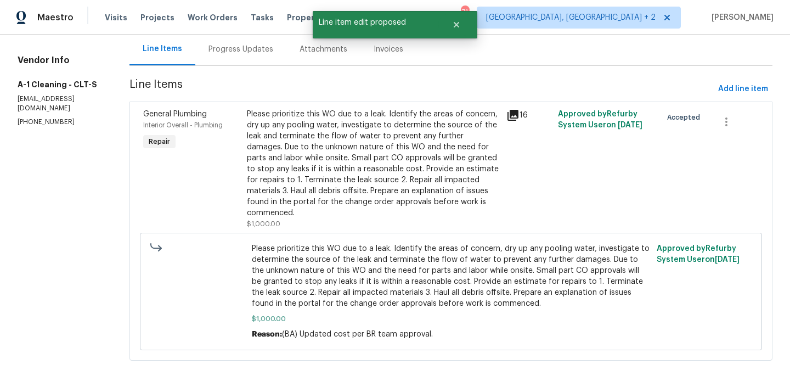
scroll to position [0, 0]
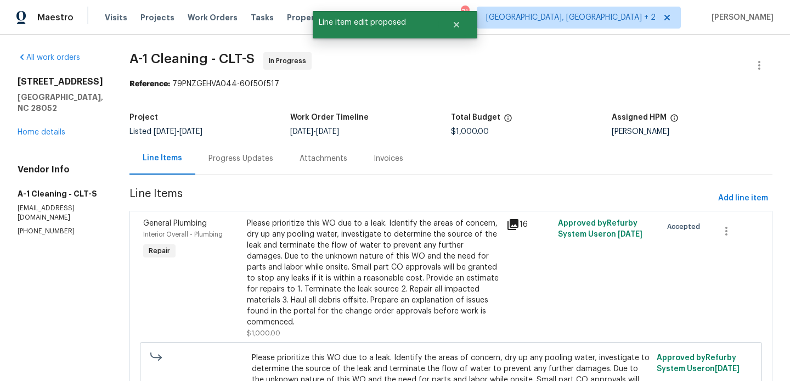
click at [53, 227] on p "(828) 468-1051" at bounding box center [61, 231] width 86 height 9
copy p "(828) 468-1051"
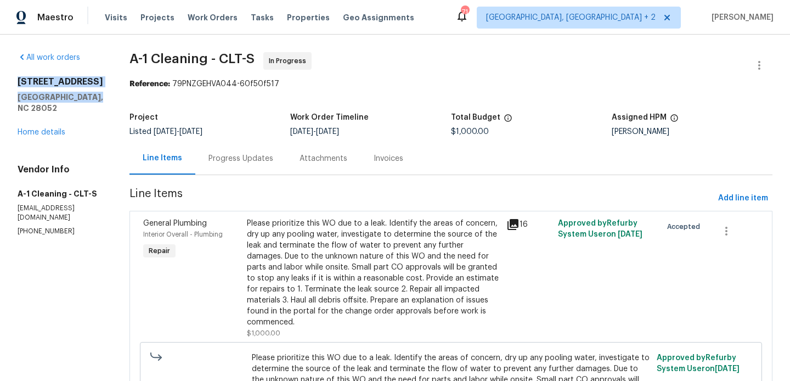
drag, startPoint x: 93, startPoint y: 98, endPoint x: 14, endPoint y: 82, distance: 80.6
click at [14, 82] on div "All work orders 924 Springdale Ln Gastonia, NC 28052 Home details Vendor Info A…" at bounding box center [395, 268] width 790 height 466
copy div "924 Springdale Ln Gastonia, NC 28052"
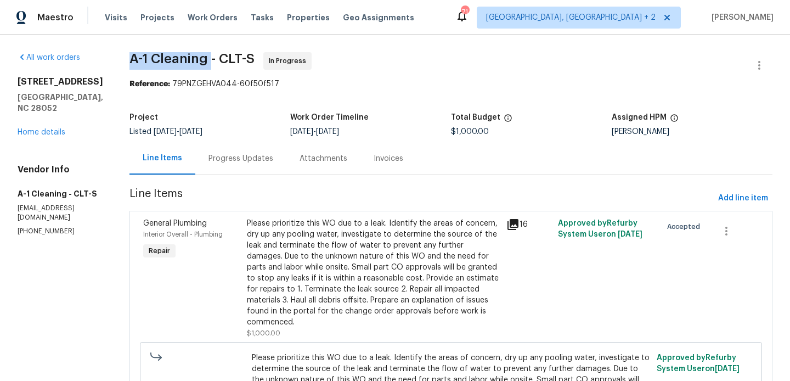
drag, startPoint x: 112, startPoint y: 58, endPoint x: 204, endPoint y: 58, distance: 91.6
click at [204, 58] on div "All work orders 924 Springdale Ln Gastonia, NC 28052 Home details Vendor Info A…" at bounding box center [395, 268] width 790 height 466
copy span "A-1 Cleaning"
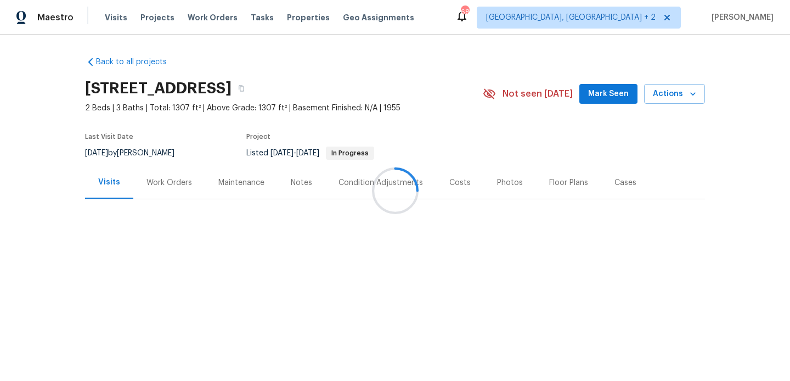
click at [155, 190] on div at bounding box center [395, 190] width 790 height 381
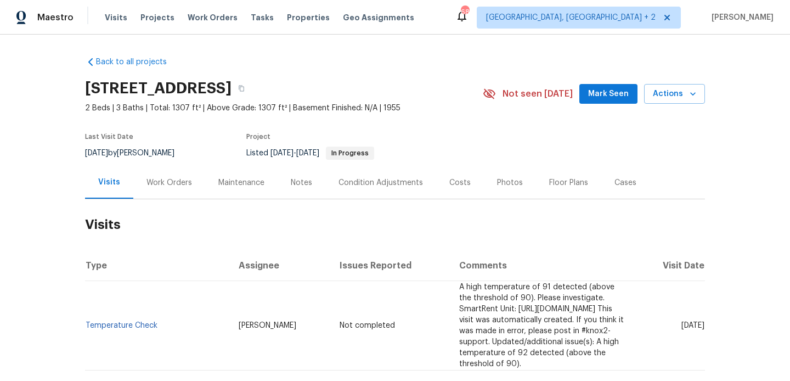
click at [158, 189] on div "Work Orders" at bounding box center [169, 182] width 72 height 32
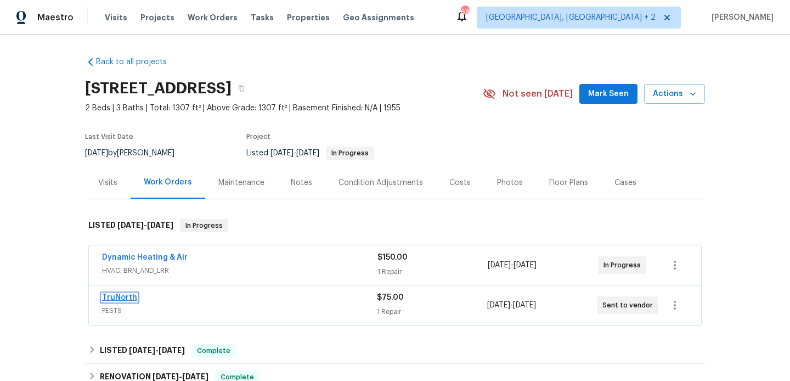
click at [121, 297] on link "TruNorth" at bounding box center [119, 297] width 35 height 8
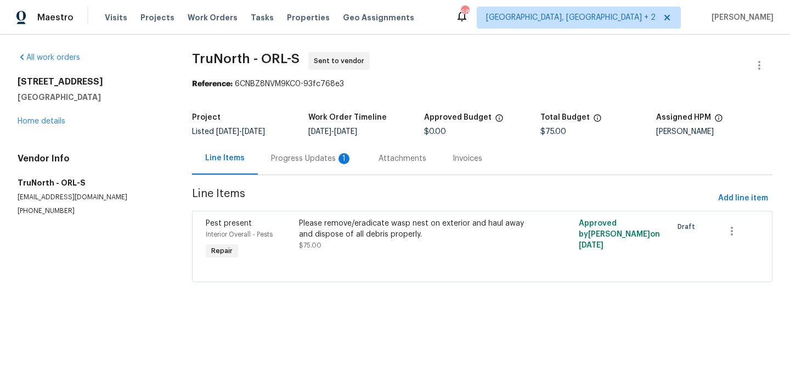
click at [301, 166] on div "Progress Updates 1" at bounding box center [311, 158] width 107 height 32
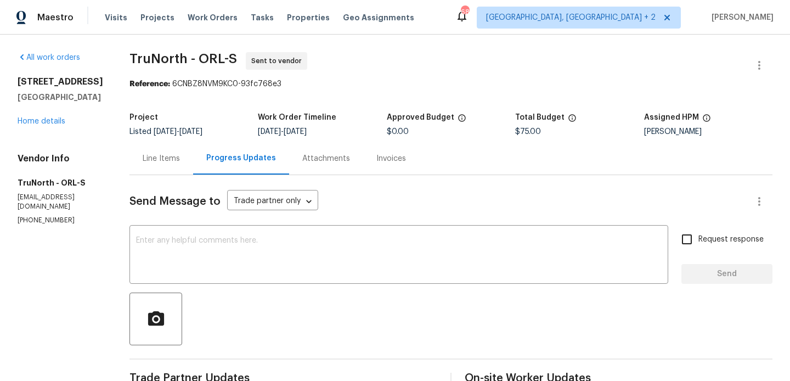
click at [139, 172] on div "Line Items" at bounding box center [161, 158] width 64 height 32
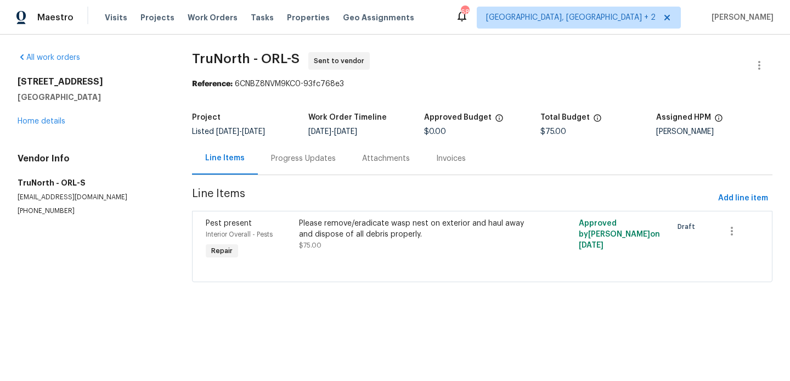
click at [323, 228] on div "Please remove/eradicate wasp nest on exterior and haul away and dispose of all …" at bounding box center [412, 229] width 227 height 22
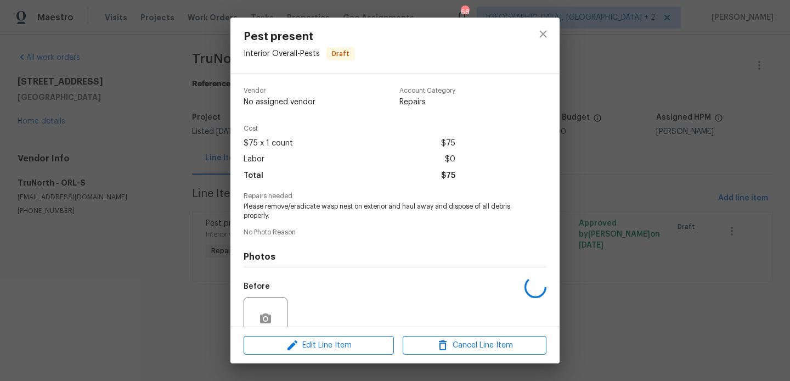
scroll to position [97, 0]
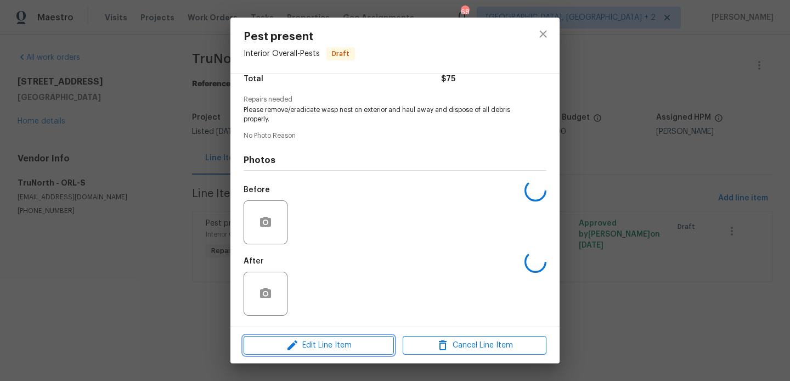
click at [304, 344] on span "Edit Line Item" at bounding box center [319, 345] width 144 height 14
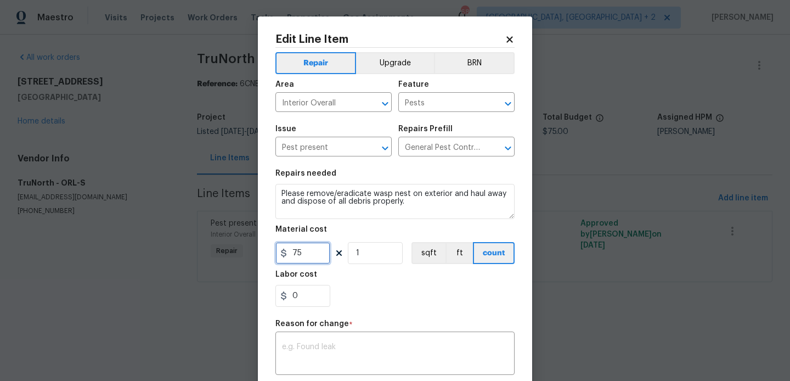
click at [294, 253] on input "75" at bounding box center [302, 253] width 55 height 22
click at [294, 253] on input "75" at bounding box center [302, 254] width 55 height 22
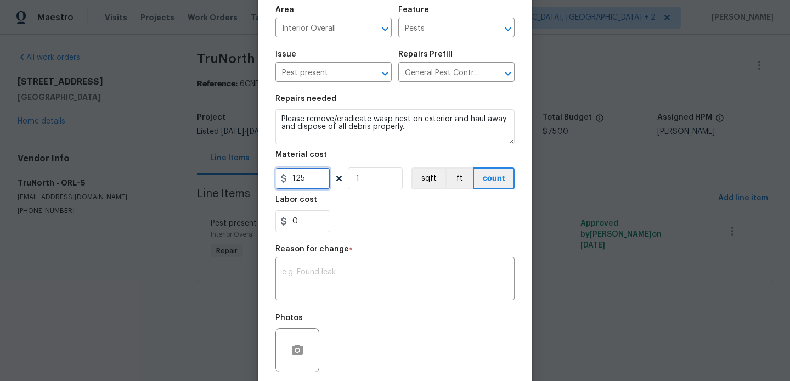
scroll to position [116, 0]
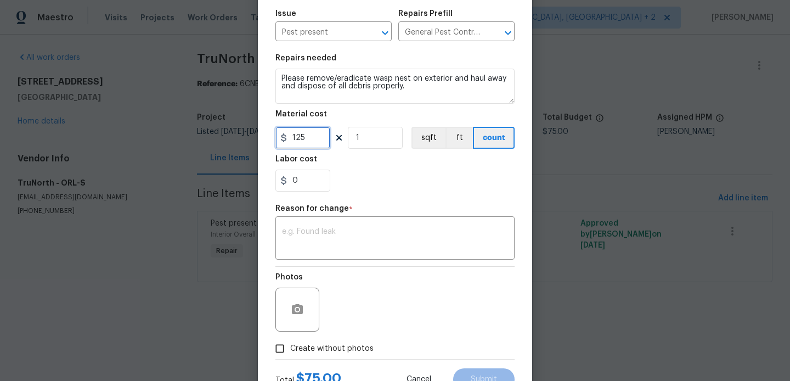
type input "125"
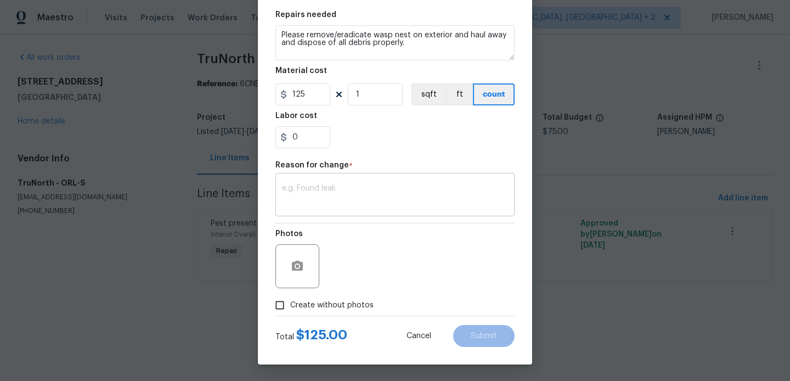
click at [366, 191] on textarea at bounding box center [395, 195] width 226 height 23
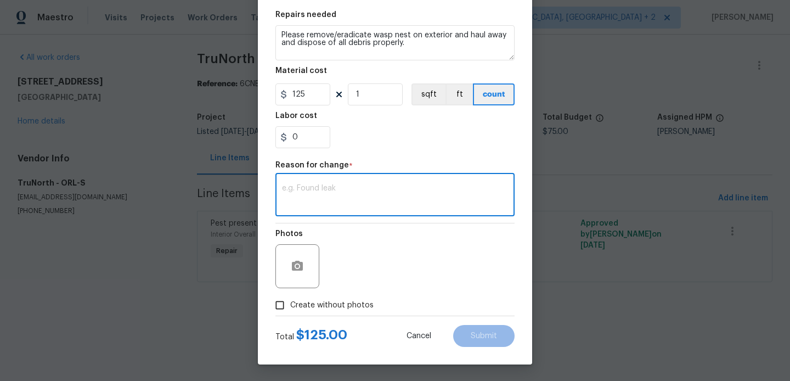
paste textarea "(BA) Updated per vendor’s final cost."
type textarea "(BA) Updated per vendor’s final cost."
click at [471, 333] on button "Submit" at bounding box center [483, 336] width 61 height 22
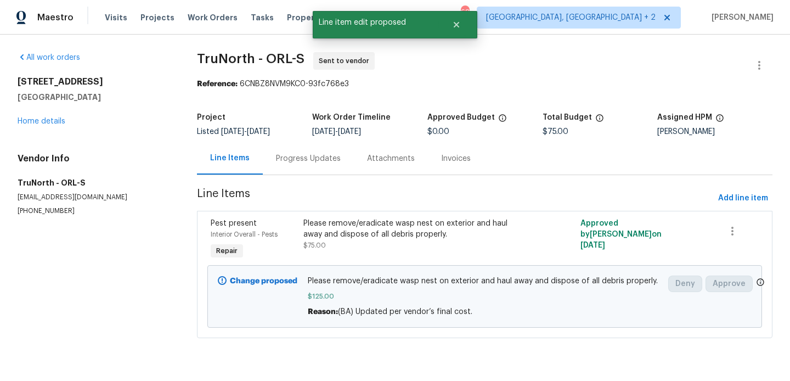
scroll to position [0, 0]
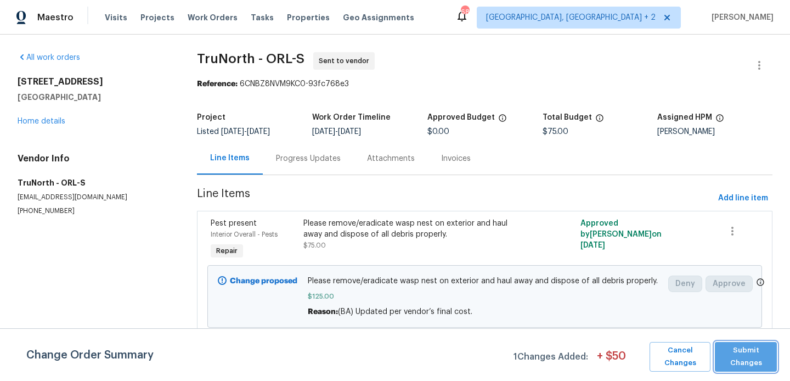
click at [748, 360] on span "Submit Changes" at bounding box center [745, 356] width 51 height 25
click at [744, 356] on span "Submit Changes" at bounding box center [745, 356] width 51 height 25
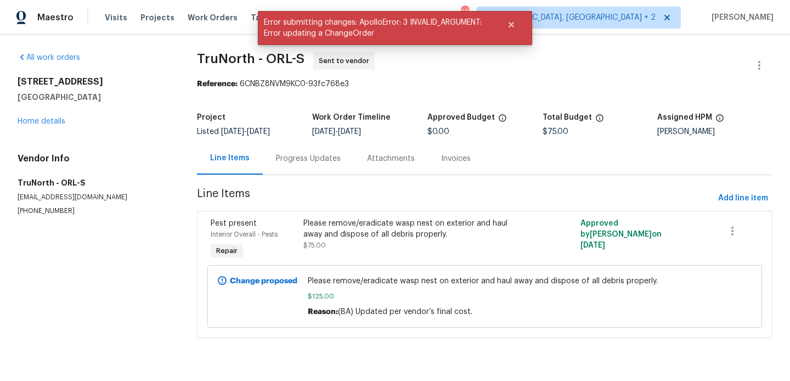
click at [304, 165] on div "Progress Updates" at bounding box center [308, 158] width 91 height 32
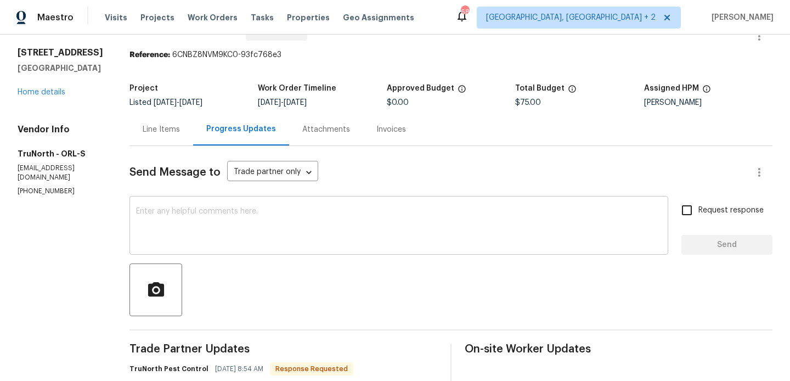
scroll to position [90, 0]
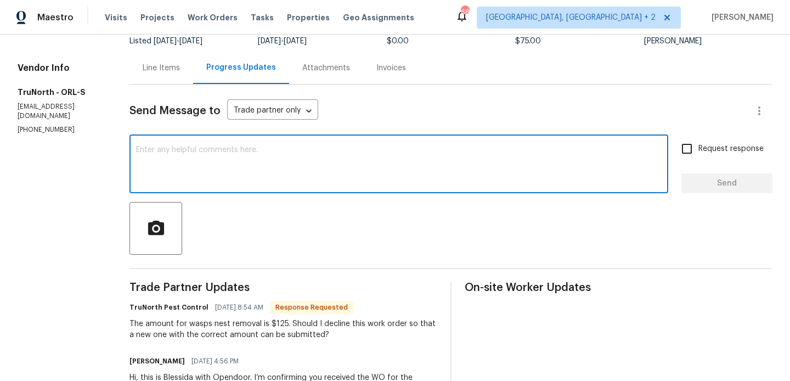
click at [202, 165] on textarea at bounding box center [398, 165] width 525 height 38
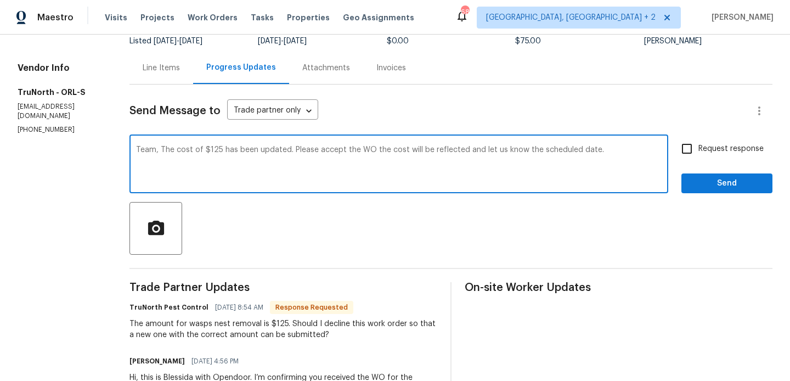
type textarea "Team, The cost of $125 has been updated. Please accept the WO the cost will be …"
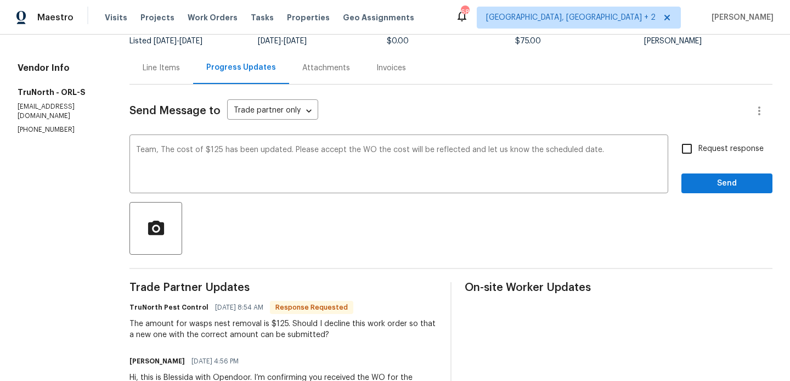
click at [711, 149] on span "Request response" at bounding box center [730, 149] width 65 height 12
click at [698, 149] on input "Request response" at bounding box center [686, 148] width 23 height 23
checkbox input "true"
click at [704, 190] on button "Send" at bounding box center [726, 183] width 91 height 20
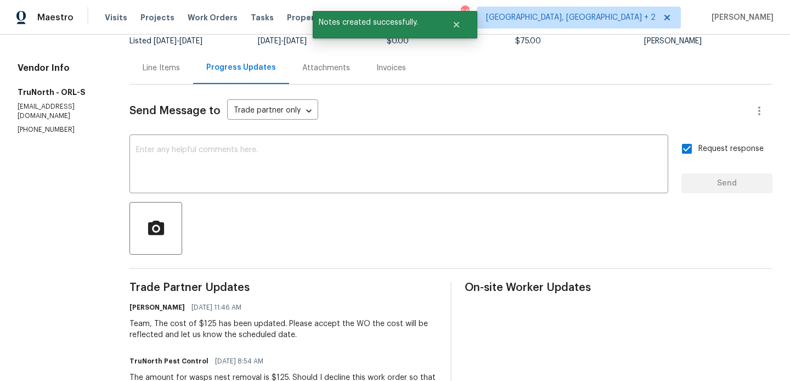
scroll to position [0, 0]
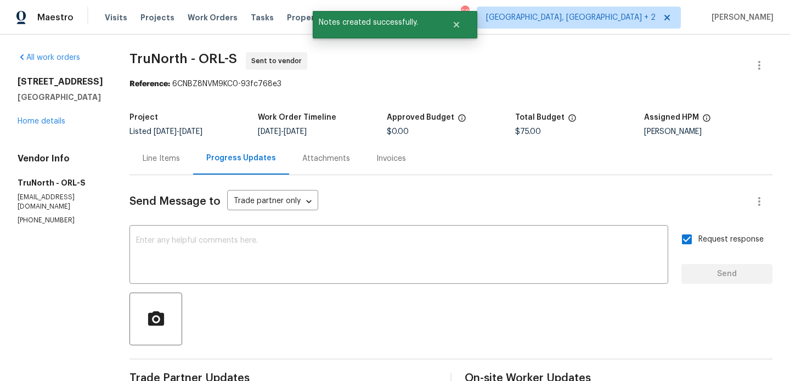
click at [143, 58] on span "TruNorth - ORL-S" at bounding box center [182, 58] width 107 height 13
copy span "TruNorth"
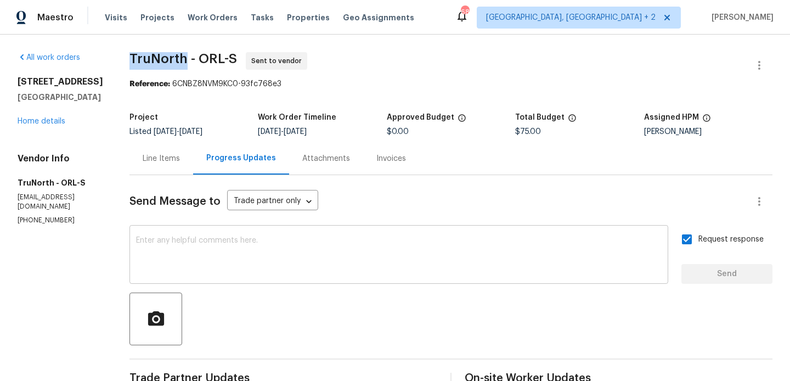
scroll to position [221, 0]
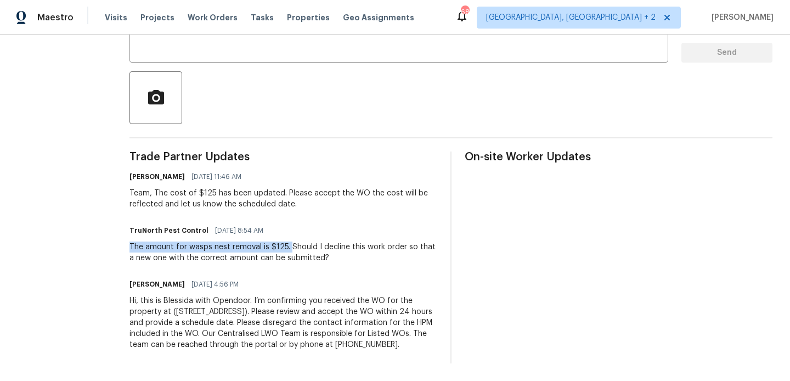
drag, startPoint x: 121, startPoint y: 245, endPoint x: 278, endPoint y: 247, distance: 156.9
click at [278, 247] on div "The amount for wasps nest removal is $125. Should I decline this work order so …" at bounding box center [283, 252] width 308 height 22
copy div "The amount for wasps nest removal is $125."
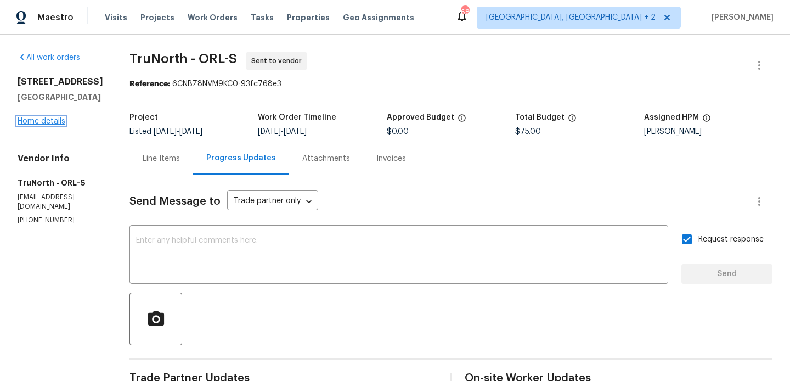
click at [53, 120] on link "Home details" at bounding box center [42, 121] width 48 height 8
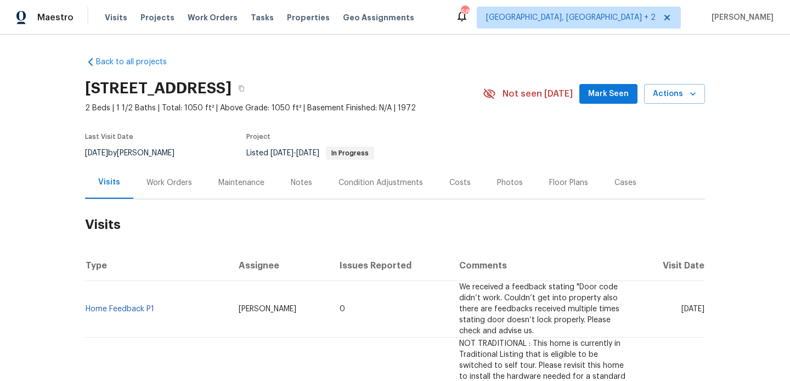
click at [169, 181] on div "Work Orders" at bounding box center [169, 182] width 46 height 11
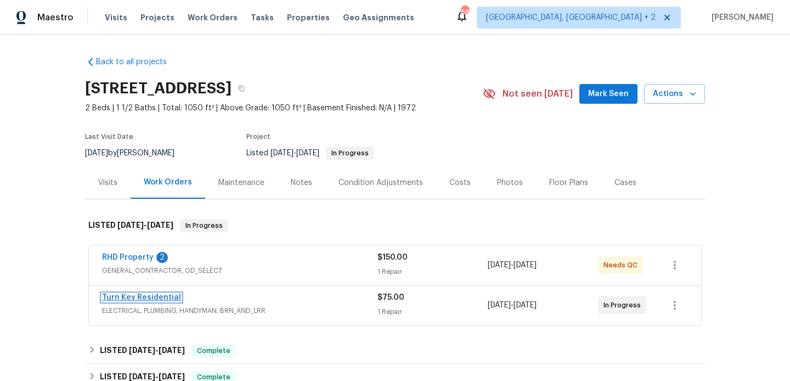
click at [161, 293] on link "Turn Key Residential" at bounding box center [141, 297] width 79 height 8
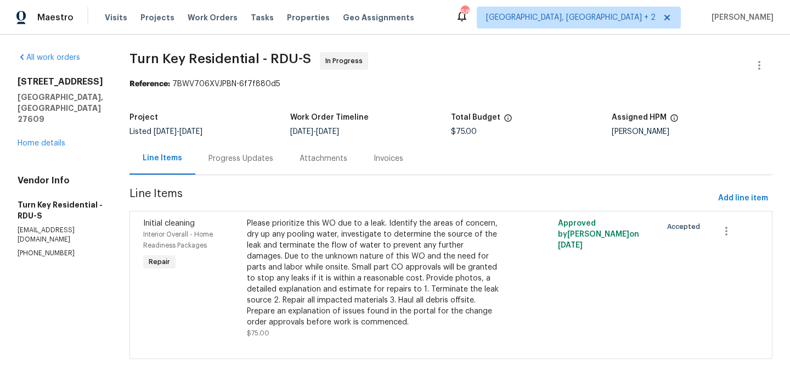
click at [265, 165] on div "Progress Updates" at bounding box center [240, 158] width 91 height 32
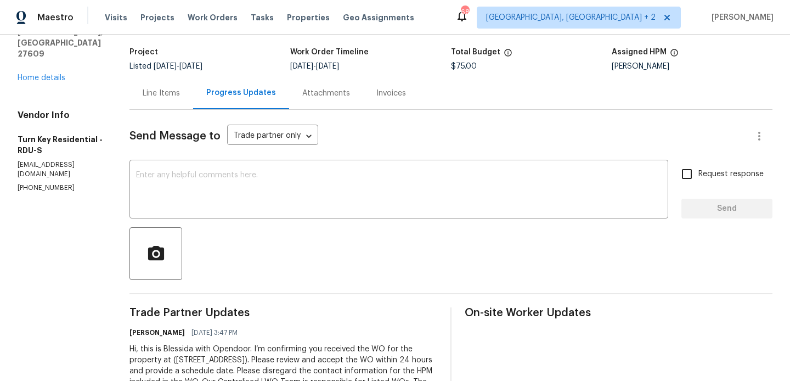
scroll to position [124, 0]
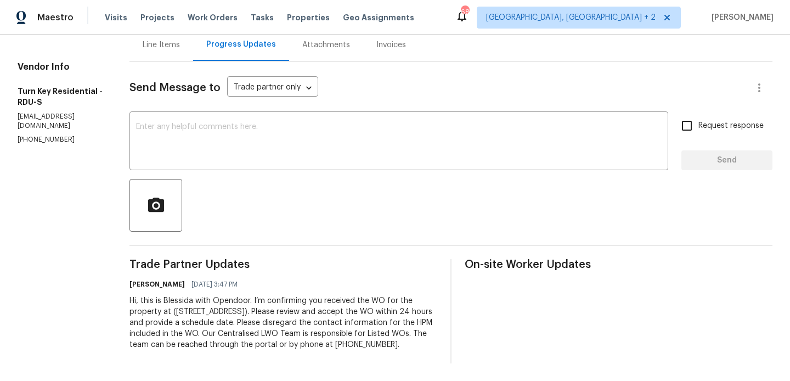
click at [256, 100] on div "Send Message to Trade partner only Trade partner only ​ x ​ Request response Se…" at bounding box center [450, 212] width 643 height 302
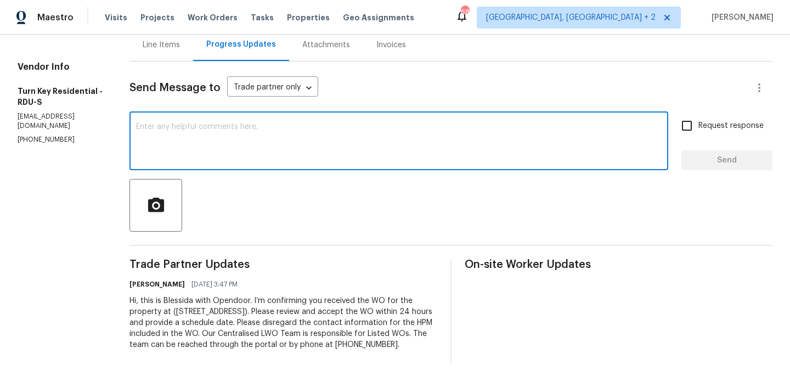
click at [229, 128] on textarea at bounding box center [398, 142] width 525 height 38
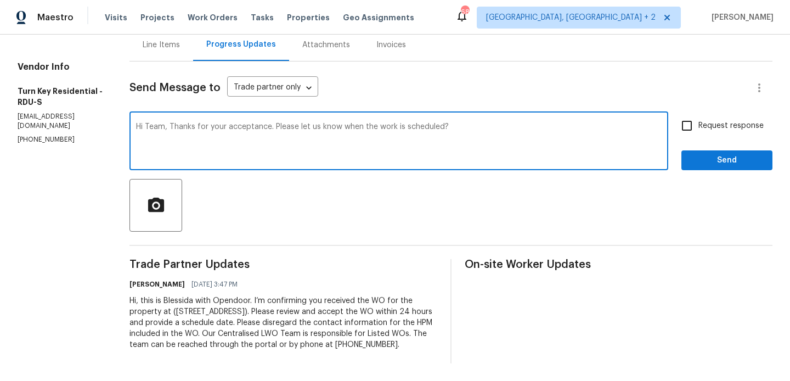
type textarea "Hi Team, Thanks for your acceptance. Please let us know when the work is schedu…"
click at [684, 114] on input "Request response" at bounding box center [686, 125] width 23 height 23
checkbox input "true"
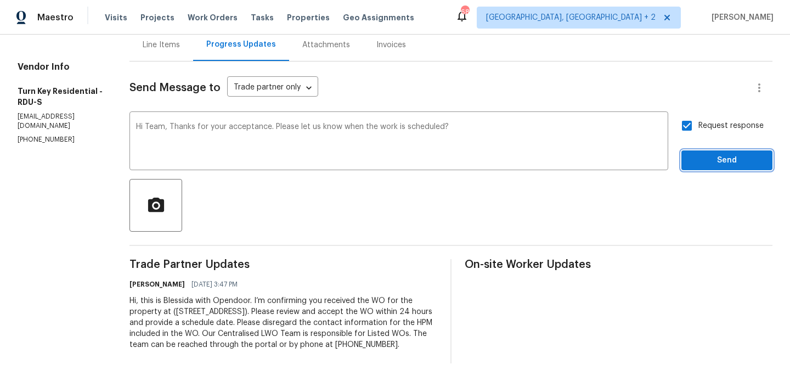
click at [696, 154] on span "Send" at bounding box center [726, 161] width 73 height 14
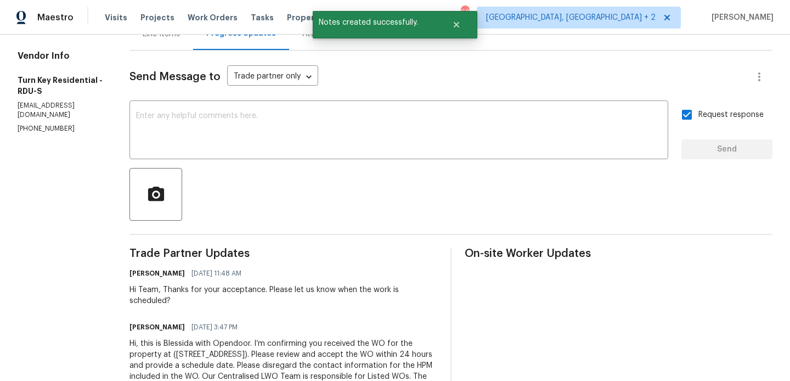
scroll to position [0, 0]
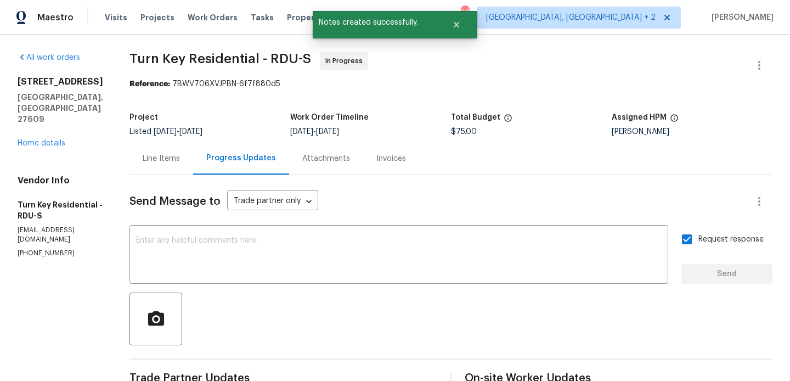
drag, startPoint x: 153, startPoint y: 50, endPoint x: 279, endPoint y: 52, distance: 126.1
click at [279, 52] on div "All work orders [STREET_ADDRESS] Home details Vendor Info Turn Key Residential …" at bounding box center [395, 291] width 790 height 513
drag, startPoint x: 282, startPoint y: 55, endPoint x: 146, endPoint y: 60, distance: 135.5
click at [146, 60] on div "All work orders [STREET_ADDRESS] Home details Vendor Info Turn Key Residential …" at bounding box center [395, 291] width 790 height 513
copy span "Turn Key Residential"
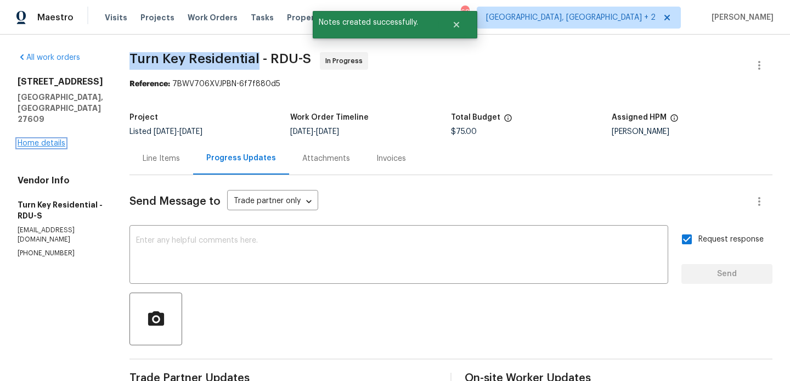
click at [46, 139] on link "Home details" at bounding box center [42, 143] width 48 height 8
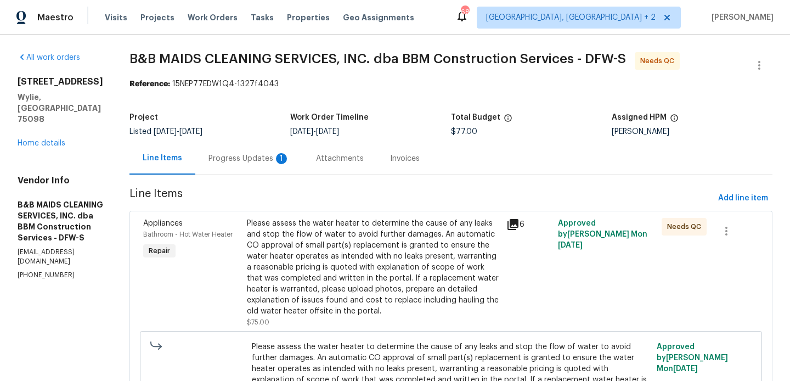
click at [290, 158] on div "Progress Updates 1" at bounding box center [248, 158] width 81 height 11
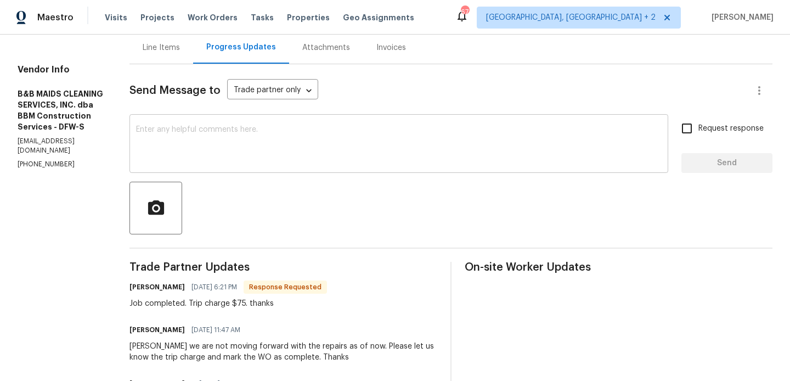
scroll to position [17, 0]
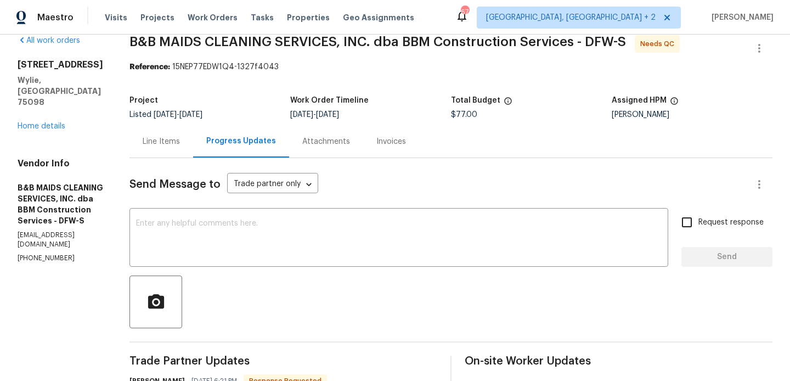
click at [260, 236] on textarea at bounding box center [398, 238] width 525 height 38
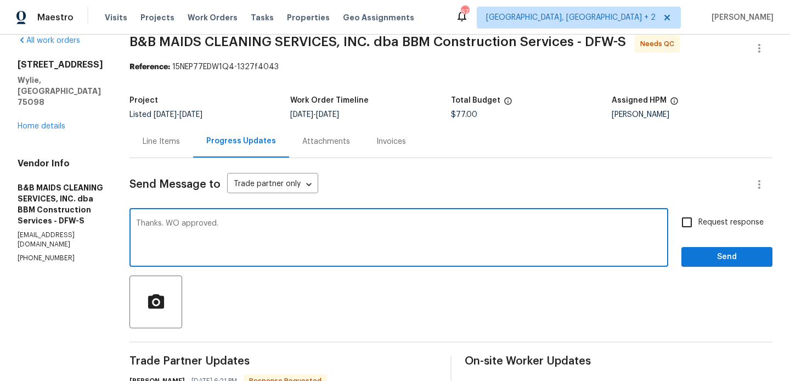
type textarea "Thanks. WO approved."
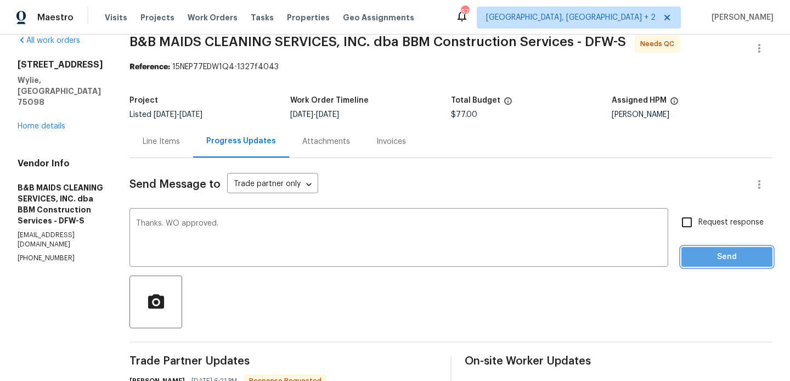
click at [700, 248] on button "Send" at bounding box center [726, 257] width 91 height 20
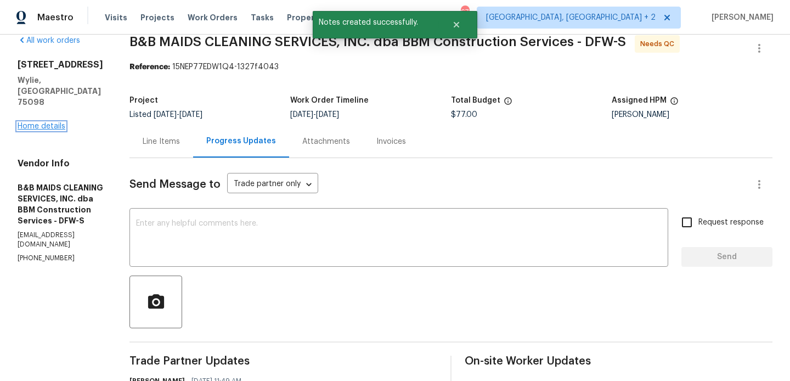
click at [60, 122] on link "Home details" at bounding box center [42, 126] width 48 height 8
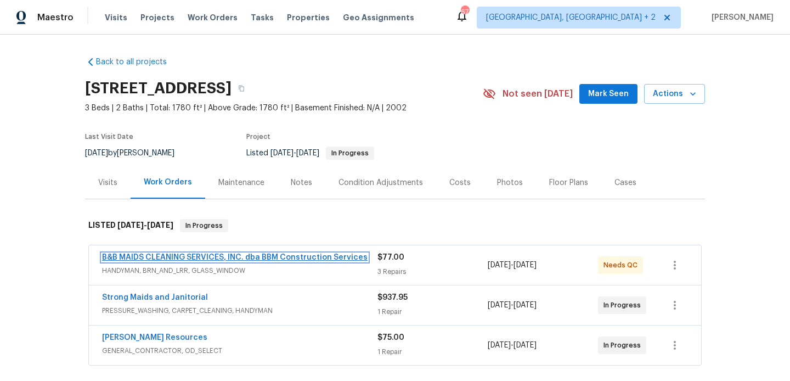
click at [297, 256] on link "B&B MAIDS CLEANING SERVICES, INC. dba BBM Construction Services" at bounding box center [234, 257] width 265 height 8
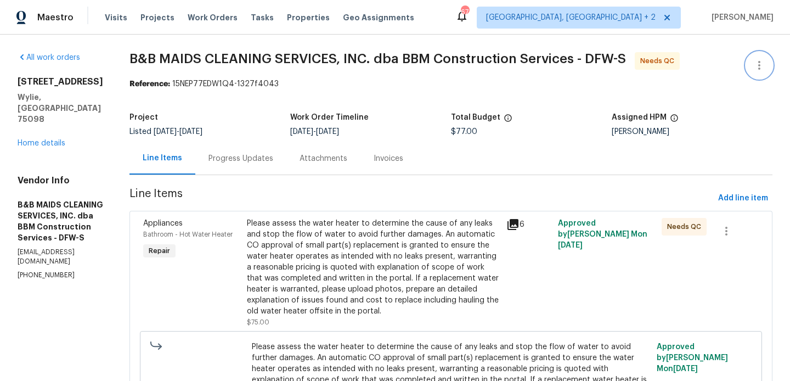
click at [767, 64] on button "button" at bounding box center [759, 65] width 26 height 26
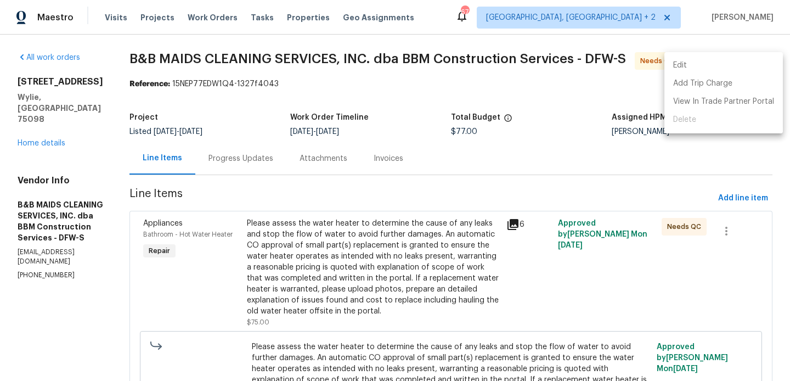
click at [723, 64] on li "Edit" at bounding box center [723, 65] width 118 height 18
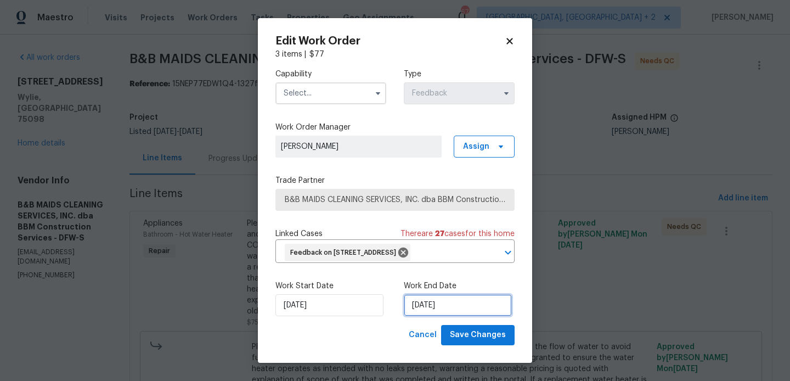
click at [457, 316] on input "29/07/2025" at bounding box center [458, 305] width 108 height 22
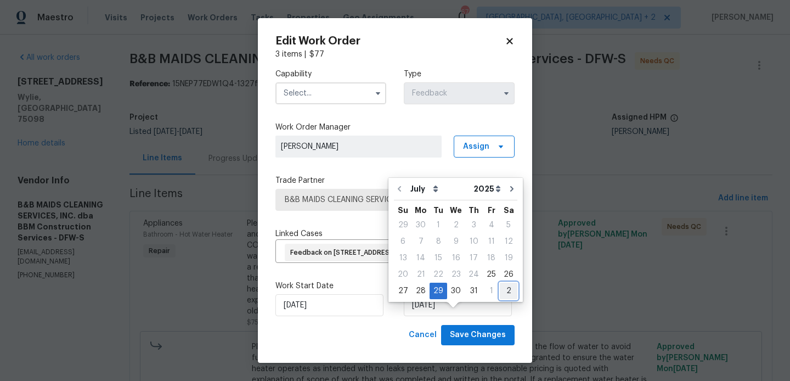
click at [503, 291] on div "2" at bounding box center [509, 290] width 18 height 15
type input "02/08/2025"
select select "7"
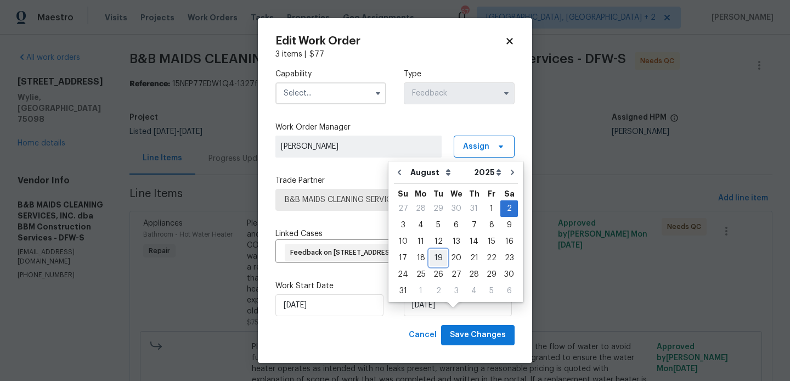
click at [433, 262] on div "19" at bounding box center [438, 257] width 18 height 15
type input "19/08/2025"
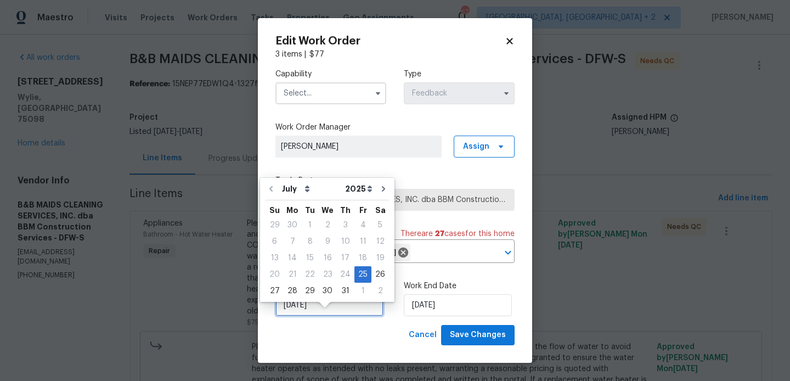
click at [339, 316] on input "25/07/2025" at bounding box center [329, 305] width 108 height 22
click at [310, 290] on div "29" at bounding box center [310, 290] width 18 height 15
type input "29/07/2025"
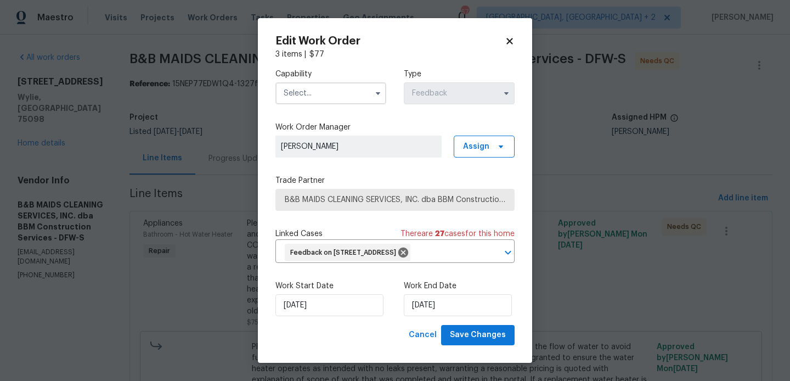
click at [318, 92] on input "text" at bounding box center [330, 93] width 111 height 22
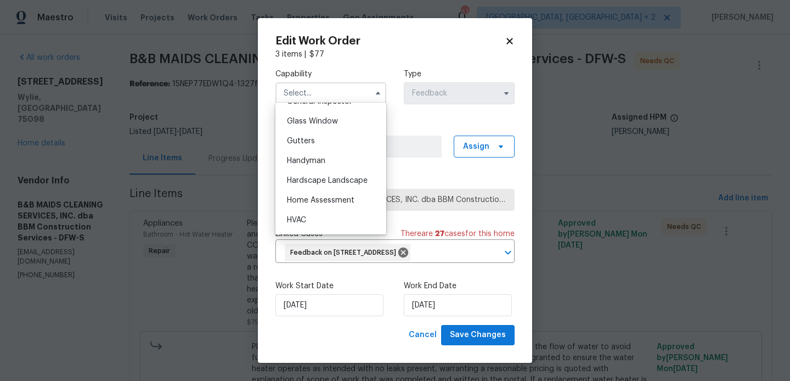
scroll to position [561, 0]
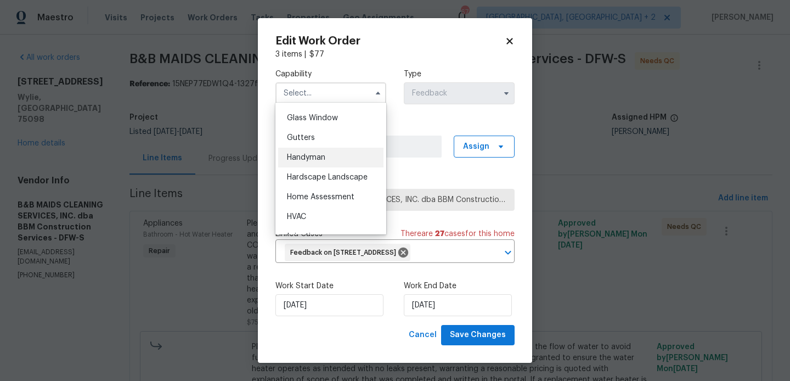
click at [312, 157] on span "Handyman" at bounding box center [306, 158] width 38 height 8
type input "Handyman"
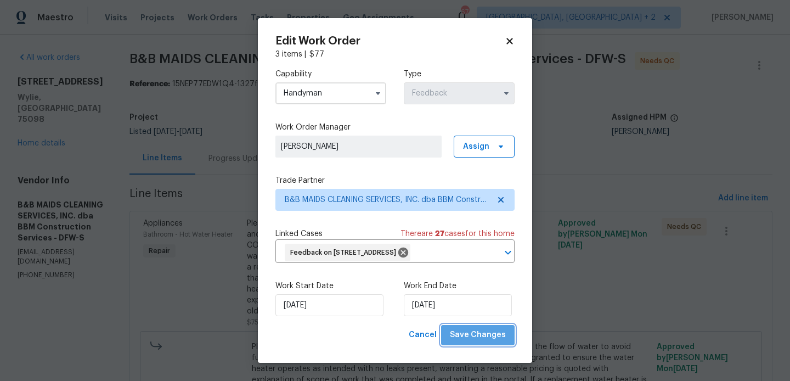
click at [490, 342] on span "Save Changes" at bounding box center [478, 335] width 56 height 14
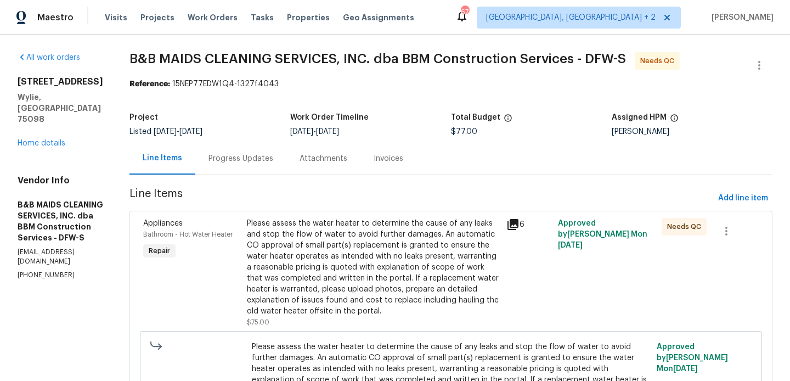
click at [286, 170] on div "Progress Updates" at bounding box center [240, 158] width 91 height 32
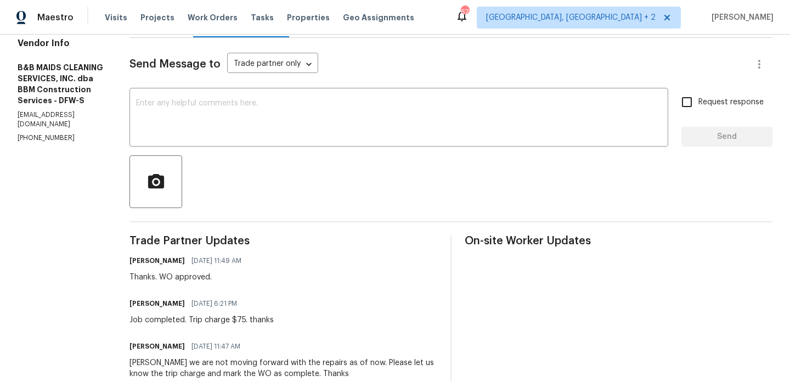
scroll to position [144, 0]
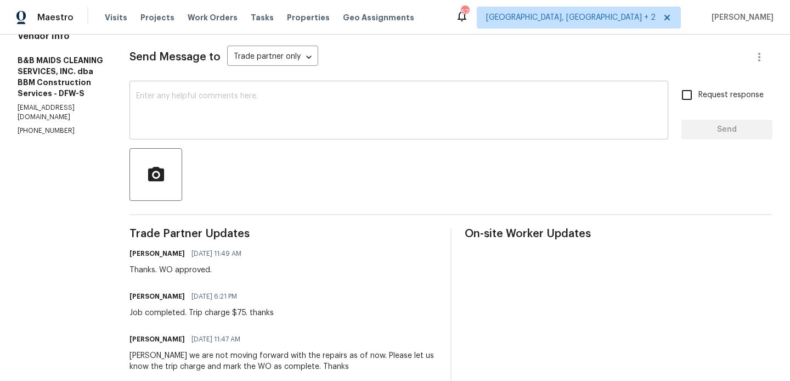
click at [233, 133] on div "x ​" at bounding box center [398, 111] width 539 height 56
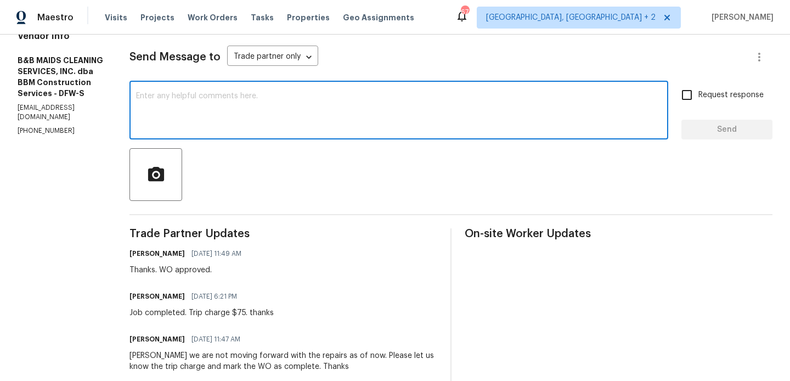
scroll to position [0, 0]
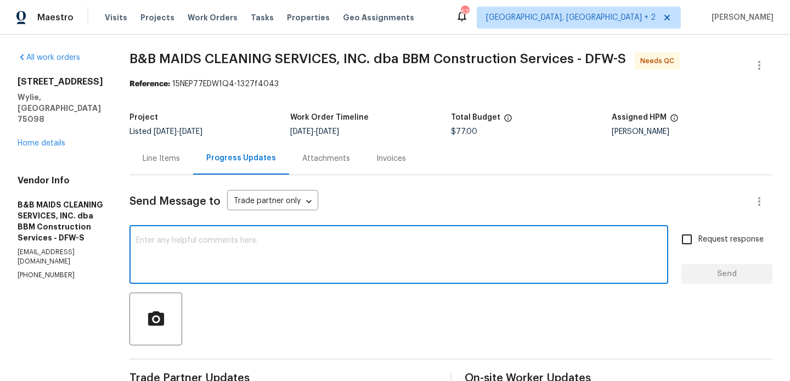
click at [192, 152] on div "Line Items" at bounding box center [161, 158] width 64 height 32
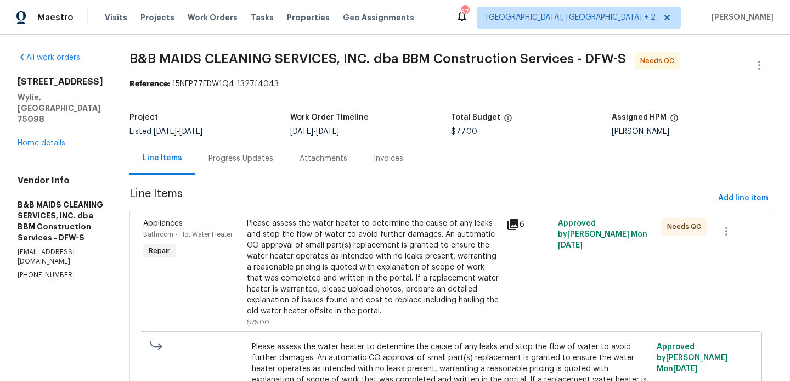
click at [380, 248] on div "Please assess the water heater to determine the cause of any leaks and stop the…" at bounding box center [373, 267] width 253 height 99
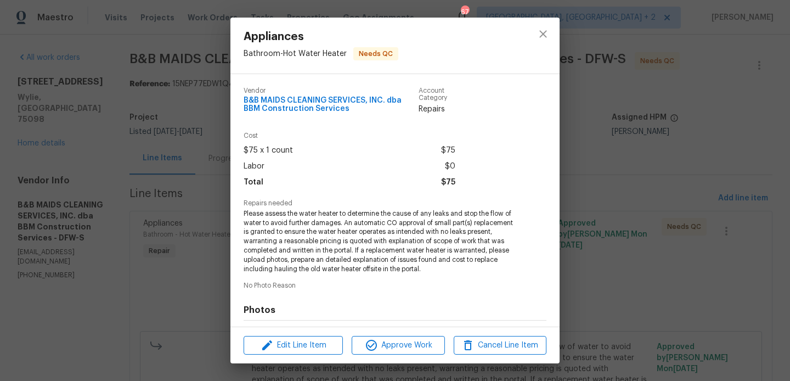
scroll to position [150, 0]
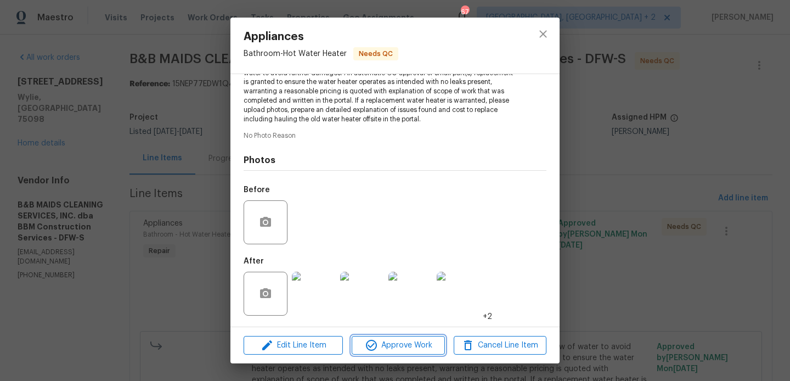
click at [380, 347] on span "Approve Work" at bounding box center [398, 345] width 86 height 14
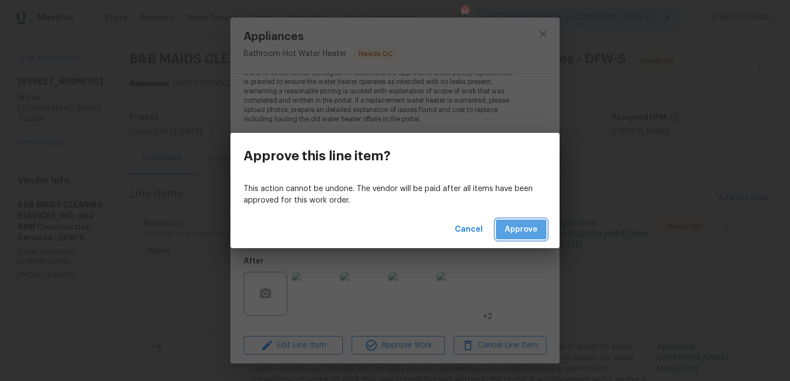
click at [535, 230] on span "Approve" at bounding box center [521, 230] width 33 height 14
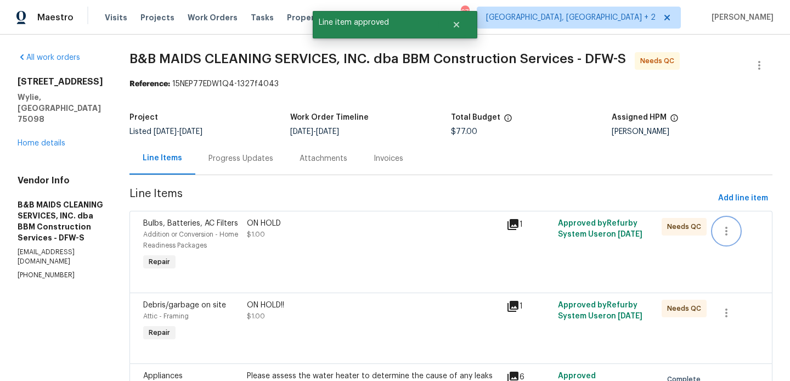
click at [730, 228] on icon "button" at bounding box center [726, 230] width 13 height 13
click at [730, 233] on li "Cancel" at bounding box center [737, 231] width 42 height 18
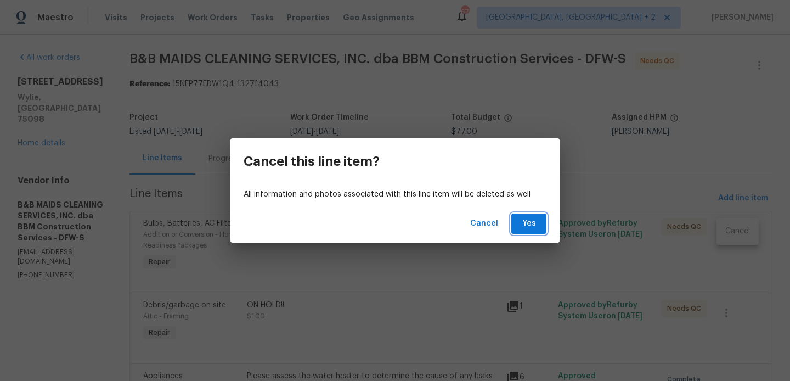
click at [516, 218] on button "Yes" at bounding box center [528, 223] width 35 height 20
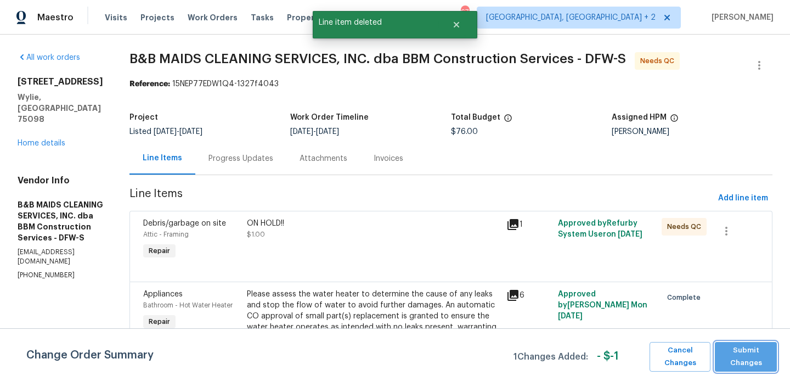
click at [759, 350] on span "Submit Changes" at bounding box center [745, 356] width 51 height 25
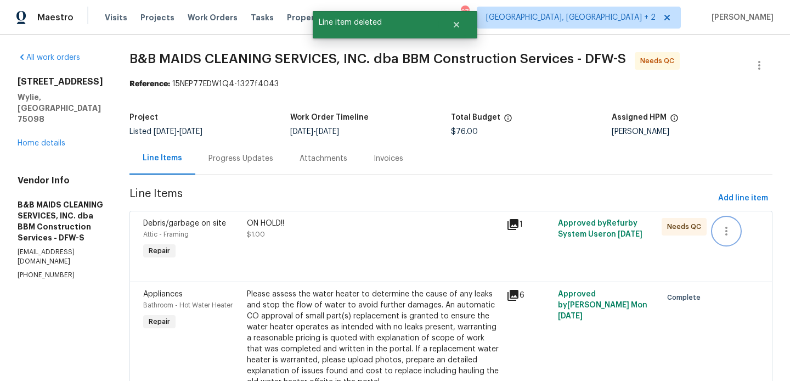
click at [731, 226] on icon "button" at bounding box center [726, 230] width 13 height 13
click at [748, 241] on ul "Cancel" at bounding box center [737, 231] width 42 height 27
click at [743, 228] on li "Cancel" at bounding box center [737, 231] width 42 height 18
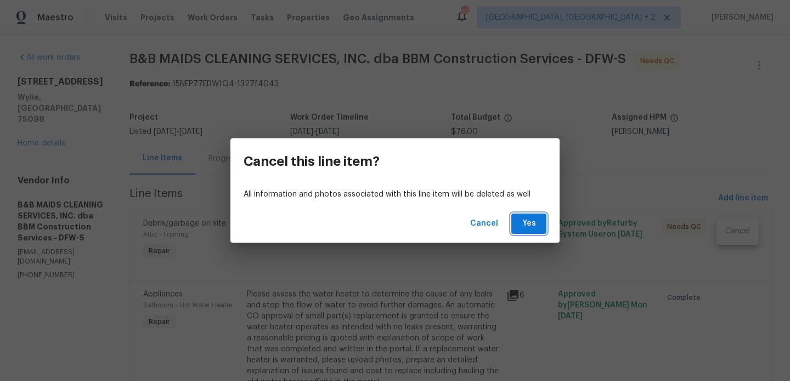
click at [528, 225] on span "Yes" at bounding box center [529, 224] width 18 height 14
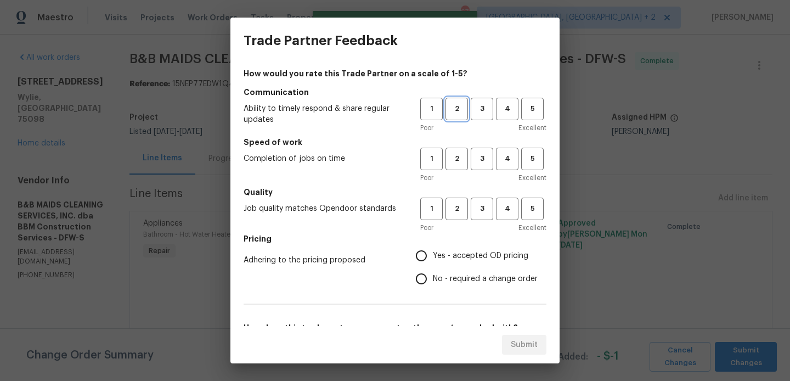
click at [462, 107] on span "2" at bounding box center [456, 109] width 20 height 13
click at [462, 152] on span "2" at bounding box center [456, 158] width 20 height 13
click at [460, 206] on span "2" at bounding box center [456, 208] width 20 height 13
click at [454, 281] on span "No - required a change order" at bounding box center [485, 279] width 105 height 12
click at [433, 281] on input "No - required a change order" at bounding box center [421, 278] width 23 height 23
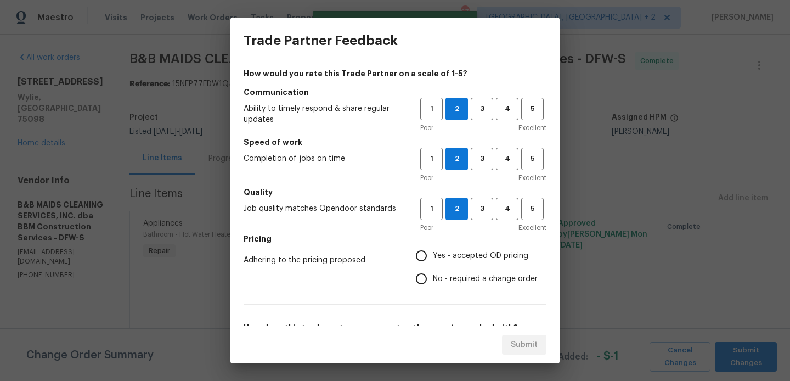
radio input "true"
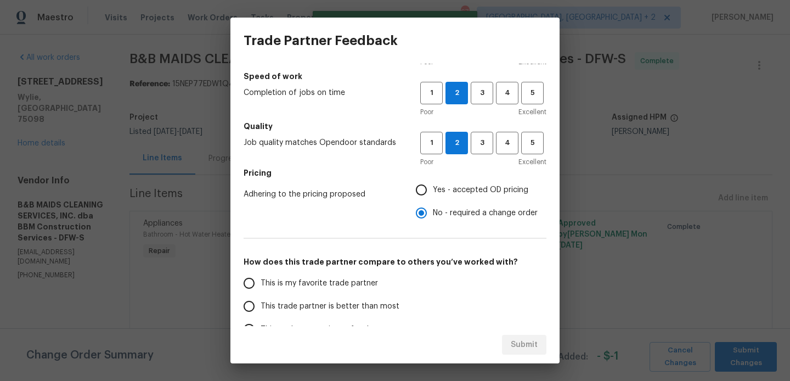
scroll to position [94, 0]
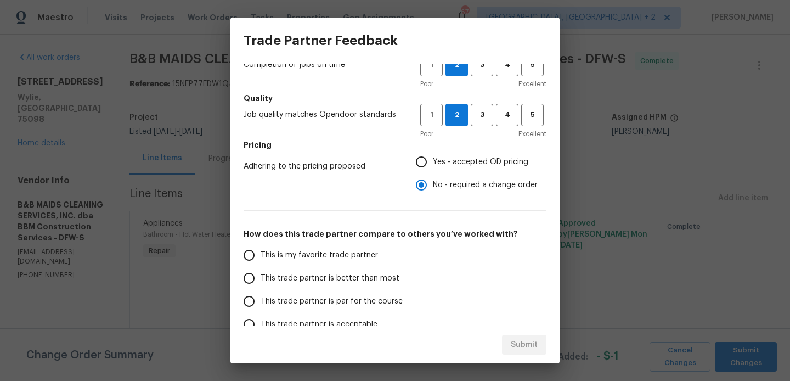
click at [441, 167] on span "Yes - accepted OD pricing" at bounding box center [480, 162] width 95 height 12
click at [433, 167] on input "Yes - accepted OD pricing" at bounding box center [421, 161] width 23 height 23
radio input "true"
click at [342, 281] on span "This trade partner is better than most" at bounding box center [330, 279] width 139 height 12
click at [261, 281] on input "This trade partner is better than most" at bounding box center [248, 278] width 23 height 23
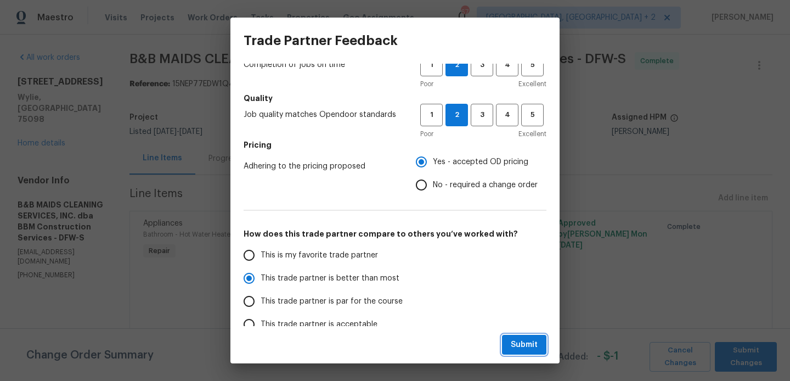
click at [527, 340] on span "Submit" at bounding box center [524, 345] width 27 height 14
radio input "true"
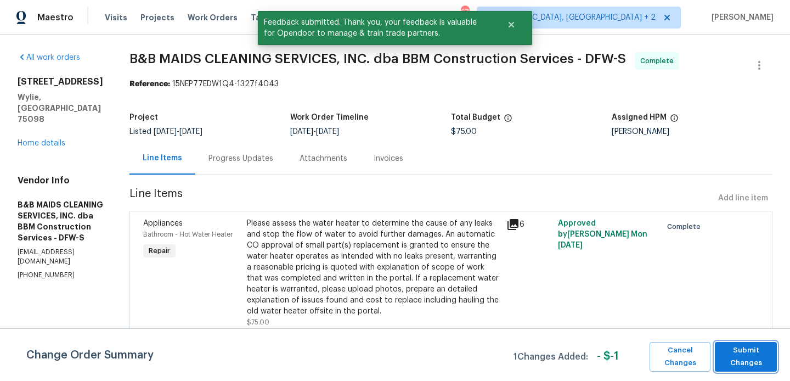
click at [754, 365] on span "Submit Changes" at bounding box center [745, 356] width 51 height 25
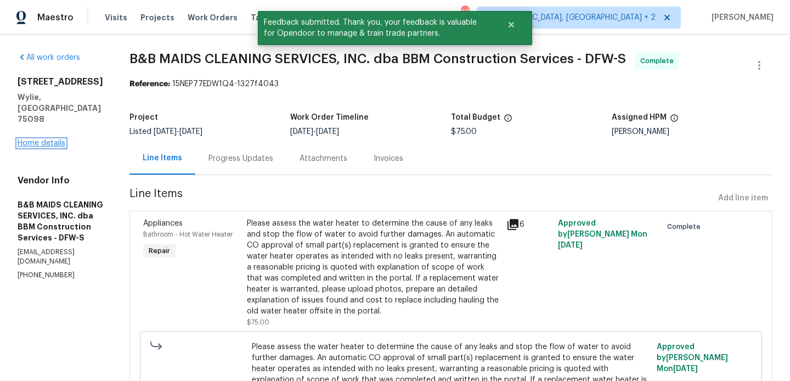
click at [22, 139] on link "Home details" at bounding box center [42, 143] width 48 height 8
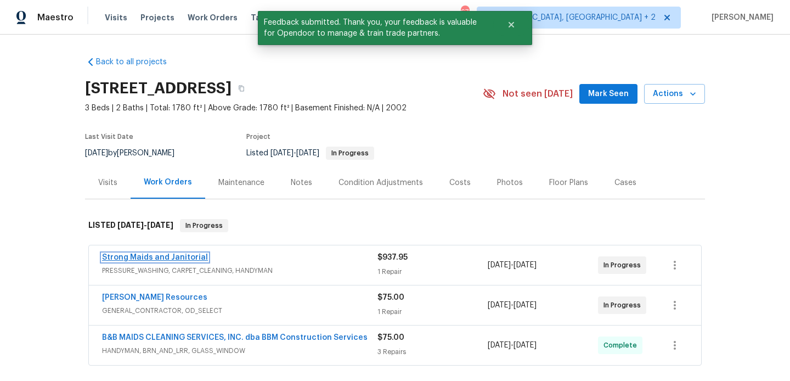
click at [171, 256] on link "Strong Maids and Janitorial" at bounding box center [155, 257] width 106 height 8
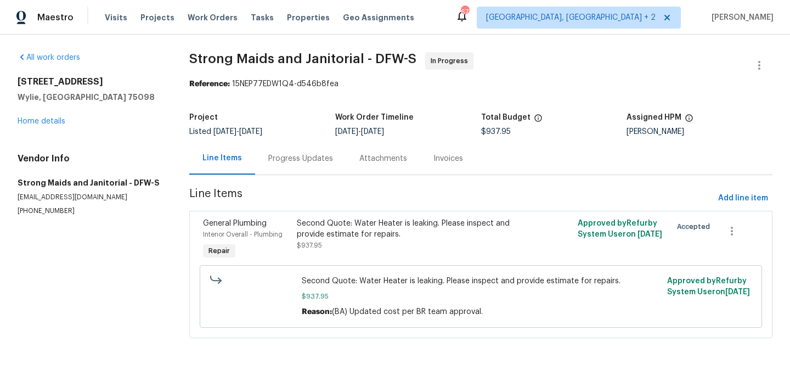
click at [302, 165] on div "Progress Updates" at bounding box center [300, 158] width 91 height 32
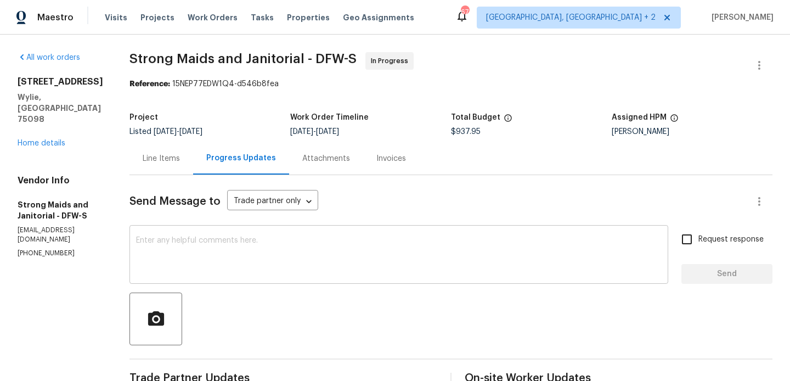
scroll to position [217, 0]
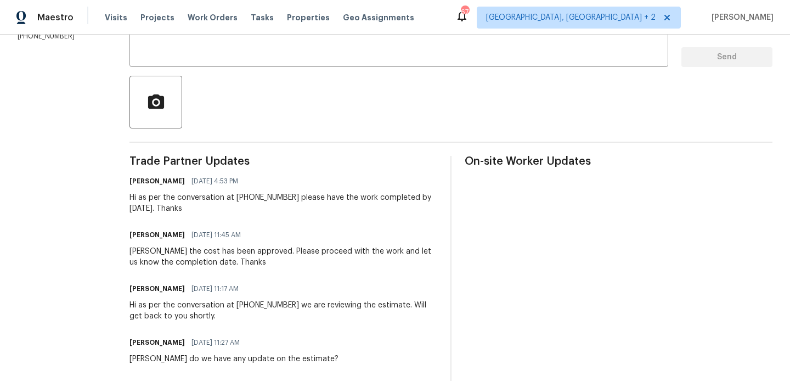
click at [144, 253] on div "Gerardo the cost has been approved. Please proceed with the work and let us kno…" at bounding box center [283, 257] width 308 height 22
copy div "Gerardo"
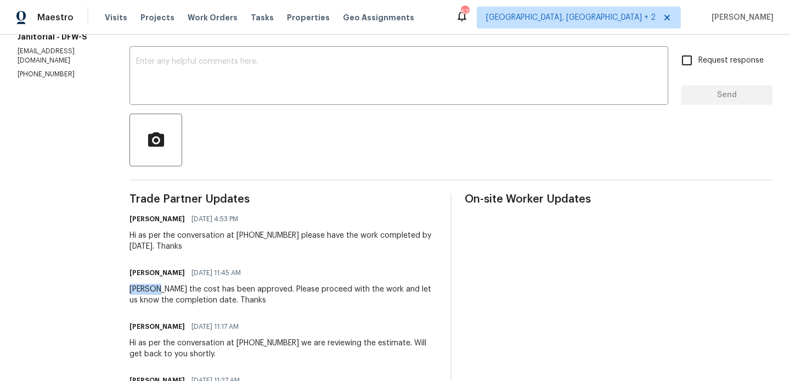
scroll to position [155, 0]
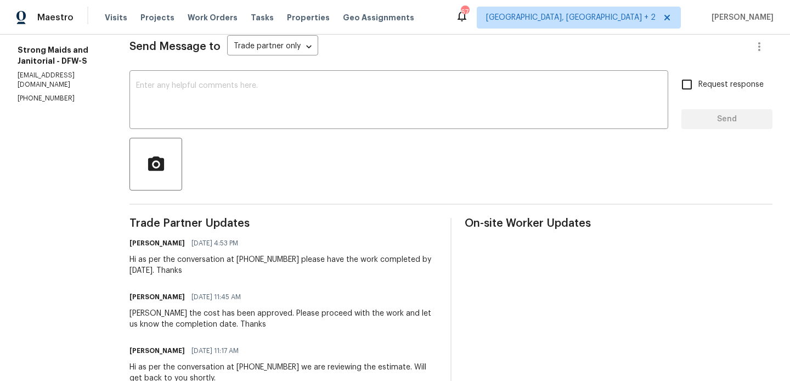
click at [239, 122] on div "x ​" at bounding box center [398, 101] width 539 height 56
paste textarea "Gerardo"
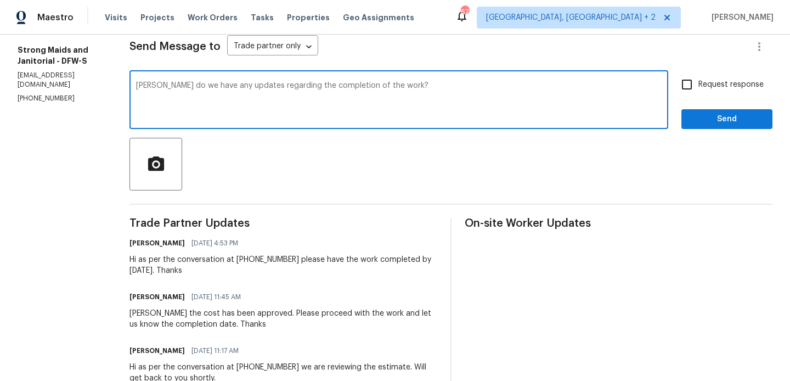
type textarea "Gerardo do we have any updates regarding the completion of the work?"
click at [708, 87] on span "Request response" at bounding box center [730, 85] width 65 height 12
click at [698, 87] on input "Request response" at bounding box center [686, 84] width 23 height 23
checkbox input "true"
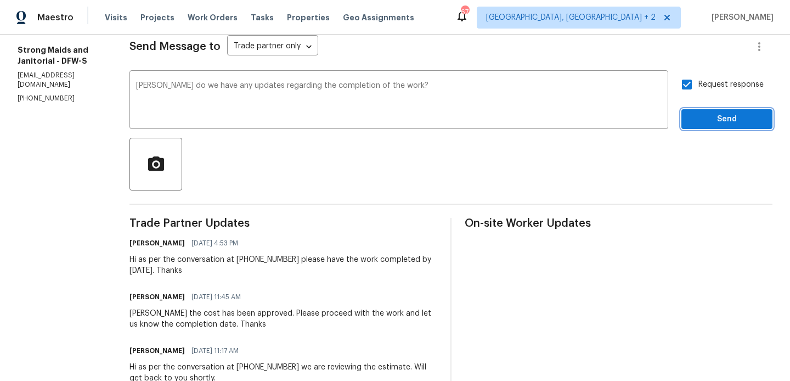
click at [689, 116] on button "Send" at bounding box center [726, 119] width 91 height 20
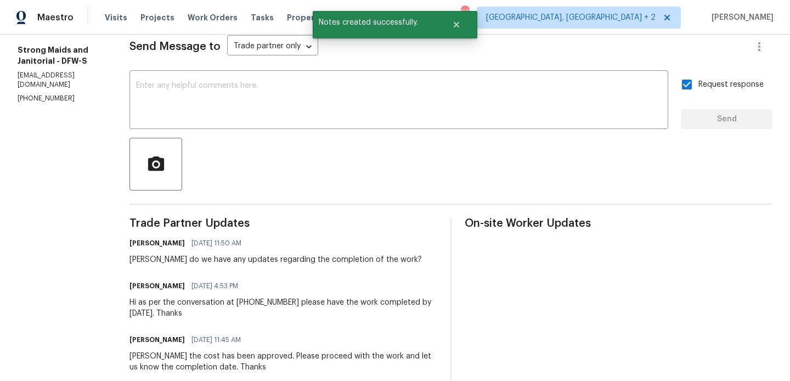
scroll to position [0, 0]
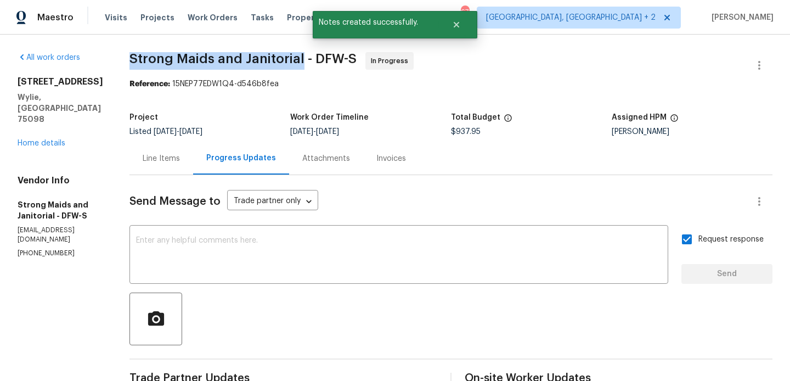
drag, startPoint x: 118, startPoint y: 58, endPoint x: 296, endPoint y: 58, distance: 178.2
copy span "Strong Maids and Janitorial"
click at [66, 133] on div "626 Gunters Mountain Ln Wylie, TX 75098 Home details" at bounding box center [61, 112] width 86 height 72
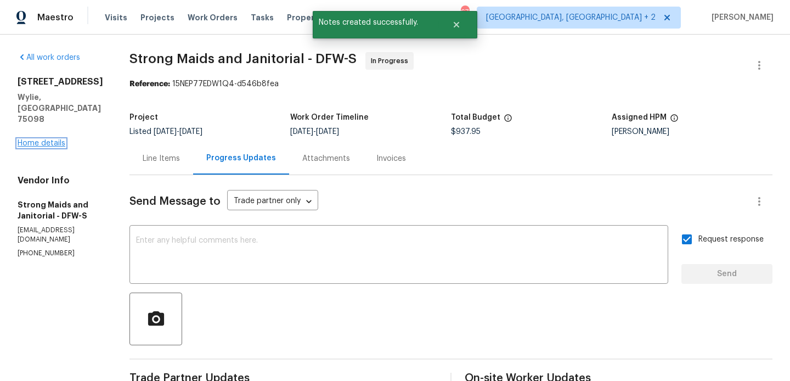
click at [49, 139] on link "Home details" at bounding box center [42, 143] width 48 height 8
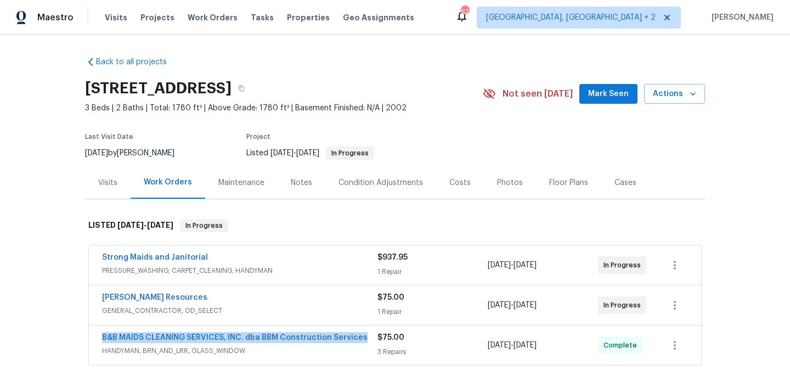
drag, startPoint x: 366, startPoint y: 341, endPoint x: 82, endPoint y: 335, distance: 283.6
click at [82, 335] on div "Back to all projects 626 Gunters Mountain Ln, Wylie, TX 75098 3 Beds | 2 Baths …" at bounding box center [395, 208] width 790 height 346
copy link "B&B MAIDS CLEANING SERVICES, INC. dba BBM Construction Services"
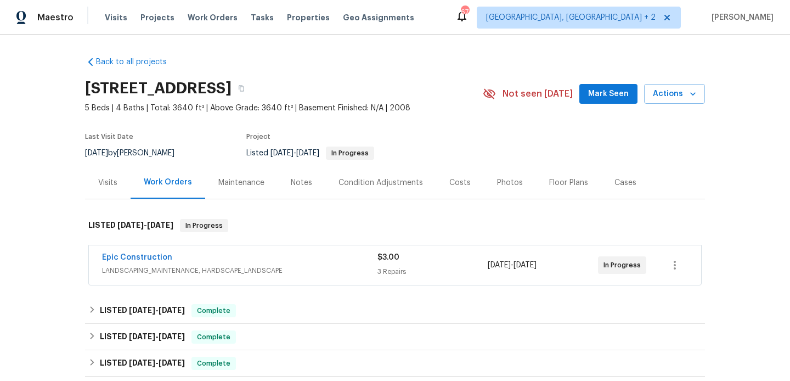
click at [156, 261] on span "Epic Construction" at bounding box center [137, 257] width 70 height 11
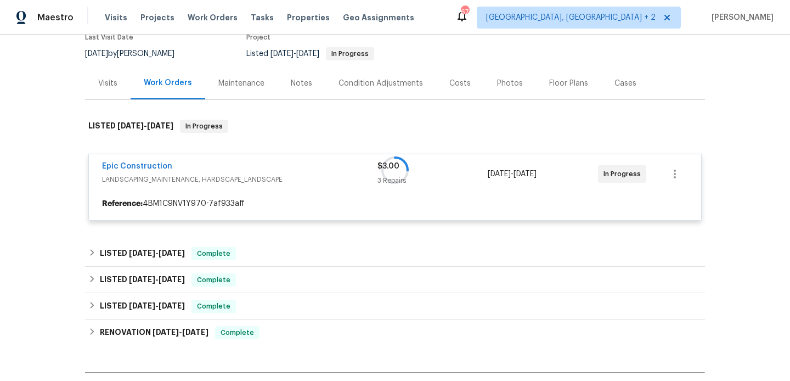
scroll to position [100, 0]
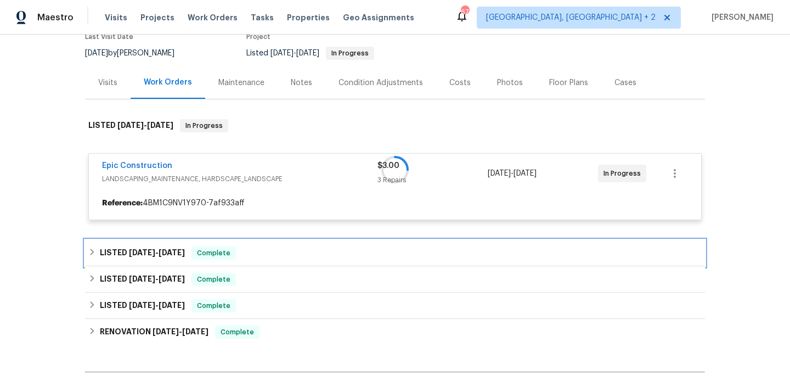
click at [258, 257] on div "LISTED 8/14/25 - 8/19/25 Complete" at bounding box center [394, 252] width 613 height 13
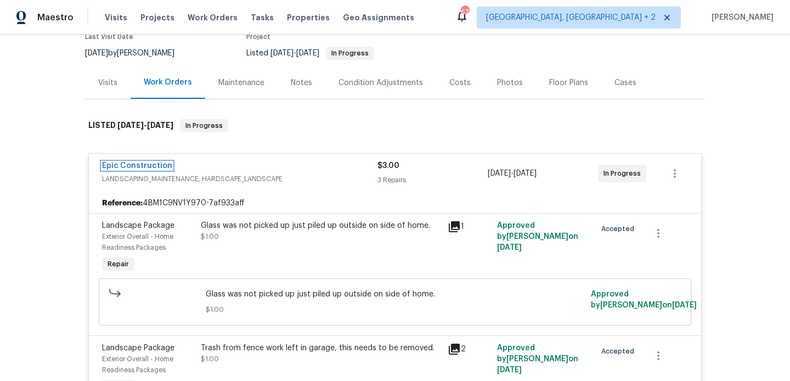
click at [152, 166] on link "Epic Construction" at bounding box center [137, 166] width 70 height 8
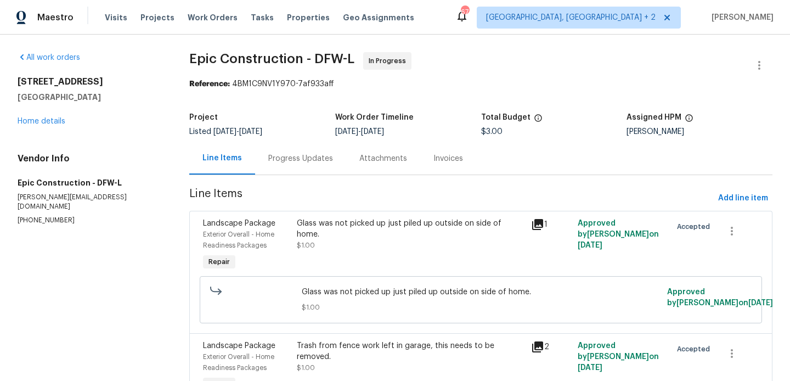
click at [297, 164] on div "Progress Updates" at bounding box center [300, 158] width 91 height 32
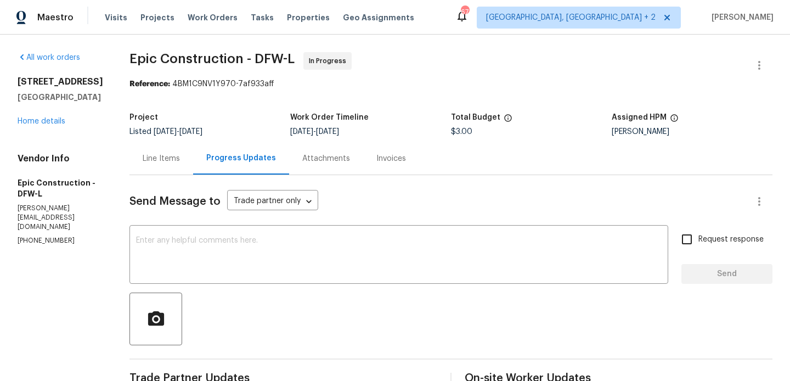
click at [61, 236] on p "(214) 208-1878" at bounding box center [61, 240] width 86 height 9
copy p "(214) 208-1878"
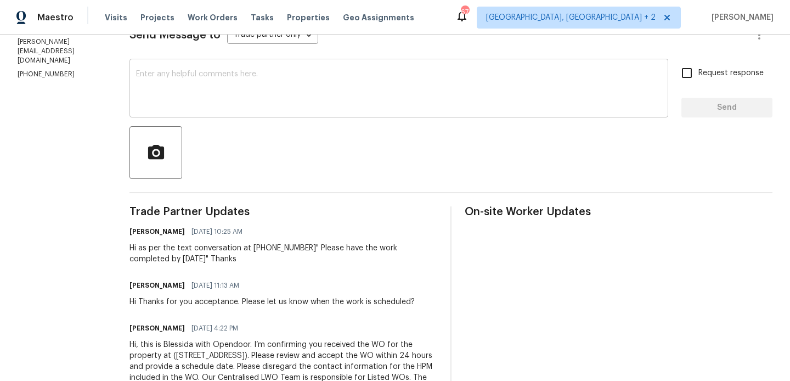
click at [193, 105] on textarea at bounding box center [398, 89] width 525 height 38
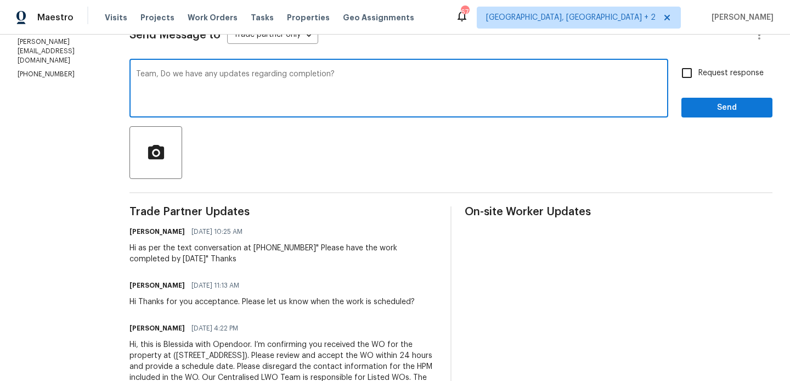
type textarea "Team, Do we have any updates regarding completion?"
click at [701, 64] on label "Request response" at bounding box center [719, 72] width 88 height 23
click at [698, 64] on input "Request response" at bounding box center [686, 72] width 23 height 23
checkbox input "true"
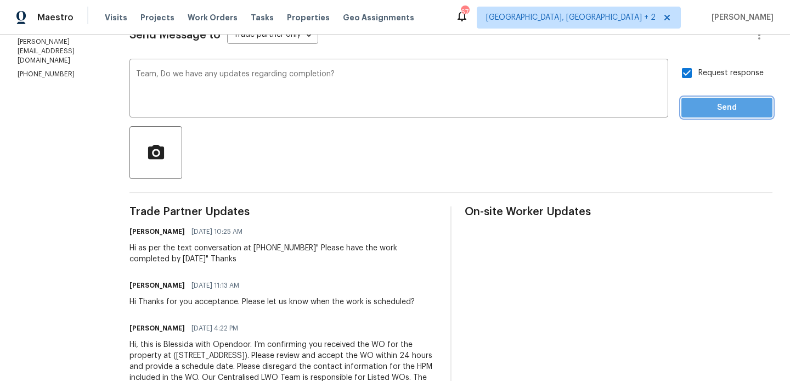
click at [701, 109] on span "Send" at bounding box center [726, 108] width 73 height 14
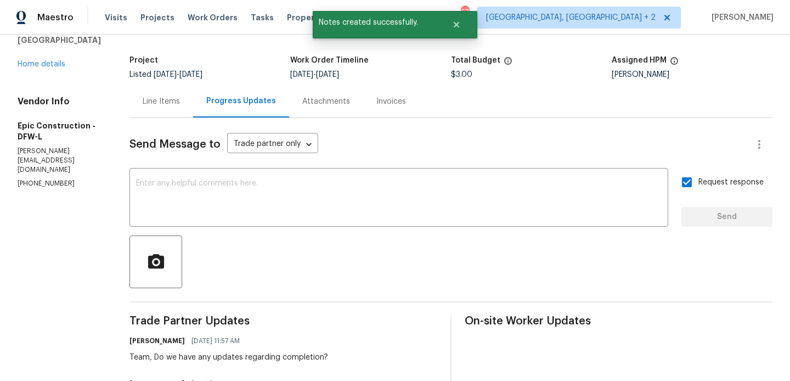
scroll to position [0, 0]
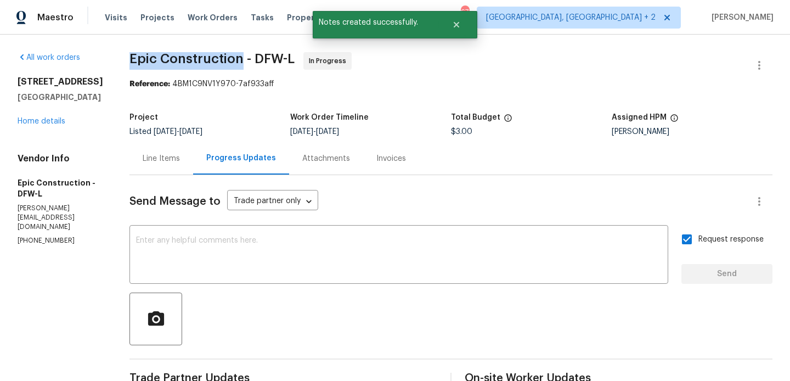
drag, startPoint x: 112, startPoint y: 59, endPoint x: 224, endPoint y: 60, distance: 112.4
click at [224, 60] on div "All work orders 3909 Trenton Pl Denton, TX 76208 Home details Vendor Info Epic …" at bounding box center [395, 334] width 790 height 599
copy span "Epic Construction"
click at [59, 121] on link "Home details" at bounding box center [42, 121] width 48 height 8
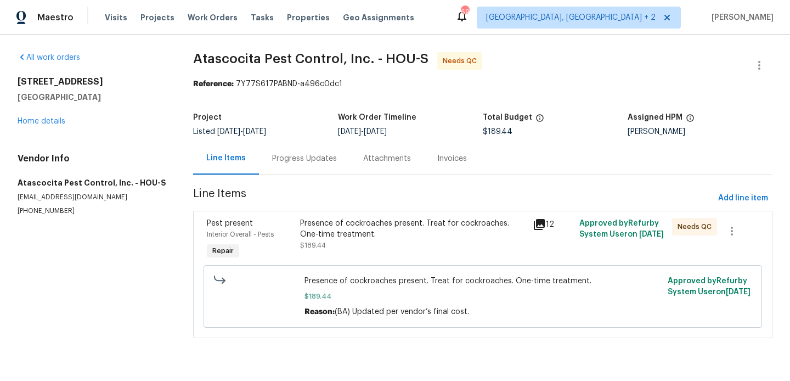
click at [295, 152] on div "Progress Updates" at bounding box center [304, 158] width 91 height 32
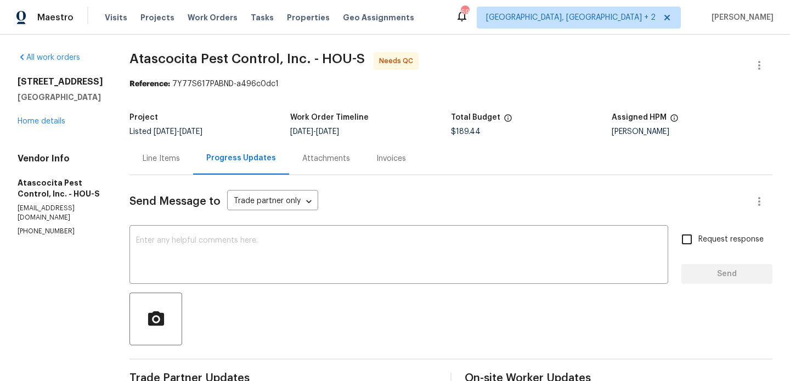
click at [152, 161] on div "Line Items" at bounding box center [161, 158] width 37 height 11
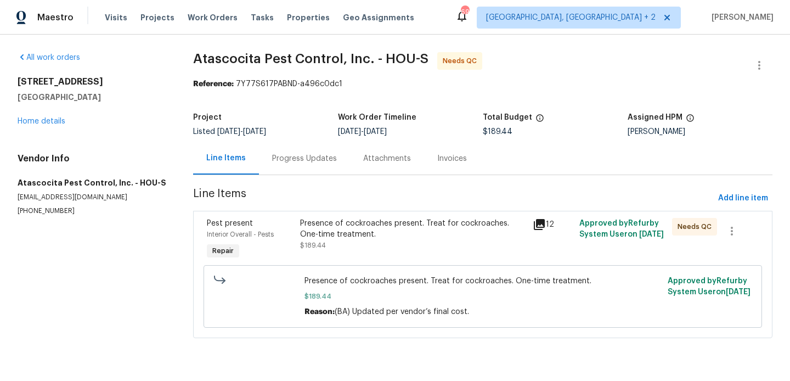
click at [333, 254] on div "Presence of cockroaches present. Treat for cockroaches. One-time treatment. $18…" at bounding box center [413, 239] width 233 height 50
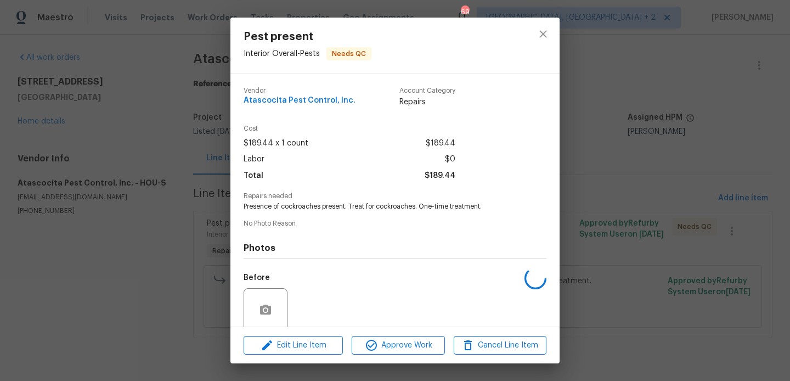
scroll to position [87, 0]
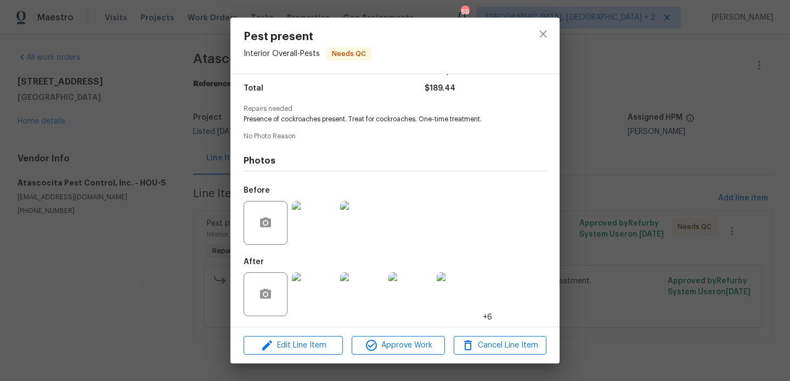
click at [309, 311] on img at bounding box center [314, 294] width 44 height 44
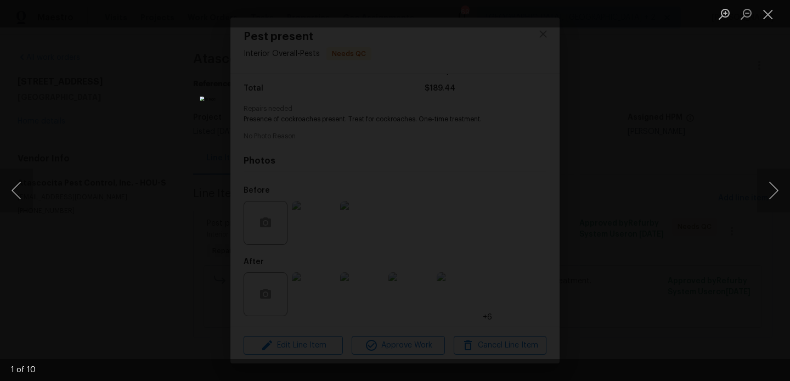
click at [633, 241] on div "Lightbox" at bounding box center [395, 190] width 790 height 381
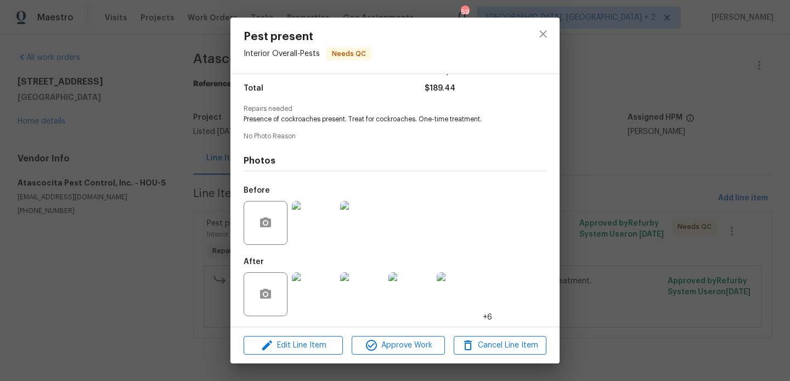
click at [633, 241] on div "Pest present Interior Overall - Pests Needs QC Vendor Atascocita Pest Control, …" at bounding box center [395, 190] width 790 height 381
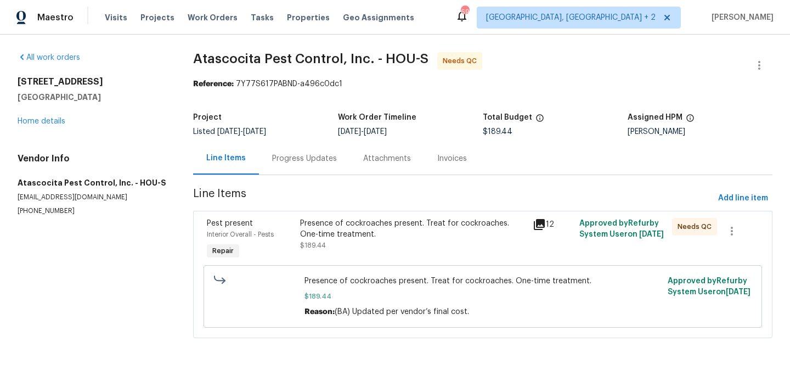
click at [336, 165] on div "Progress Updates" at bounding box center [304, 158] width 91 height 32
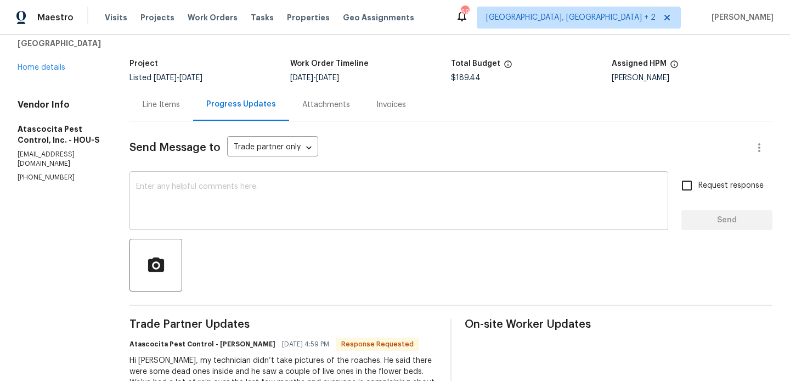
scroll to position [98, 0]
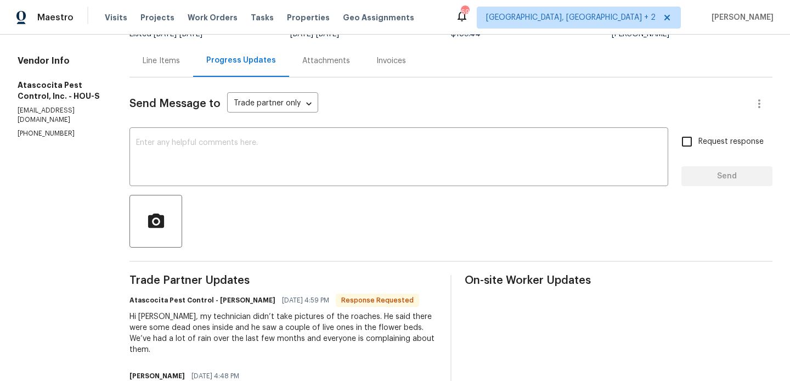
click at [221, 296] on h6 "Atascocita Pest Control - [PERSON_NAME]" at bounding box center [202, 300] width 146 height 11
copy h6 "[PERSON_NAME]"
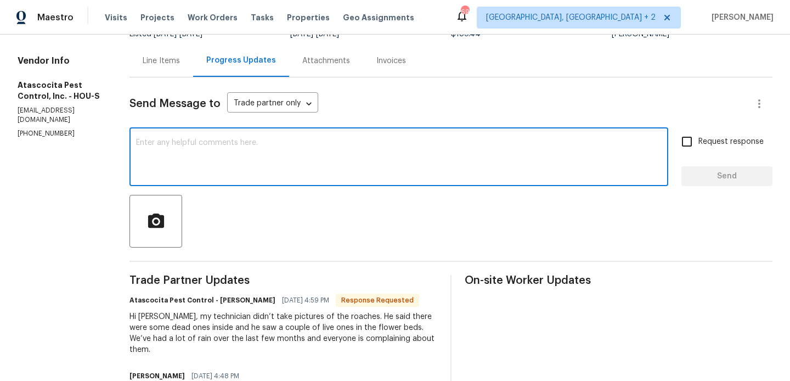
click at [251, 171] on textarea at bounding box center [398, 158] width 525 height 38
paste textarea "[PERSON_NAME]"
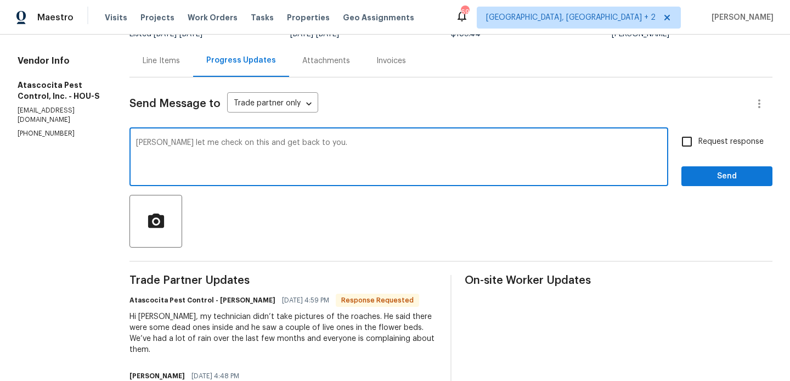
type textarea "[PERSON_NAME] let me check on this and get back to you."
click at [708, 147] on label "Request response" at bounding box center [719, 141] width 88 height 23
click at [698, 147] on input "Request response" at bounding box center [686, 141] width 23 height 23
checkbox input "true"
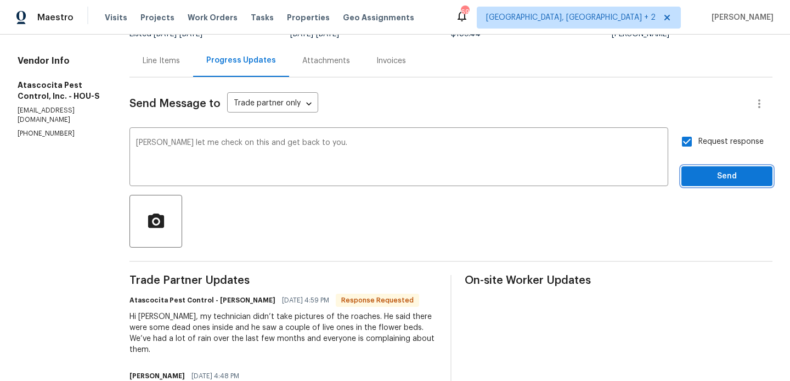
click at [704, 176] on span "Send" at bounding box center [726, 176] width 73 height 14
